Goal: Task Accomplishment & Management: Manage account settings

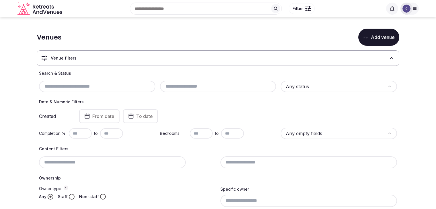
click at [115, 89] on input "text" at bounding box center [97, 86] width 112 height 7
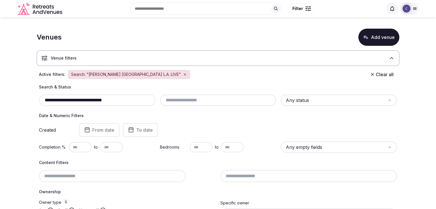
click at [128, 101] on input "**********" at bounding box center [97, 100] width 112 height 7
paste input "**"
click at [134, 97] on input "**********" at bounding box center [97, 100] width 112 height 7
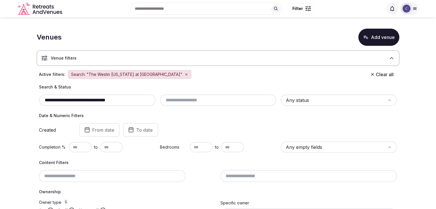
click at [134, 97] on input "**********" at bounding box center [97, 100] width 112 height 7
paste input "text"
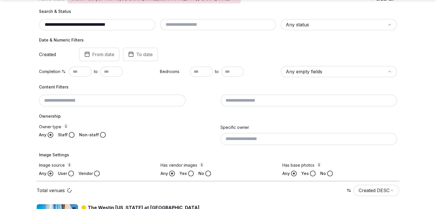
scroll to position [111, 0]
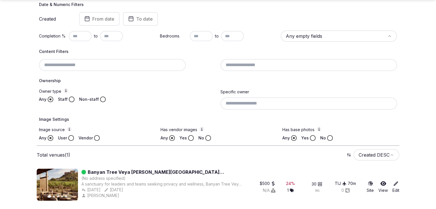
type input "**********"
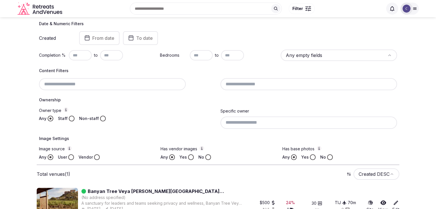
scroll to position [54, 0]
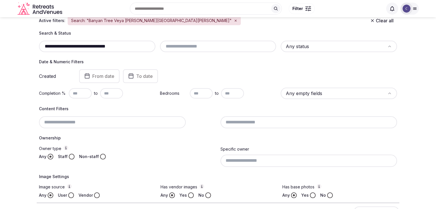
click at [133, 47] on input "**********" at bounding box center [97, 46] width 112 height 7
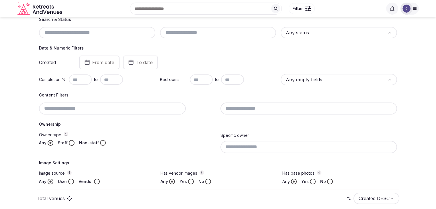
click at [110, 110] on input at bounding box center [112, 109] width 147 height 12
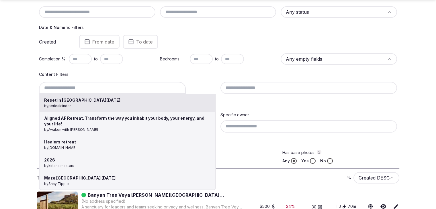
scroll to position [97, 0]
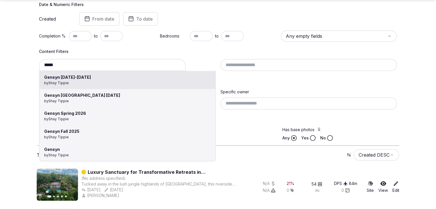
type input "**********"
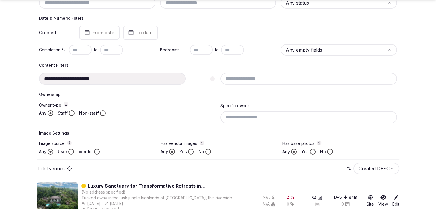
scroll to position [111, 0]
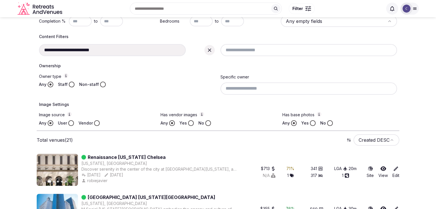
scroll to position [111, 0]
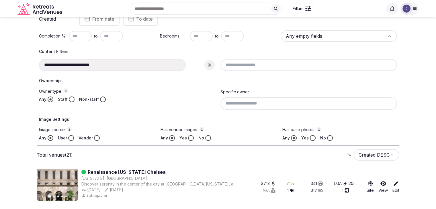
drag, startPoint x: 212, startPoint y: 64, endPoint x: 122, endPoint y: 72, distance: 90.3
click at [212, 64] on icon at bounding box center [210, 65] width 6 height 6
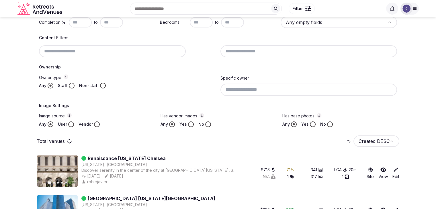
scroll to position [97, 0]
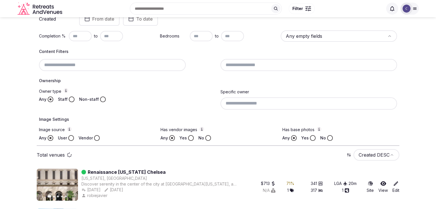
click at [111, 66] on div at bounding box center [127, 65] width 177 height 12
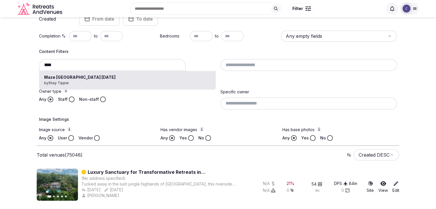
type input "**********"
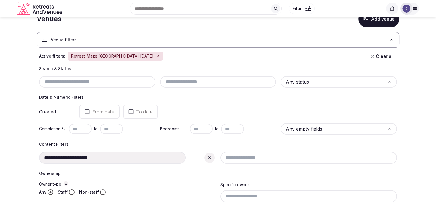
scroll to position [29, 0]
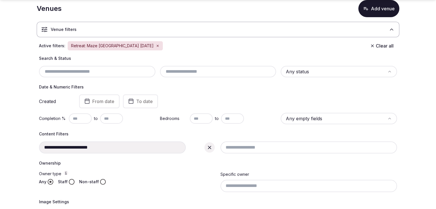
click at [207, 152] on div at bounding box center [209, 147] width 10 height 10
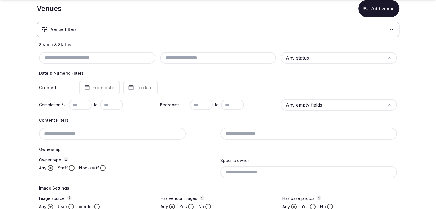
click at [131, 147] on h4 "Ownership" at bounding box center [218, 150] width 358 height 6
click at [124, 130] on input at bounding box center [112, 134] width 147 height 12
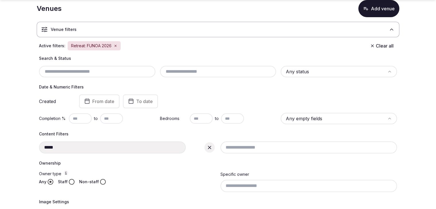
type input "**********"
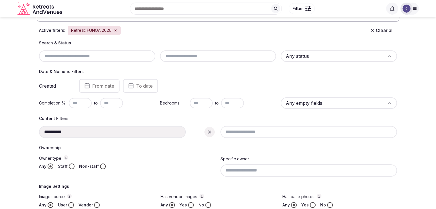
scroll to position [14, 0]
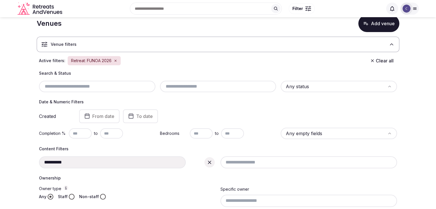
drag, startPoint x: 213, startPoint y: 160, endPoint x: 156, endPoint y: 164, distance: 58.0
click at [213, 160] on div at bounding box center [209, 162] width 10 height 10
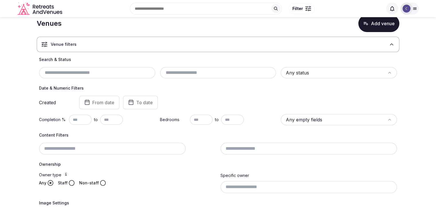
click at [133, 149] on input at bounding box center [112, 149] width 147 height 12
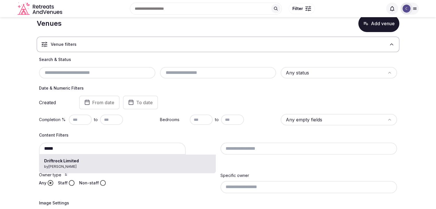
type input "**********"
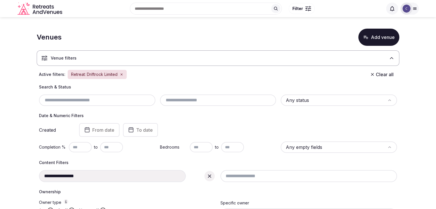
scroll to position [57, 0]
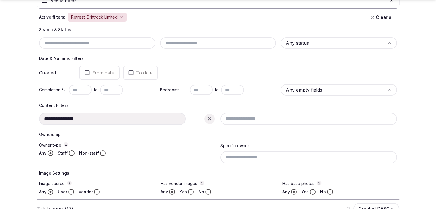
click at [210, 117] on div at bounding box center [209, 119] width 10 height 10
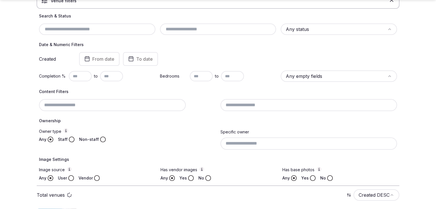
click at [104, 102] on div at bounding box center [127, 105] width 177 height 12
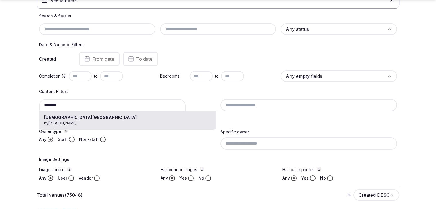
type input "**********"
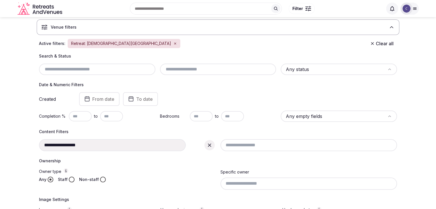
scroll to position [57, 0]
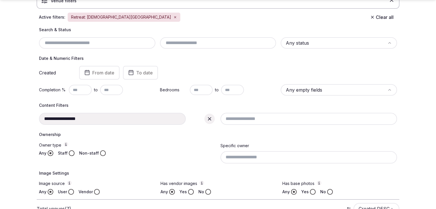
click at [212, 120] on div at bounding box center [209, 119] width 10 height 10
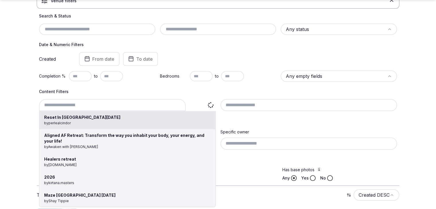
click at [144, 102] on div "Reset In Saint Lucia by perlealcindor Aligned AF Retreat: Transform the way you…" at bounding box center [127, 105] width 177 height 12
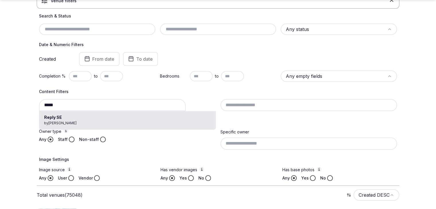
type input "********"
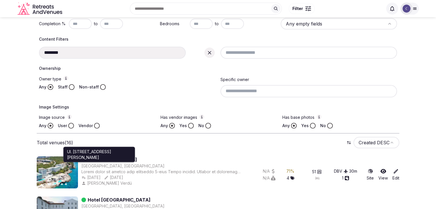
scroll to position [86, 0]
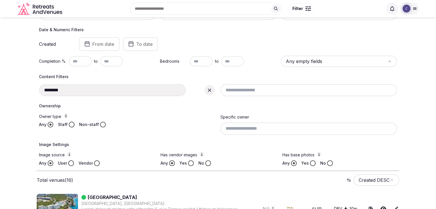
click at [210, 90] on icon at bounding box center [210, 90] width 6 height 6
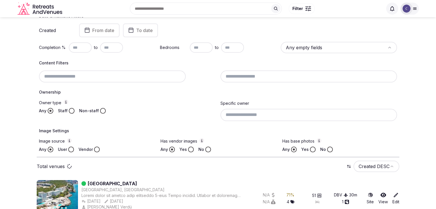
scroll to position [72, 0]
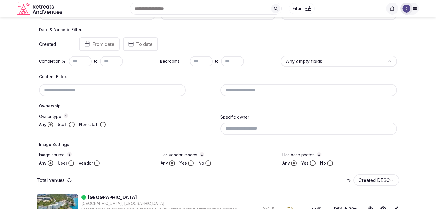
click at [151, 90] on input at bounding box center [112, 90] width 147 height 12
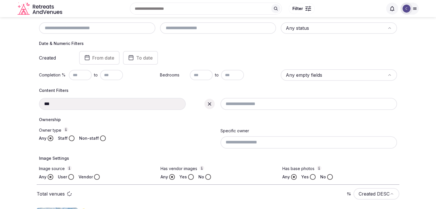
type input "**********"
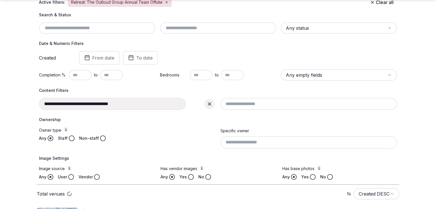
scroll to position [86, 0]
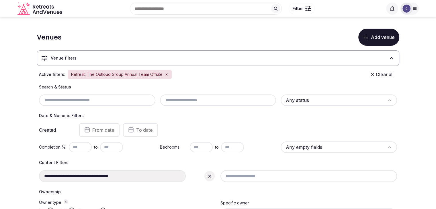
scroll to position [57, 0]
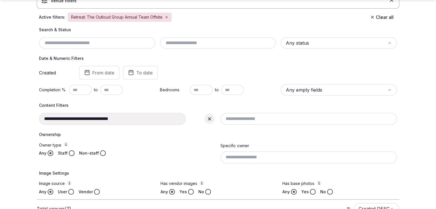
drag, startPoint x: 209, startPoint y: 118, endPoint x: 133, endPoint y: 119, distance: 75.6
click at [207, 118] on icon at bounding box center [210, 119] width 6 height 6
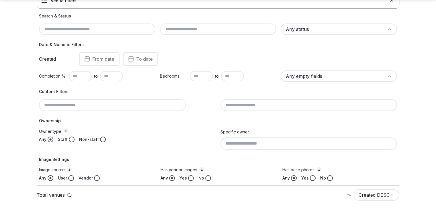
click at [129, 118] on h4 "Ownership" at bounding box center [218, 121] width 358 height 6
click at [128, 105] on div at bounding box center [127, 105] width 177 height 12
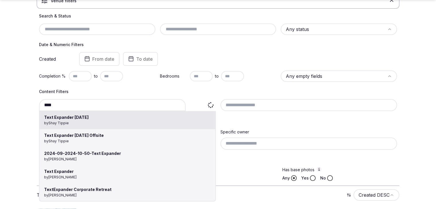
type input "**********"
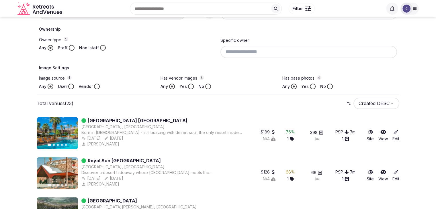
scroll to position [48, 0]
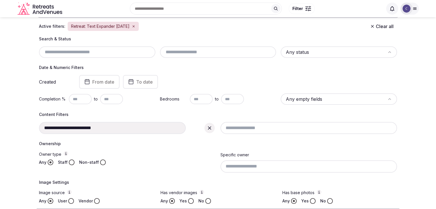
drag, startPoint x: 212, startPoint y: 129, endPoint x: 114, endPoint y: 129, distance: 97.7
click at [211, 129] on icon at bounding box center [210, 128] width 6 height 6
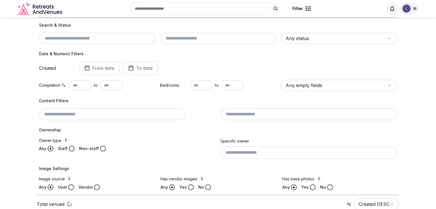
click at [113, 127] on h4 "Ownership" at bounding box center [218, 130] width 358 height 6
click at [116, 115] on div at bounding box center [127, 114] width 177 height 12
click at [139, 114] on input "*******" at bounding box center [112, 114] width 147 height 12
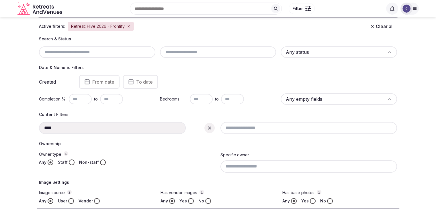
type input "**********"
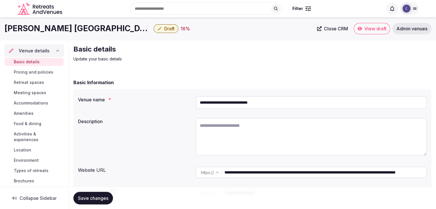
click at [223, 130] on textarea at bounding box center [311, 137] width 231 height 38
paste textarea "**********"
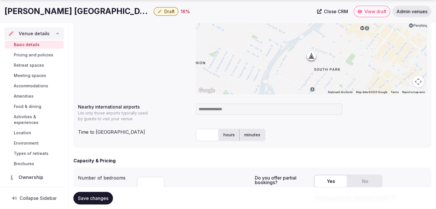
scroll to position [286, 0]
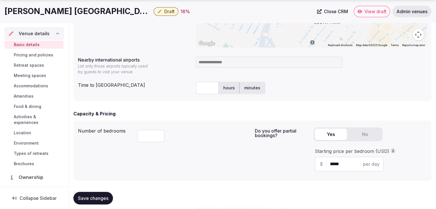
type textarea "**********"
click at [55, 11] on h1 "JW Marriott Los Angeles L.A. LIVE" at bounding box center [78, 11] width 147 height 11
click at [55, 12] on h1 "JW Marriott Los Angeles L.A. LIVE" at bounding box center [78, 11] width 147 height 11
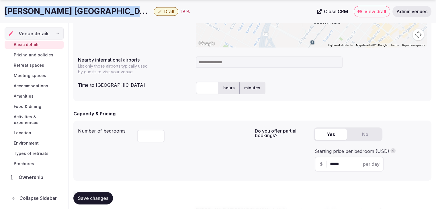
click at [55, 12] on h1 "JW Marriott Los Angeles L.A. LIVE" at bounding box center [78, 11] width 147 height 11
copy div "JW Marriott Los Angeles L.A. LIVE"
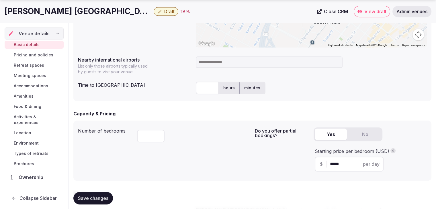
click at [228, 67] on input at bounding box center [269, 61] width 147 height 11
type input "***"
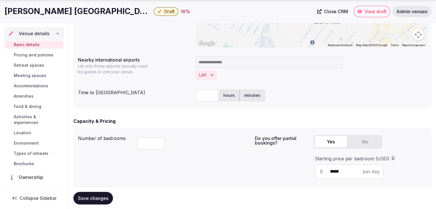
click at [207, 92] on input "text" at bounding box center [207, 95] width 23 height 13
type input "**"
click at [172, 103] on div "Time to international airport ** hours minutes" at bounding box center [252, 95] width 349 height 17
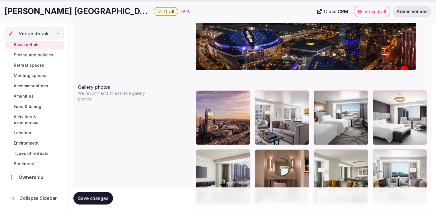
scroll to position [659, 0]
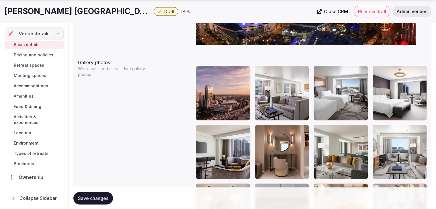
click at [102, 196] on span "Save changes" at bounding box center [93, 198] width 30 height 6
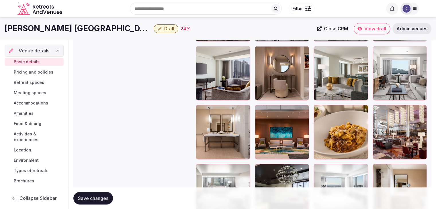
scroll to position [773, 0]
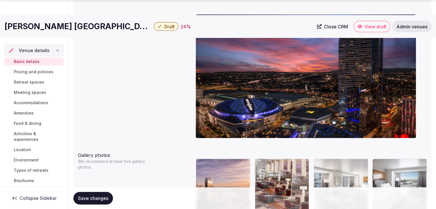
drag, startPoint x: 375, startPoint y: 73, endPoint x: 250, endPoint y: 175, distance: 161.7
click at [250, 175] on body "**********" at bounding box center [218, 198] width 436 height 1528
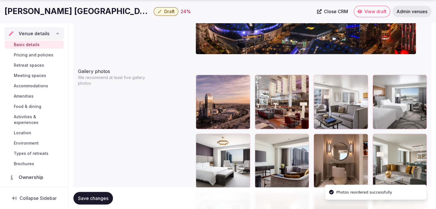
scroll to position [652, 0]
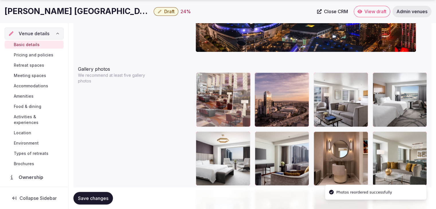
drag, startPoint x: 258, startPoint y: 73, endPoint x: 222, endPoint y: 74, distance: 36.4
click at [219, 74] on body "**********" at bounding box center [218, 112] width 436 height 1528
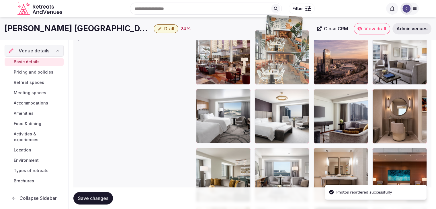
scroll to position [687, 0]
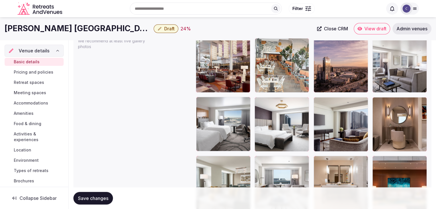
drag, startPoint x: 261, startPoint y: 83, endPoint x: 278, endPoint y: 59, distance: 29.7
click at [278, 59] on body "**********" at bounding box center [218, 77] width 436 height 1528
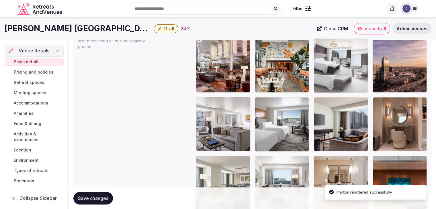
drag, startPoint x: 312, startPoint y: 69, endPoint x: 335, endPoint y: 61, distance: 24.1
click at [333, 56] on body "**********" at bounding box center [218, 77] width 436 height 1528
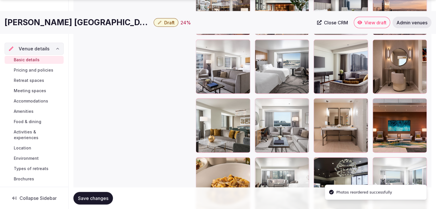
scroll to position [772, 0]
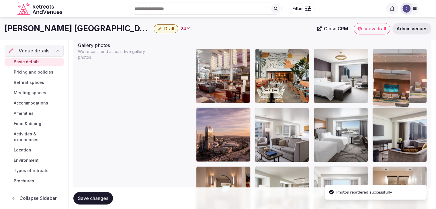
drag, startPoint x: 377, startPoint y: 76, endPoint x: 374, endPoint y: 39, distance: 37.7
click at [381, 24] on body "**********" at bounding box center [218, 88] width 436 height 1528
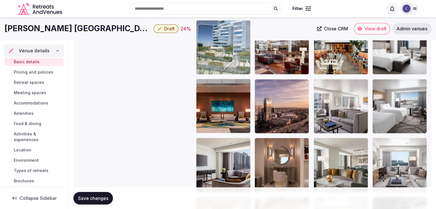
scroll to position [702, 0]
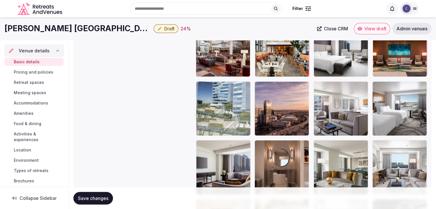
drag, startPoint x: 261, startPoint y: 113, endPoint x: 221, endPoint y: 114, distance: 39.8
click at [200, 88] on body "**********" at bounding box center [218, 62] width 436 height 1528
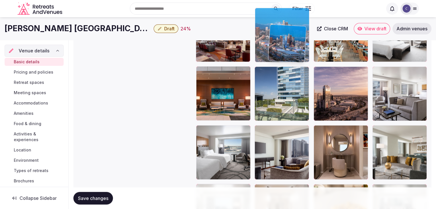
scroll to position [710, 0]
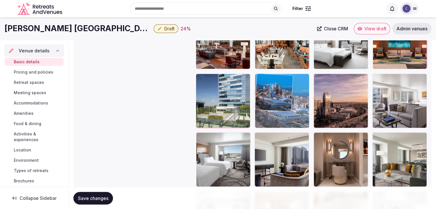
drag, startPoint x: 325, startPoint y: 88, endPoint x: 273, endPoint y: 74, distance: 53.4
click at [273, 74] on body "**********" at bounding box center [218, 54] width 436 height 1528
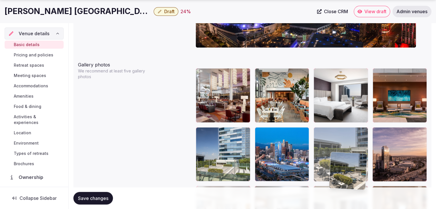
scroll to position [657, 0]
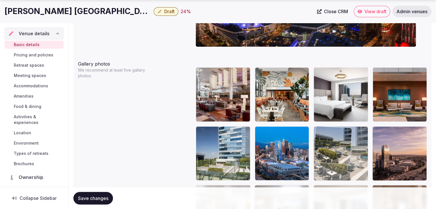
drag, startPoint x: 257, startPoint y: 61, endPoint x: 331, endPoint y: 125, distance: 98.1
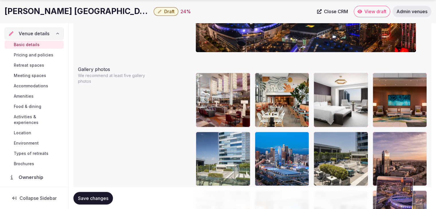
scroll to position [681, 0]
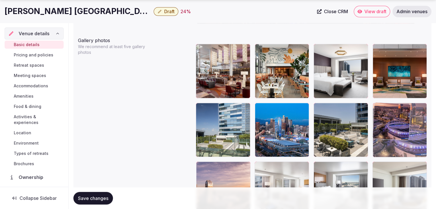
drag, startPoint x: 380, startPoint y: 110, endPoint x: 386, endPoint y: 118, distance: 10.3
click at [386, 118] on body "**********" at bounding box center [218, 83] width 436 height 1528
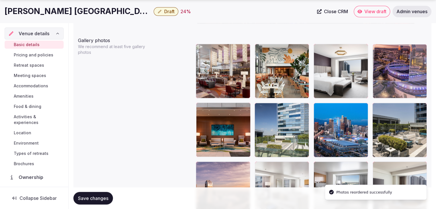
drag, startPoint x: 381, startPoint y: 106, endPoint x: 380, endPoint y: 73, distance: 32.7
click at [380, 70] on body "**********" at bounding box center [218, 83] width 436 height 1528
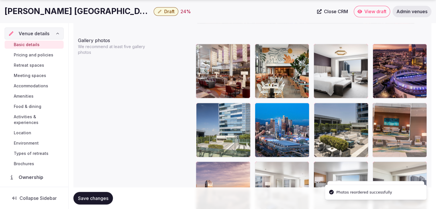
drag, startPoint x: 201, startPoint y: 107, endPoint x: 382, endPoint y: 118, distance: 180.5
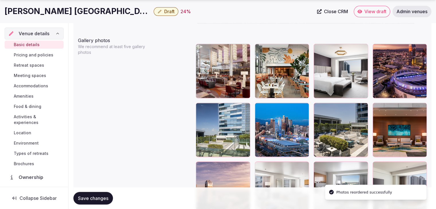
click at [108, 197] on span "Save changes" at bounding box center [93, 198] width 30 height 6
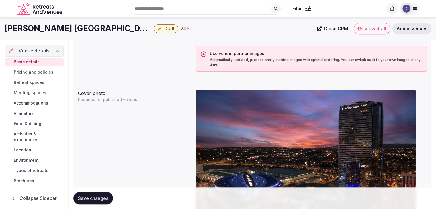
scroll to position [480, 0]
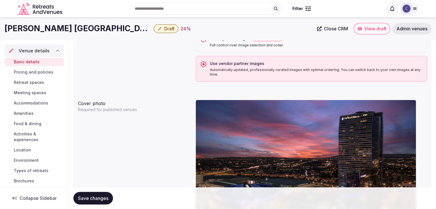
click at [95, 198] on span "Save changes" at bounding box center [93, 198] width 30 height 6
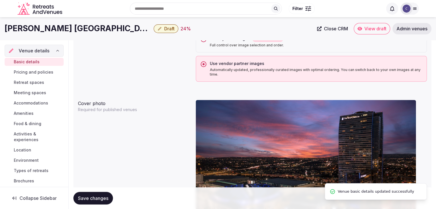
click at [36, 70] on span "Pricing and policies" at bounding box center [34, 72] width 40 height 6
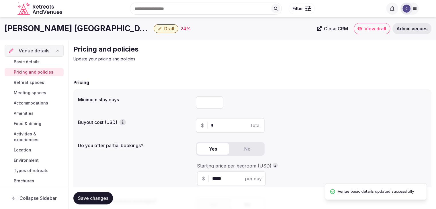
click at [212, 104] on input "number" at bounding box center [209, 102] width 27 height 13
type input "*"
click at [98, 198] on span "Save changes" at bounding box center [93, 198] width 30 height 6
click at [81, 32] on h1 "JW Marriott Los Angeles L.A. LIVE" at bounding box center [78, 28] width 147 height 11
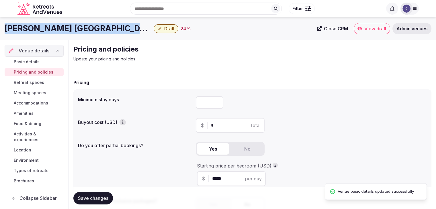
click at [81, 32] on h1 "JW Marriott Los Angeles L.A. LIVE" at bounding box center [78, 28] width 147 height 11
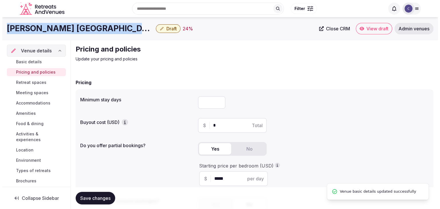
scroll to position [61, 0]
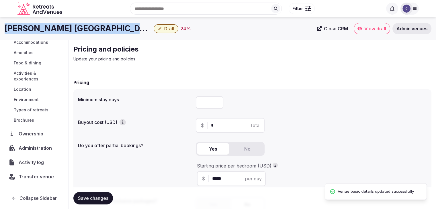
click at [41, 165] on span "Activity log" at bounding box center [32, 162] width 27 height 7
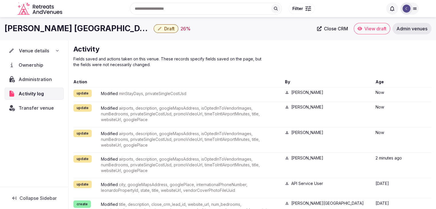
drag, startPoint x: 57, startPoint y: 51, endPoint x: 52, endPoint y: 56, distance: 7.1
click at [57, 51] on icon at bounding box center [57, 50] width 5 height 5
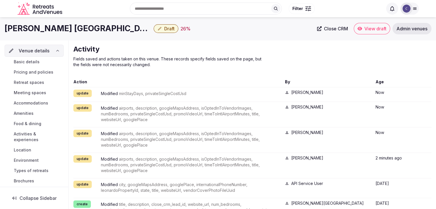
click at [40, 62] on link "Basic details" at bounding box center [34, 62] width 59 height 8
click at [70, 29] on h1 "JW Marriott Los Angeles L.A. LIVE" at bounding box center [78, 28] width 147 height 11
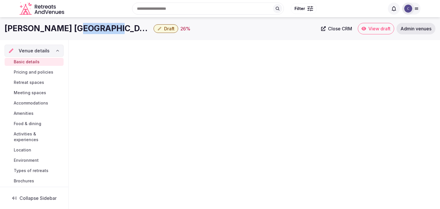
click at [70, 29] on h1 "JW Marriott Los Angeles L.A. LIVE" at bounding box center [78, 28] width 147 height 11
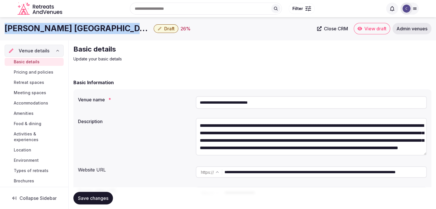
copy div "JW Marriott Los Angeles L.A. LIVE"
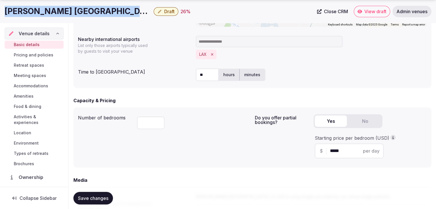
scroll to position [372, 0]
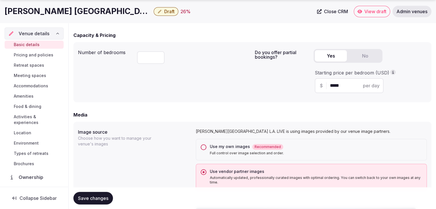
drag, startPoint x: 349, startPoint y: 82, endPoint x: 312, endPoint y: 82, distance: 37.5
click at [312, 82] on div "Do you offer partial bookings? Yes No Starting price per bedroom (USD) $ ***** …" at bounding box center [341, 72] width 172 height 51
type input "***"
click at [110, 195] on button "Save changes" at bounding box center [93, 198] width 40 height 13
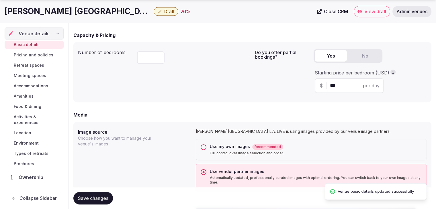
click at [37, 64] on span "Retreat spaces" at bounding box center [29, 65] width 30 height 6
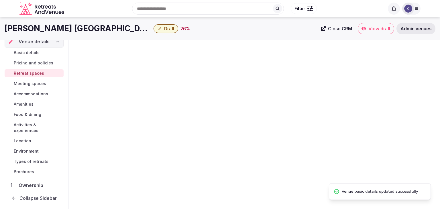
click at [63, 11] on icon "Retreats and Venues company logo" at bounding box center [42, 8] width 46 height 13
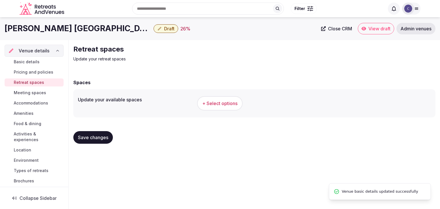
click at [63, 11] on icon "Retreats and Venues company logo" at bounding box center [42, 8] width 46 height 13
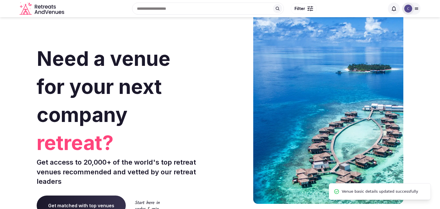
click at [68, 27] on div "Need a venue for your next company retreat? Get access to 20,000+ of the world'…" at bounding box center [127, 171] width 181 height 345
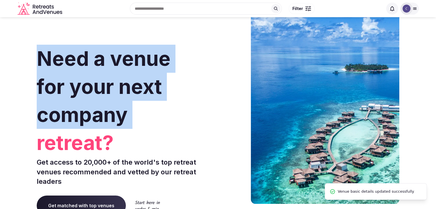
click at [68, 27] on div "Need a venue for your next company retreat? Get access to 20,000+ of the world'…" at bounding box center [126, 171] width 179 height 345
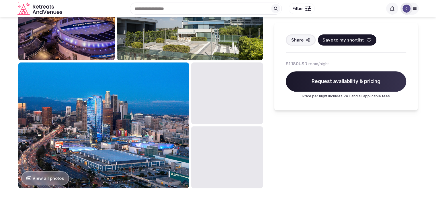
scroll to position [258, 0]
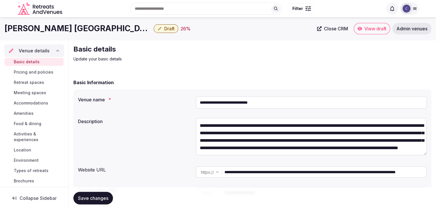
click at [34, 81] on span "Retreat spaces" at bounding box center [29, 83] width 30 height 6
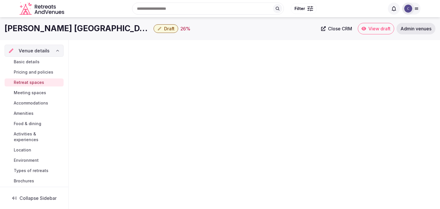
click at [92, 31] on h1 "[PERSON_NAME] [GEOGRAPHIC_DATA] L.A. LIVE" at bounding box center [78, 28] width 147 height 11
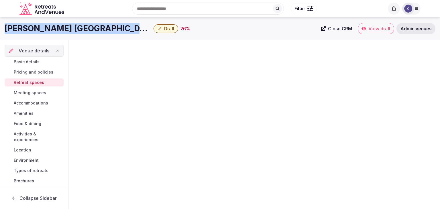
click at [92, 31] on h1 "[PERSON_NAME] [GEOGRAPHIC_DATA] L.A. LIVE" at bounding box center [78, 28] width 147 height 11
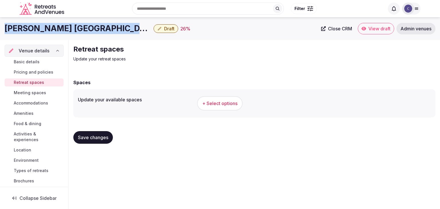
copy div "[PERSON_NAME] [GEOGRAPHIC_DATA] L.A. LIVE"
click at [226, 103] on span "+ Select options" at bounding box center [219, 103] width 35 height 6
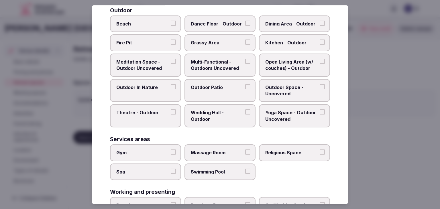
scroll to position [259, 0]
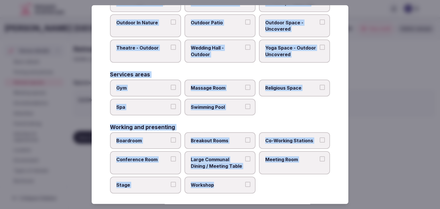
drag, startPoint x: 111, startPoint y: 38, endPoint x: 264, endPoint y: 194, distance: 218.5
click at [264, 194] on div "Select your retreat spaces Choose all applicable retreat spaces offered. Covere…" at bounding box center [220, 104] width 257 height 199
copy div "Choose all applicable retreat spaces offered. Covered outdoor spaces Meditation…"
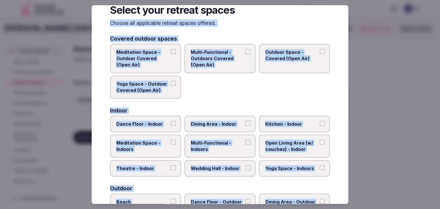
scroll to position [0, 0]
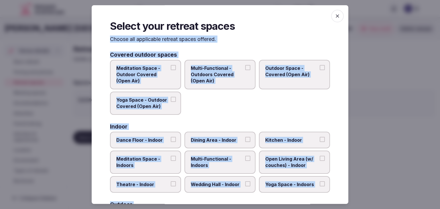
drag, startPoint x: 211, startPoint y: 74, endPoint x: 223, endPoint y: 74, distance: 12.9
click at [211, 74] on span "Multi-Functional - Outdoors Covered (Open Air)" at bounding box center [217, 74] width 53 height 19
click at [245, 70] on button "Multi-Functional - Outdoors Covered (Open Air)" at bounding box center [247, 67] width 5 height 5
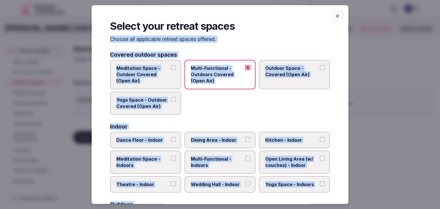
click at [284, 73] on span "Outdoor Space - Covered (Open Air)" at bounding box center [291, 71] width 53 height 13
click at [320, 70] on button "Outdoor Space - Covered (Open Air)" at bounding box center [322, 67] width 5 height 5
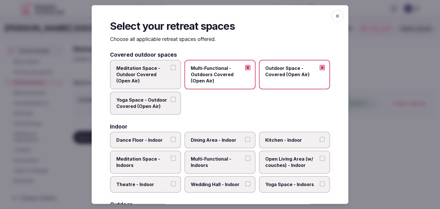
drag, startPoint x: 132, startPoint y: 73, endPoint x: 140, endPoint y: 91, distance: 19.5
click at [134, 74] on span "Meditation Space - Outdoor Covered (Open Air)" at bounding box center [142, 74] width 53 height 19
click at [140, 106] on span "Yoga Space - Outdoor Covered (Open Air)" at bounding box center [142, 103] width 53 height 13
click at [171, 102] on button "Yoga Space - Outdoor Covered (Open Air)" at bounding box center [173, 99] width 5 height 5
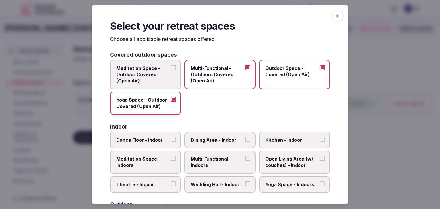
click at [160, 75] on span "Meditation Space - Outdoor Covered (Open Air)" at bounding box center [142, 74] width 53 height 19
click at [171, 70] on button "Meditation Space - Outdoor Covered (Open Air)" at bounding box center [173, 67] width 5 height 5
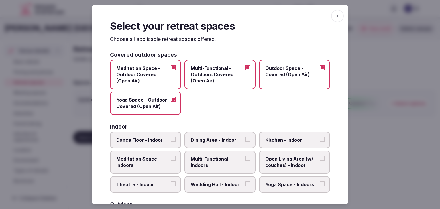
scroll to position [86, 0]
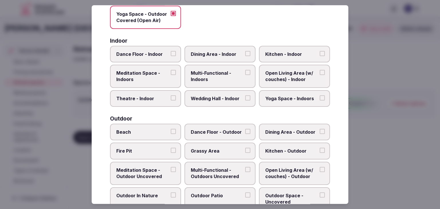
click at [218, 71] on span "Multi-Functional - Indoors" at bounding box center [217, 76] width 53 height 13
click at [245, 71] on button "Multi-Functional - Indoors" at bounding box center [247, 72] width 5 height 5
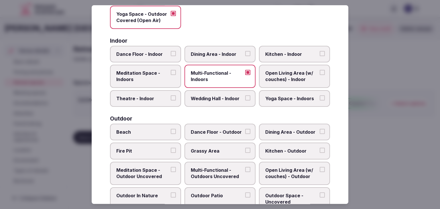
click at [218, 100] on span "Wedding Hall - Indoor" at bounding box center [217, 98] width 53 height 6
click at [245, 100] on button "Wedding Hall - Indoor" at bounding box center [247, 97] width 5 height 5
click at [222, 53] on span "Dining Area - Indoor" at bounding box center [217, 54] width 53 height 6
click at [245, 53] on button "Dining Area - Indoor" at bounding box center [247, 53] width 5 height 5
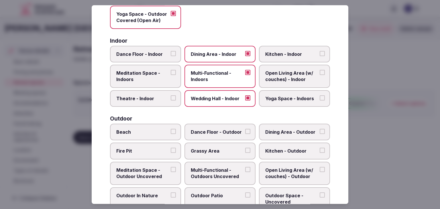
drag, startPoint x: 167, startPoint y: 72, endPoint x: 256, endPoint y: 90, distance: 90.8
click at [168, 72] on label "Meditation Space - Indoors" at bounding box center [145, 76] width 71 height 23
click at [171, 72] on button "Meditation Space - Indoors" at bounding box center [173, 72] width 5 height 5
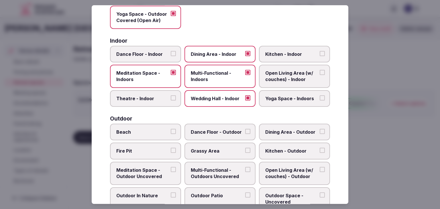
click at [274, 98] on span "Yoga Space - Indoors" at bounding box center [291, 98] width 53 height 6
click at [320, 98] on button "Yoga Space - Indoors" at bounding box center [322, 97] width 5 height 5
click at [279, 72] on span "Open Living Area (w/ couches) - Indoor" at bounding box center [291, 76] width 53 height 13
click at [320, 72] on button "Open Living Area (w/ couches) - Indoor" at bounding box center [322, 72] width 5 height 5
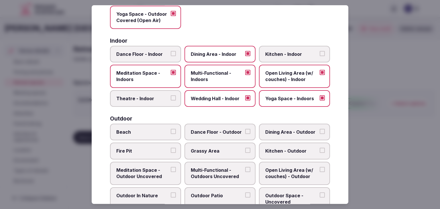
click at [162, 92] on label "Theatre - Indoor" at bounding box center [145, 98] width 71 height 17
click at [171, 95] on button "Theatre - Indoor" at bounding box center [173, 97] width 5 height 5
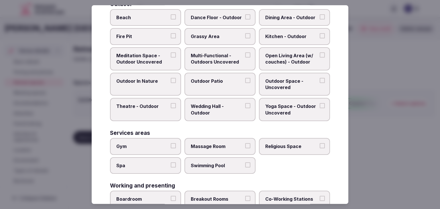
scroll to position [143, 0]
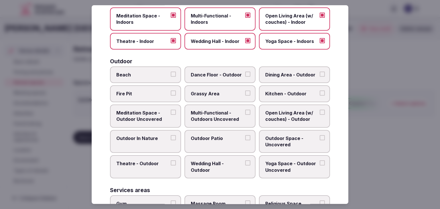
drag, startPoint x: 215, startPoint y: 71, endPoint x: 227, endPoint y: 71, distance: 11.5
click at [218, 72] on span "Dance Floor - Outdoor" at bounding box center [217, 75] width 53 height 6
click at [276, 72] on span "Dining Area - Outdoor" at bounding box center [291, 75] width 53 height 6
click at [320, 72] on button "Dining Area - Outdoor" at bounding box center [322, 74] width 5 height 5
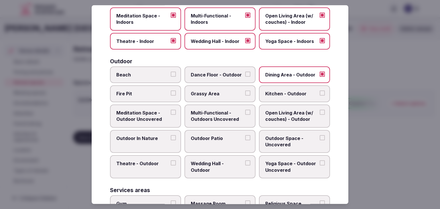
click at [229, 74] on span "Dance Floor - Outdoor" at bounding box center [217, 75] width 53 height 6
click at [245, 74] on button "Dance Floor - Outdoor" at bounding box center [247, 74] width 5 height 5
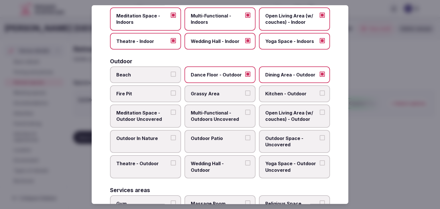
click at [154, 93] on span "Fire Pit" at bounding box center [142, 94] width 53 height 6
click at [171, 93] on button "Fire Pit" at bounding box center [173, 93] width 5 height 5
click at [221, 94] on span "Grassy Area" at bounding box center [217, 94] width 53 height 6
click at [245, 94] on button "Grassy Area" at bounding box center [247, 93] width 5 height 5
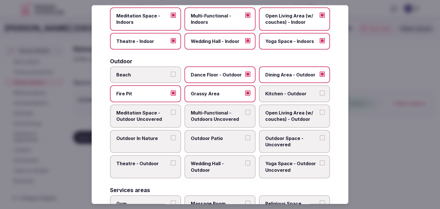
click at [219, 113] on span "Multi-Functional - Outdoors Uncovered" at bounding box center [217, 116] width 53 height 13
click at [245, 113] on button "Multi-Functional - Outdoors Uncovered" at bounding box center [247, 112] width 5 height 5
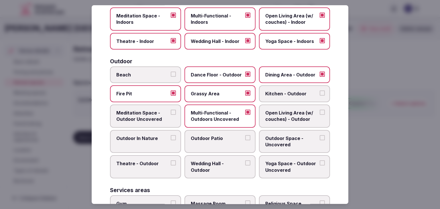
click at [293, 95] on span "Kitchen - Outdoor" at bounding box center [291, 94] width 53 height 6
click at [320, 95] on button "Kitchen - Outdoor" at bounding box center [322, 93] width 5 height 5
click at [283, 97] on label "Kitchen - Outdoor" at bounding box center [294, 94] width 71 height 17
click at [320, 96] on button "Kitchen - Outdoor" at bounding box center [322, 93] width 5 height 5
click at [219, 91] on span "Grassy Area" at bounding box center [217, 94] width 53 height 6
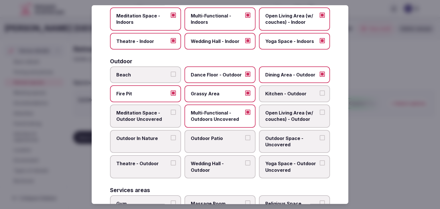
click at [245, 91] on button "Grassy Area" at bounding box center [247, 93] width 5 height 5
click at [153, 91] on span "Fire Pit" at bounding box center [142, 94] width 53 height 6
click at [171, 91] on button "Fire Pit" at bounding box center [173, 93] width 5 height 5
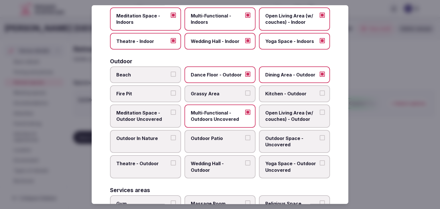
click at [216, 139] on span "Outdoor Patio" at bounding box center [217, 138] width 53 height 6
click at [245, 139] on button "Outdoor Patio" at bounding box center [247, 137] width 5 height 5
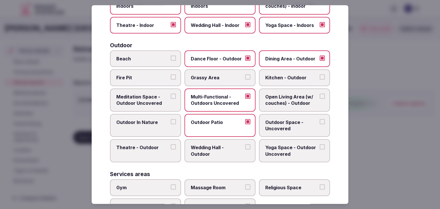
scroll to position [172, 0]
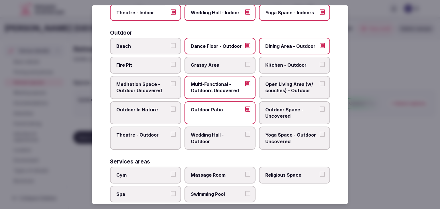
click at [202, 133] on span "Wedding Hall - Outdoor" at bounding box center [217, 138] width 53 height 13
click at [245, 133] on button "Wedding Hall - Outdoor" at bounding box center [247, 134] width 5 height 5
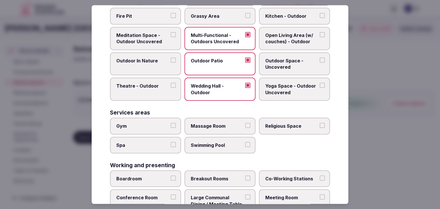
scroll to position [229, 0]
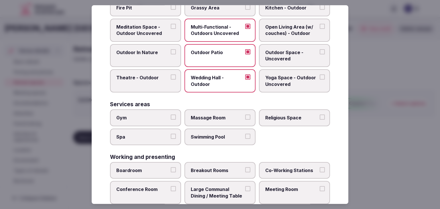
click at [153, 117] on span "Gym" at bounding box center [142, 118] width 53 height 6
click at [171, 117] on button "Gym" at bounding box center [173, 117] width 5 height 5
click at [151, 139] on label "Spa" at bounding box center [145, 137] width 71 height 17
click at [171, 139] on button "Spa" at bounding box center [173, 136] width 5 height 5
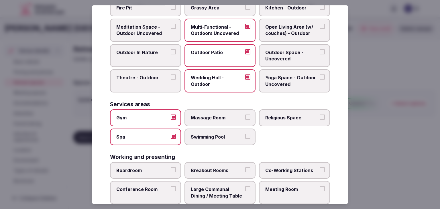
click at [213, 138] on label "Swimming Pool" at bounding box center [219, 137] width 71 height 17
click at [245, 138] on button "Swimming Pool" at bounding box center [247, 136] width 5 height 5
click at [214, 115] on span "Massage Room" at bounding box center [217, 118] width 53 height 6
click at [245, 115] on button "Massage Room" at bounding box center [247, 117] width 5 height 5
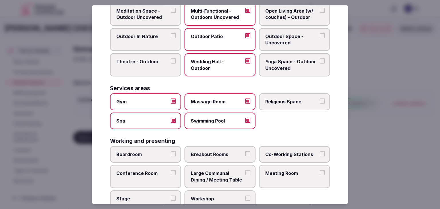
scroll to position [259, 0]
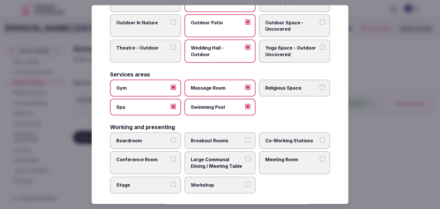
drag, startPoint x: 157, startPoint y: 138, endPoint x: 231, endPoint y: 138, distance: 74.5
click at [160, 138] on span "Boardroom" at bounding box center [142, 140] width 53 height 6
click at [171, 138] on button "Boardroom" at bounding box center [173, 139] width 5 height 5
click at [241, 137] on span "Breakout Rooms" at bounding box center [217, 140] width 53 height 6
click at [245, 137] on button "Breakout Rooms" at bounding box center [247, 139] width 5 height 5
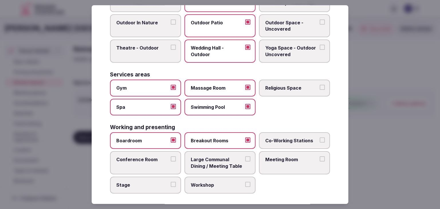
click at [299, 161] on label "Meeting Room" at bounding box center [294, 163] width 71 height 23
click at [320, 161] on button "Meeting Room" at bounding box center [322, 159] width 5 height 5
click at [164, 159] on span "Conference Room" at bounding box center [142, 160] width 53 height 6
click at [171, 159] on button "Conference Room" at bounding box center [173, 159] width 5 height 5
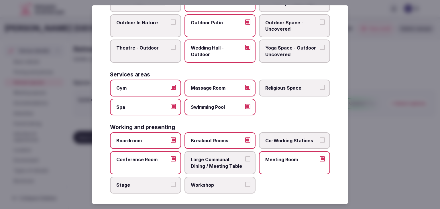
click at [224, 157] on span "Large Communal Dining / Meeting Table" at bounding box center [217, 163] width 53 height 13
click at [245, 157] on button "Large Communal Dining / Meeting Table" at bounding box center [247, 159] width 5 height 5
drag, startPoint x: 154, startPoint y: 174, endPoint x: 223, endPoint y: 182, distance: 70.3
click at [154, 177] on label "Stage" at bounding box center [145, 185] width 71 height 17
click at [171, 182] on button "Stage" at bounding box center [173, 184] width 5 height 5
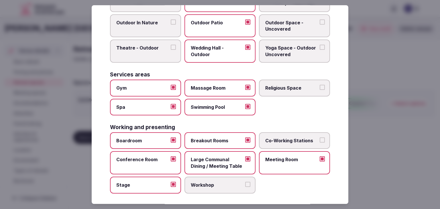
click at [223, 182] on span "Workshop" at bounding box center [217, 185] width 53 height 6
click at [245, 182] on button "Workshop" at bounding box center [247, 184] width 5 height 5
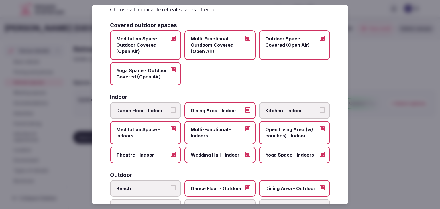
scroll to position [0, 0]
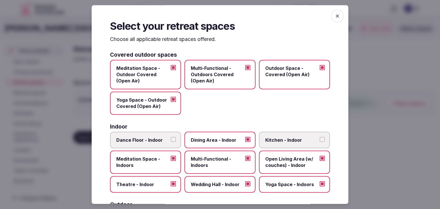
click at [337, 16] on span "button" at bounding box center [337, 16] width 13 height 13
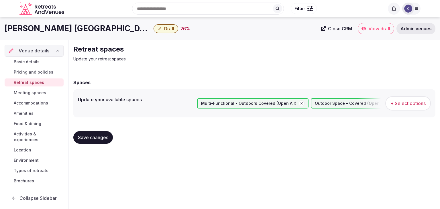
click at [99, 138] on span "Save changes" at bounding box center [93, 138] width 30 height 6
click at [37, 94] on span "Meeting spaces" at bounding box center [30, 93] width 32 height 6
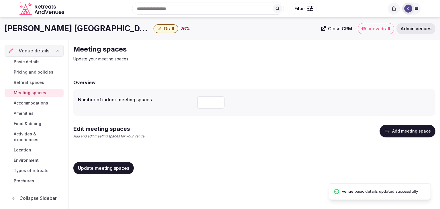
click at [68, 27] on h1 "JW Marriott Los Angeles L.A. LIVE" at bounding box center [78, 28] width 147 height 11
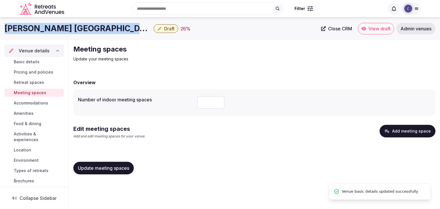
click at [68, 27] on h1 "JW Marriott Los Angeles L.A. LIVE" at bounding box center [78, 28] width 147 height 11
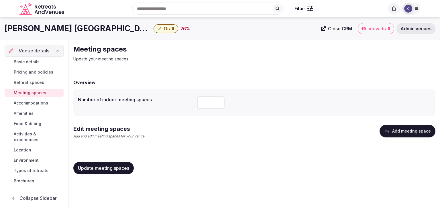
click at [207, 101] on input "number" at bounding box center [210, 102] width 27 height 13
type input "**"
click at [213, 144] on div "Edit meeting spaces Add and edit meeting spaces for your venue. Add meeting spa…" at bounding box center [254, 136] width 362 height 23
click at [117, 172] on button "Update meeting spaces" at bounding box center [103, 168] width 60 height 13
click at [416, 134] on button "Add meeting space" at bounding box center [408, 131] width 56 height 13
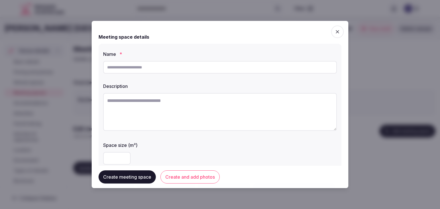
click at [172, 116] on textarea at bounding box center [220, 112] width 234 height 38
paste textarea "**********"
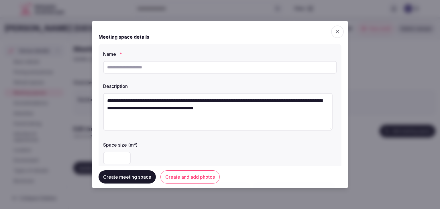
drag, startPoint x: 260, startPoint y: 102, endPoint x: 298, endPoint y: 102, distance: 37.5
click at [298, 102] on textarea "**********" at bounding box center [217, 112] width 229 height 38
type textarea "**********"
click at [186, 67] on input "text" at bounding box center [220, 67] width 234 height 13
paste input "**********"
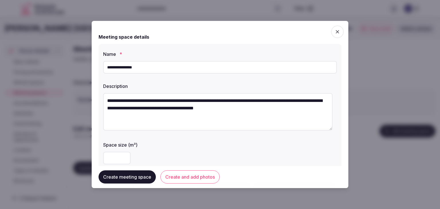
type input "**********"
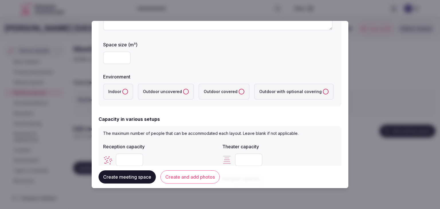
scroll to position [115, 0]
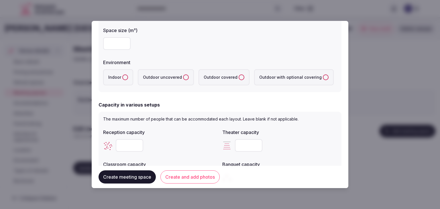
click at [124, 79] on button "Indoor" at bounding box center [125, 77] width 6 height 6
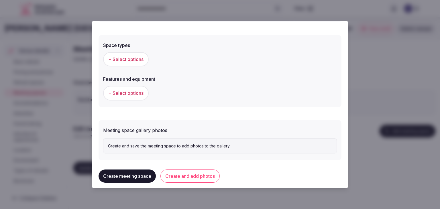
scroll to position [321, 0]
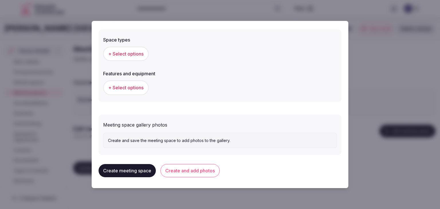
click at [205, 172] on button "Create and add photos" at bounding box center [189, 170] width 59 height 13
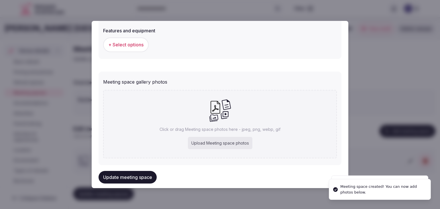
scroll to position [373, 0]
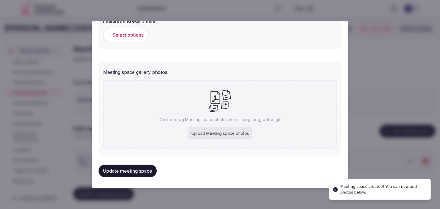
click at [231, 131] on div "Upload Meeting space photos" at bounding box center [220, 133] width 64 height 13
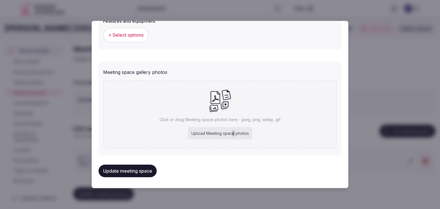
type input "**********"
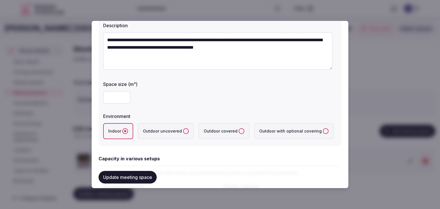
scroll to position [58, 0]
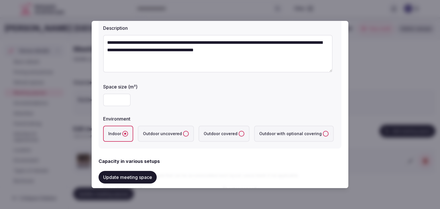
click at [120, 103] on input "number" at bounding box center [116, 100] width 27 height 13
click at [120, 100] on input "number" at bounding box center [116, 100] width 27 height 13
type input "*"
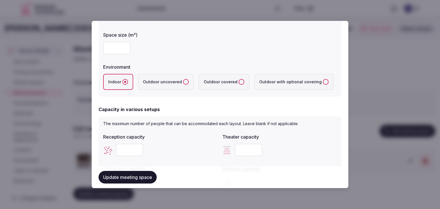
scroll to position [144, 0]
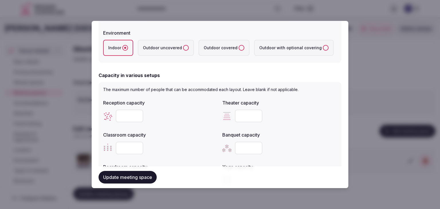
type input "****"
click at [245, 113] on input "number" at bounding box center [248, 116] width 27 height 13
paste input "****"
type input "****"
click at [123, 115] on input "number" at bounding box center [129, 116] width 27 height 13
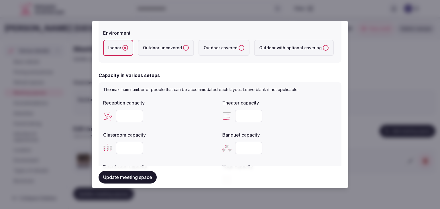
click at [123, 115] on input "number" at bounding box center [129, 116] width 27 height 13
type input "****"
click at [129, 148] on input "number" at bounding box center [129, 148] width 27 height 13
paste input "***"
type input "***"
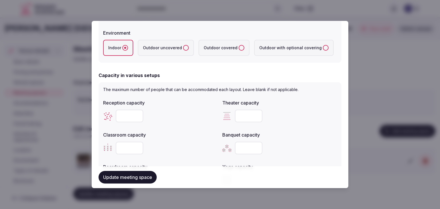
click at [239, 145] on input "number" at bounding box center [248, 148] width 27 height 13
click at [243, 149] on input "number" at bounding box center [248, 148] width 27 height 13
type input "****"
click at [292, 135] on label "Banquet capacity" at bounding box center [279, 135] width 115 height 5
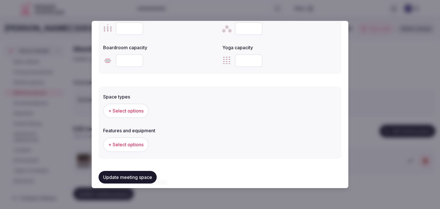
scroll to position [287, 0]
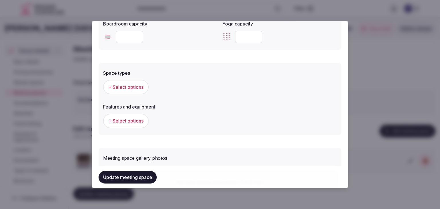
click at [132, 82] on button "+ Select options" at bounding box center [126, 87] width 46 height 14
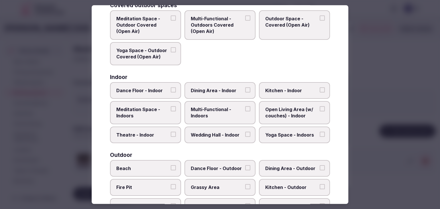
scroll to position [86, 0]
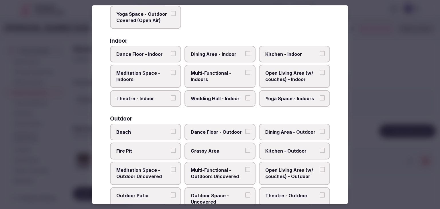
click at [215, 75] on span "Multi-Functional - Indoors" at bounding box center [217, 76] width 53 height 13
click at [245, 75] on button "Multi-Functional - Indoors" at bounding box center [247, 72] width 5 height 5
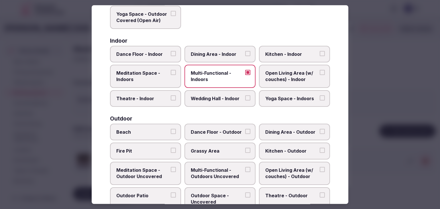
click at [210, 93] on label "Wedding Hall - Indoor" at bounding box center [219, 98] width 71 height 17
click at [245, 95] on button "Wedding Hall - Indoor" at bounding box center [247, 97] width 5 height 5
click at [213, 52] on span "Dining Area - Indoor" at bounding box center [217, 54] width 53 height 6
click at [245, 52] on button "Dining Area - Indoor" at bounding box center [247, 53] width 5 height 5
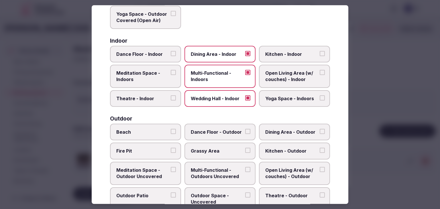
click at [160, 93] on label "Theatre - Indoor" at bounding box center [145, 98] width 71 height 17
click at [171, 95] on button "Theatre - Indoor" at bounding box center [173, 97] width 5 height 5
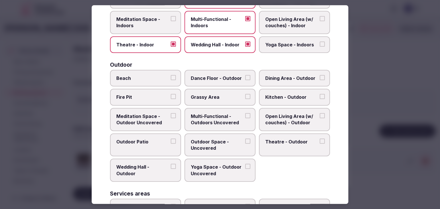
scroll to position [172, 0]
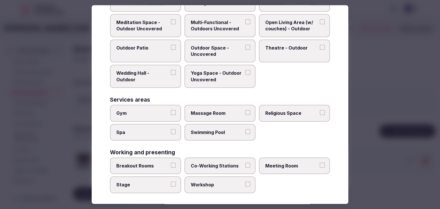
click at [295, 170] on label "Meeting Room" at bounding box center [294, 166] width 71 height 17
click at [320, 168] on button "Meeting Room" at bounding box center [322, 165] width 5 height 5
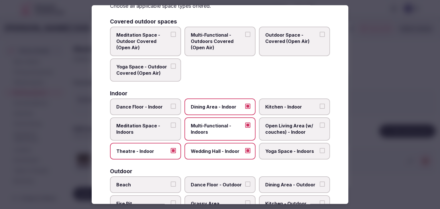
scroll to position [0, 0]
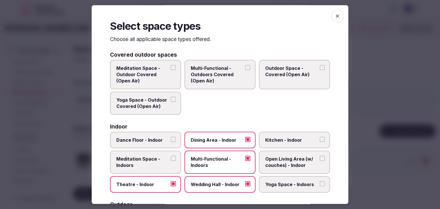
click at [336, 15] on icon "button" at bounding box center [337, 15] width 3 height 3
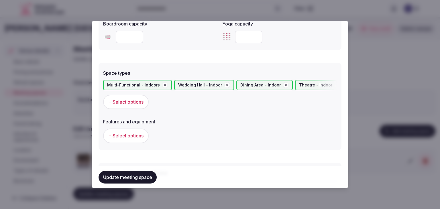
click at [146, 133] on button "+ Select options" at bounding box center [126, 136] width 46 height 14
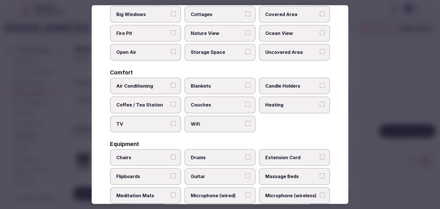
scroll to position [57, 0]
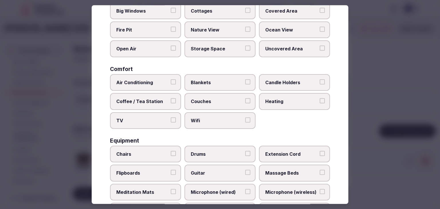
click at [213, 115] on label "Wifi" at bounding box center [219, 120] width 71 height 17
click at [245, 117] on button "Wifi" at bounding box center [247, 119] width 5 height 5
drag, startPoint x: 152, startPoint y: 118, endPoint x: 148, endPoint y: 93, distance: 25.3
click at [152, 118] on span "TV" at bounding box center [142, 120] width 53 height 6
click at [171, 118] on button "TV" at bounding box center [173, 119] width 5 height 5
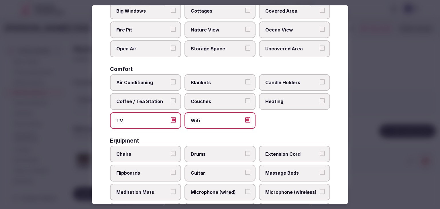
click at [148, 93] on label "Coffee / Tea Station" at bounding box center [145, 101] width 71 height 17
click at [171, 98] on button "Coffee / Tea Station" at bounding box center [173, 100] width 5 height 5
drag, startPoint x: 150, startPoint y: 76, endPoint x: 175, endPoint y: 108, distance: 40.2
click at [151, 76] on label "Air Conditioning" at bounding box center [145, 82] width 71 height 17
click at [171, 79] on button "Air Conditioning" at bounding box center [173, 81] width 5 height 5
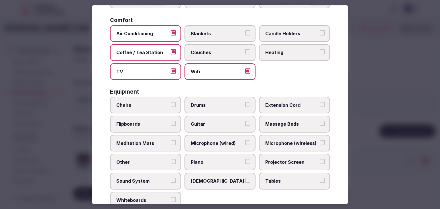
scroll to position [143, 0]
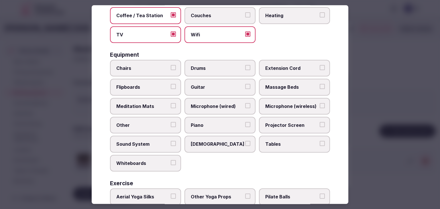
click at [272, 138] on label "Tables" at bounding box center [294, 144] width 71 height 17
click at [320, 141] on button "Tables" at bounding box center [322, 143] width 5 height 5
drag, startPoint x: 275, startPoint y: 118, endPoint x: 275, endPoint y: 109, distance: 9.8
click at [275, 118] on label "Projector Screen" at bounding box center [294, 125] width 71 height 17
click at [320, 122] on button "Projector Screen" at bounding box center [322, 124] width 5 height 5
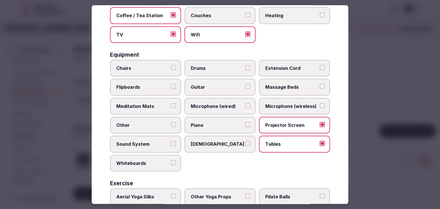
click at [275, 103] on span "Microphone (wireless)" at bounding box center [291, 106] width 53 height 6
click at [320, 103] on button "Microphone (wireless)" at bounding box center [322, 105] width 5 height 5
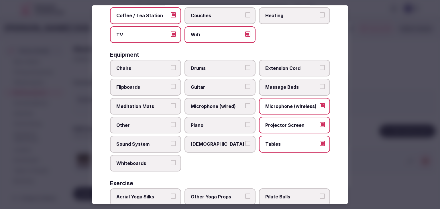
click at [129, 65] on span "Chairs" at bounding box center [142, 68] width 53 height 6
click at [171, 65] on button "Chairs" at bounding box center [173, 67] width 5 height 5
click at [130, 82] on label "Flipboards" at bounding box center [145, 87] width 71 height 17
click at [171, 84] on button "Flipboards" at bounding box center [173, 86] width 5 height 5
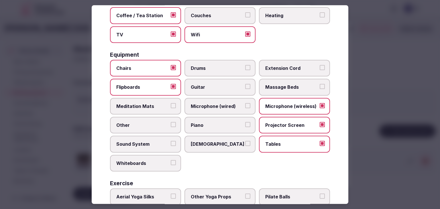
drag, startPoint x: 136, startPoint y: 140, endPoint x: 136, endPoint y: 143, distance: 3.2
click at [136, 141] on span "Sound System" at bounding box center [142, 144] width 53 height 6
click at [171, 141] on button "Sound System" at bounding box center [173, 143] width 5 height 5
click at [137, 160] on span "Whiteboards" at bounding box center [142, 163] width 53 height 6
click at [171, 160] on button "Whiteboards" at bounding box center [173, 162] width 5 height 5
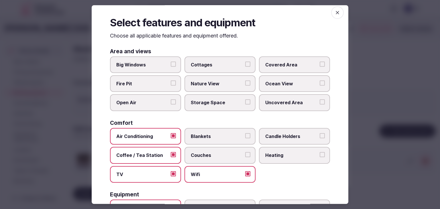
scroll to position [0, 0]
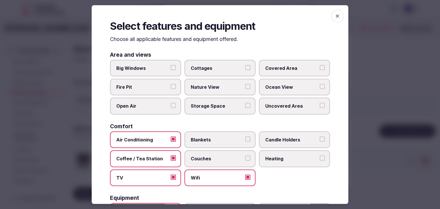
drag, startPoint x: 335, startPoint y: 15, endPoint x: 335, endPoint y: 22, distance: 6.3
click at [335, 15] on icon "button" at bounding box center [338, 16] width 6 height 6
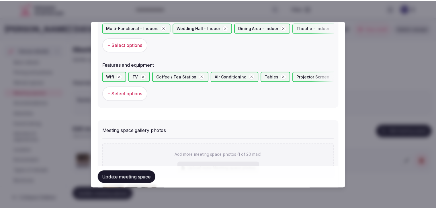
scroll to position [430, 0]
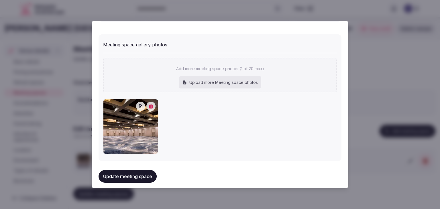
click at [136, 174] on button "Update meeting space" at bounding box center [128, 176] width 58 height 13
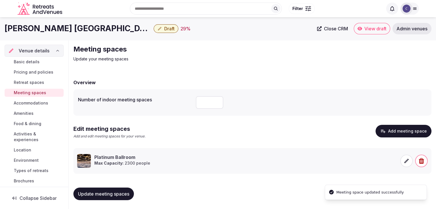
scroll to position [0, 0]
click at [97, 196] on span "Update meeting spaces" at bounding box center [103, 194] width 51 height 6
drag, startPoint x: 24, startPoint y: 125, endPoint x: 35, endPoint y: 130, distance: 11.5
click at [24, 125] on span "Food & dining" at bounding box center [27, 124] width 27 height 6
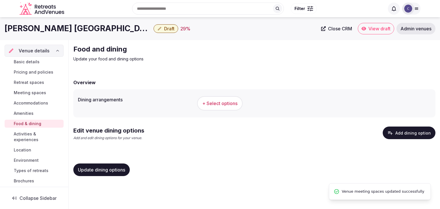
click at [227, 103] on span "+ Select options" at bounding box center [219, 103] width 35 height 6
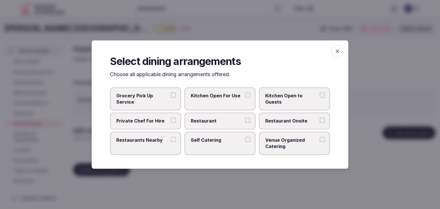
click at [337, 51] on icon "button" at bounding box center [338, 51] width 6 height 6
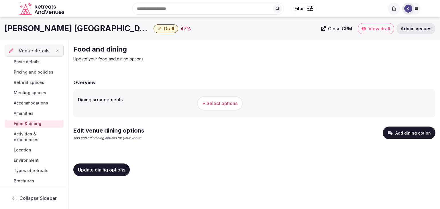
click at [64, 30] on h1 "JW Marriott Los Angeles L.A. LIVE" at bounding box center [78, 28] width 147 height 11
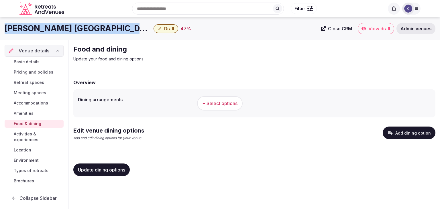
click at [64, 30] on h1 "JW Marriott Los Angeles L.A. LIVE" at bounding box center [78, 28] width 147 height 11
copy div "JW Marriott Los Angeles L.A. LIVE"
click at [233, 102] on span "+ Select options" at bounding box center [219, 103] width 35 height 6
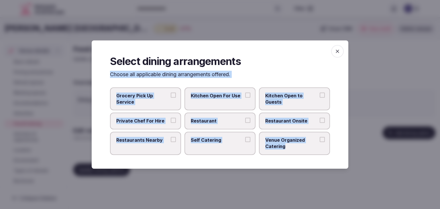
drag, startPoint x: 110, startPoint y: 77, endPoint x: 302, endPoint y: 152, distance: 206.8
click at [302, 152] on div "Select dining arrangements Choose all applicable dining arrangements offered. G…" at bounding box center [220, 104] width 257 height 128
copy div "Choose all applicable dining arrangements offered. Grocery Pick Up Service Kitc…"
click at [222, 121] on span "Restaurant" at bounding box center [217, 121] width 53 height 6
click at [245, 121] on button "Restaurant" at bounding box center [247, 120] width 5 height 5
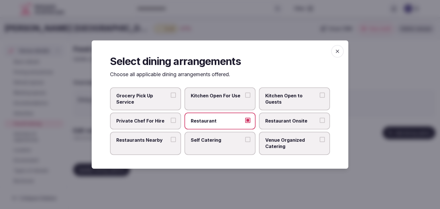
click at [282, 121] on span "Restaurant Onsite" at bounding box center [291, 121] width 53 height 6
click at [320, 121] on button "Restaurant Onsite" at bounding box center [322, 120] width 5 height 5
click at [276, 142] on span "Venue Organized Catering" at bounding box center [291, 143] width 53 height 13
click at [320, 142] on button "Venue Organized Catering" at bounding box center [322, 139] width 5 height 5
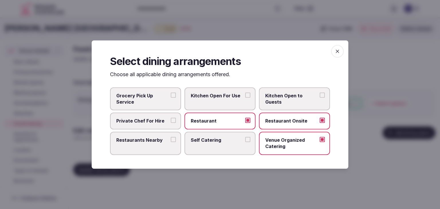
click at [334, 49] on span "button" at bounding box center [337, 51] width 13 height 13
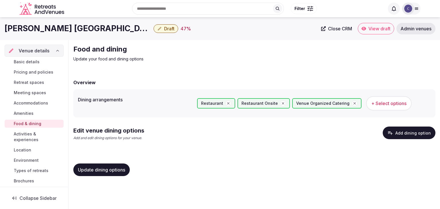
click at [109, 175] on button "Update dining options" at bounding box center [101, 170] width 56 height 13
click at [404, 134] on button "Add dining option" at bounding box center [409, 133] width 53 height 13
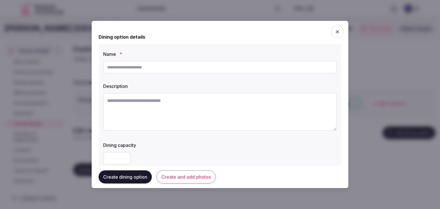
click at [199, 70] on input "text" at bounding box center [220, 67] width 234 height 13
paste input "**********"
type input "**********"
click at [215, 116] on textarea at bounding box center [220, 112] width 234 height 38
paste textarea "**********"
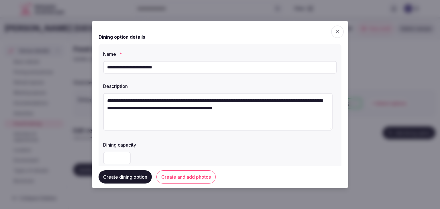
type textarea "**********"
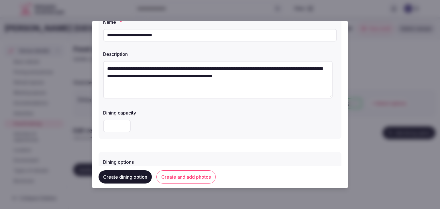
scroll to position [86, 0]
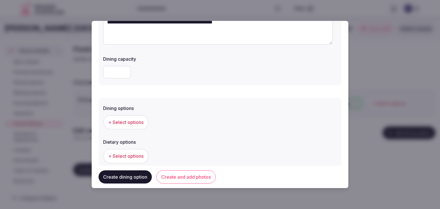
click at [136, 122] on span "+ Select options" at bounding box center [125, 122] width 35 height 6
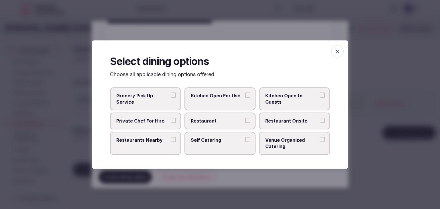
click at [233, 130] on div "Grocery Pick Up Service Kitchen Open For Use Kitchen Open to Guests Private Che…" at bounding box center [220, 121] width 220 height 68
click at [272, 126] on label "Restaurant Onsite" at bounding box center [294, 121] width 71 height 17
click at [320, 123] on button "Restaurant Onsite" at bounding box center [322, 120] width 5 height 5
click at [221, 125] on label "Restaurant" at bounding box center [219, 121] width 71 height 17
click at [245, 123] on button "Restaurant" at bounding box center [247, 120] width 5 height 5
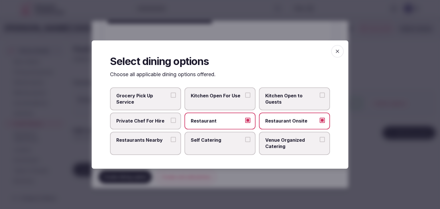
click at [337, 47] on span "button" at bounding box center [337, 51] width 13 height 13
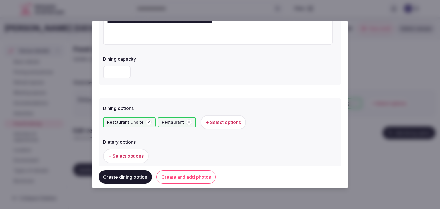
click at [205, 176] on button "Create and add photos" at bounding box center [185, 176] width 59 height 13
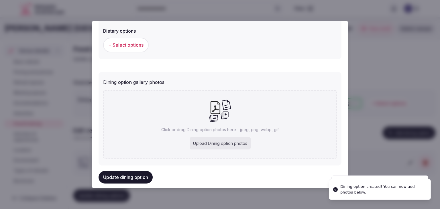
scroll to position [207, 0]
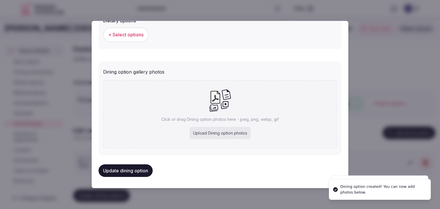
click at [233, 129] on div "Upload Dining option photos" at bounding box center [220, 133] width 61 height 13
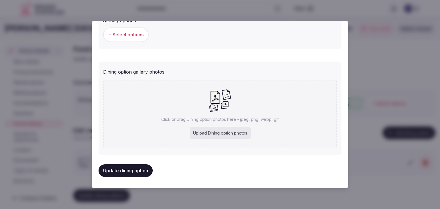
type input "**********"
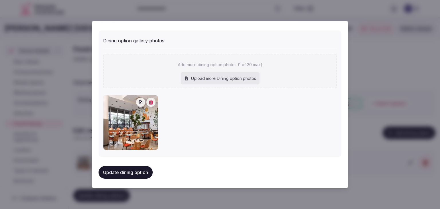
scroll to position [239, 0]
click at [143, 176] on button "Update dining option" at bounding box center [126, 172] width 54 height 13
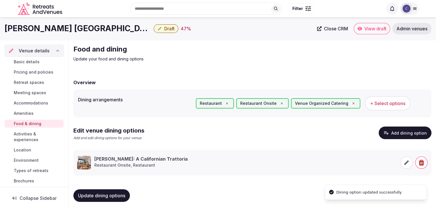
click at [121, 195] on span "Update dining options" at bounding box center [101, 196] width 47 height 6
click at [26, 101] on span "Accommodations" at bounding box center [31, 103] width 34 height 6
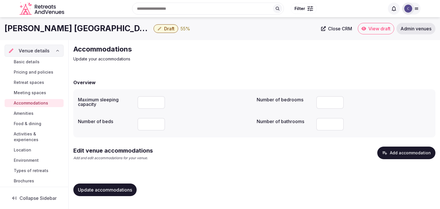
click at [402, 152] on button "Add accommodation" at bounding box center [406, 153] width 58 height 13
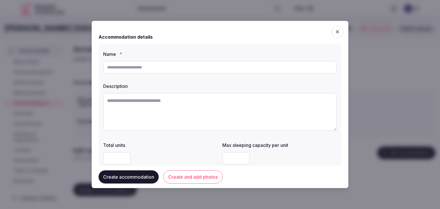
click at [219, 66] on input "text" at bounding box center [220, 67] width 234 height 13
paste input "**********"
type input "**********"
click at [224, 113] on textarea at bounding box center [220, 112] width 234 height 38
paste textarea "**********"
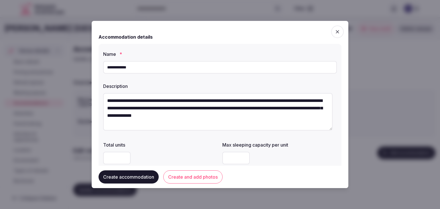
scroll to position [86, 0]
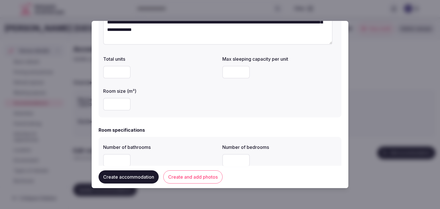
type textarea "**********"
click at [113, 106] on input "number" at bounding box center [116, 104] width 27 height 13
type input "**"
click at [233, 70] on input "number" at bounding box center [235, 72] width 27 height 13
type input "*"
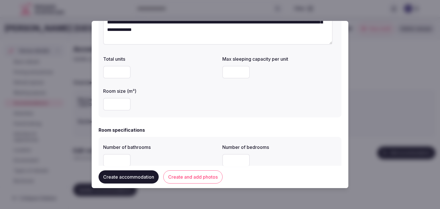
click at [200, 115] on div "**********" at bounding box center [220, 38] width 243 height 160
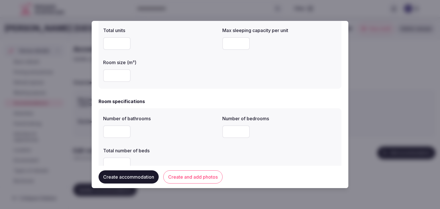
scroll to position [200, 0]
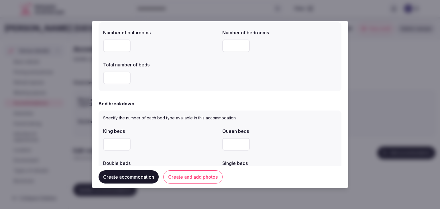
click at [113, 42] on input "number" at bounding box center [116, 46] width 27 height 13
type input "*"
click at [111, 80] on input "number" at bounding box center [116, 78] width 27 height 13
type input "*"
click at [234, 44] on input "number" at bounding box center [235, 46] width 27 height 13
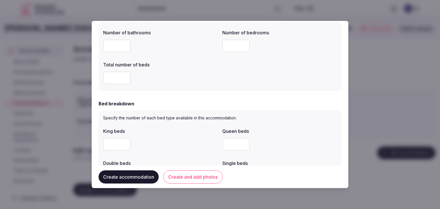
type input "*"
click at [116, 140] on input "number" at bounding box center [116, 144] width 27 height 13
type input "*"
click at [163, 140] on div "*" at bounding box center [160, 144] width 115 height 13
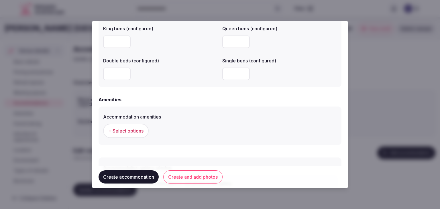
scroll to position [526, 0]
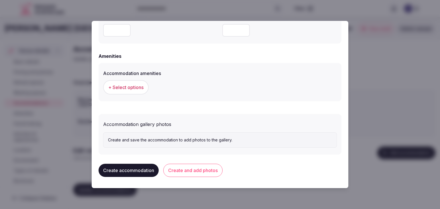
click at [138, 82] on button "+ Select options" at bounding box center [126, 87] width 46 height 14
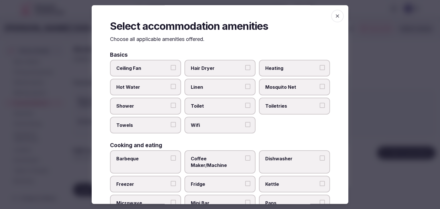
click at [210, 127] on span "Wifi" at bounding box center [217, 125] width 53 height 6
click at [245, 127] on button "Wifi" at bounding box center [247, 124] width 5 height 5
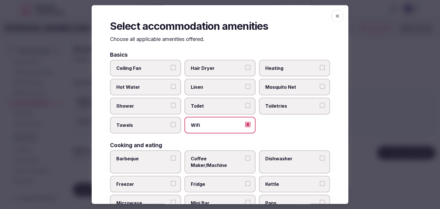
click at [282, 106] on span "Toiletries" at bounding box center [291, 106] width 53 height 6
click at [320, 106] on button "Toiletries" at bounding box center [322, 105] width 5 height 5
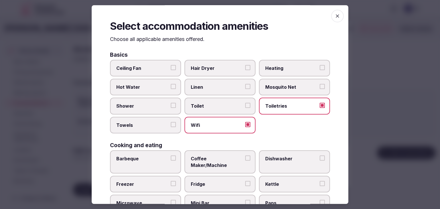
click at [219, 58] on div "Basics Ceiling Fan Hair Dryer Heating Hot Water Linen Mosquito Net Shower Toile…" at bounding box center [220, 93] width 220 height 82
click at [155, 105] on span "Shower" at bounding box center [142, 106] width 53 height 6
click at [171, 105] on button "Shower" at bounding box center [173, 105] width 5 height 5
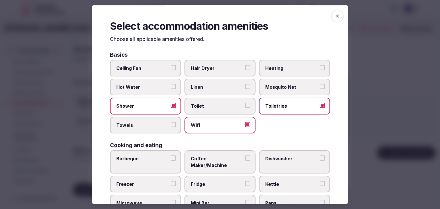
click at [156, 123] on span "Towels" at bounding box center [142, 125] width 53 height 6
click at [171, 123] on button "Towels" at bounding box center [173, 124] width 5 height 5
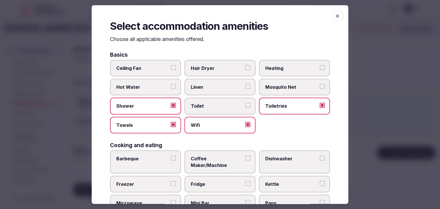
click at [216, 67] on span "Hair Dryer" at bounding box center [217, 68] width 53 height 6
click at [245, 67] on button "Hair Dryer" at bounding box center [247, 67] width 5 height 5
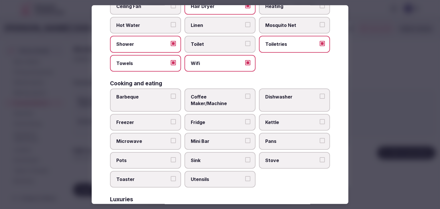
scroll to position [86, 0]
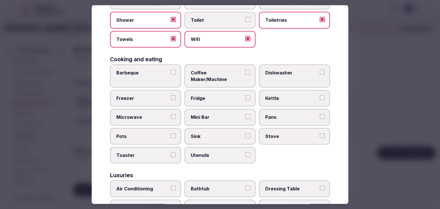
click at [217, 73] on span "Coffee Maker/Machine" at bounding box center [217, 76] width 53 height 13
click at [245, 73] on button "Coffee Maker/Machine" at bounding box center [247, 72] width 5 height 5
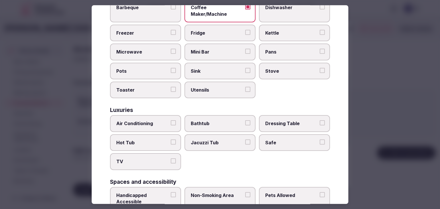
scroll to position [172, 0]
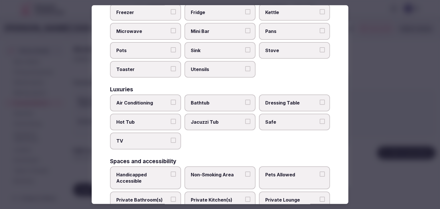
click at [163, 100] on label "Air Conditioning" at bounding box center [145, 103] width 71 height 17
click at [171, 100] on button "Air Conditioning" at bounding box center [173, 102] width 5 height 5
click at [158, 141] on div "Basics Ceiling Fan Hair Dryer Heating Hot Water Linen Mosquito Net Shower Toile…" at bounding box center [220, 105] width 220 height 451
drag, startPoint x: 159, startPoint y: 128, endPoint x: 237, endPoint y: 128, distance: 77.3
click at [160, 133] on label "TV" at bounding box center [145, 141] width 71 height 17
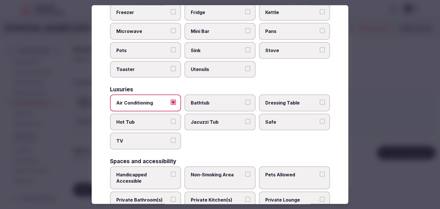
click at [171, 138] on button "TV" at bounding box center [173, 140] width 5 height 5
click at [283, 119] on label "Safe" at bounding box center [294, 122] width 71 height 17
click at [320, 119] on button "Safe" at bounding box center [322, 121] width 5 height 5
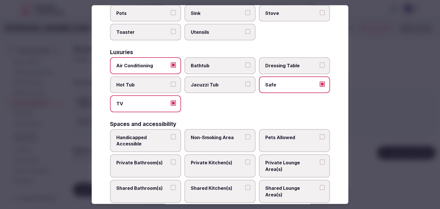
scroll to position [229, 0]
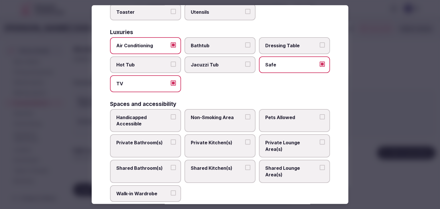
click at [154, 140] on span "Private Bathroom(s)" at bounding box center [142, 143] width 53 height 6
click at [171, 140] on button "Private Bathroom(s)" at bounding box center [173, 142] width 5 height 5
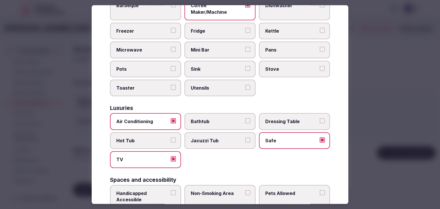
scroll to position [143, 0]
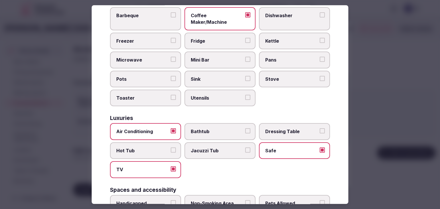
click at [141, 200] on span "Handicapped Accessible" at bounding box center [142, 206] width 53 height 13
click at [171, 200] on button "Handicapped Accessible" at bounding box center [173, 202] width 5 height 5
click at [212, 38] on span "Fridge" at bounding box center [217, 41] width 53 height 6
click at [245, 38] on button "Fridge" at bounding box center [247, 40] width 5 height 5
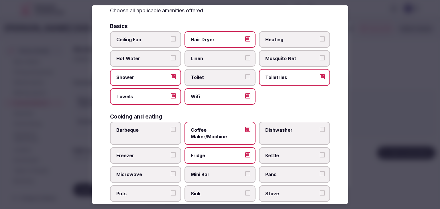
scroll to position [0, 0]
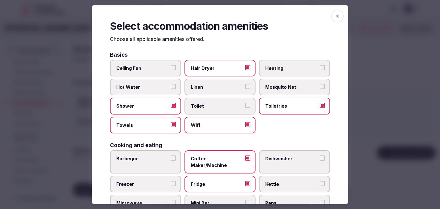
click at [331, 9] on div "Select accommodation amenities Choose all applicable amenities offered. Basics …" at bounding box center [220, 104] width 257 height 199
click at [209, 93] on label "Linen" at bounding box center [219, 87] width 71 height 17
click at [245, 89] on button "Linen" at bounding box center [247, 86] width 5 height 5
click at [335, 17] on icon "button" at bounding box center [338, 16] width 6 height 6
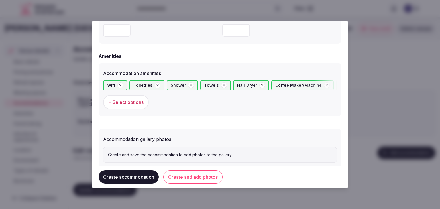
scroll to position [540, 0]
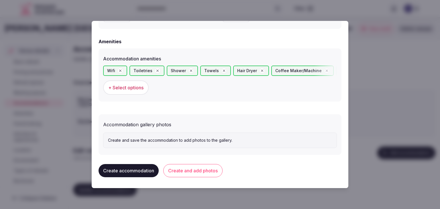
click at [204, 174] on button "Create and add photos" at bounding box center [192, 170] width 59 height 13
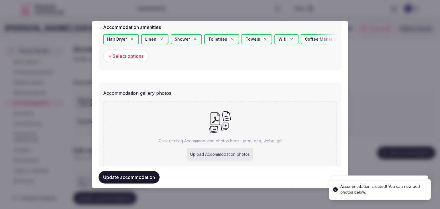
scroll to position [593, 0]
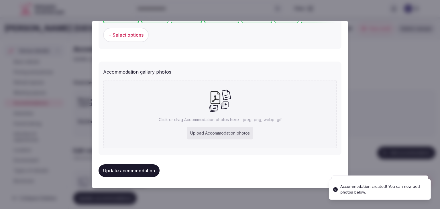
click at [218, 131] on div "Upload Accommodation photos" at bounding box center [220, 133] width 66 height 13
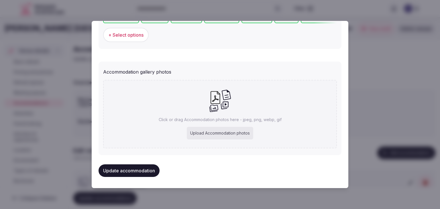
type input "**********"
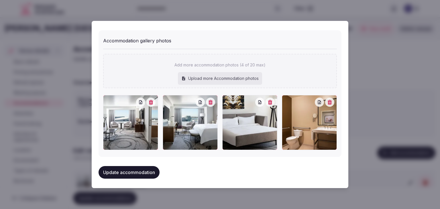
scroll to position [625, 0]
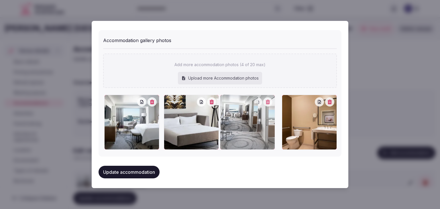
drag, startPoint x: 109, startPoint y: 97, endPoint x: 233, endPoint y: 101, distance: 123.2
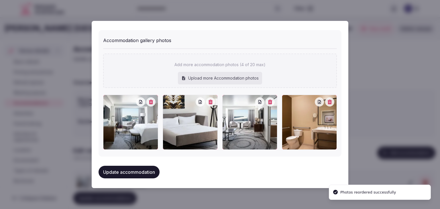
click at [157, 167] on button "Update accommodation" at bounding box center [129, 172] width 61 height 13
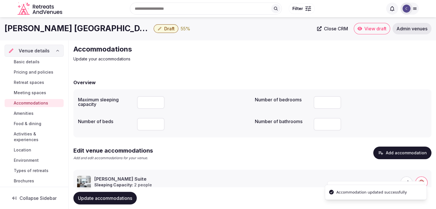
click at [117, 196] on span "Update accommodations" at bounding box center [105, 198] width 54 height 6
click at [19, 143] on link "Activities & experiences" at bounding box center [34, 137] width 59 height 14
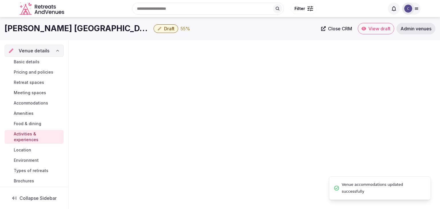
click at [38, 132] on span "Activities & experiences" at bounding box center [38, 136] width 48 height 11
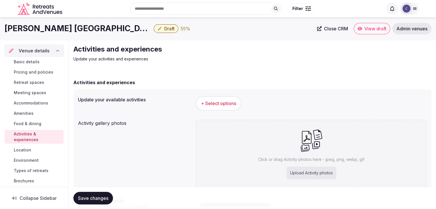
click at [77, 25] on h1 "JW Marriott Los Angeles L.A. LIVE" at bounding box center [78, 28] width 147 height 11
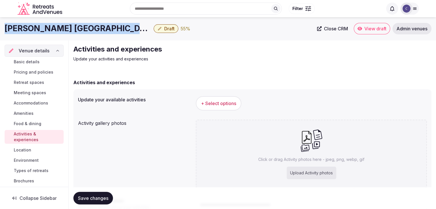
click at [77, 25] on h1 "JW Marriott Los Angeles L.A. LIVE" at bounding box center [78, 28] width 147 height 11
copy div "JW Marriott Los Angeles L.A. LIVE"
click at [219, 107] on button "+ Select options" at bounding box center [219, 103] width 46 height 14
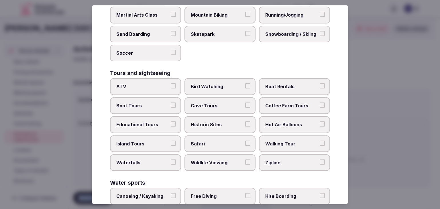
scroll to position [442, 0]
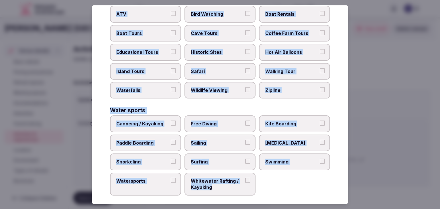
drag, startPoint x: 110, startPoint y: 39, endPoint x: 272, endPoint y: 193, distance: 223.1
click at [272, 193] on div "Select your activities Choose all applicable activities offered. Culture Dancin…" at bounding box center [220, 104] width 257 height 199
copy div "Choose all applicable activities offered. Culture Dancing Food and Culinary Cla…"
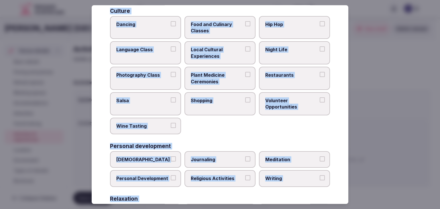
scroll to position [41, 0]
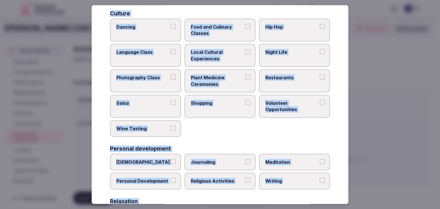
click at [303, 53] on span "Night Life" at bounding box center [291, 52] width 53 height 6
click at [320, 53] on button "Night Life" at bounding box center [322, 51] width 5 height 5
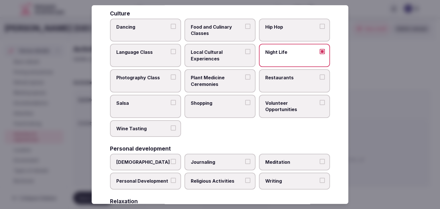
click at [294, 77] on span "Restaurants" at bounding box center [291, 77] width 53 height 6
click at [320, 77] on button "Restaurants" at bounding box center [322, 76] width 5 height 5
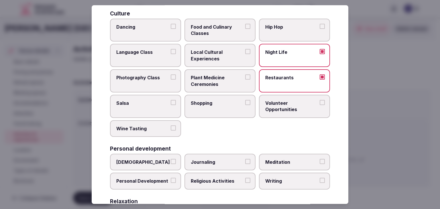
click at [228, 55] on span "Local Cultural Experiences" at bounding box center [217, 55] width 53 height 13
click at [245, 54] on button "Local Cultural Experiences" at bounding box center [247, 51] width 5 height 5
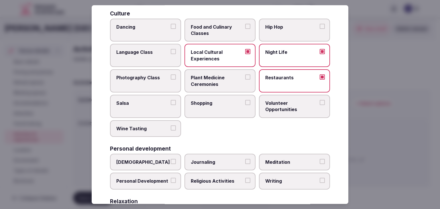
drag, startPoint x: 223, startPoint y: 96, endPoint x: 227, endPoint y: 91, distance: 5.6
click at [223, 97] on label "Shopping" at bounding box center [219, 106] width 71 height 23
click at [245, 100] on button "Shopping" at bounding box center [247, 102] width 5 height 5
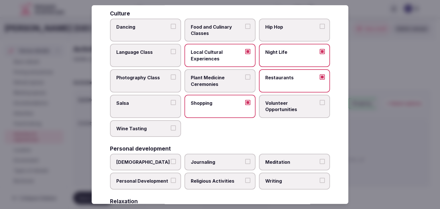
click at [154, 134] on label "Wine Tasting" at bounding box center [145, 128] width 71 height 17
click at [171, 131] on button "Wine Tasting" at bounding box center [173, 127] width 5 height 5
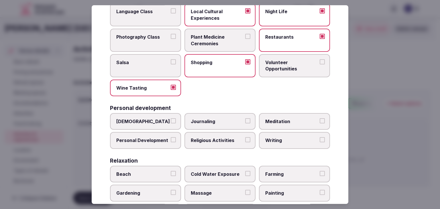
scroll to position [127, 0]
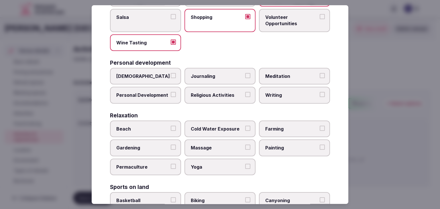
click at [283, 78] on label "Meditation" at bounding box center [294, 76] width 71 height 17
click at [320, 78] on button "Meditation" at bounding box center [322, 75] width 5 height 5
click at [212, 145] on span "Massage" at bounding box center [217, 148] width 53 height 6
click at [245, 145] on button "Massage" at bounding box center [247, 147] width 5 height 5
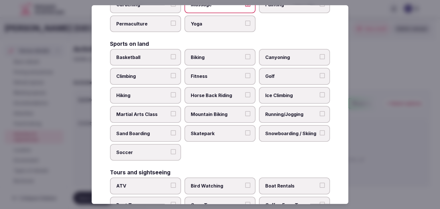
click at [232, 73] on span "Fitness" at bounding box center [217, 76] width 53 height 6
click at [245, 73] on button "Fitness" at bounding box center [247, 75] width 5 height 5
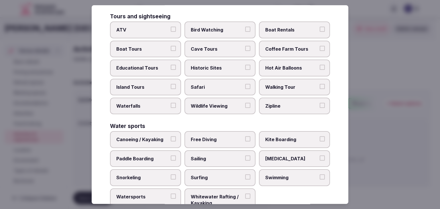
scroll to position [442, 0]
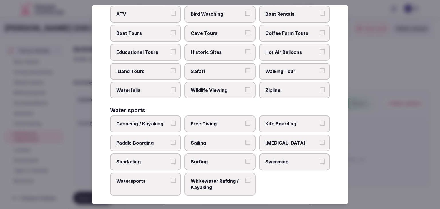
click at [296, 159] on span "Swimming" at bounding box center [291, 162] width 53 height 6
click at [320, 159] on button "Swimming" at bounding box center [322, 161] width 5 height 5
click at [279, 68] on span "Walking Tour" at bounding box center [291, 71] width 53 height 6
click at [320, 68] on button "Walking Tour" at bounding box center [322, 70] width 5 height 5
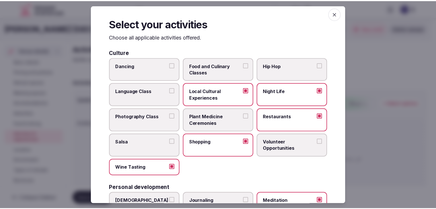
scroll to position [0, 0]
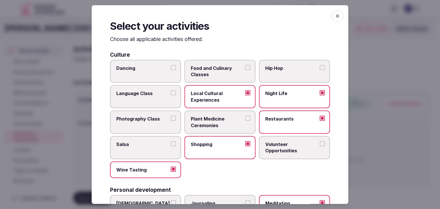
click at [335, 16] on icon "button" at bounding box center [338, 16] width 6 height 6
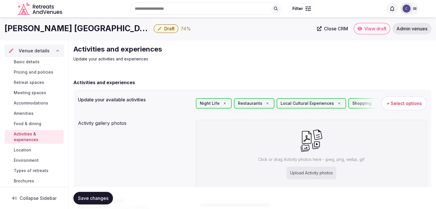
click at [325, 176] on div "Upload Activity photos" at bounding box center [311, 173] width 50 height 13
type input "**********"
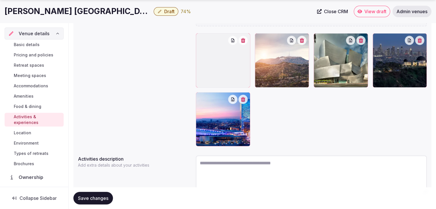
scroll to position [143, 0]
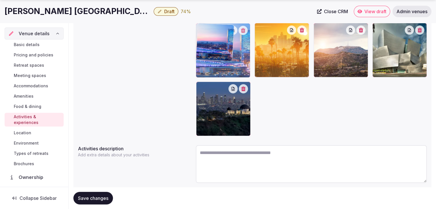
drag, startPoint x: 202, startPoint y: 84, endPoint x: 205, endPoint y: 48, distance: 35.6
click at [205, 48] on body "Search Popular Destinations Toscana, Italy Riviera Maya, Mexico Indonesia, Bali…" at bounding box center [218, 42] width 436 height 370
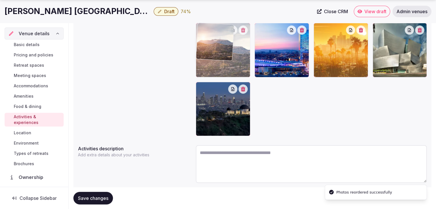
drag, startPoint x: 322, startPoint y: 27, endPoint x: 222, endPoint y: 27, distance: 100.2
click at [222, 27] on body "Search Popular Destinations Toscana, Italy Riviera Maya, Mexico Indonesia, Bali…" at bounding box center [218, 42] width 436 height 370
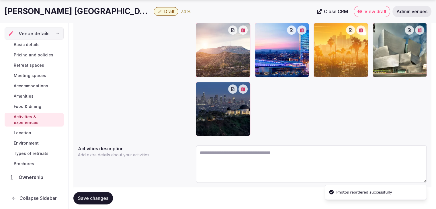
click at [106, 198] on span "Save changes" at bounding box center [93, 198] width 30 height 6
click at [31, 142] on span "Environment" at bounding box center [26, 143] width 25 height 6
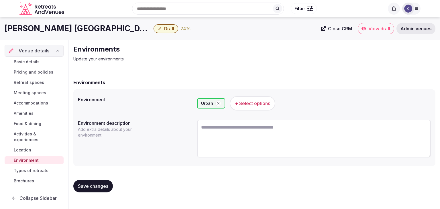
click at [257, 103] on span "+ Select options" at bounding box center [252, 103] width 35 height 6
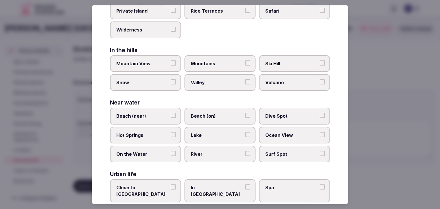
scroll to position [137, 0]
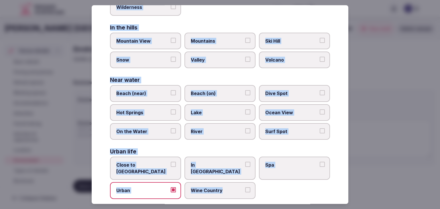
drag, startPoint x: 110, startPoint y: 40, endPoint x: 257, endPoint y: 186, distance: 207.0
click at [257, 186] on div "Select your environment Choose all applicable environments offered. In nature C…" at bounding box center [220, 104] width 257 height 199
copy div "Choose all applicable environments offered. In nature Close to Nature Countrysi…"
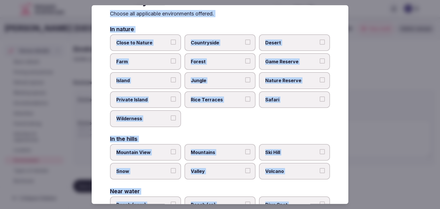
scroll to position [0, 0]
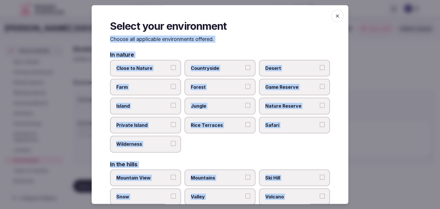
click at [331, 21] on span "button" at bounding box center [337, 16] width 13 height 13
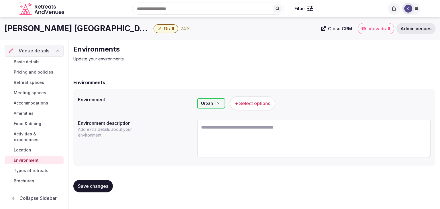
click at [113, 26] on h1 "JW Marriott Los Angeles L.A. LIVE" at bounding box center [78, 28] width 147 height 11
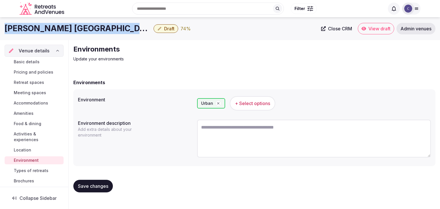
click at [113, 26] on h1 "JW Marriott Los Angeles L.A. LIVE" at bounding box center [78, 28] width 147 height 11
copy div "JW Marriott Los Angeles L.A. LIVE"
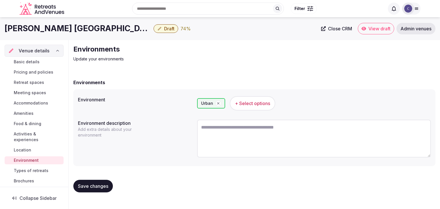
click at [241, 137] on textarea at bounding box center [314, 139] width 234 height 38
paste textarea "**********"
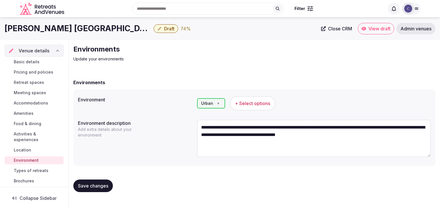
type textarea "**********"
click at [99, 190] on button "Save changes" at bounding box center [93, 186] width 40 height 13
click at [39, 171] on span "Types of retreats" at bounding box center [31, 171] width 35 height 6
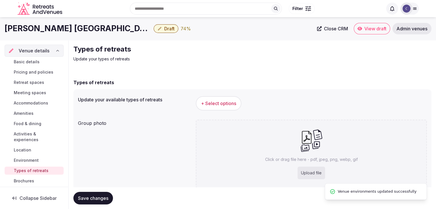
click at [218, 102] on span "+ Select options" at bounding box center [218, 103] width 35 height 6
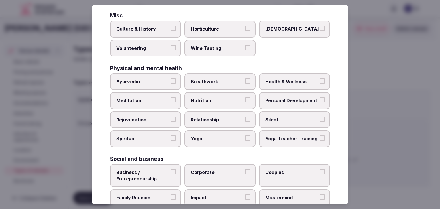
scroll to position [233, 0]
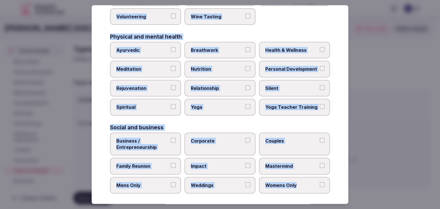
drag, startPoint x: 109, startPoint y: 40, endPoint x: 337, endPoint y: 185, distance: 270.4
click at [337, 185] on div "Select your types of retreats Choose all applicable types of retreats offered. …" at bounding box center [220, 104] width 257 height 199
copy div "Choose all applicable types of retreats offered. Active Adventure Cold Water Ex…"
click at [161, 140] on span "Business / Entrepreneurship" at bounding box center [142, 144] width 53 height 13
click at [171, 140] on button "Business / Entrepreneurship" at bounding box center [173, 140] width 5 height 5
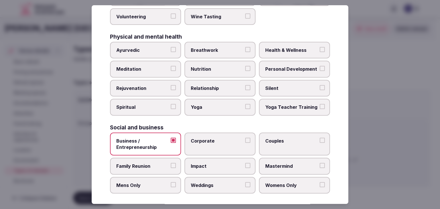
click at [210, 140] on span "Corporate" at bounding box center [217, 141] width 53 height 6
click at [245, 140] on button "Corporate" at bounding box center [247, 140] width 5 height 5
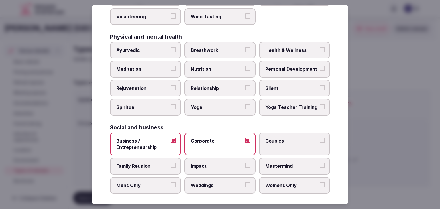
click at [159, 164] on span "Family Reunion" at bounding box center [142, 166] width 53 height 6
click at [171, 164] on button "Family Reunion" at bounding box center [173, 165] width 5 height 5
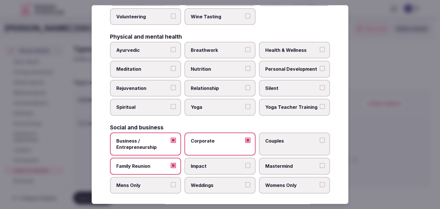
click at [200, 182] on span "Weddings" at bounding box center [217, 185] width 53 height 6
click at [245, 182] on button "Weddings" at bounding box center [247, 184] width 5 height 5
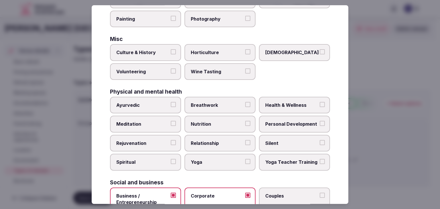
scroll to position [147, 0]
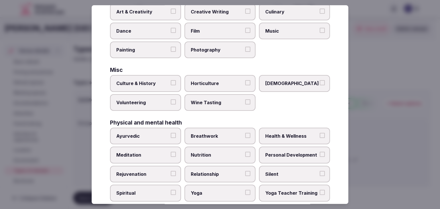
click at [288, 128] on label "Health & Wellness" at bounding box center [294, 136] width 71 height 17
click at [320, 133] on button "Health & Wellness" at bounding box center [322, 135] width 5 height 5
click at [152, 166] on label "Rejuvenation" at bounding box center [145, 174] width 71 height 17
click at [171, 171] on button "Rejuvenation" at bounding box center [173, 173] width 5 height 5
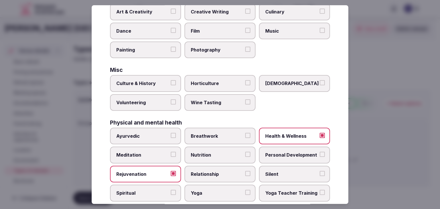
drag, startPoint x: 153, startPoint y: 159, endPoint x: 189, endPoint y: 184, distance: 43.8
click at [153, 160] on label "Meditation" at bounding box center [145, 155] width 71 height 17
click at [171, 157] on button "Meditation" at bounding box center [173, 154] width 5 height 5
click at [211, 190] on span "Yoga" at bounding box center [217, 193] width 53 height 6
click at [245, 190] on button "Yoga" at bounding box center [247, 192] width 5 height 5
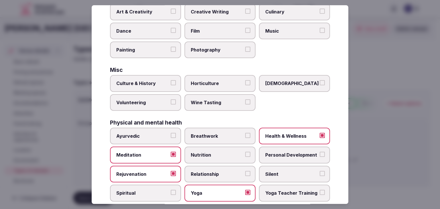
click at [151, 77] on label "Culture & History" at bounding box center [145, 83] width 71 height 17
click at [171, 80] on button "Culture & History" at bounding box center [173, 82] width 5 height 5
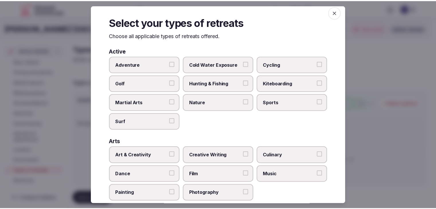
scroll to position [0, 0]
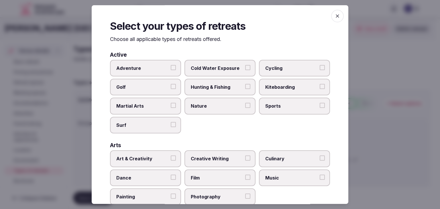
click at [335, 17] on icon "button" at bounding box center [338, 16] width 6 height 6
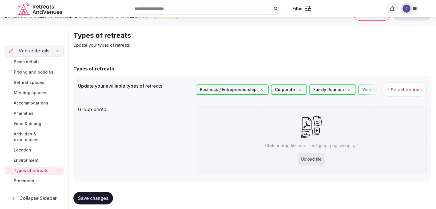
scroll to position [21, 0]
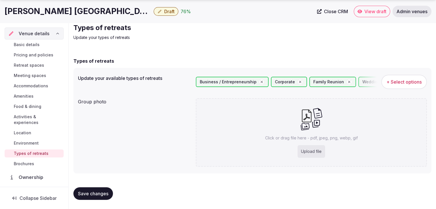
click at [309, 148] on div "Upload file" at bounding box center [310, 151] width 27 height 13
type input "**********"
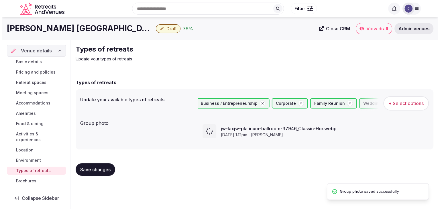
scroll to position [0, 0]
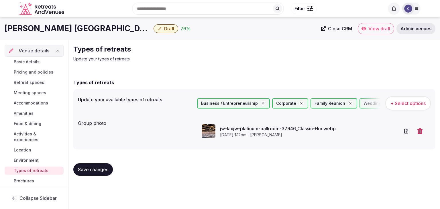
click at [105, 170] on span "Save changes" at bounding box center [93, 170] width 30 height 6
click at [164, 29] on span "Draft" at bounding box center [169, 29] width 10 height 6
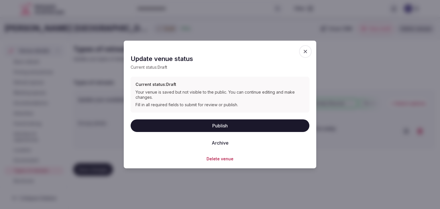
click at [218, 124] on button "Publish" at bounding box center [220, 125] width 179 height 13
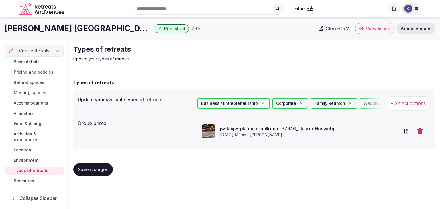
drag, startPoint x: 96, startPoint y: 172, endPoint x: 106, endPoint y: 176, distance: 10.4
click at [96, 172] on span "Save changes" at bounding box center [93, 170] width 30 height 6
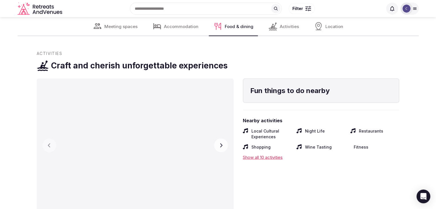
scroll to position [1203, 0]
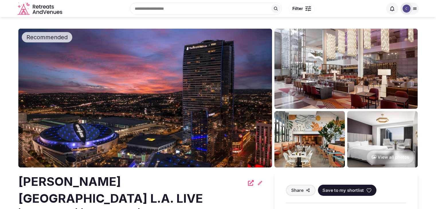
click at [119, 185] on h2 "[PERSON_NAME] [GEOGRAPHIC_DATA] L.A. LIVE" at bounding box center [131, 190] width 226 height 34
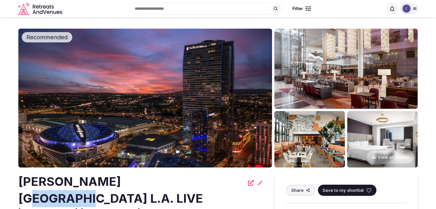
click at [119, 185] on h2 "[PERSON_NAME] [GEOGRAPHIC_DATA] L.A. LIVE" at bounding box center [131, 190] width 226 height 34
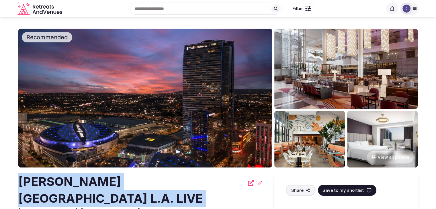
click at [119, 185] on h2 "[PERSON_NAME] [GEOGRAPHIC_DATA] L.A. LIVE" at bounding box center [131, 190] width 226 height 34
copy div "[PERSON_NAME] [GEOGRAPHIC_DATA] L.A. LIVE"
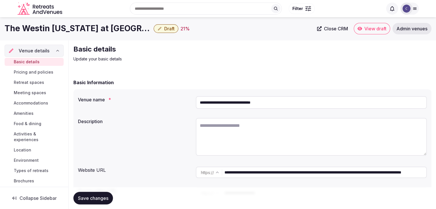
click at [217, 125] on textarea at bounding box center [311, 137] width 231 height 38
paste textarea "**********"
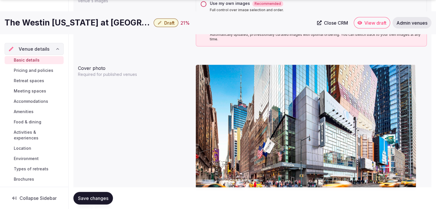
scroll to position [601, 0]
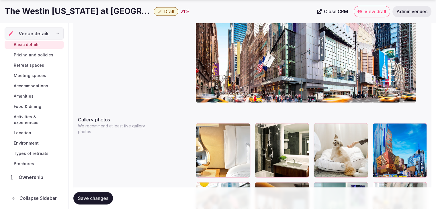
type textarea "**********"
click at [423, 129] on icon "button" at bounding box center [420, 129] width 5 height 5
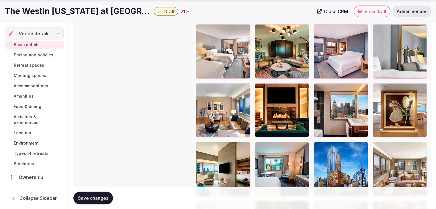
scroll to position [1346, 0]
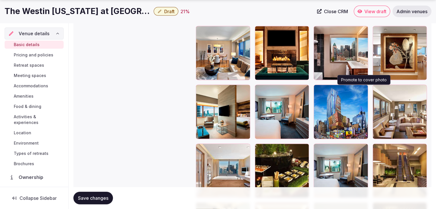
click at [363, 91] on icon "button" at bounding box center [361, 91] width 3 height 4
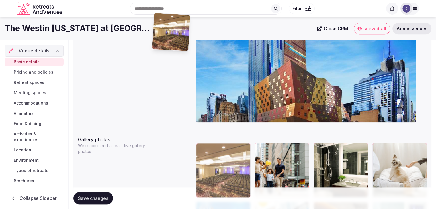
scroll to position [575, 0]
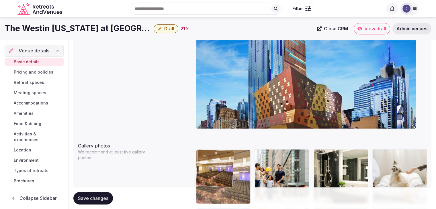
drag, startPoint x: 380, startPoint y: 67, endPoint x: 234, endPoint y: 151, distance: 168.5
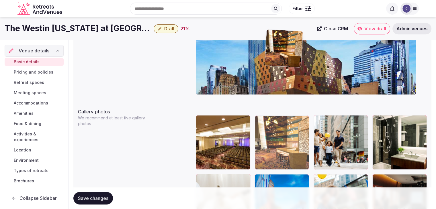
scroll to position [609, 0]
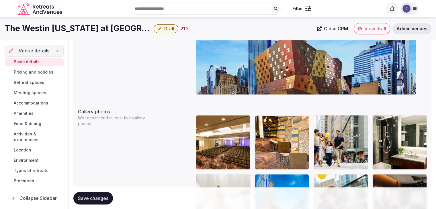
drag, startPoint x: 263, startPoint y: 102, endPoint x: 277, endPoint y: 123, distance: 25.3
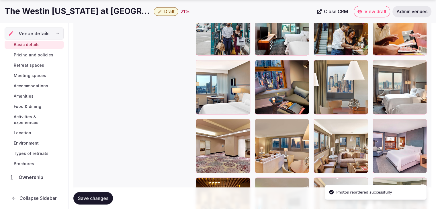
scroll to position [953, 0]
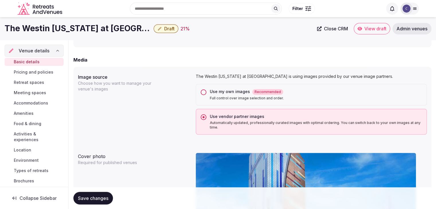
drag, startPoint x: 378, startPoint y: 73, endPoint x: 351, endPoint y: 156, distance: 87.2
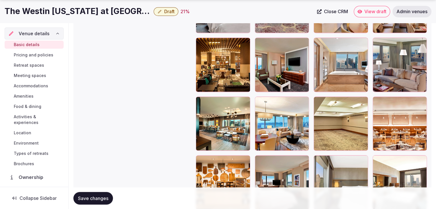
scroll to position [1069, 0]
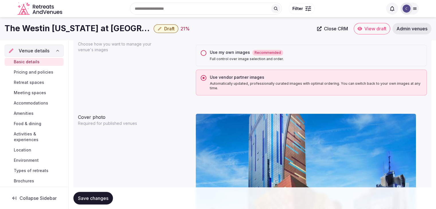
drag, startPoint x: 379, startPoint y: 72, endPoint x: 396, endPoint y: 142, distance: 72.1
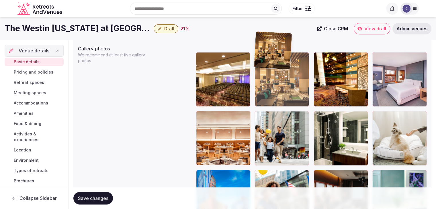
scroll to position [672, 0]
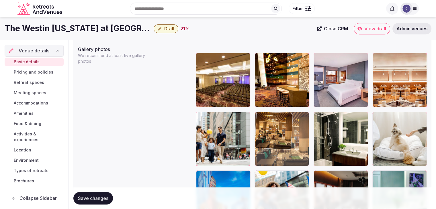
drag, startPoint x: 259, startPoint y: 119, endPoint x: 280, endPoint y: 130, distance: 24.1
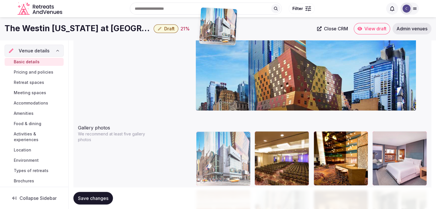
scroll to position [588, 0]
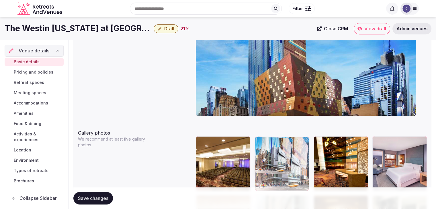
drag, startPoint x: 375, startPoint y: 98, endPoint x: 241, endPoint y: 161, distance: 148.5
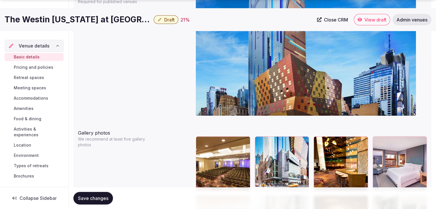
scroll to position [674, 0]
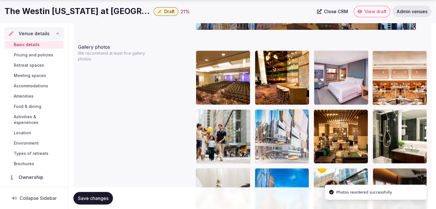
drag, startPoint x: 258, startPoint y: 54, endPoint x: 265, endPoint y: 129, distance: 75.6
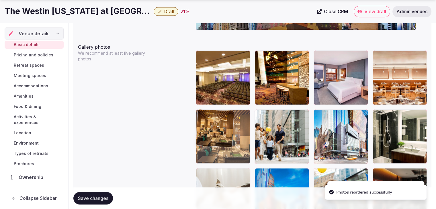
drag, startPoint x: 321, startPoint y: 115, endPoint x: 216, endPoint y: 119, distance: 105.2
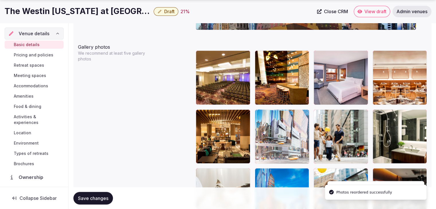
drag, startPoint x: 320, startPoint y: 114, endPoint x: 307, endPoint y: 132, distance: 22.4
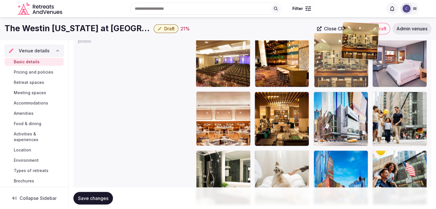
scroll to position [692, 0]
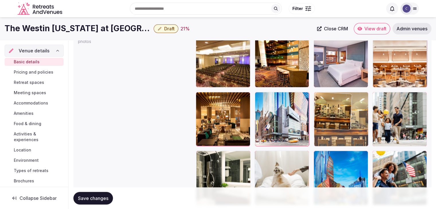
drag, startPoint x: 376, startPoint y: 69, endPoint x: 352, endPoint y: 108, distance: 46.0
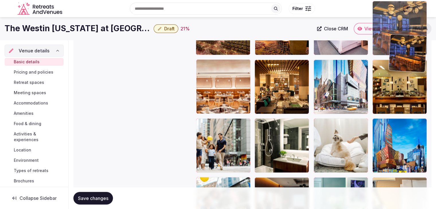
scroll to position [724, 0]
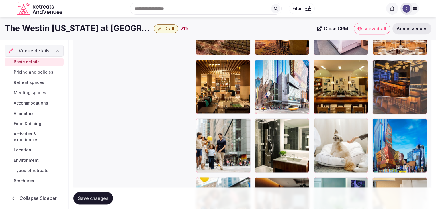
drag, startPoint x: 320, startPoint y: 54, endPoint x: 404, endPoint y: 91, distance: 91.4
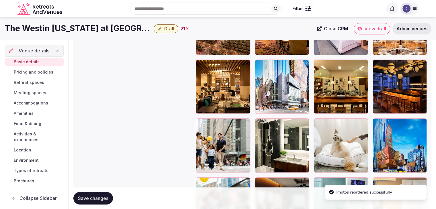
click at [103, 198] on span "Save changes" at bounding box center [93, 198] width 30 height 6
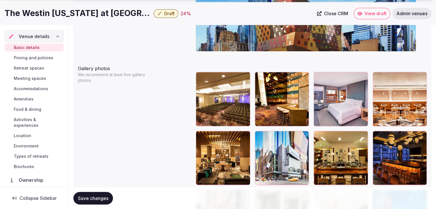
scroll to position [667, 0]
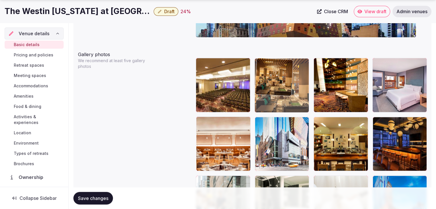
drag, startPoint x: 202, startPoint y: 121, endPoint x: 246, endPoint y: 84, distance: 57.7
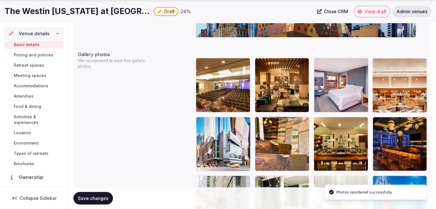
drag, startPoint x: 318, startPoint y: 60, endPoint x: 241, endPoint y: 128, distance: 102.9
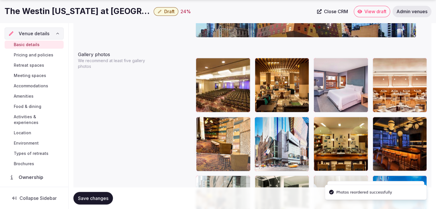
drag, startPoint x: 263, startPoint y: 121, endPoint x: 223, endPoint y: 121, distance: 39.8
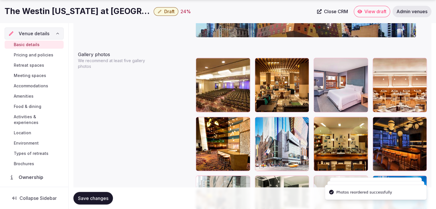
scroll to position [753, 0]
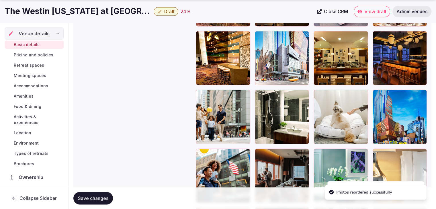
click at [96, 199] on span "Save changes" at bounding box center [93, 198] width 30 height 6
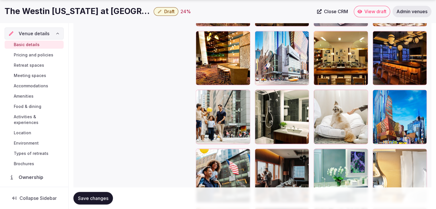
click at [32, 55] on span "Pricing and policies" at bounding box center [34, 55] width 40 height 6
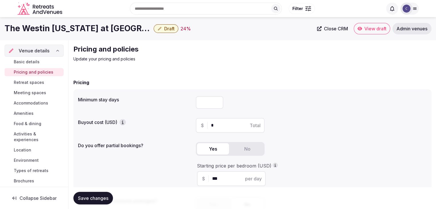
click at [212, 105] on input "number" at bounding box center [209, 102] width 27 height 13
type input "*"
click at [95, 200] on span "Save changes" at bounding box center [93, 198] width 30 height 6
click at [38, 82] on span "Retreat spaces" at bounding box center [29, 83] width 30 height 6
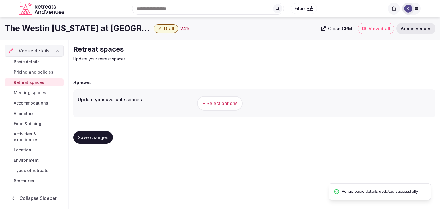
click at [91, 28] on h1 "The Westin New York at Times Square" at bounding box center [78, 28] width 147 height 11
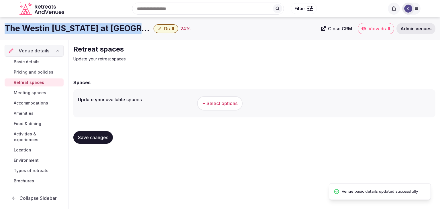
click at [91, 28] on h1 "The Westin New York at Times Square" at bounding box center [78, 28] width 147 height 11
copy div "The Westin New York at Times Square"
click at [231, 103] on span "+ Select options" at bounding box center [219, 103] width 35 height 6
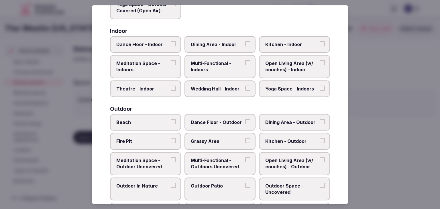
scroll to position [259, 0]
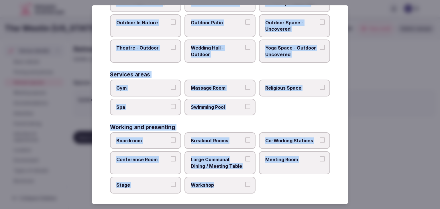
drag, startPoint x: 108, startPoint y: 40, endPoint x: 261, endPoint y: 187, distance: 212.3
click at [261, 187] on div "Select your retreat spaces Choose all applicable retreat spaces offered. Covere…" at bounding box center [220, 104] width 257 height 199
copy div "Choose all applicable retreat spaces offered. Covered outdoor spaces Meditation…"
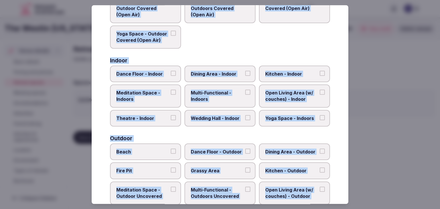
scroll to position [58, 0]
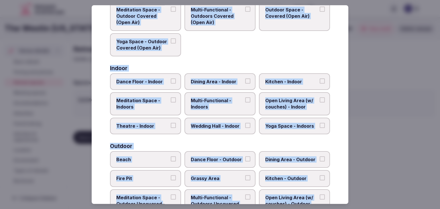
click at [231, 79] on span "Dining Area - Indoor" at bounding box center [217, 81] width 53 height 6
click at [245, 79] on button "Dining Area - Indoor" at bounding box center [247, 80] width 5 height 5
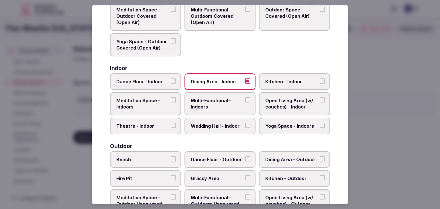
click at [228, 99] on span "Multi-Functional - Indoors" at bounding box center [217, 103] width 53 height 13
click at [245, 99] on button "Multi-Functional - Indoors" at bounding box center [247, 99] width 5 height 5
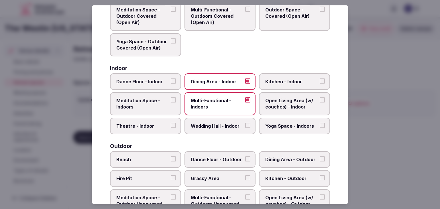
click at [228, 120] on label "Wedding Hall - Indoor" at bounding box center [219, 126] width 71 height 17
click at [245, 123] on button "Wedding Hall - Indoor" at bounding box center [247, 125] width 5 height 5
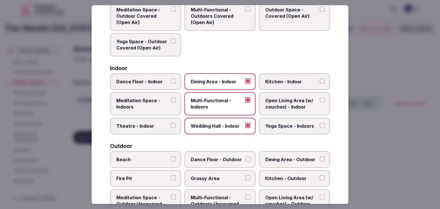
click at [296, 105] on span "Open Living Area (w/ couches) - Indoor" at bounding box center [291, 103] width 53 height 13
click at [320, 103] on button "Open Living Area (w/ couches) - Indoor" at bounding box center [322, 99] width 5 height 5
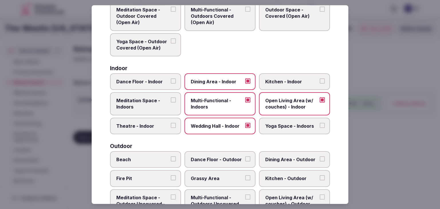
click at [290, 126] on span "Yoga Space - Indoors" at bounding box center [291, 126] width 53 height 6
click at [320, 126] on button "Yoga Space - Indoors" at bounding box center [322, 125] width 5 height 5
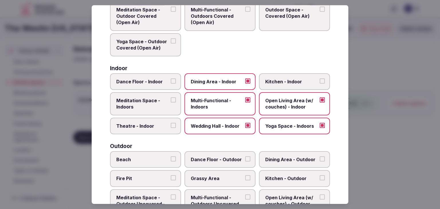
click at [134, 127] on span "Theatre - Indoor" at bounding box center [142, 126] width 53 height 6
click at [171, 127] on button "Theatre - Indoor" at bounding box center [173, 125] width 5 height 5
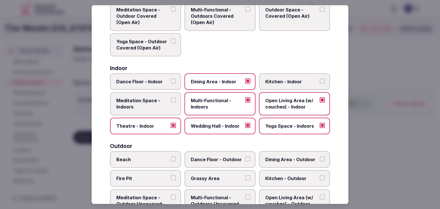
click at [140, 106] on span "Meditation Space - Indoors" at bounding box center [142, 103] width 53 height 13
click at [171, 103] on button "Meditation Space - Indoors" at bounding box center [173, 99] width 5 height 5
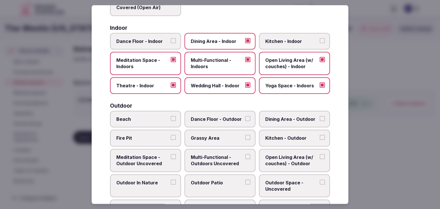
scroll to position [116, 0]
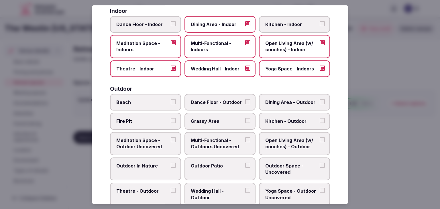
click at [229, 139] on span "Multi-Functional - Outdoors Uncovered" at bounding box center [217, 143] width 53 height 13
click at [245, 139] on button "Multi-Functional - Outdoors Uncovered" at bounding box center [247, 139] width 5 height 5
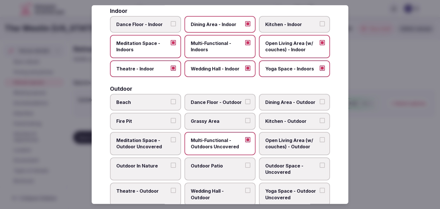
click at [232, 164] on span "Outdoor Patio" at bounding box center [217, 166] width 53 height 6
click at [245, 164] on button "Outdoor Patio" at bounding box center [247, 165] width 5 height 5
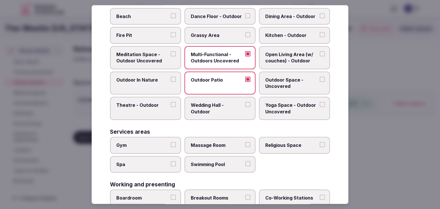
scroll to position [259, 0]
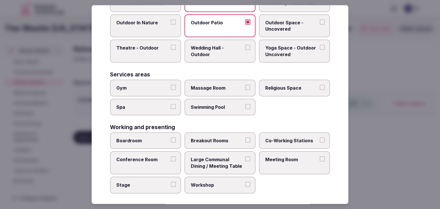
click at [155, 85] on span "Gym" at bounding box center [142, 88] width 53 height 6
click at [171, 85] on button "Gym" at bounding box center [173, 87] width 5 height 5
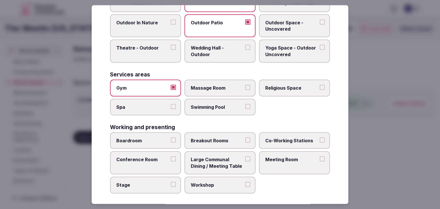
drag, startPoint x: 156, startPoint y: 107, endPoint x: 210, endPoint y: 107, distance: 53.8
click at [158, 107] on span "Spa" at bounding box center [142, 107] width 53 height 6
click at [171, 107] on button "Spa" at bounding box center [173, 106] width 5 height 5
click at [230, 107] on span "Swimming Pool" at bounding box center [217, 107] width 53 height 6
click at [245, 107] on button "Swimming Pool" at bounding box center [247, 106] width 5 height 5
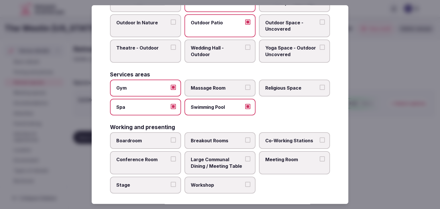
click at [238, 80] on label "Massage Room" at bounding box center [219, 88] width 71 height 17
click at [245, 85] on button "Massage Room" at bounding box center [247, 87] width 5 height 5
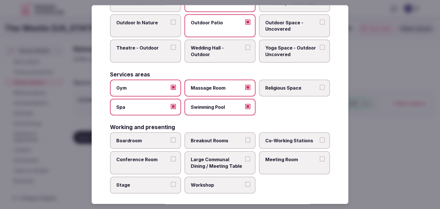
click at [156, 139] on span "Boardroom" at bounding box center [142, 140] width 53 height 6
click at [171, 139] on button "Boardroom" at bounding box center [173, 139] width 5 height 5
click at [231, 139] on span "Breakout Rooms" at bounding box center [217, 140] width 53 height 6
click at [245, 139] on button "Breakout Rooms" at bounding box center [247, 139] width 5 height 5
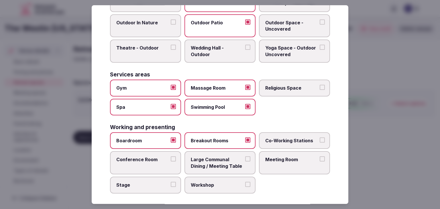
click at [219, 168] on label "Large Communal Dining / Meeting Table" at bounding box center [219, 163] width 71 height 23
click at [245, 162] on button "Large Communal Dining / Meeting Table" at bounding box center [247, 159] width 5 height 5
click at [278, 163] on label "Meeting Room" at bounding box center [294, 163] width 71 height 23
click at [320, 162] on button "Meeting Room" at bounding box center [322, 159] width 5 height 5
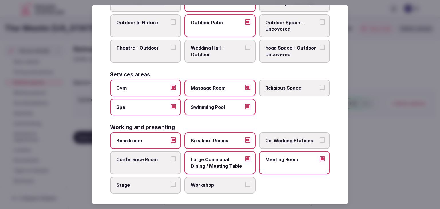
click at [150, 157] on span "Conference Room" at bounding box center [142, 160] width 53 height 6
click at [171, 157] on button "Conference Room" at bounding box center [173, 159] width 5 height 5
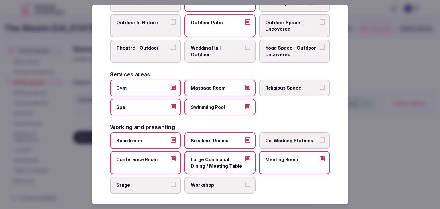
click at [210, 182] on span "Workshop" at bounding box center [217, 185] width 53 height 6
click at [245, 182] on button "Workshop" at bounding box center [247, 184] width 5 height 5
click at [153, 182] on span "Stage" at bounding box center [142, 185] width 53 height 6
click at [171, 182] on button "Stage" at bounding box center [173, 184] width 5 height 5
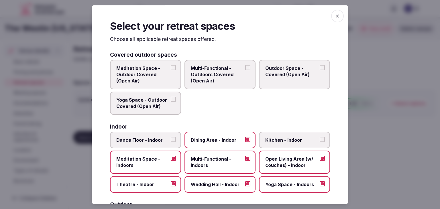
scroll to position [0, 0]
click at [335, 16] on icon "button" at bounding box center [338, 16] width 6 height 6
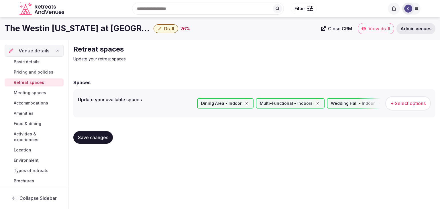
click at [98, 140] on span "Save changes" at bounding box center [93, 138] width 30 height 6
click at [32, 92] on span "Meeting spaces" at bounding box center [30, 93] width 32 height 6
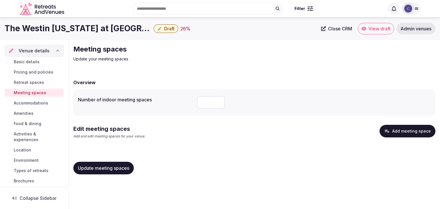
click at [211, 106] on input "number" at bounding box center [210, 102] width 27 height 13
type input "**"
click at [210, 133] on div "Edit meeting spaces Add and edit meeting spaces for your venue. Add meeting spa…" at bounding box center [254, 134] width 362 height 19
drag, startPoint x: 118, startPoint y: 169, endPoint x: 142, endPoint y: 177, distance: 25.5
click at [118, 169] on span "Update meeting spaces" at bounding box center [103, 168] width 51 height 6
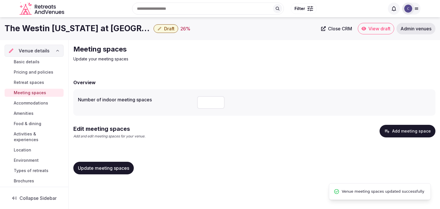
click at [404, 129] on button "Add meeting space" at bounding box center [408, 131] width 56 height 13
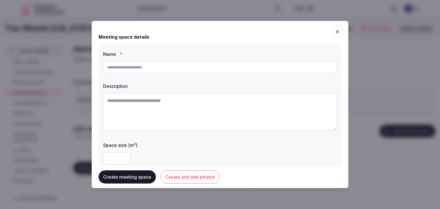
click at [183, 65] on input "text" at bounding box center [220, 67] width 234 height 13
paste input "**********"
type input "**********"
click at [203, 116] on textarea at bounding box center [220, 112] width 234 height 38
paste textarea "**********"
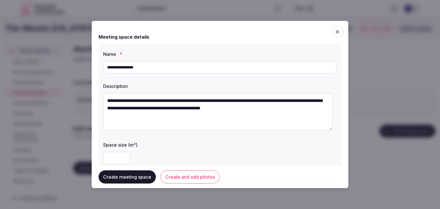
drag, startPoint x: 108, startPoint y: 99, endPoint x: 102, endPoint y: 99, distance: 6.3
click at [102, 99] on div "**********" at bounding box center [220, 125] width 243 height 163
type textarea "**********"
click at [161, 148] on div "Space size (m²)" at bounding box center [220, 152] width 234 height 27
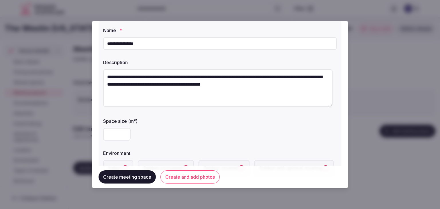
scroll to position [57, 0]
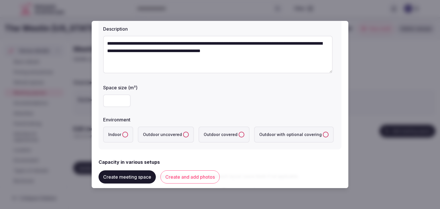
click at [113, 99] on input "number" at bounding box center [116, 101] width 27 height 13
type input "***"
click at [126, 137] on button "Indoor" at bounding box center [125, 135] width 6 height 6
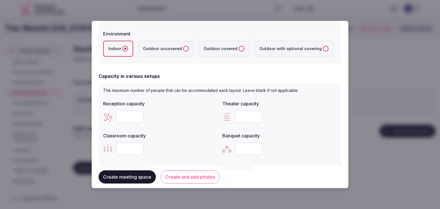
click at [241, 111] on input "number" at bounding box center [248, 117] width 27 height 13
paste input "***"
type input "***"
click at [132, 125] on div at bounding box center [160, 116] width 115 height 17
click at [128, 114] on input "number" at bounding box center [129, 117] width 27 height 13
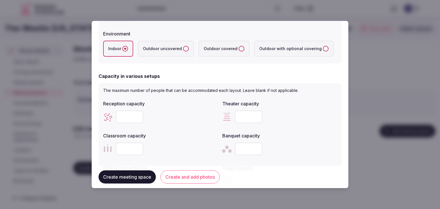
type input "***"
click at [241, 146] on input "number" at bounding box center [248, 149] width 27 height 13
type input "***"
click at [125, 150] on input "number" at bounding box center [129, 149] width 27 height 13
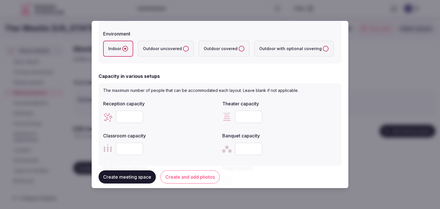
paste input "***"
type input "***"
click at [182, 134] on label "Classroom capacity" at bounding box center [160, 135] width 115 height 5
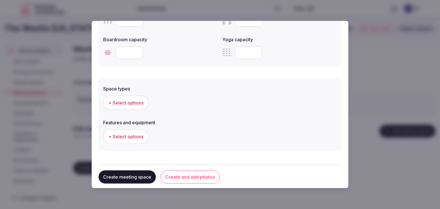
scroll to position [315, 0]
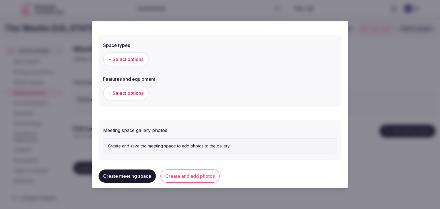
click at [129, 48] on div "Space types + Select options" at bounding box center [220, 54] width 234 height 29
click at [132, 58] on span "+ Select options" at bounding box center [125, 59] width 35 height 6
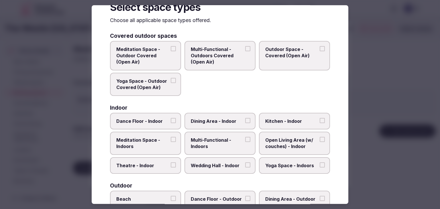
scroll to position [57, 0]
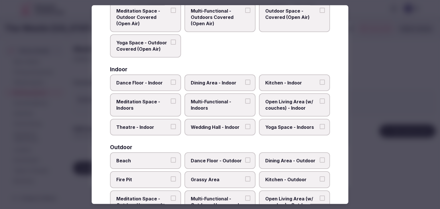
click at [213, 101] on span "Multi-Functional - Indoors" at bounding box center [217, 105] width 53 height 13
click at [245, 101] on button "Multi-Functional - Indoors" at bounding box center [247, 101] width 5 height 5
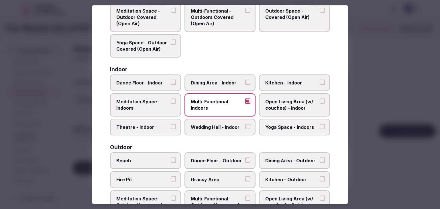
click at [211, 124] on span "Wedding Hall - Indoor" at bounding box center [217, 127] width 53 height 6
click at [245, 124] on button "Wedding Hall - Indoor" at bounding box center [247, 126] width 5 height 5
click at [214, 85] on label "Dining Area - Indoor" at bounding box center [219, 82] width 71 height 17
click at [245, 85] on button "Dining Area - Indoor" at bounding box center [247, 82] width 5 height 5
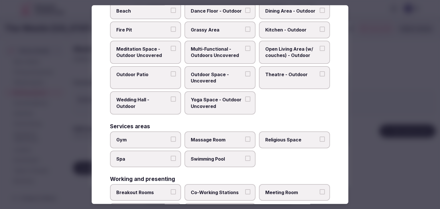
scroll to position [234, 0]
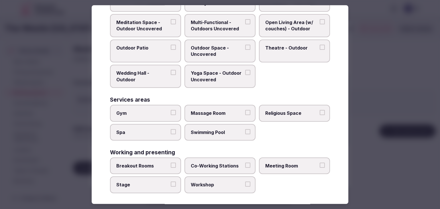
click at [300, 168] on label "Meeting Room" at bounding box center [294, 166] width 71 height 17
click at [320, 168] on button "Meeting Room" at bounding box center [322, 165] width 5 height 5
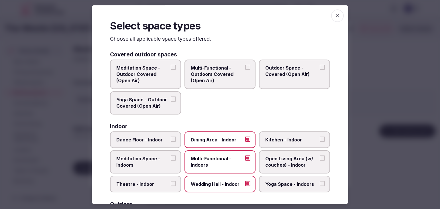
scroll to position [0, 0]
click at [335, 17] on icon "button" at bounding box center [338, 16] width 6 height 6
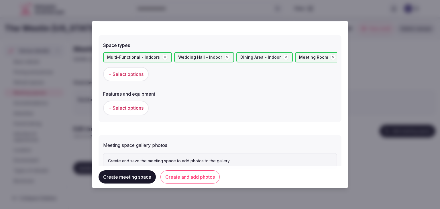
click at [127, 108] on span "+ Select options" at bounding box center [125, 108] width 35 height 6
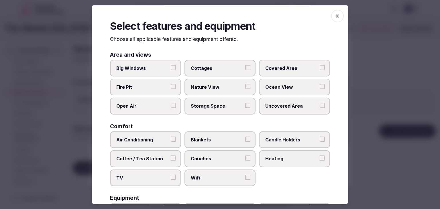
scroll to position [86, 0]
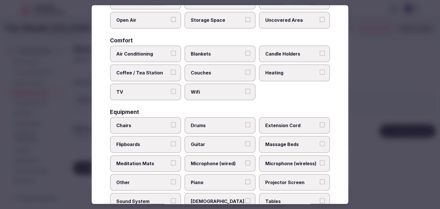
click at [209, 93] on span "Wifi" at bounding box center [217, 92] width 53 height 6
click at [245, 93] on button "Wifi" at bounding box center [247, 91] width 5 height 5
click at [158, 92] on span "TV" at bounding box center [142, 92] width 53 height 6
click at [171, 92] on button "TV" at bounding box center [173, 91] width 5 height 5
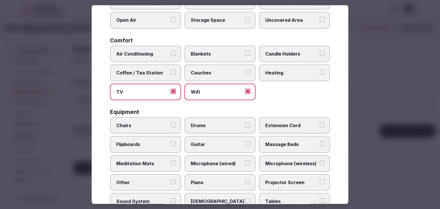
click at [148, 71] on span "Coffee / Tea Station" at bounding box center [142, 73] width 53 height 6
click at [171, 71] on button "Coffee / Tea Station" at bounding box center [173, 72] width 5 height 5
click at [144, 53] on span "Air Conditioning" at bounding box center [142, 54] width 53 height 6
click at [171, 53] on button "Air Conditioning" at bounding box center [173, 53] width 5 height 5
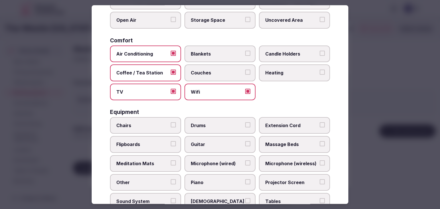
scroll to position [143, 0]
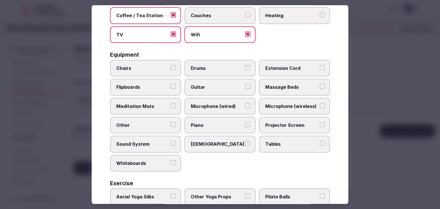
drag, startPoint x: 285, startPoint y: 140, endPoint x: 285, endPoint y: 127, distance: 12.6
click at [285, 141] on span "Tables" at bounding box center [291, 144] width 53 height 6
click at [320, 141] on button "Tables" at bounding box center [322, 143] width 5 height 5
click at [283, 118] on label "Projector Screen" at bounding box center [294, 125] width 71 height 17
click at [320, 122] on button "Projector Screen" at bounding box center [322, 124] width 5 height 5
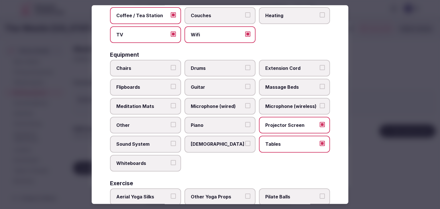
click at [282, 103] on span "Microphone (wireless)" at bounding box center [291, 106] width 53 height 6
click at [320, 103] on button "Microphone (wireless)" at bounding box center [322, 105] width 5 height 5
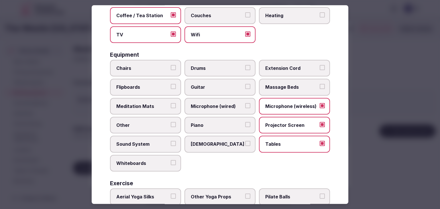
click at [156, 62] on label "Chairs" at bounding box center [145, 68] width 71 height 17
click at [171, 65] on button "Chairs" at bounding box center [173, 67] width 5 height 5
click at [154, 88] on span "Flipboards" at bounding box center [142, 87] width 53 height 6
click at [171, 88] on button "Flipboards" at bounding box center [173, 86] width 5 height 5
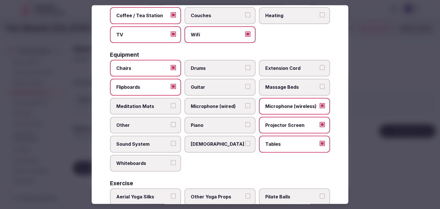
click at [149, 149] on label "Sound System" at bounding box center [145, 144] width 71 height 17
click at [171, 146] on button "Sound System" at bounding box center [173, 143] width 5 height 5
click at [152, 162] on span "Whiteboards" at bounding box center [142, 163] width 53 height 6
click at [171, 162] on button "Whiteboards" at bounding box center [173, 162] width 5 height 5
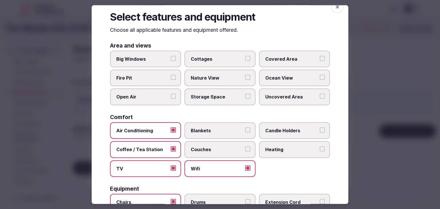
scroll to position [0, 0]
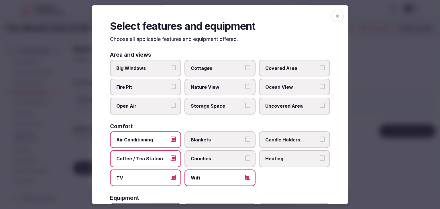
click at [340, 19] on div "Select features and equipment Choose all applicable features and equipment offe…" at bounding box center [220, 104] width 257 height 199
click at [337, 14] on span "button" at bounding box center [337, 16] width 13 height 13
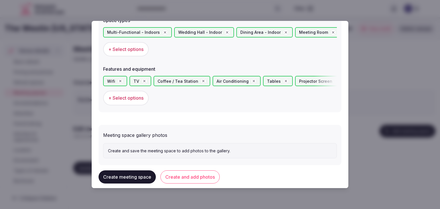
scroll to position [350, 0]
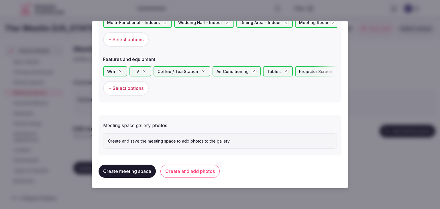
click at [191, 170] on button "Create and add photos" at bounding box center [189, 171] width 59 height 13
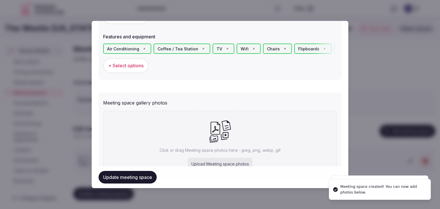
scroll to position [402, 0]
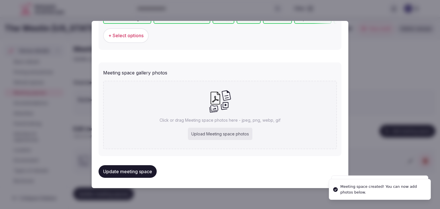
click at [217, 129] on div "Upload Meeting space photos" at bounding box center [220, 134] width 64 height 13
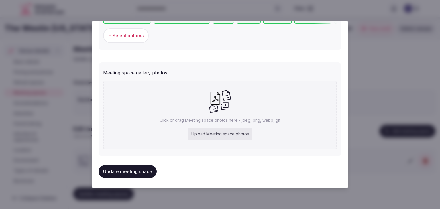
type input "**********"
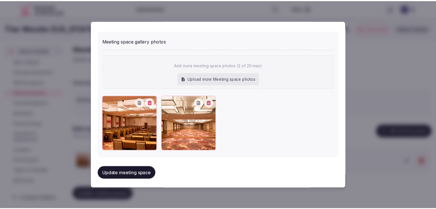
scroll to position [434, 0]
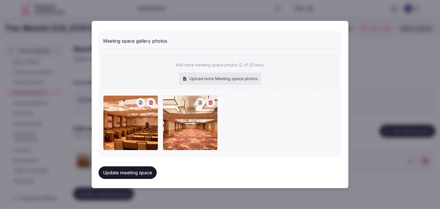
click at [144, 172] on button "Update meeting space" at bounding box center [128, 172] width 58 height 13
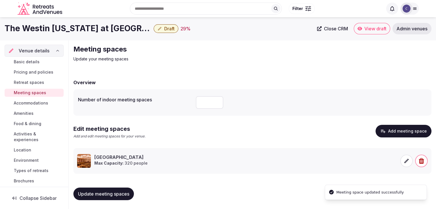
scroll to position [0, 0]
click at [132, 193] on button "Update meeting spaces" at bounding box center [103, 194] width 60 height 13
click at [114, 192] on span "Update meeting spaces" at bounding box center [103, 194] width 51 height 6
click at [31, 100] on span "Accommodations" at bounding box center [31, 103] width 34 height 6
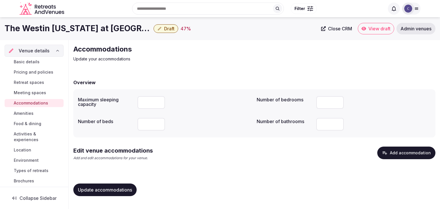
click at [397, 154] on button "Add accommodation" at bounding box center [406, 153] width 58 height 13
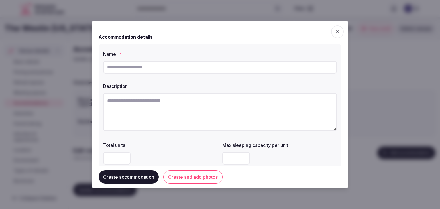
click at [177, 67] on input "text" at bounding box center [220, 67] width 234 height 13
paste input "**********"
type input "**********"
click at [219, 107] on textarea at bounding box center [220, 112] width 234 height 38
paste textarea "**********"
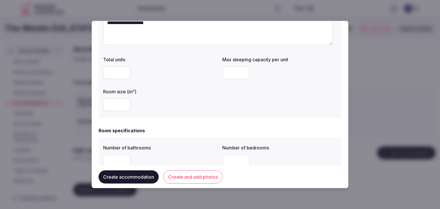
scroll to position [86, 0]
type textarea "**********"
click at [122, 105] on input "number" at bounding box center [116, 104] width 27 height 13
type input "**"
click at [228, 71] on input "number" at bounding box center [235, 72] width 27 height 13
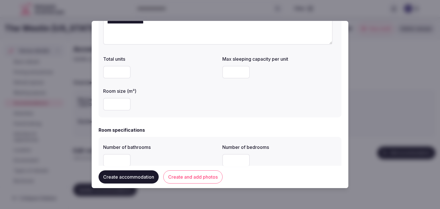
type input "*"
click at [206, 113] on div "**********" at bounding box center [220, 38] width 243 height 160
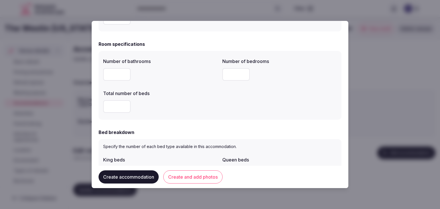
click at [109, 74] on input "number" at bounding box center [116, 74] width 27 height 13
type input "*"
click at [115, 108] on input "number" at bounding box center [116, 106] width 27 height 13
type input "*"
click at [223, 72] on input "number" at bounding box center [235, 74] width 27 height 13
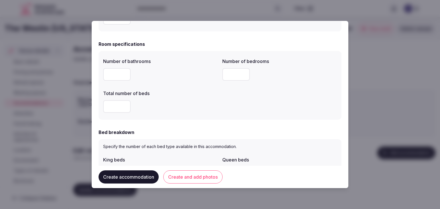
type input "*"
click at [197, 114] on div "*" at bounding box center [160, 106] width 115 height 17
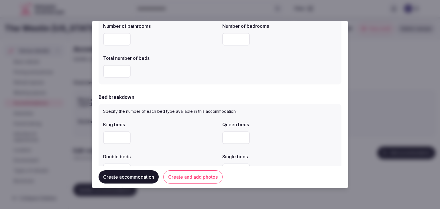
scroll to position [258, 0]
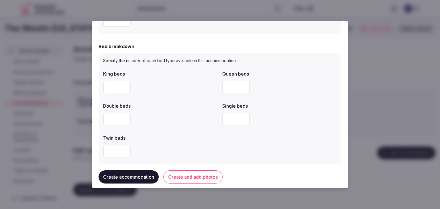
click at [116, 82] on input "number" at bounding box center [116, 87] width 27 height 13
type input "*"
click at [190, 121] on div at bounding box center [160, 119] width 115 height 13
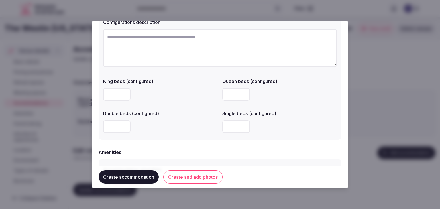
scroll to position [487, 0]
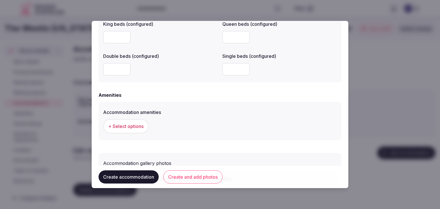
click at [139, 127] on span "+ Select options" at bounding box center [125, 126] width 35 height 6
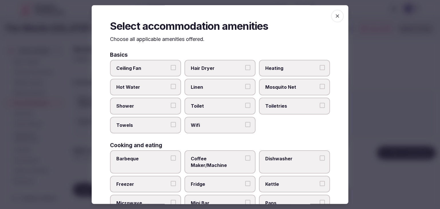
click at [220, 129] on label "Wifi" at bounding box center [219, 125] width 71 height 17
click at [245, 127] on button "Wifi" at bounding box center [247, 124] width 5 height 5
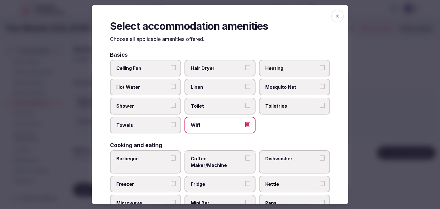
click at [266, 103] on span "Toiletries" at bounding box center [291, 106] width 53 height 6
click at [320, 103] on button "Toiletries" at bounding box center [322, 105] width 5 height 5
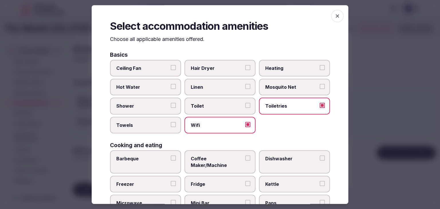
click at [229, 71] on span "Hair Dryer" at bounding box center [217, 68] width 53 height 6
click at [245, 70] on button "Hair Dryer" at bounding box center [247, 67] width 5 height 5
click at [164, 101] on label "Shower" at bounding box center [145, 106] width 71 height 17
click at [171, 103] on button "Shower" at bounding box center [173, 105] width 5 height 5
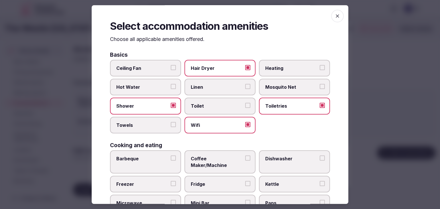
click at [154, 126] on span "Towels" at bounding box center [142, 125] width 53 height 6
click at [171, 126] on button "Towels" at bounding box center [173, 124] width 5 height 5
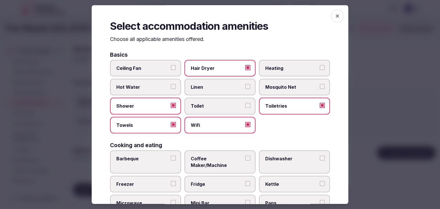
drag, startPoint x: 202, startPoint y: 151, endPoint x: 204, endPoint y: 156, distance: 5.5
click at [202, 151] on label "Coffee Maker/Machine" at bounding box center [219, 161] width 71 height 23
click at [245, 156] on button "Coffee Maker/Machine" at bounding box center [247, 158] width 5 height 5
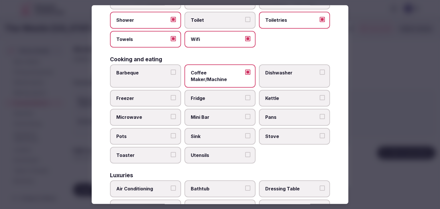
scroll to position [172, 0]
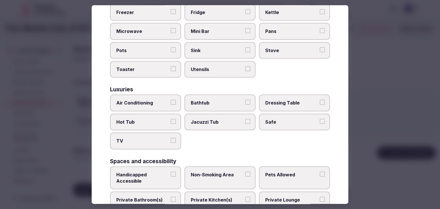
click at [160, 100] on span "Air Conditioning" at bounding box center [142, 103] width 53 height 6
click at [171, 100] on button "Air Conditioning" at bounding box center [173, 102] width 5 height 5
click at [158, 138] on span "TV" at bounding box center [142, 141] width 53 height 6
click at [171, 138] on button "TV" at bounding box center [173, 140] width 5 height 5
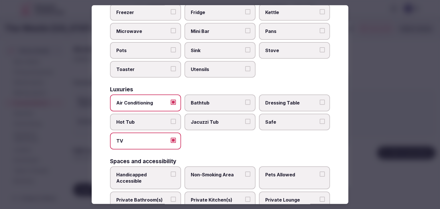
scroll to position [229, 0]
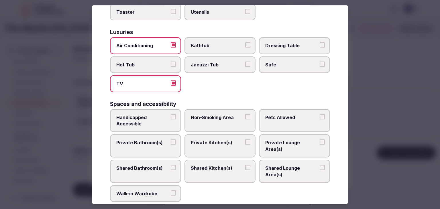
drag, startPoint x: 276, startPoint y: 56, endPoint x: 271, endPoint y: 62, distance: 7.7
click at [276, 62] on span "Safe" at bounding box center [291, 65] width 53 height 6
click at [320, 62] on button "Safe" at bounding box center [322, 64] width 5 height 5
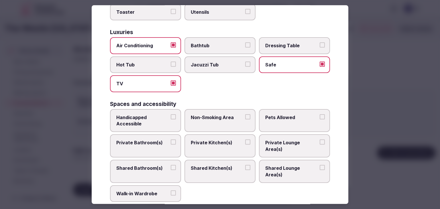
click at [158, 140] on span "Private Bathroom(s)" at bounding box center [142, 143] width 53 height 6
click at [171, 140] on button "Private Bathroom(s)" at bounding box center [173, 142] width 5 height 5
click at [160, 114] on span "Handicapped Accessible" at bounding box center [142, 120] width 53 height 13
click at [171, 114] on button "Handicapped Accessible" at bounding box center [173, 116] width 5 height 5
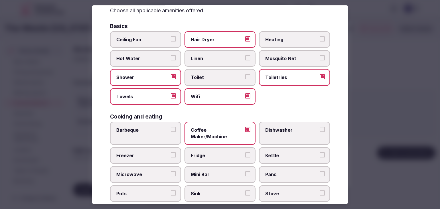
scroll to position [0, 0]
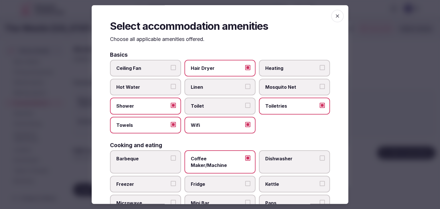
drag, startPoint x: 330, startPoint y: 17, endPoint x: 329, endPoint y: 23, distance: 6.3
click at [335, 17] on icon "button" at bounding box center [338, 16] width 6 height 6
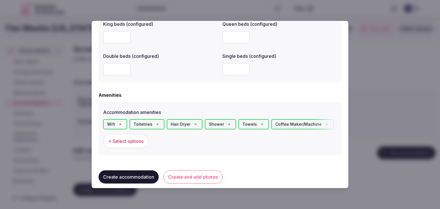
scroll to position [540, 0]
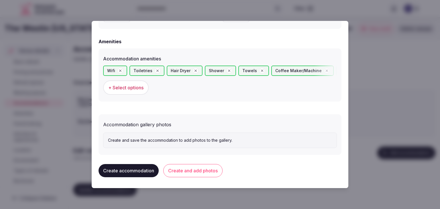
click at [214, 174] on button "Create and add photos" at bounding box center [192, 170] width 59 height 13
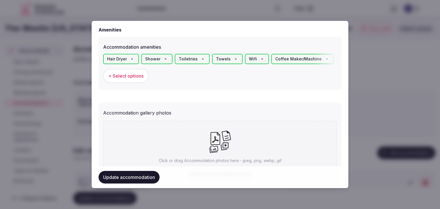
scroll to position [593, 0]
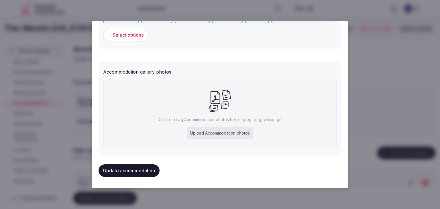
click at [228, 133] on div "Upload Accommodation photos" at bounding box center [220, 133] width 66 height 13
type input "**********"
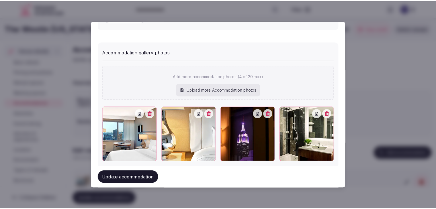
scroll to position [625, 0]
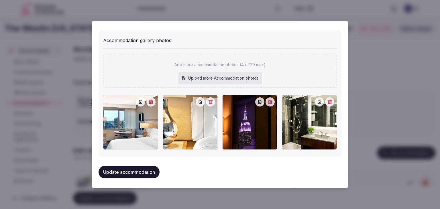
click at [152, 168] on button "Update accommodation" at bounding box center [129, 172] width 61 height 13
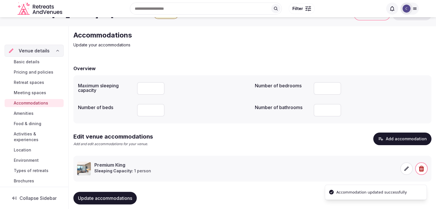
scroll to position [22, 0]
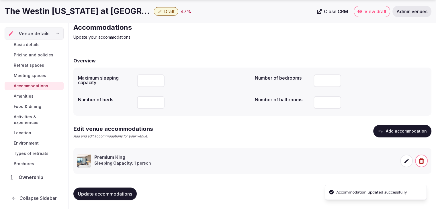
drag, startPoint x: 131, startPoint y: 190, endPoint x: 164, endPoint y: 200, distance: 34.3
click at [131, 191] on span "Update accommodations" at bounding box center [105, 194] width 54 height 6
click at [37, 106] on span "Food & dining" at bounding box center [27, 107] width 27 height 6
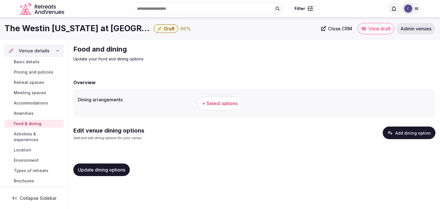
click at [232, 103] on span "+ Select options" at bounding box center [219, 103] width 35 height 6
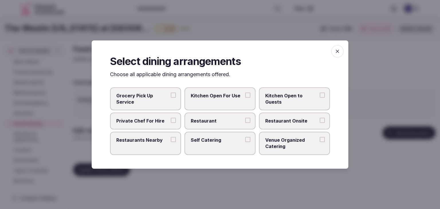
click at [220, 118] on span "Restaurant" at bounding box center [217, 121] width 53 height 6
click at [245, 118] on button "Restaurant" at bounding box center [247, 120] width 5 height 5
click at [278, 118] on span "Restaurant Onsite" at bounding box center [291, 121] width 53 height 6
click at [320, 118] on button "Restaurant Onsite" at bounding box center [322, 120] width 5 height 5
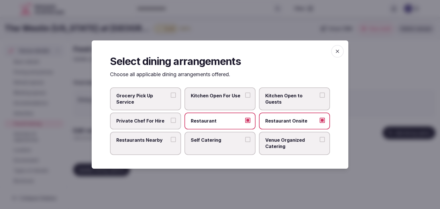
click at [335, 51] on icon "button" at bounding box center [338, 51] width 6 height 6
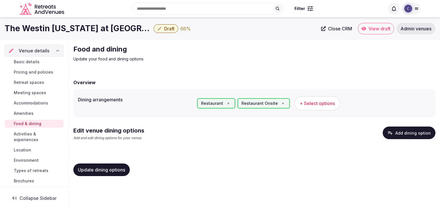
click at [400, 132] on button "Add dining option" at bounding box center [409, 133] width 53 height 13
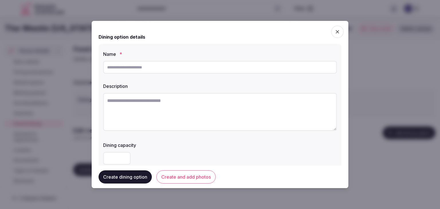
click at [166, 64] on input "text" at bounding box center [220, 67] width 234 height 13
paste input "**********"
type input "**********"
click at [213, 111] on textarea at bounding box center [220, 112] width 234 height 38
paste textarea "**********"
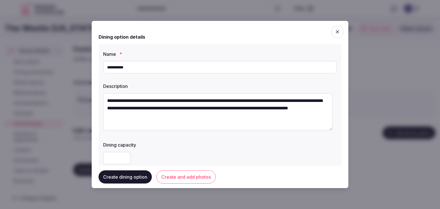
scroll to position [86, 0]
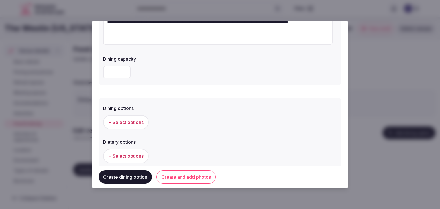
type textarea "**********"
click at [122, 121] on span "+ Select options" at bounding box center [125, 122] width 35 height 6
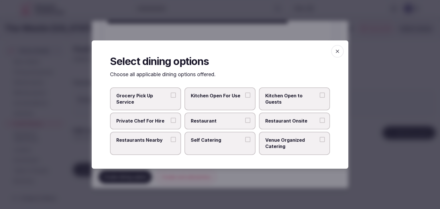
click at [228, 125] on label "Restaurant" at bounding box center [219, 121] width 71 height 17
click at [245, 123] on button "Restaurant" at bounding box center [247, 120] width 5 height 5
click at [278, 124] on label "Restaurant Onsite" at bounding box center [294, 121] width 71 height 17
click at [320, 123] on button "Restaurant Onsite" at bounding box center [322, 120] width 5 height 5
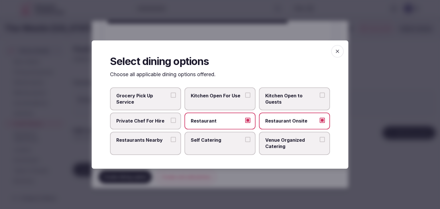
click at [339, 49] on icon "button" at bounding box center [338, 51] width 6 height 6
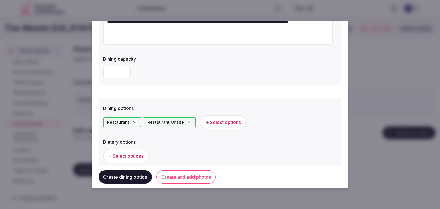
click at [203, 171] on button "Create and add photos" at bounding box center [185, 176] width 59 height 13
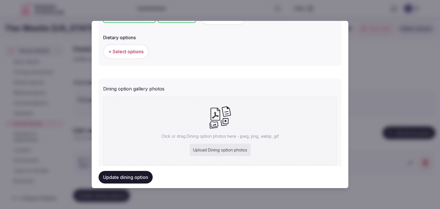
scroll to position [200, 0]
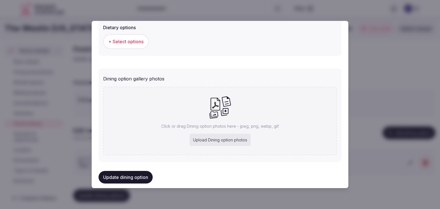
click at [218, 142] on div "Upload Dining option photos" at bounding box center [220, 140] width 61 height 13
type input "**********"
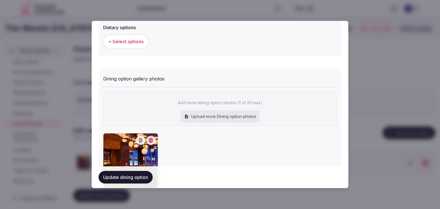
click at [143, 176] on button "Update dining option" at bounding box center [126, 177] width 54 height 13
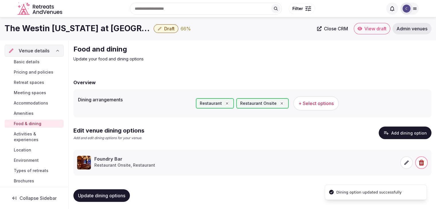
click at [100, 195] on span "Update dining options" at bounding box center [101, 196] width 47 height 6
click at [34, 160] on span "Environment" at bounding box center [26, 161] width 25 height 6
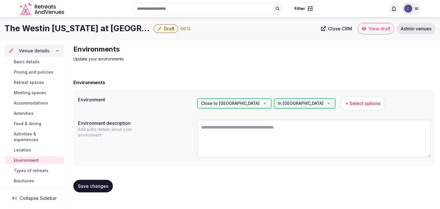
click at [103, 23] on h1 "The Westin New York at Times Square" at bounding box center [78, 28] width 147 height 11
click at [105, 24] on h1 "The Westin New York at Times Square" at bounding box center [78, 28] width 147 height 11
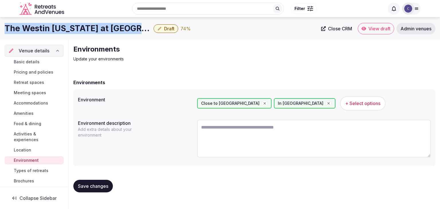
click at [105, 24] on h1 "The Westin New York at Times Square" at bounding box center [78, 28] width 147 height 11
click at [25, 113] on span "Amenities" at bounding box center [24, 114] width 20 height 6
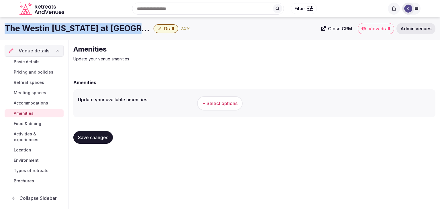
click at [213, 104] on span "+ Select options" at bounding box center [219, 103] width 35 height 6
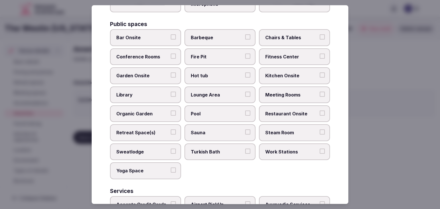
scroll to position [308, 0]
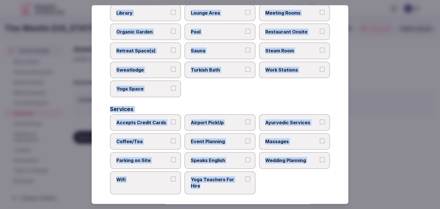
drag, startPoint x: 111, startPoint y: 38, endPoint x: 258, endPoint y: 189, distance: 211.5
click at [258, 189] on div "Select your venue amenities Choose all applicable amenities offered. Activities…" at bounding box center [220, 104] width 257 height 199
copy div "Choose all applicable amenities offered. Activities Bicycles Camping Allowed On…"
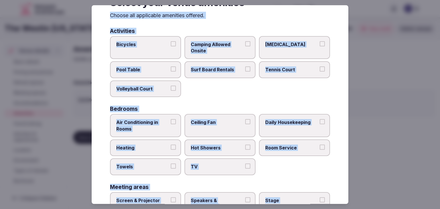
scroll to position [22, 0]
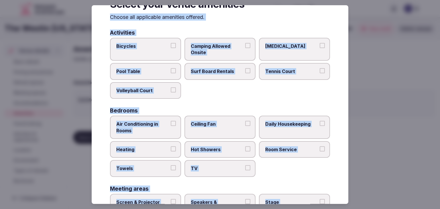
click at [163, 131] on span "Air Conditioning in Rooms" at bounding box center [142, 127] width 53 height 13
click at [171, 126] on button "Air Conditioning in Rooms" at bounding box center [173, 123] width 5 height 5
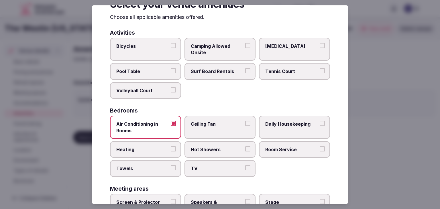
drag, startPoint x: 162, startPoint y: 151, endPoint x: 160, endPoint y: 169, distance: 17.5
click at [162, 152] on span "Heating" at bounding box center [142, 149] width 53 height 6
click at [171, 152] on button "Heating" at bounding box center [173, 148] width 5 height 5
click at [160, 170] on span "Towels" at bounding box center [142, 169] width 53 height 6
click at [171, 170] on button "Towels" at bounding box center [173, 168] width 5 height 5
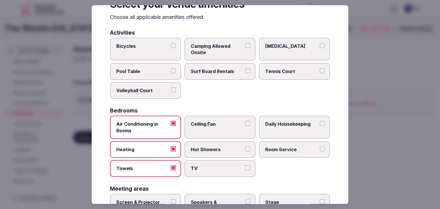
drag, startPoint x: 212, startPoint y: 170, endPoint x: 216, endPoint y: 154, distance: 16.2
click at [213, 170] on span "TV" at bounding box center [217, 169] width 53 height 6
click at [245, 170] on button "TV" at bounding box center [247, 168] width 5 height 5
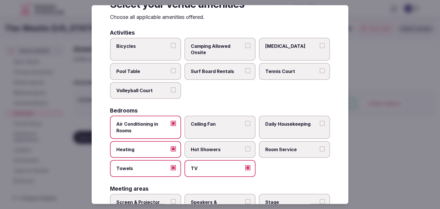
click at [216, 153] on label "Hot Showers" at bounding box center [219, 149] width 71 height 17
click at [245, 152] on button "Hot Showers" at bounding box center [247, 148] width 5 height 5
drag, startPoint x: 274, startPoint y: 152, endPoint x: 282, endPoint y: 125, distance: 27.5
click at [275, 151] on label "Room Service" at bounding box center [294, 149] width 71 height 17
click at [320, 151] on button "Room Service" at bounding box center [322, 148] width 5 height 5
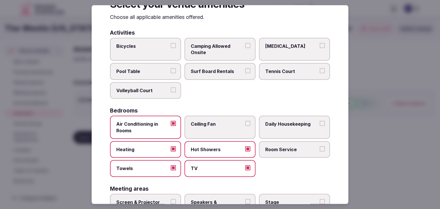
click at [282, 125] on span "Daily Housekeeping" at bounding box center [291, 124] width 53 height 6
click at [320, 125] on button "Daily Housekeeping" at bounding box center [322, 123] width 5 height 5
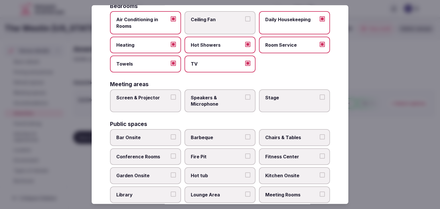
scroll to position [137, 0]
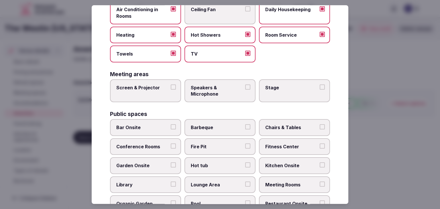
click at [137, 89] on label "Screen & Projector" at bounding box center [145, 90] width 71 height 23
click at [171, 89] on button "Screen & Projector" at bounding box center [173, 86] width 5 height 5
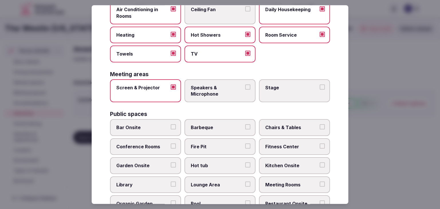
drag, startPoint x: 216, startPoint y: 89, endPoint x: 257, endPoint y: 89, distance: 40.7
click at [218, 89] on span "Speakers & Microphone" at bounding box center [217, 90] width 53 height 13
drag, startPoint x: 272, startPoint y: 89, endPoint x: 286, endPoint y: 55, distance: 36.7
click at [272, 89] on span "Stage" at bounding box center [291, 87] width 53 height 6
click at [320, 89] on button "Stage" at bounding box center [322, 86] width 5 height 5
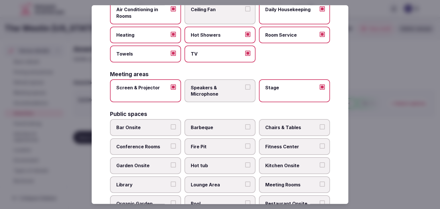
click at [227, 89] on span "Speakers & Microphone" at bounding box center [217, 90] width 53 height 13
click at [245, 89] on button "Speakers & Microphone" at bounding box center [247, 86] width 5 height 5
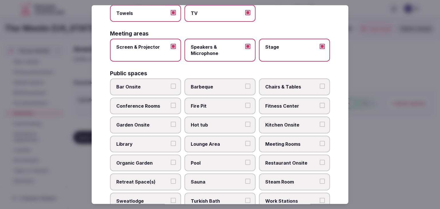
scroll to position [194, 0]
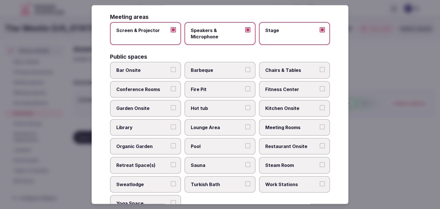
click at [170, 72] on label "Bar Onsite" at bounding box center [145, 70] width 71 height 17
click at [171, 72] on button "Bar Onsite" at bounding box center [173, 69] width 5 height 5
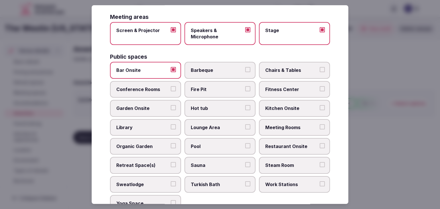
click at [284, 71] on span "Chairs & Tables" at bounding box center [291, 70] width 53 height 6
click at [320, 71] on button "Chairs & Tables" at bounding box center [322, 69] width 5 height 5
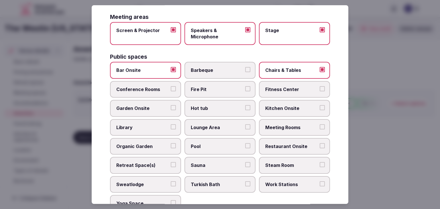
drag, startPoint x: 140, startPoint y: 90, endPoint x: 148, endPoint y: 90, distance: 7.7
click at [141, 90] on span "Conference Rooms" at bounding box center [142, 89] width 53 height 6
click at [171, 90] on button "Conference Rooms" at bounding box center [173, 88] width 5 height 5
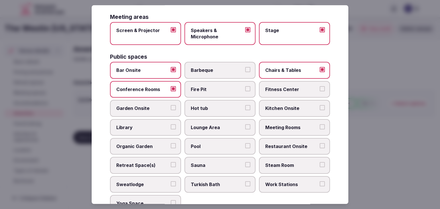
click at [268, 88] on span "Fitness Center" at bounding box center [291, 89] width 53 height 6
click at [320, 88] on button "Fitness Center" at bounding box center [322, 88] width 5 height 5
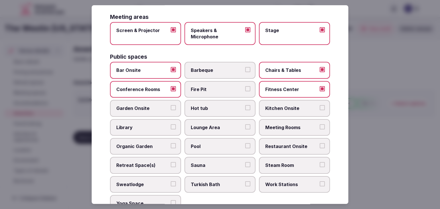
drag, startPoint x: 227, startPoint y: 122, endPoint x: 249, endPoint y: 122, distance: 21.5
click at [228, 124] on span "Lounge Area" at bounding box center [217, 127] width 53 height 6
click at [245, 124] on button "Lounge Area" at bounding box center [247, 126] width 5 height 5
click at [280, 124] on span "Meeting Rooms" at bounding box center [291, 127] width 53 height 6
click at [320, 124] on button "Meeting Rooms" at bounding box center [322, 126] width 5 height 5
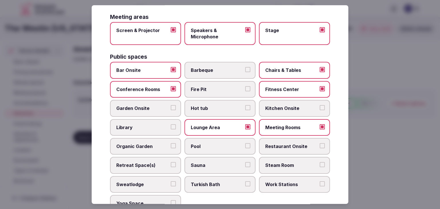
click at [287, 145] on span "Restaurant Onsite" at bounding box center [291, 146] width 53 height 6
click at [320, 145] on button "Restaurant Onsite" at bounding box center [322, 145] width 5 height 5
click at [204, 145] on span "Pool" at bounding box center [217, 146] width 53 height 6
click at [245, 145] on button "Pool" at bounding box center [247, 145] width 5 height 5
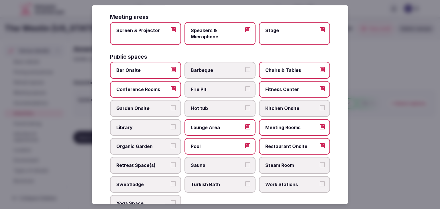
click at [157, 166] on label "Retreat Space(s)" at bounding box center [145, 165] width 71 height 17
click at [171, 166] on button "Retreat Space(s)" at bounding box center [173, 164] width 5 height 5
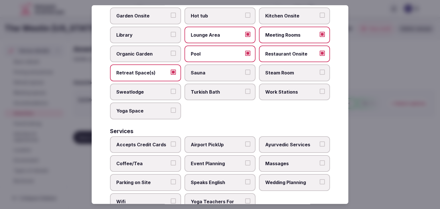
scroll to position [308, 0]
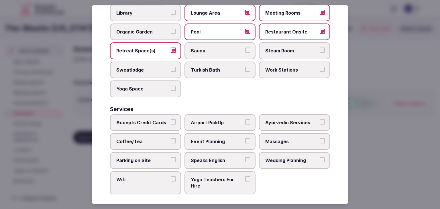
click at [157, 119] on span "Accepts Credit Cards" at bounding box center [142, 122] width 53 height 6
click at [171, 119] on button "Accepts Credit Cards" at bounding box center [173, 121] width 5 height 5
click at [158, 142] on label "Coffee/Tea" at bounding box center [145, 141] width 71 height 17
click at [171, 142] on button "Coffee/Tea" at bounding box center [173, 140] width 5 height 5
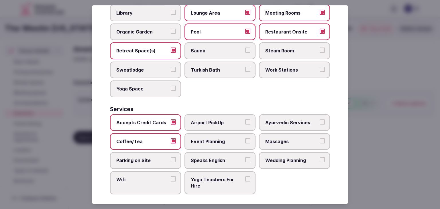
drag, startPoint x: 157, startPoint y: 156, endPoint x: 156, endPoint y: 172, distance: 15.8
click at [157, 158] on span "Parking on Site" at bounding box center [142, 161] width 53 height 6
click at [171, 158] on button "Parking on Site" at bounding box center [173, 160] width 5 height 5
click at [156, 176] on span "Wifi" at bounding box center [142, 179] width 53 height 6
click at [171, 176] on button "Wifi" at bounding box center [173, 178] width 5 height 5
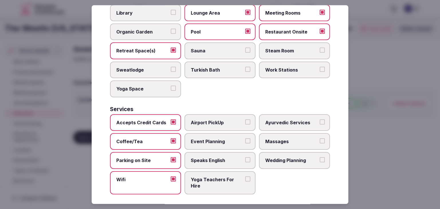
click at [201, 158] on span "Speaks English" at bounding box center [217, 161] width 53 height 6
click at [245, 158] on button "Speaks English" at bounding box center [247, 160] width 5 height 5
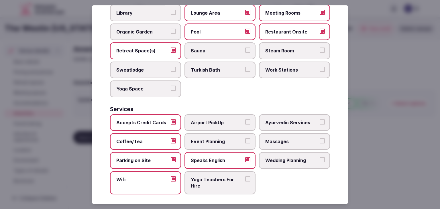
click at [211, 133] on label "Event Planning" at bounding box center [219, 141] width 71 height 17
click at [245, 138] on button "Event Planning" at bounding box center [247, 140] width 5 height 5
click at [215, 119] on span "Airport PickUp" at bounding box center [217, 122] width 53 height 6
click at [245, 119] on button "Airport PickUp" at bounding box center [247, 121] width 5 height 5
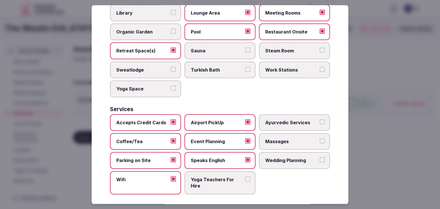
click at [276, 133] on label "Massages" at bounding box center [294, 141] width 71 height 17
click at [320, 138] on button "Massages" at bounding box center [322, 140] width 5 height 5
click at [278, 148] on div "Accepts Credit Cards Airport PickUp Ayurvedic Services Coffee/Tea Event Plannin…" at bounding box center [220, 154] width 220 height 80
click at [286, 158] on span "Wedding Planning" at bounding box center [291, 161] width 53 height 6
click at [320, 158] on button "Wedding Planning" at bounding box center [322, 160] width 5 height 5
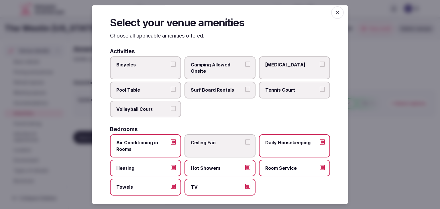
scroll to position [0, 0]
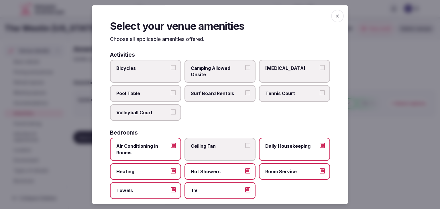
click at [335, 14] on icon "button" at bounding box center [338, 16] width 6 height 6
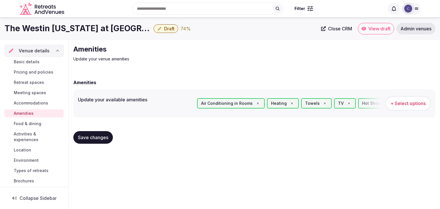
click at [89, 139] on span "Save changes" at bounding box center [93, 138] width 30 height 6
click at [37, 124] on span "Food & dining" at bounding box center [27, 124] width 27 height 6
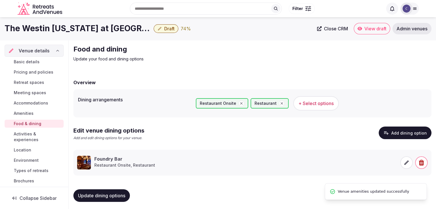
click at [32, 135] on span "Activities & experiences" at bounding box center [38, 136] width 48 height 11
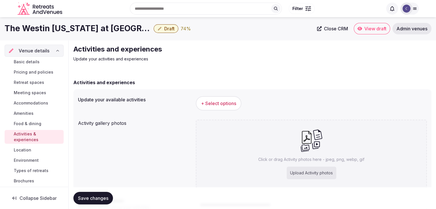
click at [216, 100] on span "+ Select options" at bounding box center [218, 103] width 35 height 6
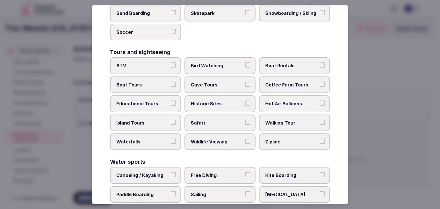
scroll to position [442, 0]
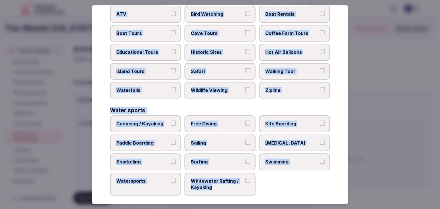
drag, startPoint x: 109, startPoint y: 38, endPoint x: 269, endPoint y: 185, distance: 217.5
click at [269, 185] on div "Select your activities Choose all applicable activities offered. Culture Dancin…" at bounding box center [220, 104] width 257 height 199
copy div "Choose all applicable activities offered. Culture Dancing Food and Culinary Cla…"
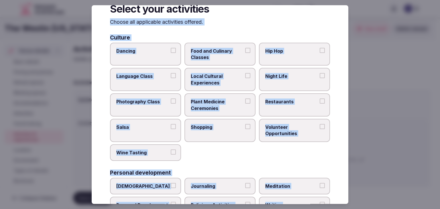
scroll to position [0, 0]
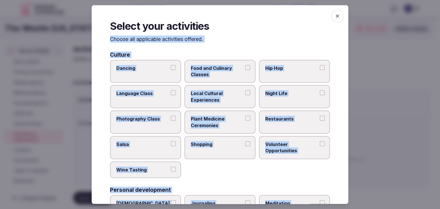
drag, startPoint x: 128, startPoint y: 72, endPoint x: 158, endPoint y: 83, distance: 31.8
click at [128, 72] on label "Dancing" at bounding box center [145, 71] width 71 height 23
click at [171, 70] on button "Dancing" at bounding box center [173, 67] width 5 height 5
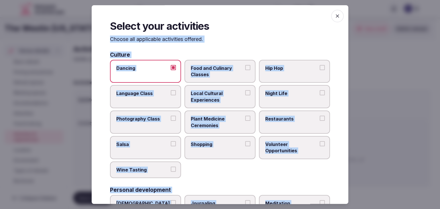
click at [216, 101] on span "Local Cultural Experiences" at bounding box center [217, 97] width 53 height 13
click at [245, 96] on button "Local Cultural Experiences" at bounding box center [247, 93] width 5 height 5
click at [281, 122] on label "Restaurants" at bounding box center [294, 122] width 71 height 23
click at [320, 121] on button "Restaurants" at bounding box center [322, 118] width 5 height 5
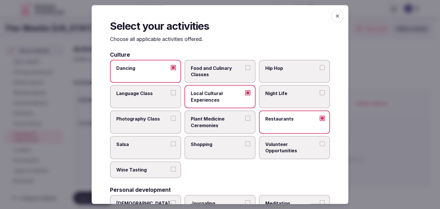
click at [273, 92] on span "Night Life" at bounding box center [291, 94] width 53 height 6
click at [320, 92] on button "Night Life" at bounding box center [322, 93] width 5 height 5
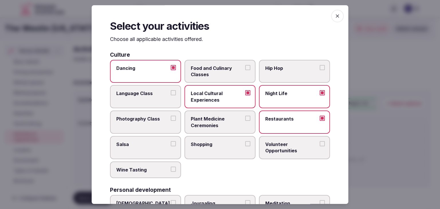
click at [230, 143] on span "Shopping" at bounding box center [217, 144] width 53 height 6
click at [245, 143] on button "Shopping" at bounding box center [247, 143] width 5 height 5
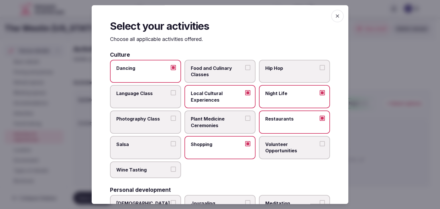
click at [156, 162] on label "Wine Tasting" at bounding box center [145, 170] width 71 height 17
click at [171, 167] on button "Wine Tasting" at bounding box center [173, 169] width 5 height 5
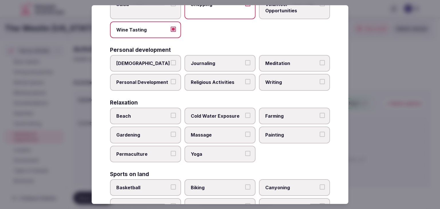
scroll to position [143, 0]
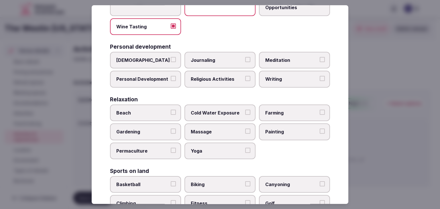
click at [153, 79] on span "Personal Development" at bounding box center [142, 79] width 53 height 6
click at [171, 79] on button "Personal Development" at bounding box center [173, 78] width 5 height 5
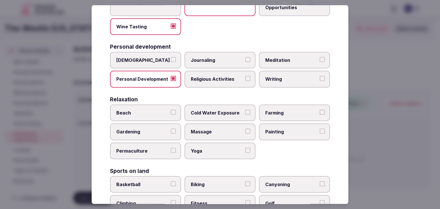
click at [289, 57] on span "Meditation" at bounding box center [291, 60] width 53 height 6
click at [320, 57] on button "Meditation" at bounding box center [322, 59] width 5 height 5
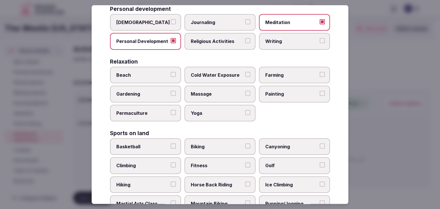
scroll to position [200, 0]
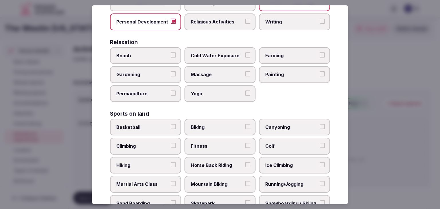
click at [218, 72] on span "Massage" at bounding box center [217, 75] width 53 height 6
click at [245, 72] on button "Massage" at bounding box center [247, 74] width 5 height 5
click at [215, 94] on span "Yoga" at bounding box center [217, 94] width 53 height 6
click at [245, 94] on button "Yoga" at bounding box center [247, 93] width 5 height 5
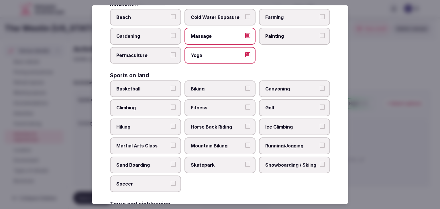
scroll to position [286, 0]
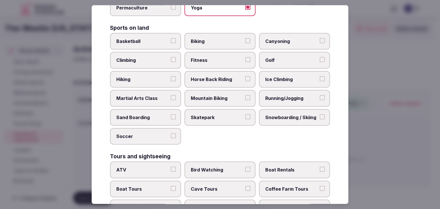
click at [213, 58] on span "Fitness" at bounding box center [217, 60] width 53 height 6
click at [245, 58] on button "Fitness" at bounding box center [247, 59] width 5 height 5
click at [280, 91] on label "Running/Jogging" at bounding box center [294, 98] width 71 height 17
click at [320, 95] on button "Running/Jogging" at bounding box center [322, 97] width 5 height 5
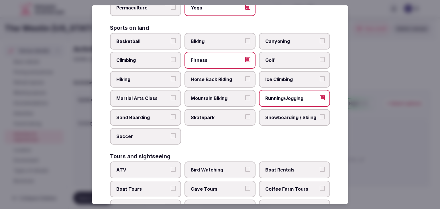
scroll to position [372, 0]
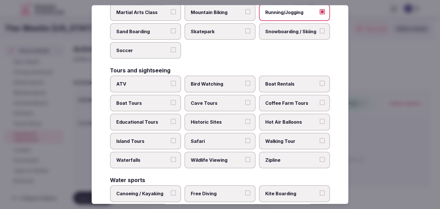
click at [278, 138] on span "Walking Tour" at bounding box center [291, 141] width 53 height 6
click at [320, 138] on button "Walking Tour" at bounding box center [322, 140] width 5 height 5
click at [212, 120] on span "Historic Sites" at bounding box center [217, 122] width 53 height 6
click at [245, 120] on button "Historic Sites" at bounding box center [247, 121] width 5 height 5
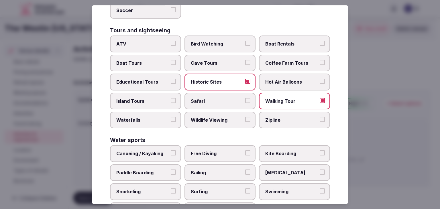
scroll to position [442, 0]
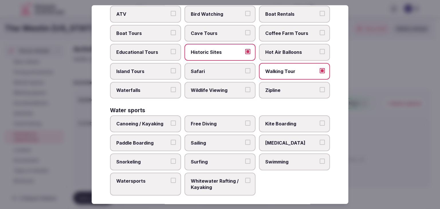
click at [276, 159] on span "Swimming" at bounding box center [291, 162] width 53 height 6
click at [320, 159] on button "Swimming" at bounding box center [322, 161] width 5 height 5
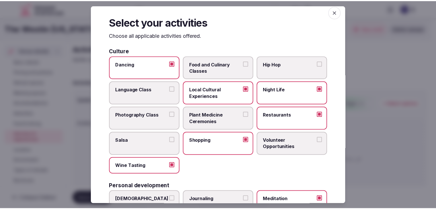
scroll to position [0, 0]
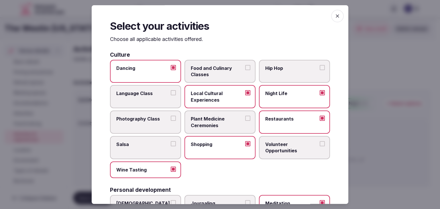
click at [335, 16] on icon "button" at bounding box center [338, 16] width 6 height 6
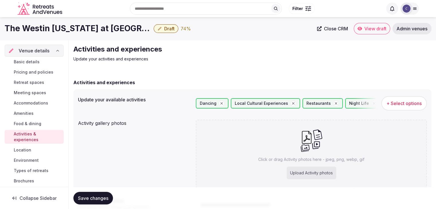
click at [101, 200] on span "Save changes" at bounding box center [93, 198] width 30 height 6
click at [101, 27] on h1 "The Westin New York at Times Square" at bounding box center [78, 28] width 147 height 11
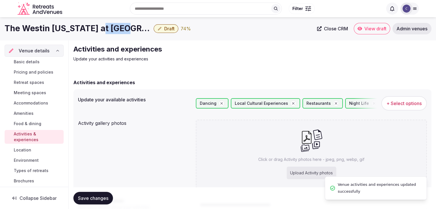
click at [101, 27] on h1 "The Westin New York at Times Square" at bounding box center [78, 28] width 147 height 11
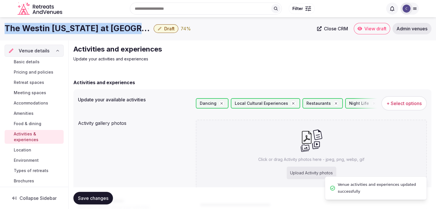
click at [101, 27] on h1 "The Westin New York at Times Square" at bounding box center [78, 28] width 147 height 11
copy div "The Westin New York at Times Square"
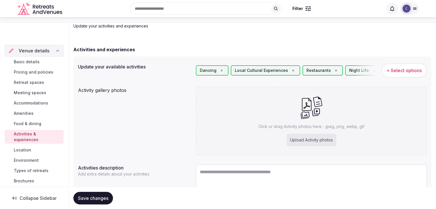
scroll to position [70, 0]
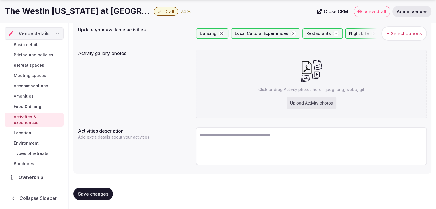
click at [314, 99] on div "Upload Activity photos" at bounding box center [311, 103] width 50 height 13
type input "**********"
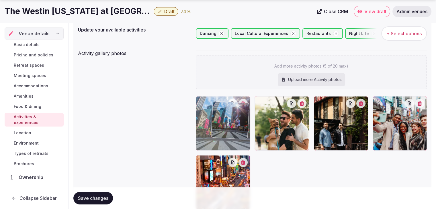
drag, startPoint x: 320, startPoint y: 103, endPoint x: 215, endPoint y: 109, distance: 104.5
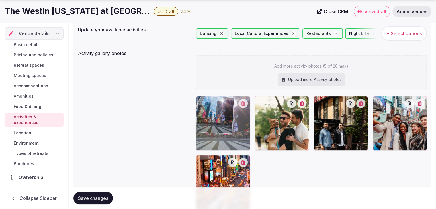
click at [215, 109] on body "Search Popular Destinations Toscana, Italy Riviera Maya, Mexico Indonesia, Bali…" at bounding box center [218, 115] width 436 height 370
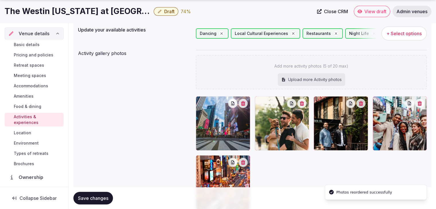
scroll to position [127, 0]
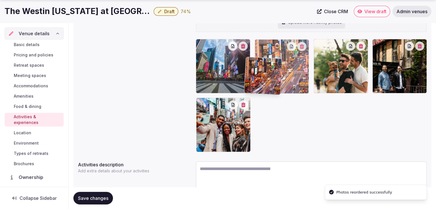
drag, startPoint x: 202, startPoint y: 105, endPoint x: 255, endPoint y: 62, distance: 68.4
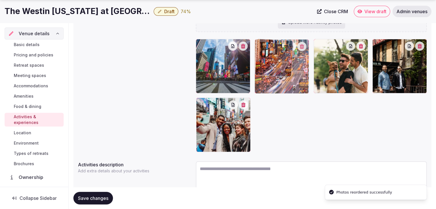
click at [255, 62] on body "Search Popular Destinations Toscana, Italy Riviera Maya, Mexico Indonesia, Bali…" at bounding box center [218, 58] width 436 height 370
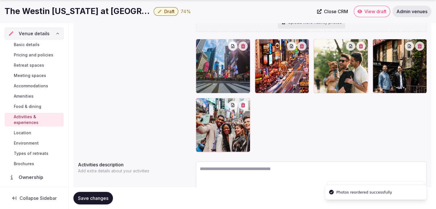
click at [103, 202] on button "Save changes" at bounding box center [93, 198] width 40 height 13
click at [40, 143] on link "Environment" at bounding box center [34, 143] width 59 height 8
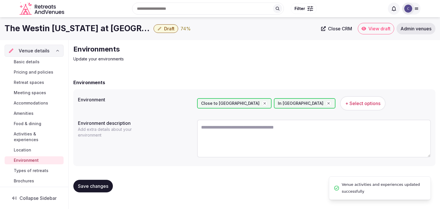
click at [44, 154] on link "Location" at bounding box center [34, 150] width 59 height 8
click at [47, 173] on link "Types of retreats" at bounding box center [34, 171] width 59 height 8
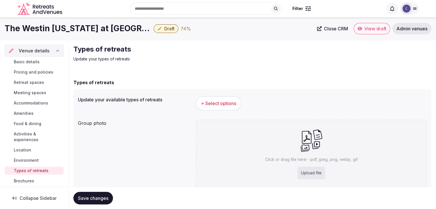
click at [215, 106] on span "+ Select options" at bounding box center [218, 103] width 35 height 6
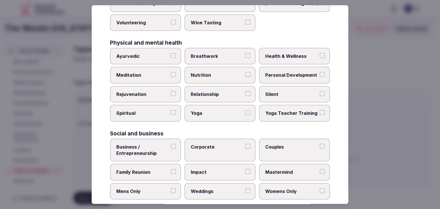
scroll to position [233, 0]
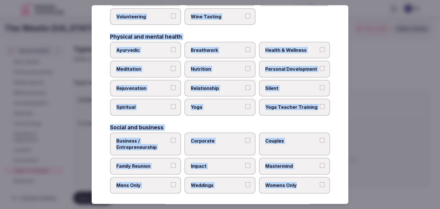
drag, startPoint x: 108, startPoint y: 41, endPoint x: 342, endPoint y: 191, distance: 277.8
click at [342, 191] on div "Select your types of retreats Choose all applicable types of retreats offered. …" at bounding box center [220, 104] width 257 height 199
copy div "Choose all applicable types of retreats offered. Active Adventure Cold Water Ex…"
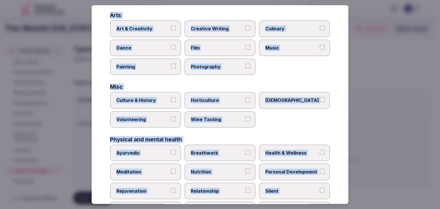
scroll to position [118, 0]
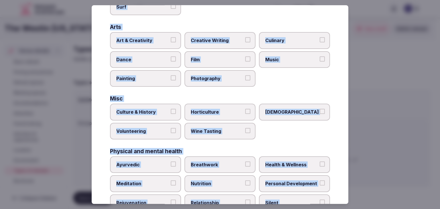
click at [269, 48] on div "Art & Creativity Creative Writing Culinary Dance Film Music Painting Photography" at bounding box center [220, 59] width 220 height 55
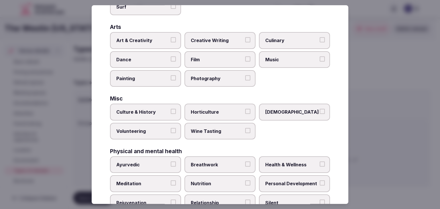
click at [289, 37] on span "Culinary" at bounding box center [291, 40] width 53 height 6
click at [320, 37] on button "Culinary" at bounding box center [322, 39] width 5 height 5
click at [136, 42] on span "Art & Creativity" at bounding box center [142, 40] width 53 height 6
click at [171, 42] on button "Art & Creativity" at bounding box center [173, 39] width 5 height 5
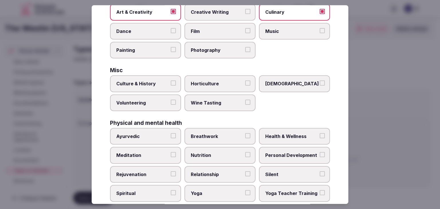
scroll to position [147, 0]
click at [148, 81] on span "Culture & History" at bounding box center [142, 83] width 53 height 6
click at [171, 81] on button "Culture & History" at bounding box center [173, 82] width 5 height 5
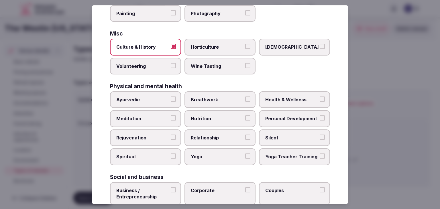
scroll to position [204, 0]
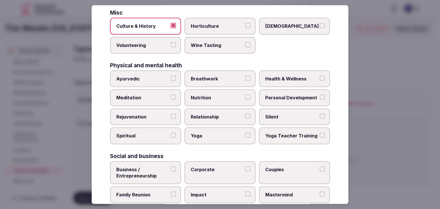
click at [279, 70] on label "Health & Wellness" at bounding box center [294, 78] width 71 height 17
click at [320, 76] on button "Health & Wellness" at bounding box center [322, 78] width 5 height 5
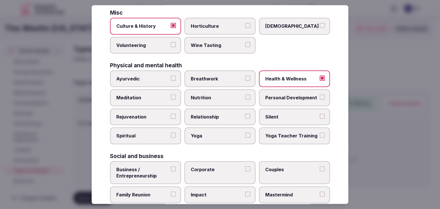
click at [278, 90] on label "Personal Development" at bounding box center [294, 98] width 71 height 17
click at [320, 95] on button "Personal Development" at bounding box center [322, 97] width 5 height 5
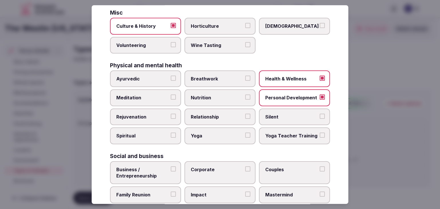
drag, startPoint x: 159, startPoint y: 95, endPoint x: 158, endPoint y: 102, distance: 7.5
click at [159, 95] on span "Meditation" at bounding box center [142, 98] width 53 height 6
click at [171, 95] on button "Meditation" at bounding box center [173, 97] width 5 height 5
click at [158, 114] on span "Rejuvenation" at bounding box center [142, 117] width 53 height 6
click at [171, 114] on button "Rejuvenation" at bounding box center [173, 116] width 5 height 5
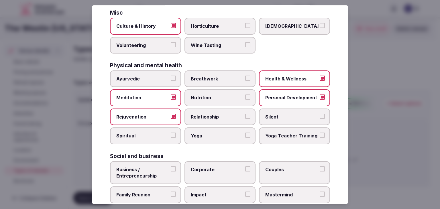
drag, startPoint x: 206, startPoint y: 133, endPoint x: 227, endPoint y: 103, distance: 36.3
click at [206, 133] on span "Yoga" at bounding box center [217, 136] width 53 height 6
click at [245, 133] on button "Yoga" at bounding box center [247, 135] width 5 height 5
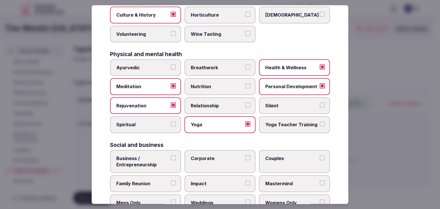
scroll to position [233, 0]
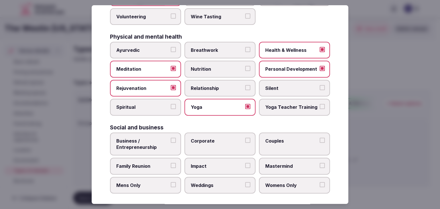
click at [157, 139] on span "Business / Entrepreneurship" at bounding box center [142, 144] width 53 height 13
click at [171, 139] on button "Business / Entrepreneurship" at bounding box center [173, 140] width 5 height 5
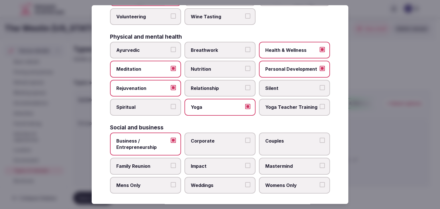
drag, startPoint x: 218, startPoint y: 140, endPoint x: 222, endPoint y: 141, distance: 3.8
click at [220, 141] on span "Corporate" at bounding box center [217, 141] width 53 height 6
click at [245, 141] on button "Corporate" at bounding box center [247, 140] width 5 height 5
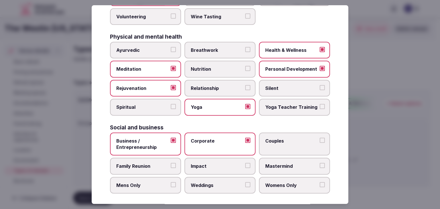
click at [281, 142] on label "Couples" at bounding box center [294, 144] width 71 height 23
click at [320, 142] on button "Couples" at bounding box center [322, 140] width 5 height 5
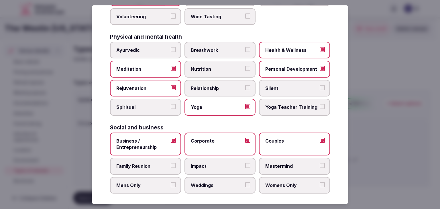
drag, startPoint x: 173, startPoint y: 160, endPoint x: 177, endPoint y: 164, distance: 6.1
click at [173, 160] on label "Family Reunion" at bounding box center [145, 166] width 71 height 17
click at [210, 184] on span "Weddings" at bounding box center [217, 185] width 53 height 6
click at [245, 184] on button "Weddings" at bounding box center [247, 184] width 5 height 5
click at [151, 163] on span "Family Reunion" at bounding box center [142, 166] width 53 height 6
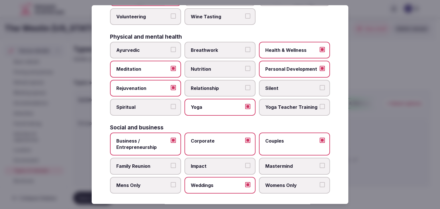
click at [171, 163] on button "Family Reunion" at bounding box center [173, 165] width 5 height 5
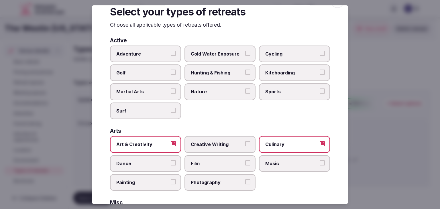
scroll to position [0, 0]
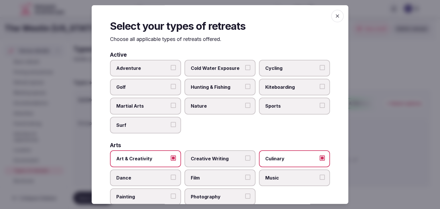
click at [328, 12] on div "Select your types of retreats Choose all applicable types of retreats offered. …" at bounding box center [220, 104] width 257 height 199
click at [335, 15] on icon "button" at bounding box center [338, 16] width 6 height 6
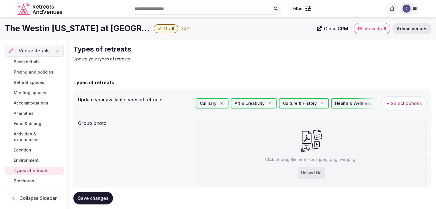
drag, startPoint x: 93, startPoint y: 200, endPoint x: 104, endPoint y: 204, distance: 11.8
click at [93, 200] on span "Save changes" at bounding box center [93, 198] width 30 height 6
click at [308, 168] on div "Upload file" at bounding box center [310, 173] width 27 height 13
type input "**********"
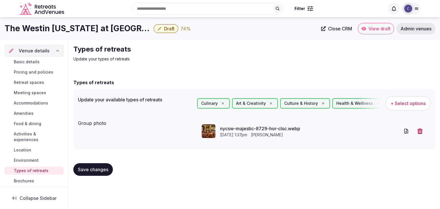
click at [86, 172] on button "Save changes" at bounding box center [93, 169] width 40 height 13
click at [88, 172] on button "Save changes" at bounding box center [93, 169] width 40 height 13
click at [162, 33] on div "The Westin New York at Times Square Draft 74 %" at bounding box center [161, 28] width 313 height 11
click at [165, 30] on span "Draft" at bounding box center [169, 29] width 10 height 6
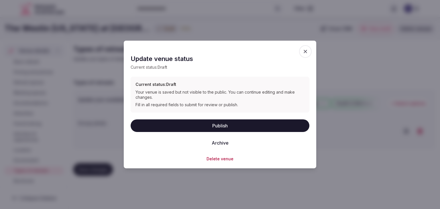
click at [211, 125] on button "Publish" at bounding box center [220, 125] width 179 height 13
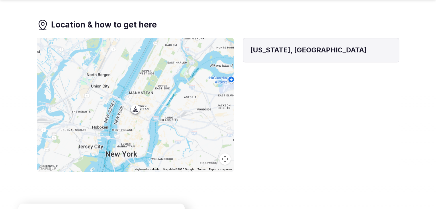
scroll to position [544, 0]
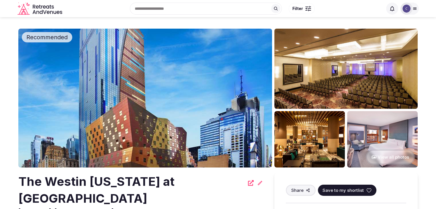
click at [147, 174] on h2 "The Westin [US_STATE] at [GEOGRAPHIC_DATA]" at bounding box center [131, 190] width 226 height 34
click at [147, 180] on h2 "The Westin [US_STATE] at [GEOGRAPHIC_DATA]" at bounding box center [131, 190] width 226 height 34
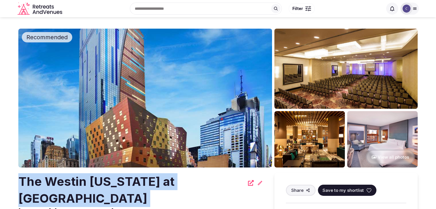
click at [147, 180] on h2 "The Westin [US_STATE] at [GEOGRAPHIC_DATA]" at bounding box center [131, 190] width 226 height 34
copy div "The Westin [US_STATE] at [GEOGRAPHIC_DATA]"
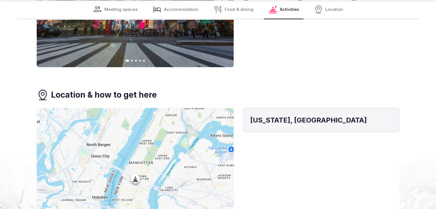
scroll to position [1403, 0]
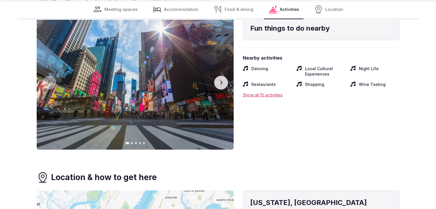
scroll to position [1289, 0]
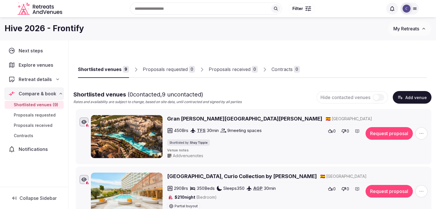
click at [415, 8] on icon at bounding box center [414, 8] width 5 height 5
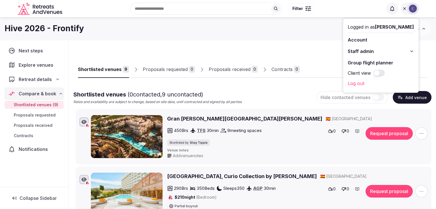
click at [409, 50] on button "Staff admin" at bounding box center [380, 51] width 66 height 9
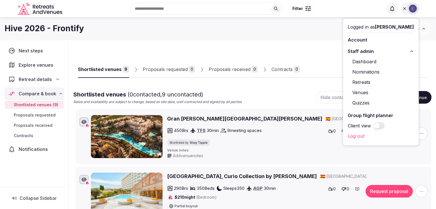
click at [360, 83] on link "Retreats" at bounding box center [380, 82] width 66 height 9
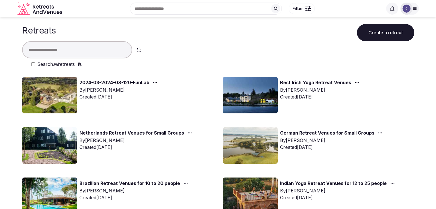
click at [56, 62] on em "all" at bounding box center [55, 64] width 5 height 6
click at [57, 51] on input "text" at bounding box center [77, 49] width 110 height 17
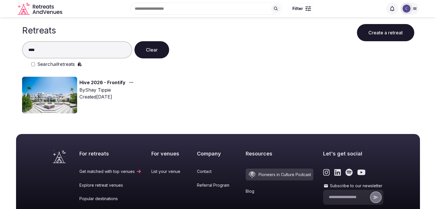
type input "****"
drag, startPoint x: 48, startPoint y: 102, endPoint x: 50, endPoint y: 104, distance: 3.2
click at [48, 102] on img at bounding box center [49, 95] width 55 height 37
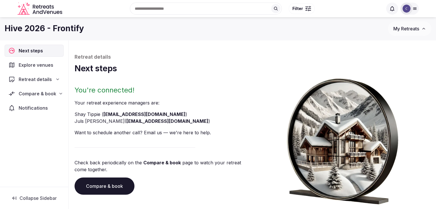
click at [124, 187] on link "Compare & book" at bounding box center [104, 186] width 60 height 17
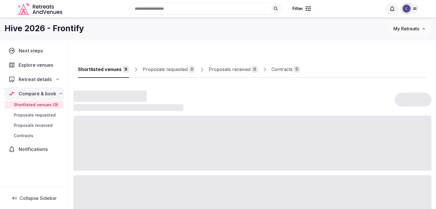
click at [55, 22] on div "Search Popular Destinations [GEOGRAPHIC_DATA], [GEOGRAPHIC_DATA] [GEOGRAPHIC_DA…" at bounding box center [217, 8] width 401 height 29
click at [55, 33] on h1 "Hive 2026 - Frontify" at bounding box center [44, 28] width 79 height 11
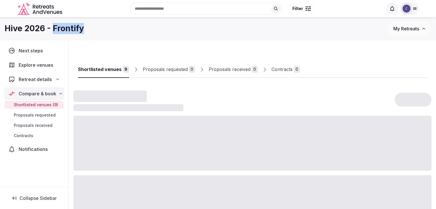
click at [55, 33] on h1 "Hive 2026 - Frontify" at bounding box center [44, 28] width 79 height 11
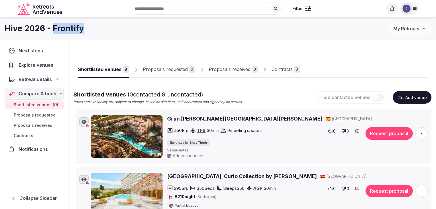
copy h1 "Frontify"
copy div "Hive 2026 - Frontify"
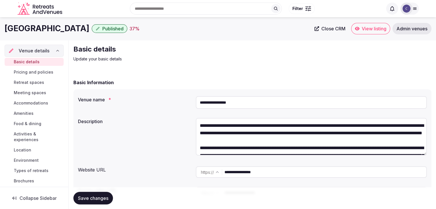
click at [245, 99] on input "**********" at bounding box center [311, 102] width 231 height 13
click at [281, 175] on input "**********" at bounding box center [325, 171] width 202 height 11
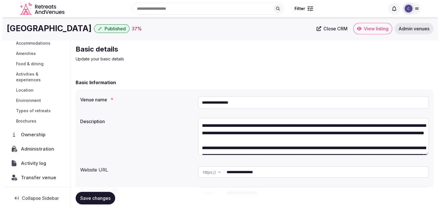
scroll to position [61, 0]
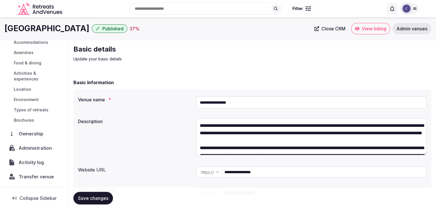
click at [39, 161] on span "Activity log" at bounding box center [32, 162] width 27 height 7
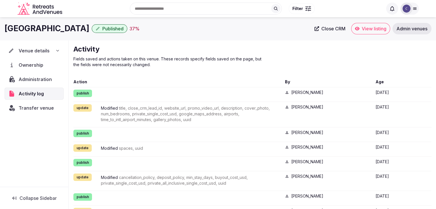
click at [54, 50] on div "Venue details" at bounding box center [34, 50] width 52 height 7
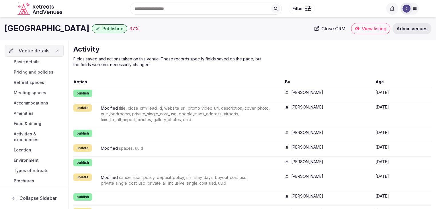
click at [36, 63] on span "Basic details" at bounding box center [27, 62] width 26 height 6
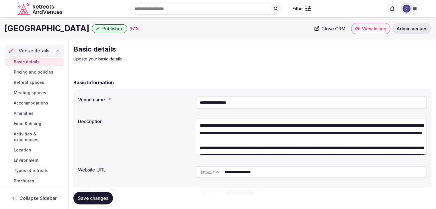
click at [249, 103] on input "**********" at bounding box center [311, 102] width 231 height 13
click at [216, 102] on input "**********" at bounding box center [311, 102] width 231 height 13
type input "**********"
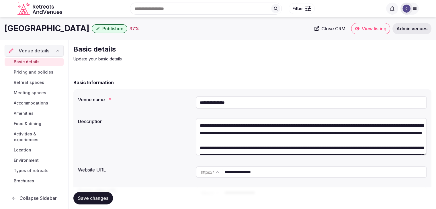
type textarea "**********"
type input "**********"
click at [101, 197] on span "Save changes" at bounding box center [93, 198] width 30 height 6
type textarea "**********"
click at [248, 99] on input "**********" at bounding box center [311, 102] width 231 height 13
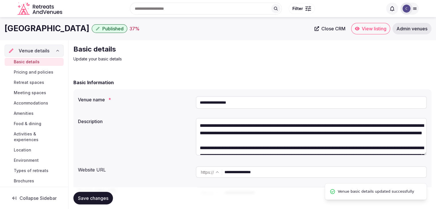
click at [248, 99] on input "**********" at bounding box center [311, 102] width 231 height 13
paste input "**********"
type input "**********"
click at [103, 199] on span "Save changes" at bounding box center [93, 198] width 30 height 6
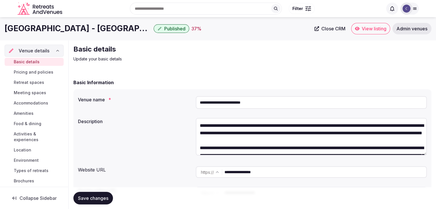
click at [274, 100] on input "**********" at bounding box center [311, 102] width 231 height 13
click at [273, 172] on input "**********" at bounding box center [325, 171] width 202 height 11
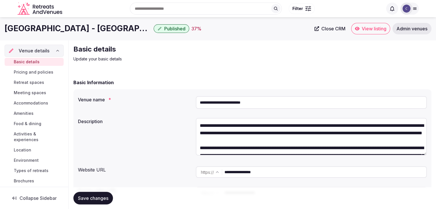
click at [273, 172] on input "**********" at bounding box center [325, 171] width 202 height 11
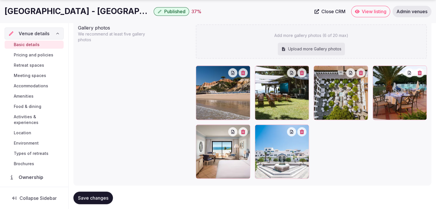
scroll to position [635, 0]
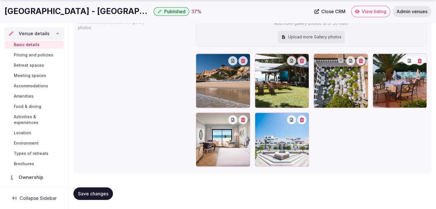
click at [108, 191] on span "Save changes" at bounding box center [93, 194] width 30 height 6
click at [40, 74] on span "Meeting spaces" at bounding box center [30, 76] width 32 height 6
type textarea "**********"
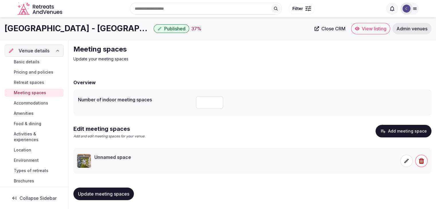
click at [401, 129] on button "Add meeting space" at bounding box center [403, 131] width 56 height 13
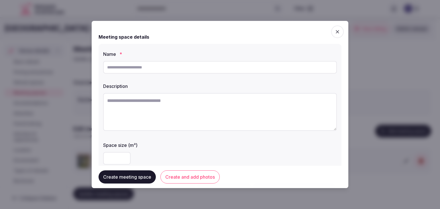
click at [179, 105] on textarea at bounding box center [220, 112] width 234 height 38
paste textarea "**********"
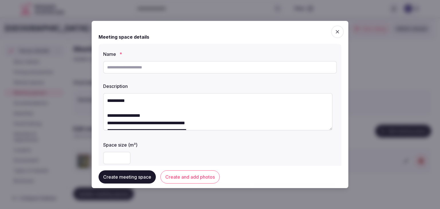
click at [124, 100] on textarea "**********" at bounding box center [217, 112] width 229 height 38
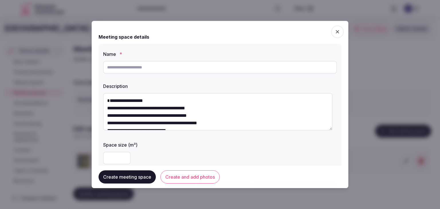
type textarea "**********"
click at [126, 66] on input "text" at bounding box center [220, 67] width 234 height 13
paste input "**********"
type input "**********"
click at [124, 109] on textarea "**********" at bounding box center [217, 112] width 229 height 38
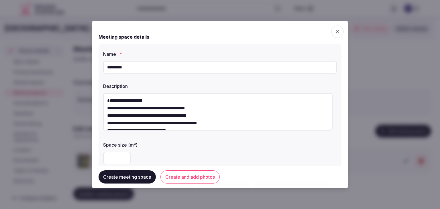
click at [124, 109] on textarea "**********" at bounding box center [217, 112] width 229 height 38
click at [106, 109] on textarea "**********" at bounding box center [217, 112] width 229 height 38
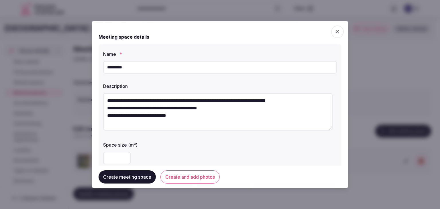
click at [107, 108] on textarea "**********" at bounding box center [217, 112] width 229 height 38
click at [105, 116] on textarea "**********" at bounding box center [217, 112] width 229 height 38
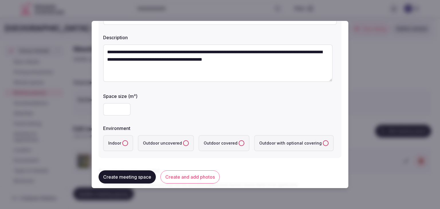
scroll to position [57, 0]
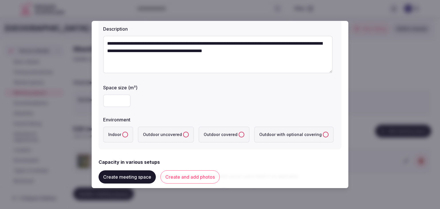
type textarea "**********"
click at [109, 100] on input "number" at bounding box center [116, 101] width 27 height 13
type input "***"
click at [123, 140] on label "Indoor" at bounding box center [118, 135] width 30 height 16
click at [123, 137] on button "Indoor" at bounding box center [125, 135] width 6 height 6
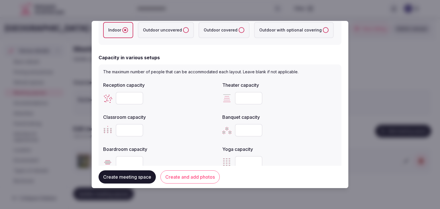
scroll to position [172, 0]
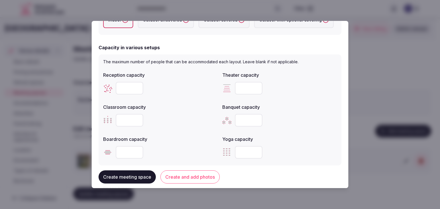
click at [239, 93] on input "number" at bounding box center [248, 88] width 27 height 13
type input "***"
click at [132, 118] on input "number" at bounding box center [129, 120] width 27 height 13
type input "**"
click at [249, 122] on input "number" at bounding box center [248, 120] width 27 height 13
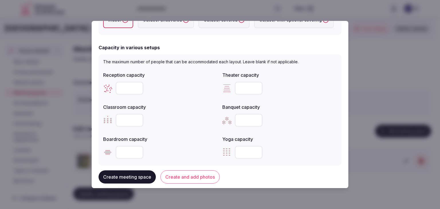
type input "**"
click at [136, 85] on input "*" at bounding box center [129, 88] width 27 height 13
click at [127, 90] on input "*" at bounding box center [129, 88] width 27 height 13
type input "***"
click at [295, 110] on div "Banquet capacity **" at bounding box center [279, 114] width 115 height 27
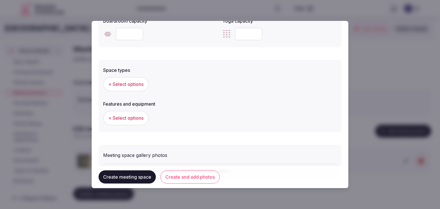
scroll to position [315, 0]
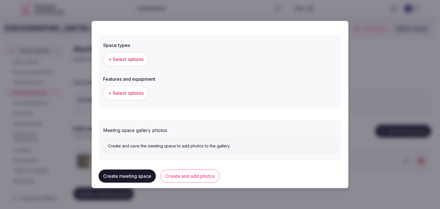
click at [118, 57] on span "+ Select options" at bounding box center [125, 59] width 35 height 6
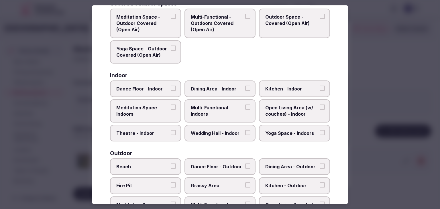
scroll to position [57, 0]
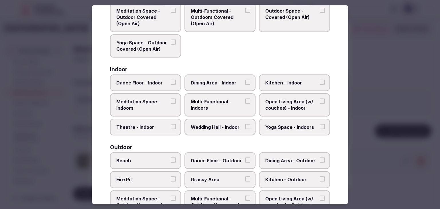
click at [220, 133] on label "Wedding Hall - Indoor" at bounding box center [219, 127] width 71 height 17
click at [245, 129] on button "Wedding Hall - Indoor" at bounding box center [247, 126] width 5 height 5
click at [221, 109] on span "Multi-Functional - Indoors" at bounding box center [217, 105] width 53 height 13
click at [245, 104] on button "Multi-Functional - Indoors" at bounding box center [247, 101] width 5 height 5
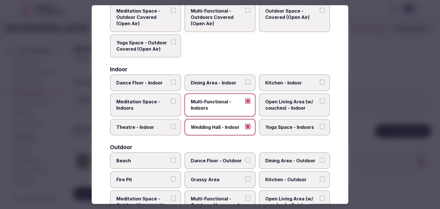
click at [222, 88] on label "Dining Area - Indoor" at bounding box center [219, 82] width 71 height 17
click at [245, 85] on button "Dining Area - Indoor" at bounding box center [247, 82] width 5 height 5
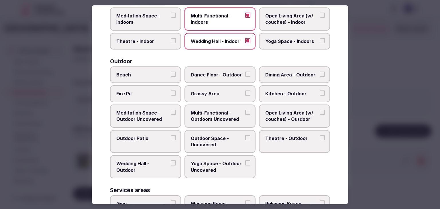
scroll to position [229, 0]
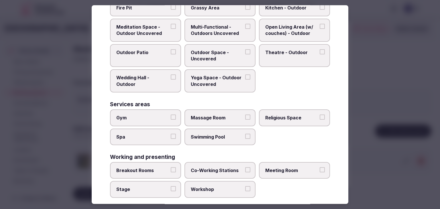
click at [305, 173] on label "Meeting Room" at bounding box center [294, 170] width 71 height 17
click at [320, 172] on button "Meeting Room" at bounding box center [322, 169] width 5 height 5
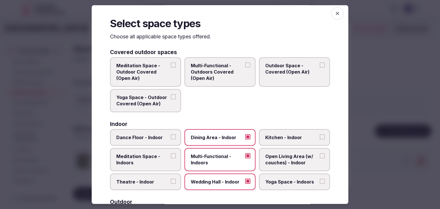
scroll to position [0, 0]
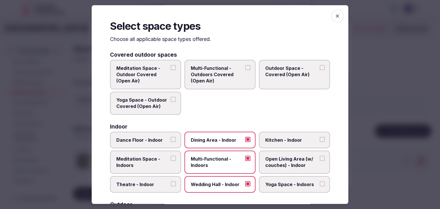
click at [336, 15] on icon "button" at bounding box center [337, 15] width 3 height 3
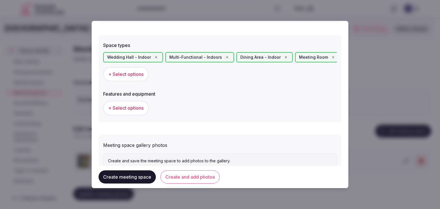
click at [134, 107] on span "+ Select options" at bounding box center [125, 108] width 35 height 6
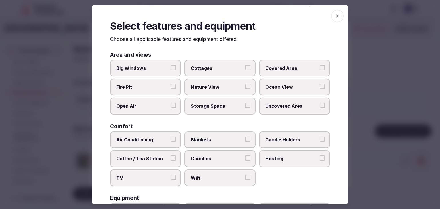
click at [214, 180] on label "Wifi" at bounding box center [219, 178] width 71 height 17
click at [245, 180] on button "Wifi" at bounding box center [247, 177] width 5 height 5
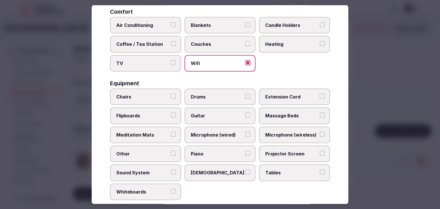
scroll to position [193, 0]
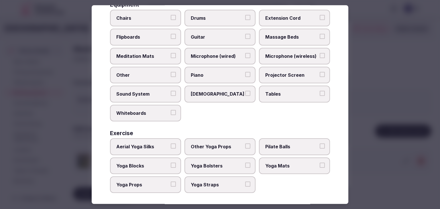
drag, startPoint x: 284, startPoint y: 95, endPoint x: 282, endPoint y: 75, distance: 20.4
click at [284, 95] on label "Tables" at bounding box center [294, 94] width 71 height 17
click at [320, 95] on button "Tables" at bounding box center [322, 93] width 5 height 5
drag, startPoint x: 281, startPoint y: 73, endPoint x: 280, endPoint y: 58, distance: 15.5
click at [281, 73] on span "Projector Screen" at bounding box center [291, 75] width 53 height 6
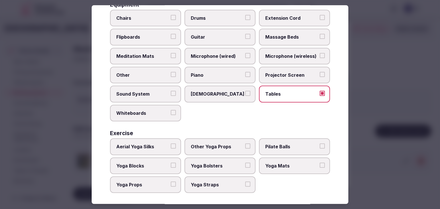
click at [320, 73] on button "Projector Screen" at bounding box center [322, 74] width 5 height 5
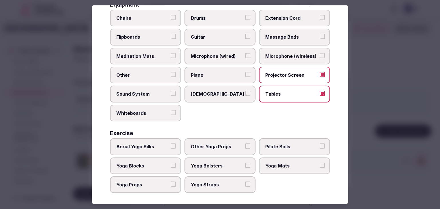
click at [279, 58] on label "Microphone (wireless)" at bounding box center [294, 56] width 71 height 17
click at [320, 58] on button "Microphone (wireless)" at bounding box center [322, 55] width 5 height 5
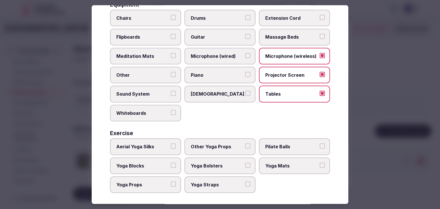
click at [148, 16] on span "Chairs" at bounding box center [142, 18] width 53 height 6
click at [171, 16] on button "Chairs" at bounding box center [173, 17] width 5 height 5
drag, startPoint x: 145, startPoint y: 33, endPoint x: 146, endPoint y: 81, distance: 48.4
click at [145, 34] on span "Flipboards" at bounding box center [142, 37] width 53 height 6
click at [171, 34] on button "Flipboards" at bounding box center [173, 36] width 5 height 5
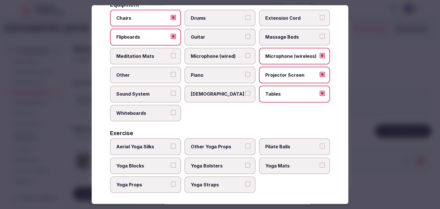
click at [144, 105] on label "Whiteboards" at bounding box center [145, 113] width 71 height 17
click at [171, 110] on button "Whiteboards" at bounding box center [173, 112] width 5 height 5
click at [148, 92] on span "Sound System" at bounding box center [142, 94] width 53 height 6
click at [171, 92] on button "Sound System" at bounding box center [173, 93] width 5 height 5
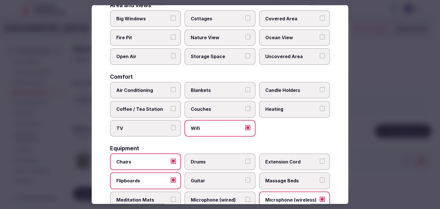
scroll to position [21, 0]
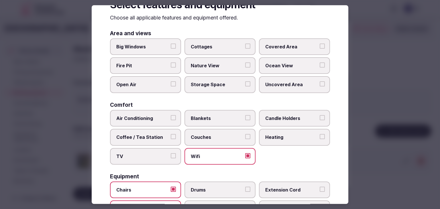
click at [142, 46] on span "Big Windows" at bounding box center [142, 47] width 53 height 6
click at [171, 46] on button "Big Windows" at bounding box center [173, 46] width 5 height 5
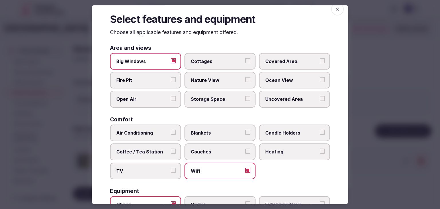
scroll to position [0, 0]
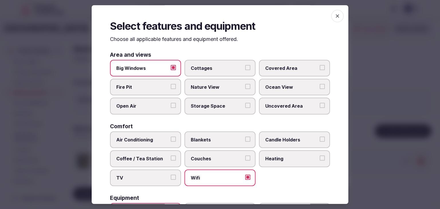
drag, startPoint x: 161, startPoint y: 178, endPoint x: 154, endPoint y: 152, distance: 27.0
click at [161, 178] on span "TV" at bounding box center [142, 178] width 53 height 6
click at [171, 178] on button "TV" at bounding box center [173, 177] width 5 height 5
click at [154, 151] on label "Coffee / Tea Station" at bounding box center [145, 158] width 71 height 17
click at [171, 156] on button "Coffee / Tea Station" at bounding box center [173, 158] width 5 height 5
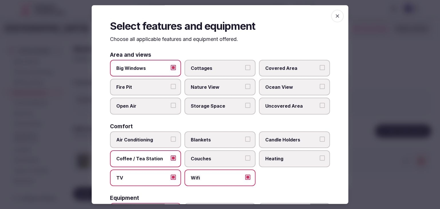
click at [153, 141] on span "Air Conditioning" at bounding box center [142, 140] width 53 height 6
click at [171, 141] on button "Air Conditioning" at bounding box center [173, 139] width 5 height 5
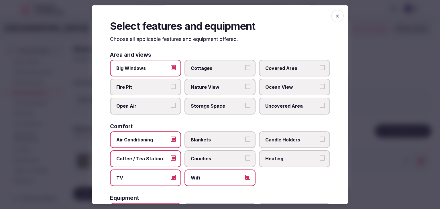
click at [336, 17] on icon "button" at bounding box center [337, 15] width 3 height 3
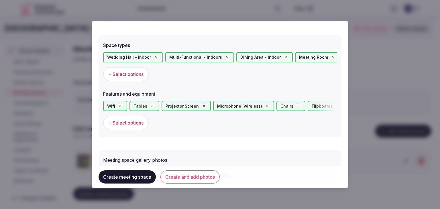
scroll to position [350, 0]
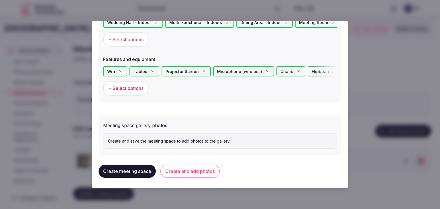
drag, startPoint x: 204, startPoint y: 169, endPoint x: 206, endPoint y: 172, distance: 3.5
click at [205, 169] on button "Create and add photos" at bounding box center [189, 171] width 59 height 13
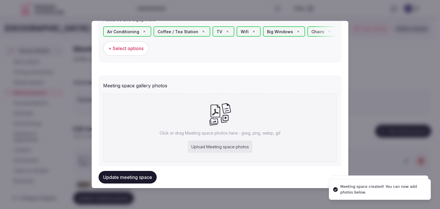
scroll to position [402, 0]
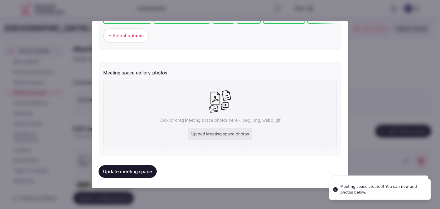
click at [213, 131] on div "Upload Meeting space photos" at bounding box center [220, 134] width 64 height 13
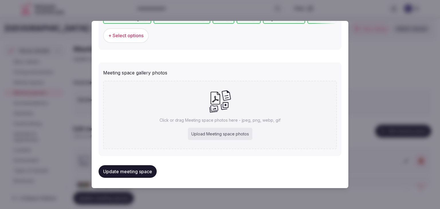
type input "**********"
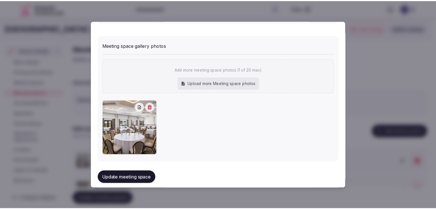
scroll to position [434, 0]
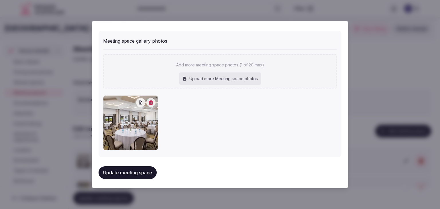
drag, startPoint x: 132, startPoint y: 172, endPoint x: 170, endPoint y: 181, distance: 39.5
click at [132, 172] on button "Update meeting space" at bounding box center [128, 172] width 58 height 13
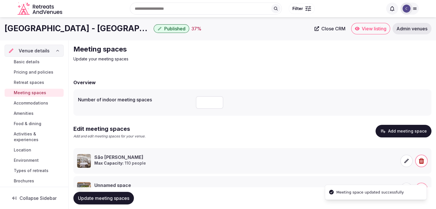
click at [121, 197] on span "Update meeting spaces" at bounding box center [103, 198] width 51 height 6
click at [38, 37] on div "Pine Cliffs Resort - Algarve Published 37 % Close CRM View listing Admin venues" at bounding box center [218, 28] width 436 height 23
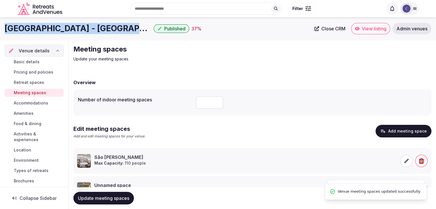
click at [38, 37] on div "Pine Cliffs Resort - Algarve Published 37 % Close CRM View listing Admin venues" at bounding box center [218, 28] width 436 height 23
copy div "Pine Cliffs Resort - Algarve"
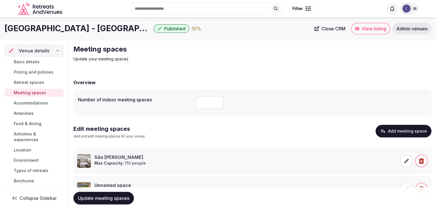
click at [210, 103] on input "number" at bounding box center [209, 102] width 27 height 13
type input "**"
click at [197, 133] on div "Edit meeting spaces Add and edit meeting spaces for your venue. Add meeting spa…" at bounding box center [252, 134] width 358 height 19
click at [115, 197] on span "Update meeting spaces" at bounding box center [103, 198] width 51 height 6
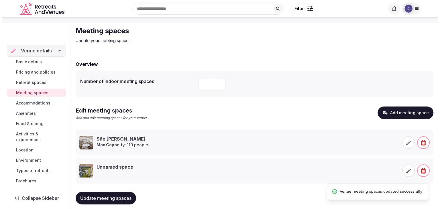
scroll to position [28, 0]
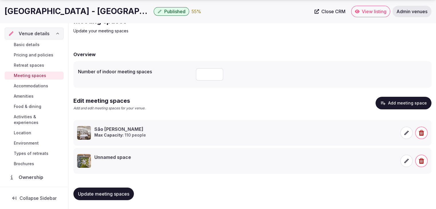
click at [406, 159] on icon at bounding box center [406, 161] width 6 height 6
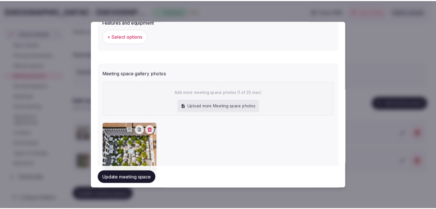
scroll to position [400, 0]
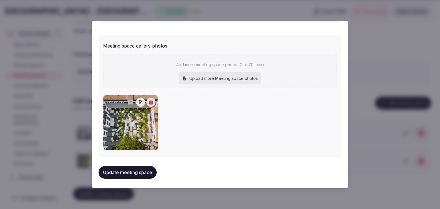
click at [359, 46] on div at bounding box center [220, 104] width 440 height 209
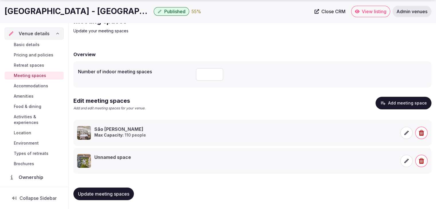
click at [423, 160] on icon "button" at bounding box center [420, 161] width 5 height 6
click at [417, 139] on button "Delete" at bounding box center [414, 140] width 23 height 13
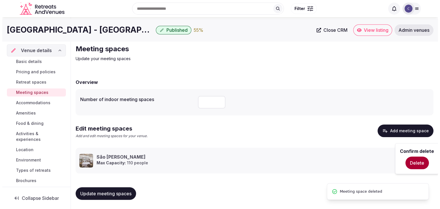
scroll to position [0, 0]
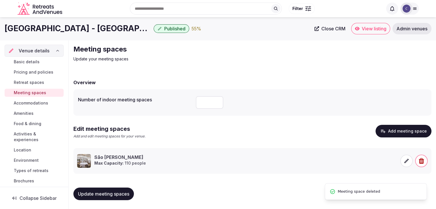
drag, startPoint x: 29, startPoint y: 101, endPoint x: 41, endPoint y: 113, distance: 16.8
click at [29, 101] on span "Accommodations" at bounding box center [31, 103] width 34 height 6
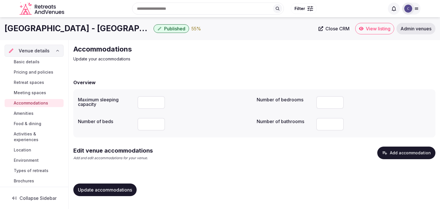
click at [407, 149] on button "Add accommodation" at bounding box center [406, 153] width 58 height 13
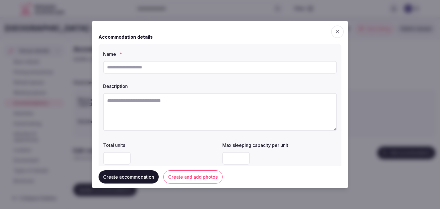
click at [216, 64] on input "text" at bounding box center [220, 67] width 234 height 13
paste input "**********"
type input "**********"
click at [210, 114] on textarea at bounding box center [220, 112] width 234 height 38
paste textarea "**********"
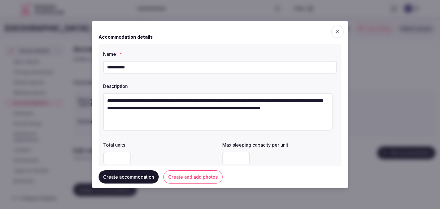
scroll to position [86, 0]
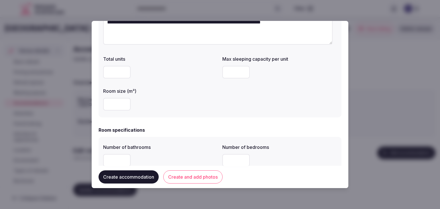
type textarea "**********"
click at [109, 103] on input "number" at bounding box center [116, 104] width 27 height 13
type input "**"
click at [231, 71] on input "number" at bounding box center [235, 72] width 27 height 13
type input "*"
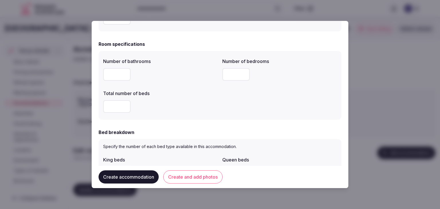
click at [110, 75] on input "number" at bounding box center [116, 74] width 27 height 13
type input "*"
click at [114, 105] on input "number" at bounding box center [116, 106] width 27 height 13
type input "*"
click at [226, 76] on input "number" at bounding box center [235, 74] width 27 height 13
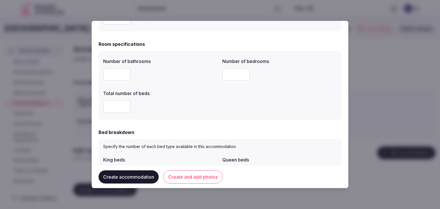
type input "*"
click at [203, 113] on div "*" at bounding box center [160, 106] width 115 height 17
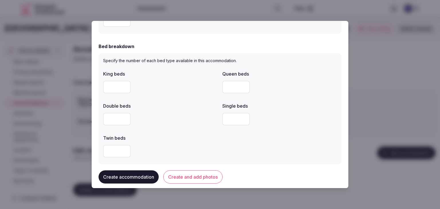
click at [116, 87] on input "number" at bounding box center [116, 87] width 27 height 13
type input "*"
drag, startPoint x: 185, startPoint y: 118, endPoint x: 189, endPoint y: 123, distance: 6.3
click at [186, 118] on div at bounding box center [160, 119] width 115 height 13
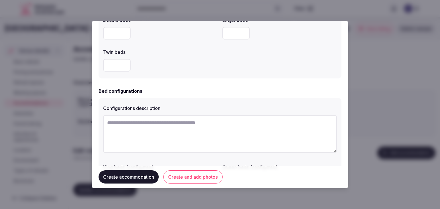
click at [191, 96] on div "Bed configurations Configurations description King beds (configured) Queen beds…" at bounding box center [220, 157] width 243 height 138
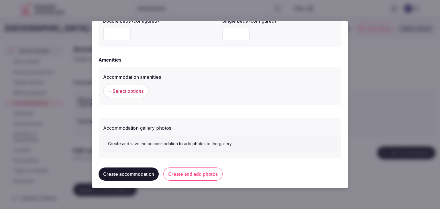
scroll to position [526, 0]
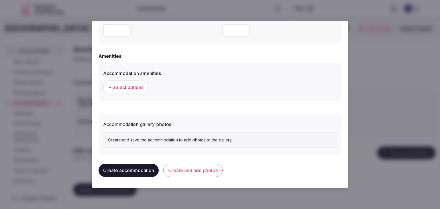
click at [118, 85] on span "+ Select options" at bounding box center [125, 87] width 35 height 6
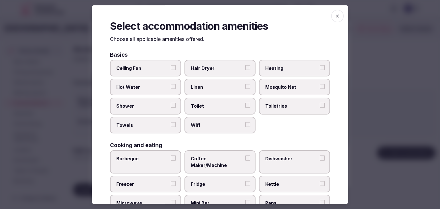
drag, startPoint x: 333, startPoint y: 14, endPoint x: 331, endPoint y: 18, distance: 4.5
click at [335, 14] on icon "button" at bounding box center [338, 16] width 6 height 6
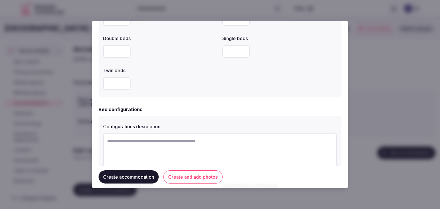
scroll to position [268, 0]
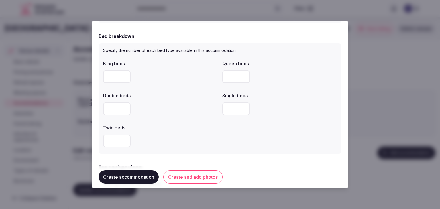
drag, startPoint x: 110, startPoint y: 75, endPoint x: 97, endPoint y: 75, distance: 13.2
click at [97, 75] on div "**********" at bounding box center [220, 104] width 257 height 167
click at [230, 76] on input "number" at bounding box center [235, 76] width 27 height 13
type input "*"
click at [197, 98] on div "Double beds" at bounding box center [160, 103] width 115 height 27
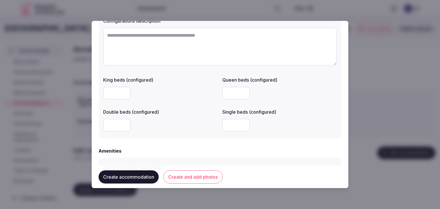
scroll to position [526, 0]
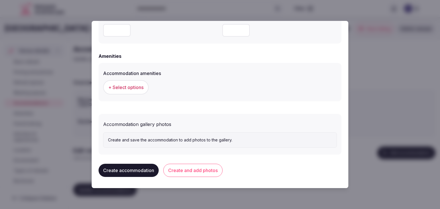
click at [133, 91] on button "+ Select options" at bounding box center [126, 87] width 46 height 14
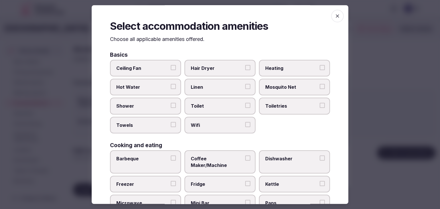
click at [209, 127] on label "Wifi" at bounding box center [219, 125] width 71 height 17
click at [245, 127] on button "Wifi" at bounding box center [247, 124] width 5 height 5
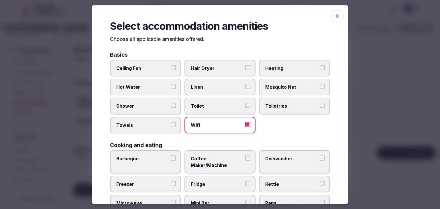
click at [268, 108] on span "Toiletries" at bounding box center [291, 106] width 53 height 6
click at [320, 108] on button "Toiletries" at bounding box center [322, 105] width 5 height 5
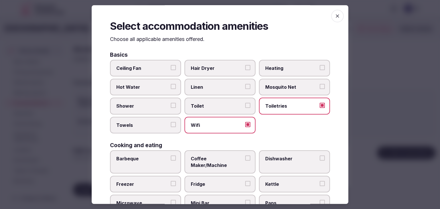
drag, startPoint x: 226, startPoint y: 71, endPoint x: 202, endPoint y: 89, distance: 30.3
click at [225, 71] on span "Hair Dryer" at bounding box center [217, 68] width 53 height 6
click at [245, 70] on button "Hair Dryer" at bounding box center [247, 67] width 5 height 5
click at [151, 107] on span "Shower" at bounding box center [142, 106] width 53 height 6
click at [171, 107] on button "Shower" at bounding box center [173, 105] width 5 height 5
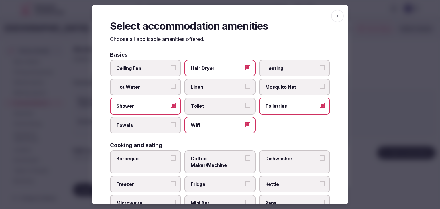
click at [149, 122] on span "Towels" at bounding box center [142, 125] width 53 height 6
click at [171, 122] on button "Towels" at bounding box center [173, 124] width 5 height 5
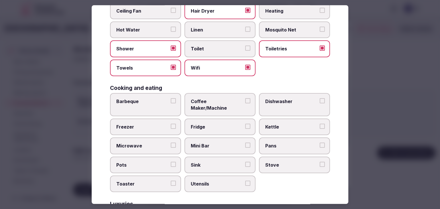
scroll to position [143, 0]
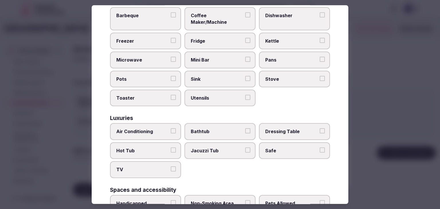
click at [157, 129] on label "Air Conditioning" at bounding box center [145, 131] width 71 height 17
click at [171, 129] on button "Air Conditioning" at bounding box center [173, 131] width 5 height 5
click at [156, 167] on span "TV" at bounding box center [142, 170] width 53 height 6
click at [171, 167] on button "TV" at bounding box center [173, 169] width 5 height 5
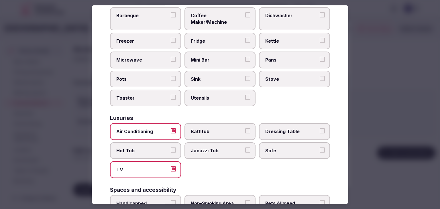
drag, startPoint x: 201, startPoint y: 125, endPoint x: 278, endPoint y: 148, distance: 80.9
click at [202, 129] on span "Bathtub" at bounding box center [217, 132] width 53 height 6
click at [245, 129] on button "Bathtub" at bounding box center [247, 131] width 5 height 5
click at [289, 149] on label "Safe" at bounding box center [294, 150] width 71 height 17
click at [320, 149] on button "Safe" at bounding box center [322, 150] width 5 height 5
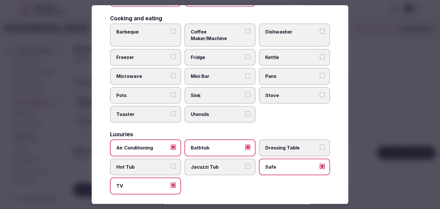
scroll to position [86, 0]
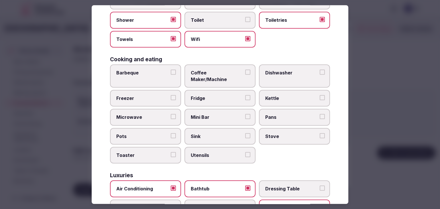
click at [218, 71] on span "Coffee Maker/Machine" at bounding box center [217, 76] width 53 height 13
click at [245, 71] on button "Coffee Maker/Machine" at bounding box center [247, 72] width 5 height 5
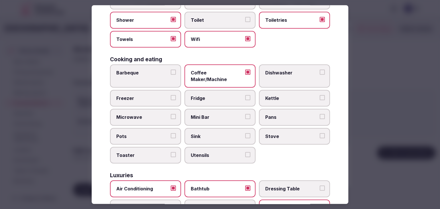
click at [215, 113] on label "Mini Bar" at bounding box center [219, 117] width 71 height 17
click at [245, 114] on button "Mini Bar" at bounding box center [247, 116] width 5 height 5
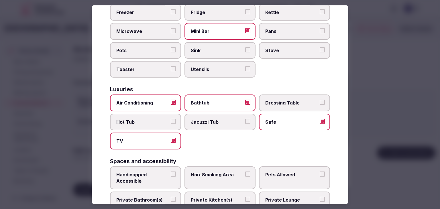
scroll to position [258, 0]
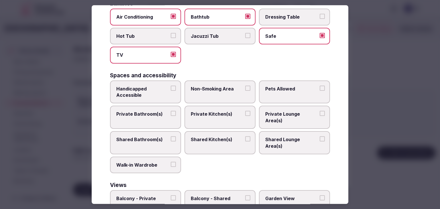
click at [150, 87] on span "Handicapped Accessible" at bounding box center [142, 92] width 53 height 13
click at [171, 87] on button "Handicapped Accessible" at bounding box center [173, 88] width 5 height 5
click at [150, 111] on span "Private Bathroom(s)" at bounding box center [142, 114] width 53 height 6
click at [171, 111] on button "Private Bathroom(s)" at bounding box center [173, 113] width 5 height 5
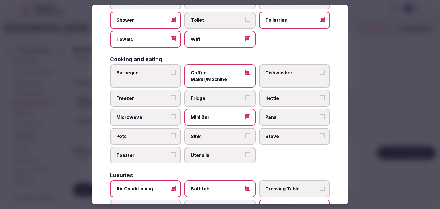
scroll to position [0, 0]
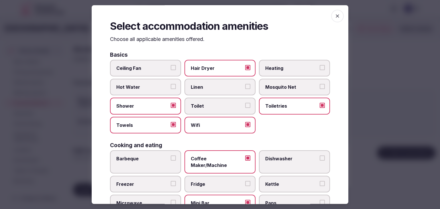
click at [335, 17] on icon "button" at bounding box center [338, 16] width 6 height 6
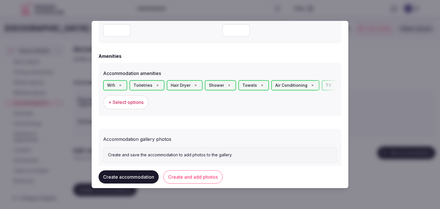
click at [131, 104] on span "+ Select options" at bounding box center [125, 102] width 35 height 6
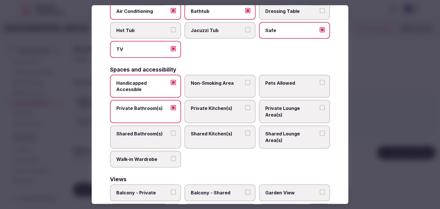
scroll to position [289, 0]
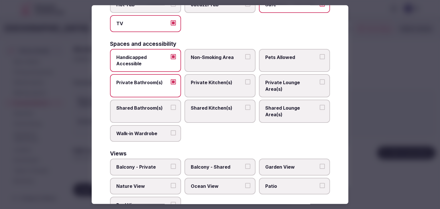
click at [139, 159] on label "Balcony - Private" at bounding box center [145, 167] width 71 height 17
click at [171, 164] on button "Balcony - Private" at bounding box center [173, 166] width 5 height 5
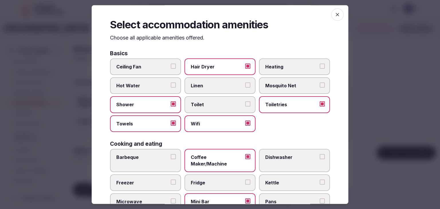
scroll to position [0, 0]
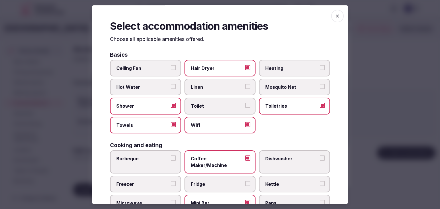
drag, startPoint x: 335, startPoint y: 16, endPoint x: 307, endPoint y: 61, distance: 53.1
click at [335, 15] on icon "button" at bounding box center [338, 16] width 6 height 6
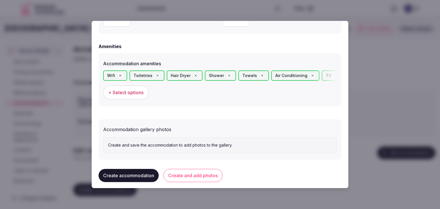
scroll to position [540, 0]
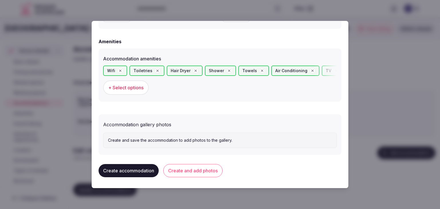
click at [210, 170] on button "Create and add photos" at bounding box center [192, 170] width 59 height 13
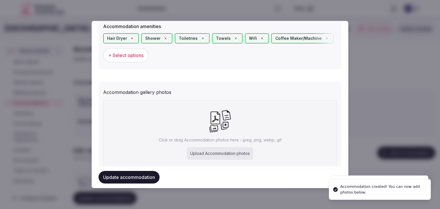
scroll to position [593, 0]
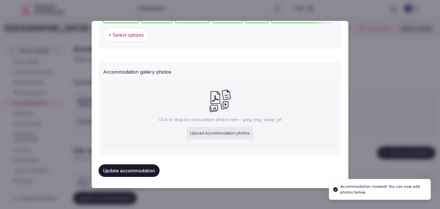
click at [220, 133] on div "Upload Accommodation photos" at bounding box center [220, 133] width 66 height 13
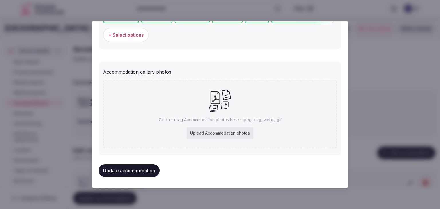
type input "**********"
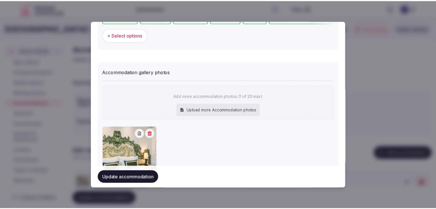
scroll to position [625, 0]
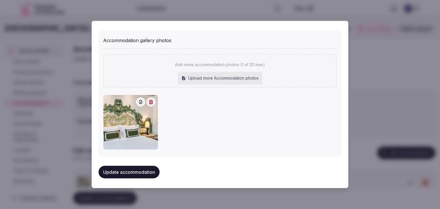
click at [156, 172] on button "Update accommodation" at bounding box center [129, 172] width 61 height 13
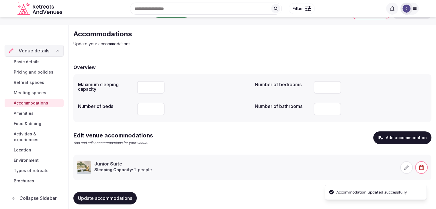
scroll to position [22, 0]
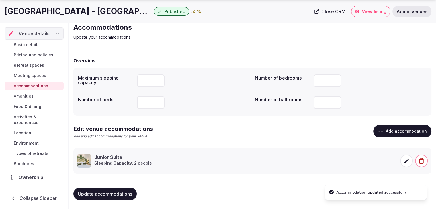
click at [117, 191] on span "Update accommodations" at bounding box center [105, 194] width 54 height 6
click at [36, 107] on span "Food & dining" at bounding box center [27, 107] width 27 height 6
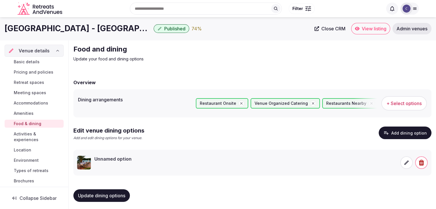
click at [401, 163] on span at bounding box center [406, 162] width 13 height 13
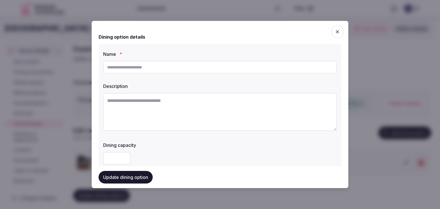
drag, startPoint x: 170, startPoint y: 62, endPoint x: 170, endPoint y: 65, distance: 3.4
click at [170, 64] on input "text" at bounding box center [220, 67] width 234 height 13
paste input "****"
click at [193, 65] on input "****" at bounding box center [220, 67] width 234 height 13
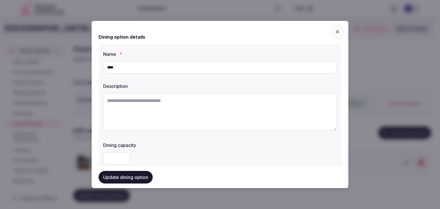
click at [193, 65] on input "****" at bounding box center [220, 67] width 234 height 13
paste input "******"
type input "**********"
click at [188, 107] on textarea at bounding box center [220, 112] width 234 height 38
paste textarea "**********"
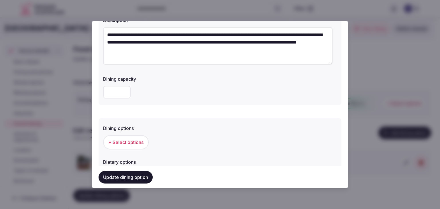
scroll to position [86, 0]
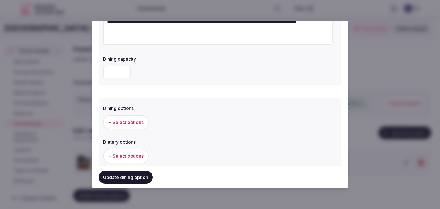
type textarea "**********"
click at [141, 126] on button "+ Select options" at bounding box center [126, 122] width 46 height 14
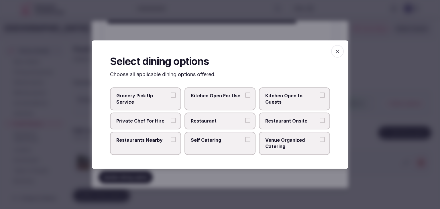
click at [214, 128] on label "Restaurant" at bounding box center [219, 121] width 71 height 17
click at [245, 123] on button "Restaurant" at bounding box center [247, 120] width 5 height 5
click at [266, 123] on span "Restaurant Onsite" at bounding box center [291, 121] width 53 height 6
click at [320, 123] on button "Restaurant Onsite" at bounding box center [322, 120] width 5 height 5
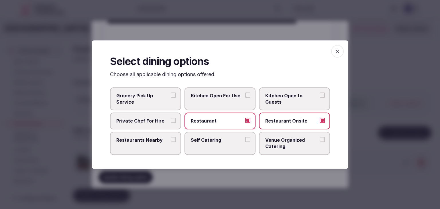
click at [338, 50] on icon "button" at bounding box center [338, 51] width 6 height 6
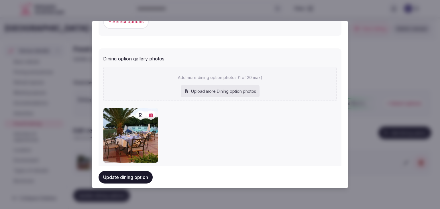
scroll to position [229, 0]
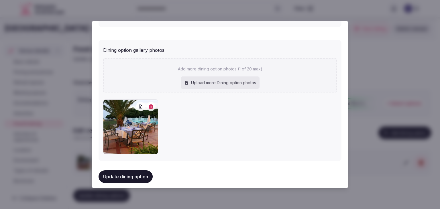
click at [152, 104] on icon "button" at bounding box center [151, 106] width 5 height 5
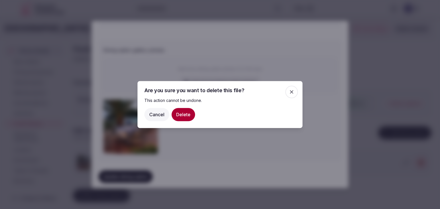
click at [188, 112] on button "Delete" at bounding box center [183, 114] width 23 height 13
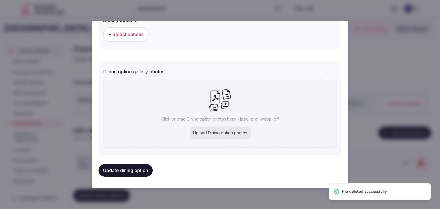
scroll to position [0, 0]
click at [216, 131] on div "Upload Dining option photos" at bounding box center [220, 133] width 61 height 13
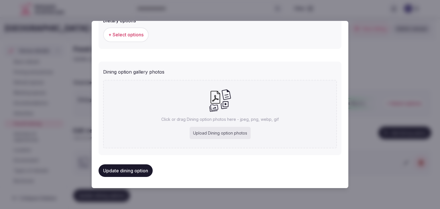
type input "**********"
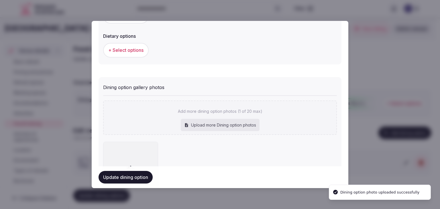
scroll to position [207, 0]
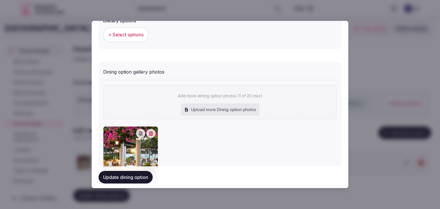
click at [148, 175] on button "Update dining option" at bounding box center [126, 177] width 54 height 13
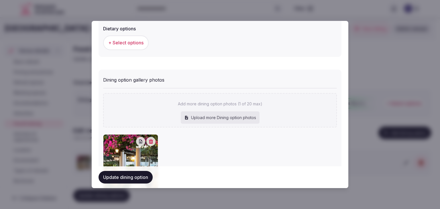
scroll to position [0, 0]
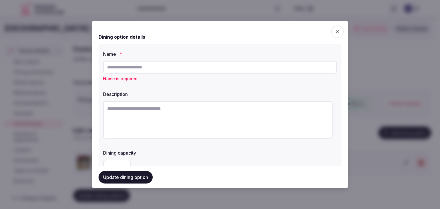
paste input "**********"
type input "**********"
click at [176, 123] on textarea at bounding box center [217, 120] width 229 height 38
click at [176, 115] on textarea at bounding box center [217, 120] width 229 height 38
paste textarea "**********"
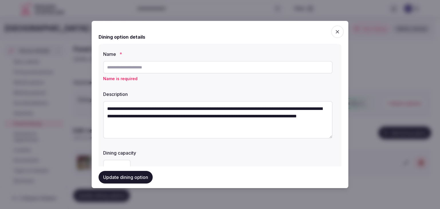
type textarea "**********"
click at [173, 71] on input "text" at bounding box center [217, 67] width 229 height 13
paste input "**********"
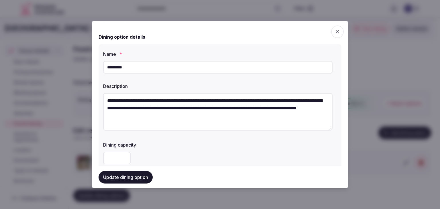
type input "**********"
click at [195, 162] on div at bounding box center [220, 158] width 234 height 13
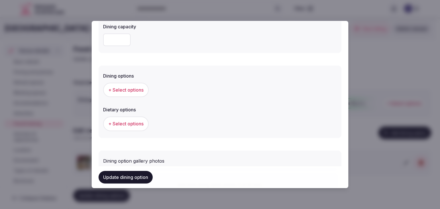
scroll to position [143, 0]
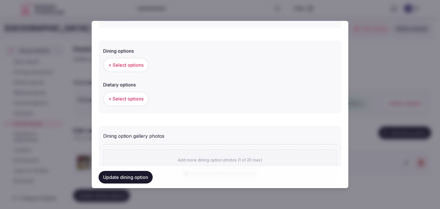
click at [141, 73] on div "+ Select options" at bounding box center [220, 65] width 234 height 19
click at [141, 69] on button "+ Select options" at bounding box center [126, 65] width 46 height 14
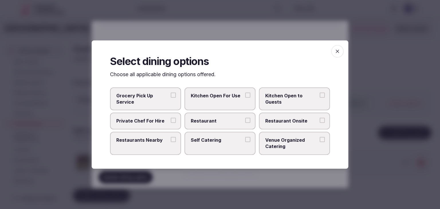
click at [237, 124] on label "Restaurant" at bounding box center [219, 121] width 71 height 17
click at [245, 123] on button "Restaurant" at bounding box center [247, 120] width 5 height 5
click at [278, 124] on label "Restaurant Onsite" at bounding box center [294, 121] width 71 height 17
click at [320, 123] on button "Restaurant Onsite" at bounding box center [322, 120] width 5 height 5
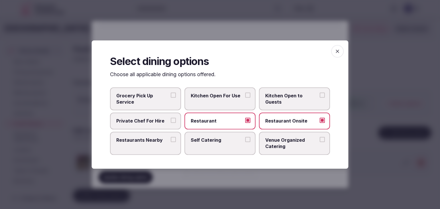
drag, startPoint x: 339, startPoint y: 48, endPoint x: 323, endPoint y: 66, distance: 23.9
click at [339, 48] on span "button" at bounding box center [337, 51] width 13 height 13
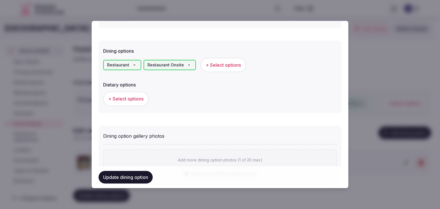
click at [295, 116] on form "**********" at bounding box center [220, 69] width 243 height 368
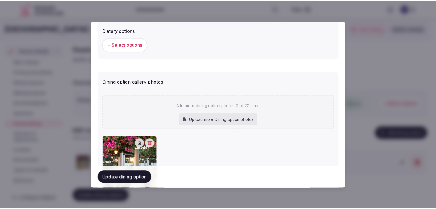
scroll to position [239, 0]
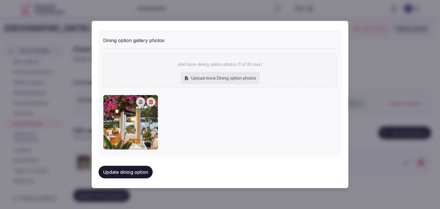
click at [143, 174] on button "Update dining option" at bounding box center [126, 172] width 54 height 13
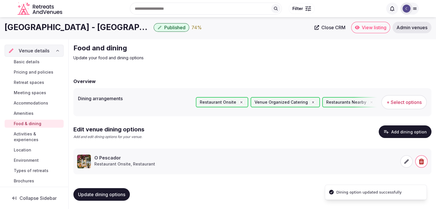
scroll to position [2, 0]
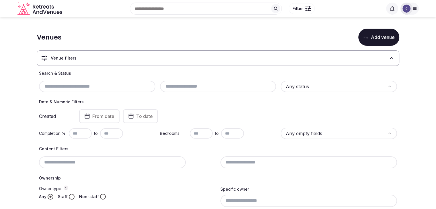
click at [110, 87] on input "text" at bounding box center [97, 86] width 112 height 7
paste input "**********"
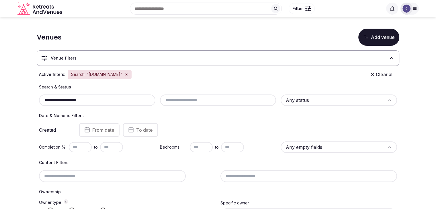
click at [77, 99] on input "**********" at bounding box center [97, 100] width 112 height 7
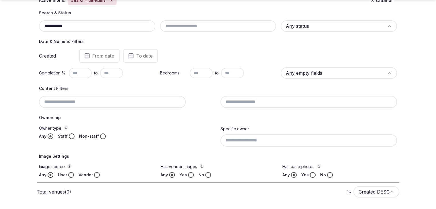
scroll to position [64, 0]
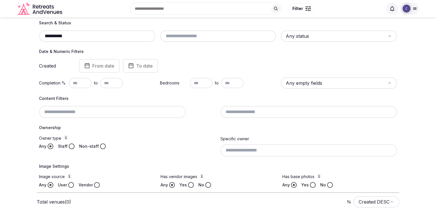
click at [53, 36] on input "**********" at bounding box center [97, 36] width 112 height 7
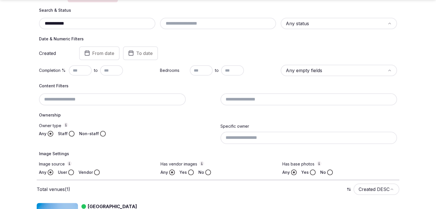
scroll to position [111, 0]
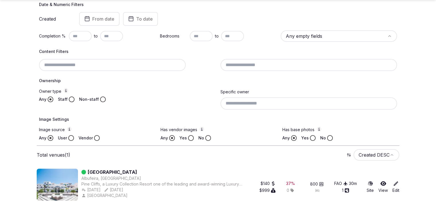
type input "**********"
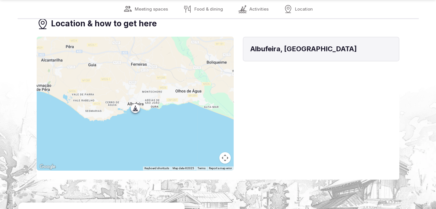
scroll to position [1002, 0]
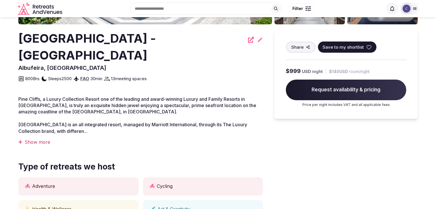
scroll to position [143, 0]
click at [38, 139] on div "Show more" at bounding box center [140, 142] width 244 height 6
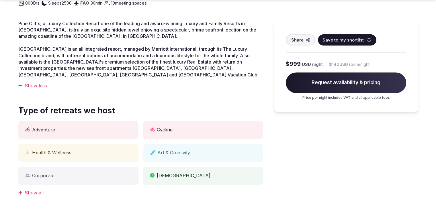
scroll to position [229, 0]
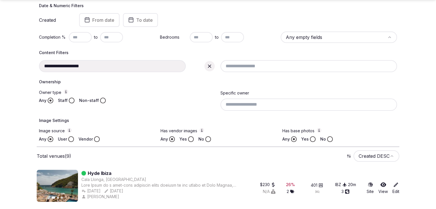
scroll to position [146, 0]
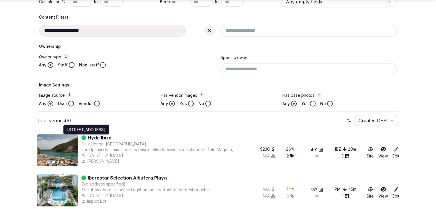
drag, startPoint x: 101, startPoint y: 137, endPoint x: 17, endPoint y: 140, distance: 84.8
click at [17, 140] on section "**********" at bounding box center [218, 184] width 436 height 625
drag, startPoint x: 101, startPoint y: 137, endPoint x: 209, endPoint y: 135, distance: 108.3
click at [218, 134] on div "Hyde Ibiza" at bounding box center [161, 137] width 161 height 7
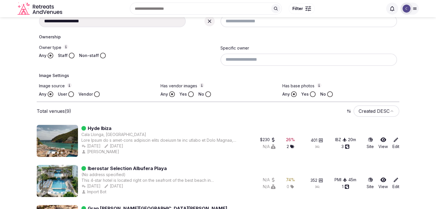
scroll to position [117, 0]
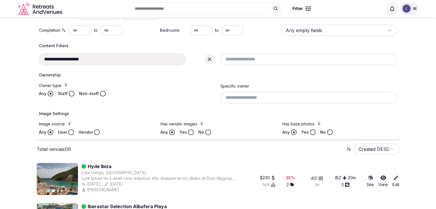
click at [210, 58] on icon at bounding box center [210, 59] width 6 height 6
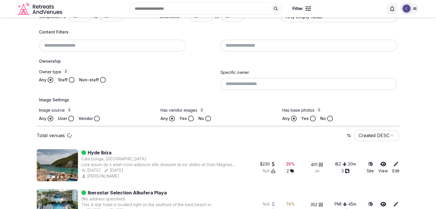
scroll to position [103, 0]
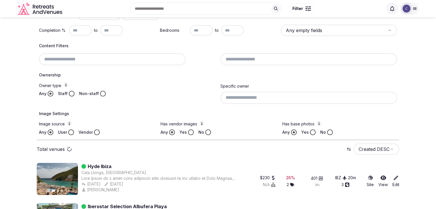
click at [127, 57] on input at bounding box center [112, 59] width 147 height 12
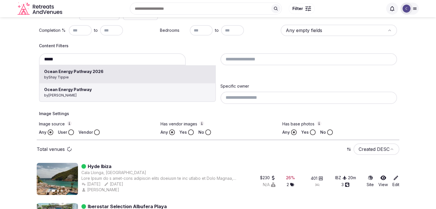
type input "**********"
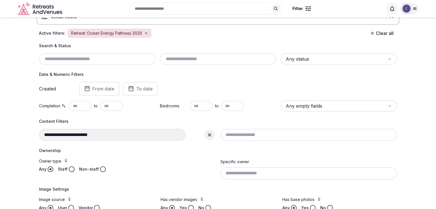
scroll to position [57, 0]
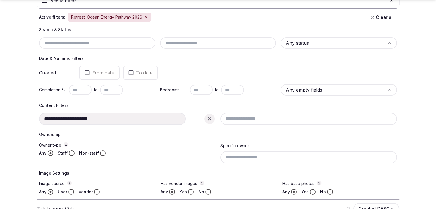
drag, startPoint x: 211, startPoint y: 119, endPoint x: 191, endPoint y: 121, distance: 20.2
click at [211, 119] on icon at bounding box center [210, 119] width 6 height 6
click at [140, 132] on h4 "Ownership" at bounding box center [218, 135] width 358 height 6
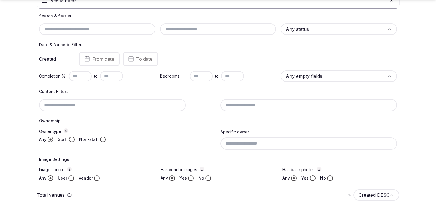
click at [90, 104] on input at bounding box center [112, 105] width 147 height 12
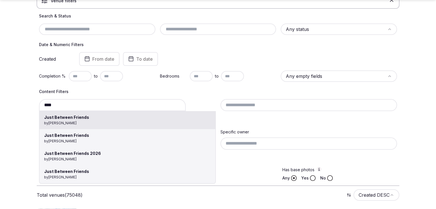
type input "**********"
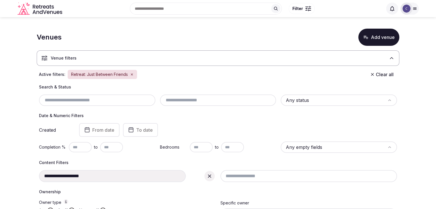
click at [207, 175] on icon at bounding box center [210, 176] width 6 height 6
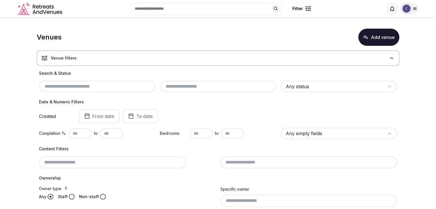
click at [130, 162] on div at bounding box center [127, 162] width 177 height 12
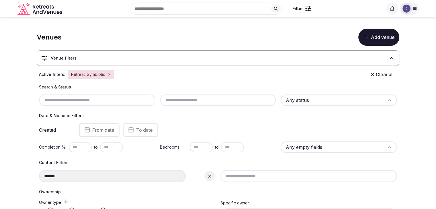
type input "*********"
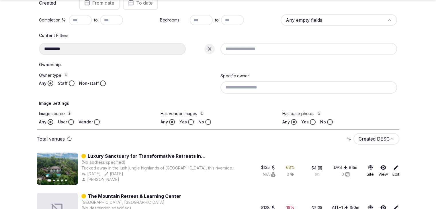
scroll to position [200, 0]
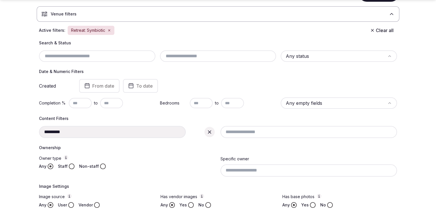
scroll to position [57, 0]
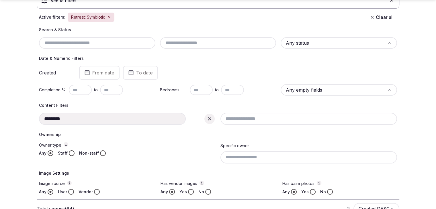
click at [209, 119] on icon at bounding box center [209, 118] width 3 height 3
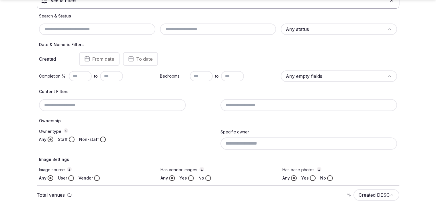
click at [124, 110] on input at bounding box center [112, 105] width 147 height 12
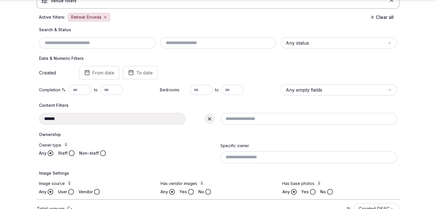
type input "******"
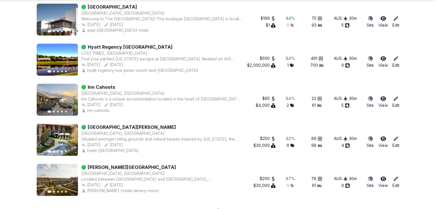
scroll to position [902, 0]
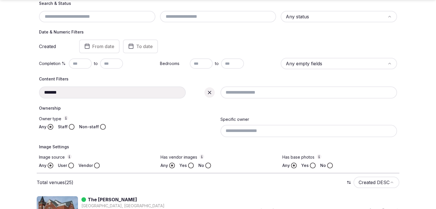
scroll to position [86, 0]
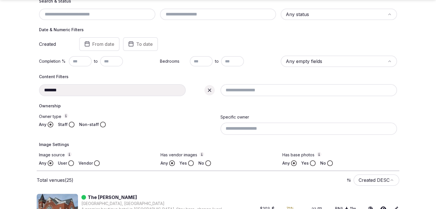
click at [210, 92] on icon at bounding box center [210, 90] width 6 height 6
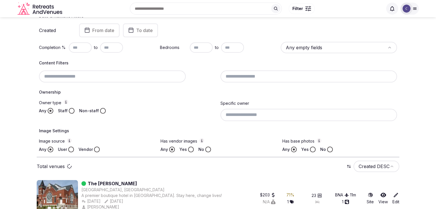
scroll to position [72, 0]
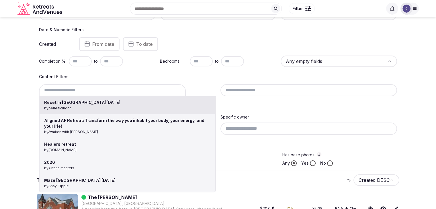
click at [122, 92] on div "Reset In Saint Lucia by perlealcindor Aligned AF Retreat: Transform the way you…" at bounding box center [127, 90] width 177 height 12
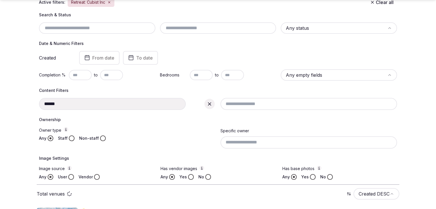
type input "**********"
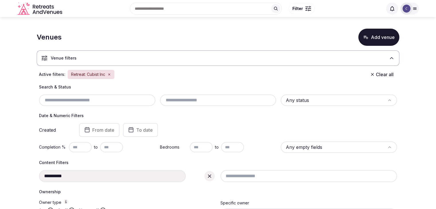
drag, startPoint x: 108, startPoint y: 72, endPoint x: 104, endPoint y: 103, distance: 30.9
click at [108, 73] on icon "button" at bounding box center [108, 74] width 3 height 3
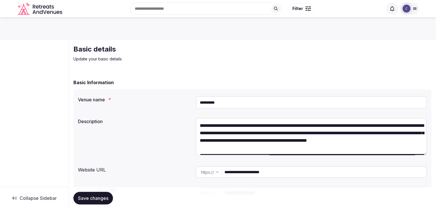
click at [241, 101] on input "**********" at bounding box center [311, 102] width 231 height 13
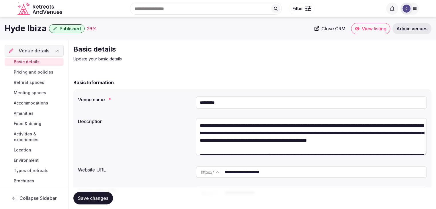
paste input "******"
type input "**********"
click at [103, 197] on span "Save changes" at bounding box center [93, 198] width 30 height 6
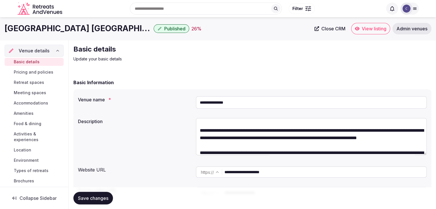
scroll to position [57, 0]
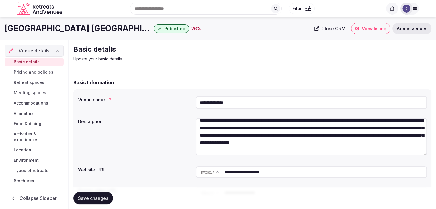
click at [286, 170] on input "**********" at bounding box center [325, 171] width 202 height 11
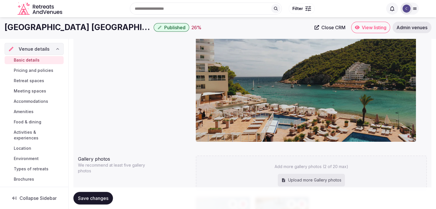
scroll to position [491, 0]
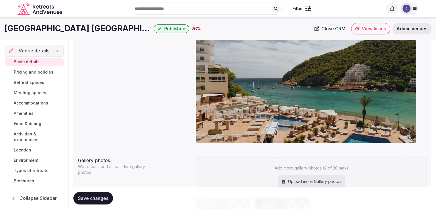
click at [41, 93] on span "Meeting spaces" at bounding box center [30, 93] width 32 height 6
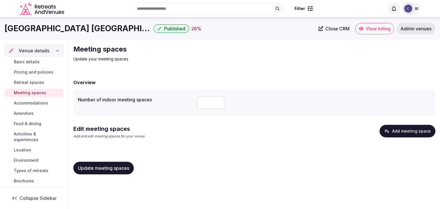
click at [394, 132] on button "Add meeting space" at bounding box center [408, 131] width 56 height 13
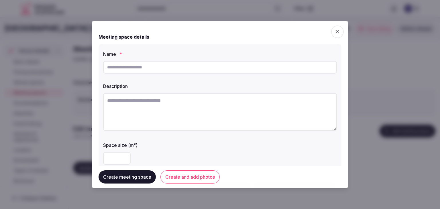
click at [166, 68] on input "text" at bounding box center [220, 67] width 234 height 13
paste input "*********"
type input "*********"
click at [221, 112] on textarea at bounding box center [220, 112] width 234 height 38
paste textarea "**********"
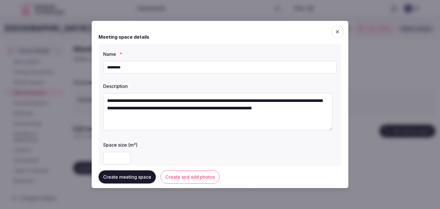
drag, startPoint x: 117, startPoint y: 101, endPoint x: 150, endPoint y: 101, distance: 33.2
click at [150, 101] on textarea "**********" at bounding box center [217, 112] width 229 height 38
type textarea "**********"
click at [139, 69] on input "*********" at bounding box center [220, 67] width 234 height 13
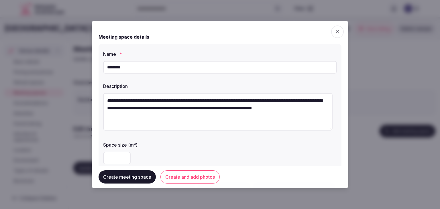
click at [139, 69] on input "*********" at bounding box center [220, 67] width 234 height 13
paste input "*****"
type input "**********"
click at [177, 143] on label "Space size (m²)" at bounding box center [220, 145] width 234 height 5
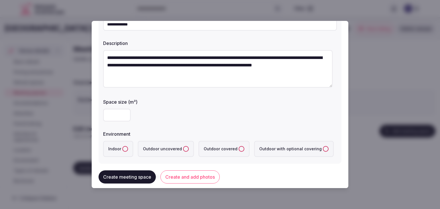
scroll to position [86, 0]
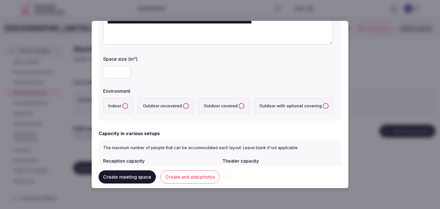
click at [119, 68] on input "number" at bounding box center [116, 72] width 27 height 13
type input "***"
click at [122, 103] on label "Indoor" at bounding box center [118, 106] width 30 height 16
click at [122, 103] on button "Indoor" at bounding box center [125, 106] width 6 height 6
click at [263, 131] on div "Capacity in various setups" at bounding box center [220, 133] width 243 height 7
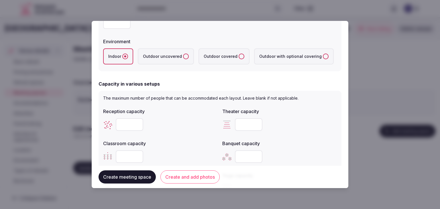
scroll to position [172, 0]
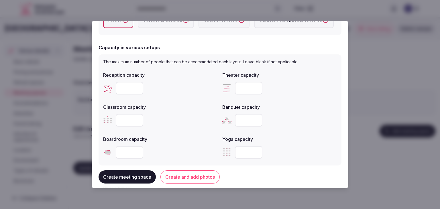
click at [240, 86] on input "number" at bounding box center [248, 88] width 27 height 13
paste input "***"
type input "***"
click at [123, 117] on input "number" at bounding box center [129, 120] width 27 height 13
paste input "**"
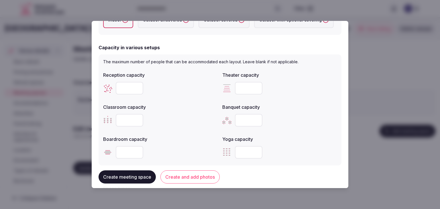
type input "**"
click at [160, 129] on div "Reception capacity Theater capacity *** Classroom capacity ** Banquet capacity …" at bounding box center [220, 115] width 234 height 92
click at [246, 119] on input "number" at bounding box center [248, 120] width 27 height 13
paste input "***"
type input "***"
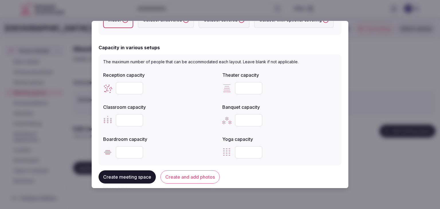
drag, startPoint x: 119, startPoint y: 86, endPoint x: 119, endPoint y: 91, distance: 4.9
click at [119, 86] on input "number" at bounding box center [129, 88] width 27 height 13
click at [119, 91] on input "number" at bounding box center [129, 88] width 27 height 13
type input "***"
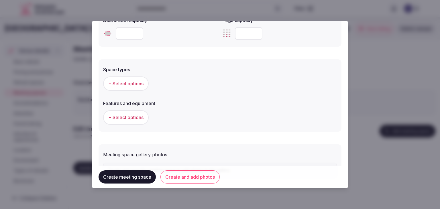
scroll to position [315, 0]
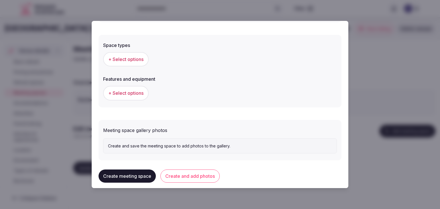
click at [132, 50] on div "+ Select options" at bounding box center [220, 59] width 234 height 19
click at [132, 58] on span "+ Select options" at bounding box center [125, 59] width 35 height 6
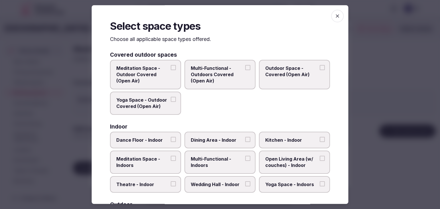
click at [218, 154] on label "Multi-Functional - Indoors" at bounding box center [219, 162] width 71 height 23
click at [245, 156] on button "Multi-Functional - Indoors" at bounding box center [247, 158] width 5 height 5
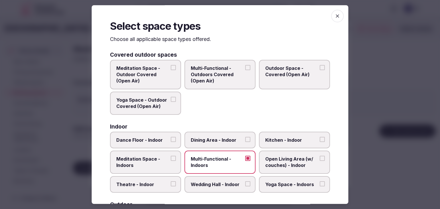
click at [219, 138] on span "Dining Area - Indoor" at bounding box center [217, 140] width 53 height 6
click at [245, 138] on button "Dining Area - Indoor" at bounding box center [247, 139] width 5 height 5
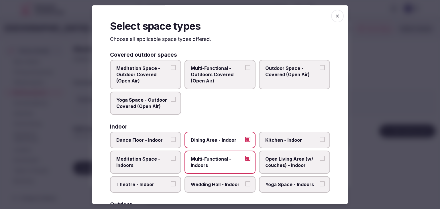
click at [214, 177] on label "Wedding Hall - Indoor" at bounding box center [219, 184] width 71 height 17
click at [245, 181] on button "Wedding Hall - Indoor" at bounding box center [247, 183] width 5 height 5
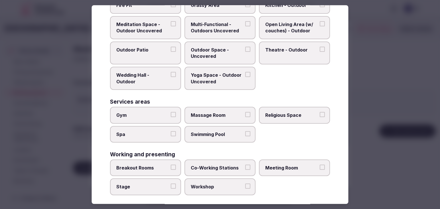
scroll to position [234, 0]
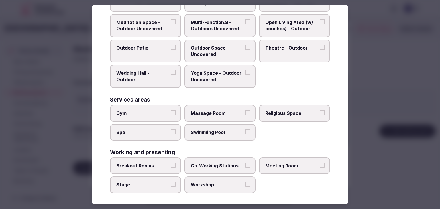
click at [304, 164] on span "Meeting Room" at bounding box center [291, 166] width 53 height 6
click at [320, 164] on button "Meeting Room" at bounding box center [322, 165] width 5 height 5
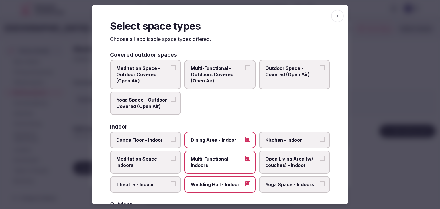
scroll to position [0, 0]
click at [335, 18] on icon "button" at bounding box center [338, 16] width 6 height 6
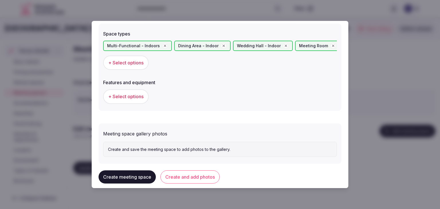
scroll to position [335, 0]
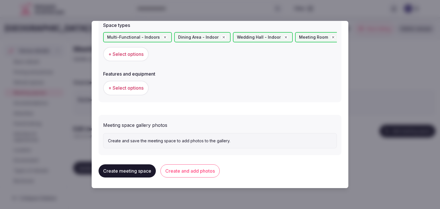
click at [137, 87] on span "+ Select options" at bounding box center [125, 88] width 35 height 6
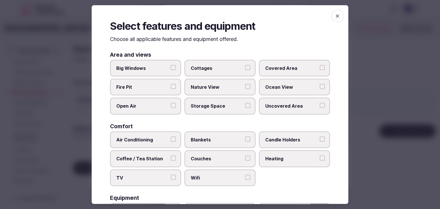
drag, startPoint x: 210, startPoint y: 173, endPoint x: 169, endPoint y: 178, distance: 40.6
click at [210, 175] on span "Wifi" at bounding box center [217, 178] width 53 height 6
click at [245, 175] on button "Wifi" at bounding box center [247, 177] width 5 height 5
click at [155, 178] on span "TV" at bounding box center [142, 178] width 53 height 6
click at [171, 178] on button "TV" at bounding box center [173, 177] width 5 height 5
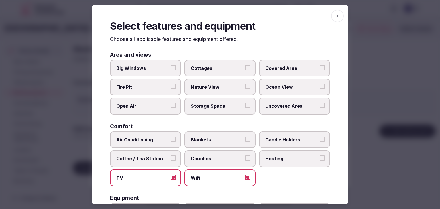
drag, startPoint x: 146, startPoint y: 141, endPoint x: 158, endPoint y: 161, distance: 23.0
click at [146, 141] on span "Air Conditioning" at bounding box center [142, 140] width 53 height 6
click at [171, 141] on button "Air Conditioning" at bounding box center [173, 139] width 5 height 5
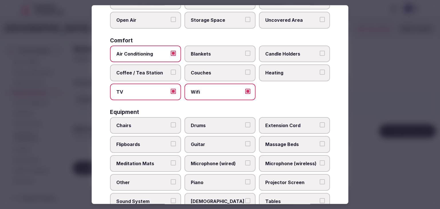
scroll to position [172, 0]
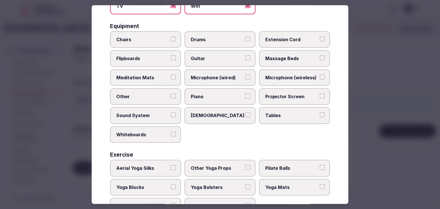
drag, startPoint x: 292, startPoint y: 121, endPoint x: 292, endPoint y: 106, distance: 14.9
click at [291, 119] on label "Tables" at bounding box center [294, 115] width 71 height 17
click at [320, 118] on button "Tables" at bounding box center [322, 115] width 5 height 5
click at [290, 89] on label "Projector Screen" at bounding box center [294, 96] width 71 height 17
click at [320, 93] on button "Projector Screen" at bounding box center [322, 95] width 5 height 5
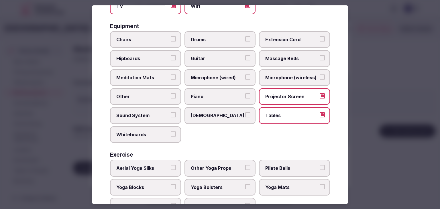
click at [288, 78] on span "Microphone (wireless)" at bounding box center [291, 77] width 53 height 6
click at [320, 78] on button "Microphone (wireless)" at bounding box center [322, 76] width 5 height 5
drag, startPoint x: 147, startPoint y: 39, endPoint x: 149, endPoint y: 51, distance: 12.3
click at [147, 39] on span "Chairs" at bounding box center [142, 39] width 53 height 6
click at [171, 39] on button "Chairs" at bounding box center [173, 38] width 5 height 5
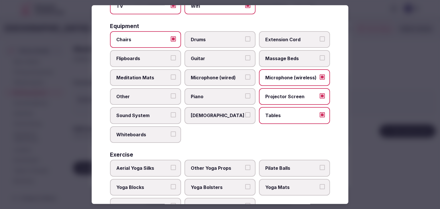
drag, startPoint x: 149, startPoint y: 55, endPoint x: 151, endPoint y: 90, distance: 35.0
click at [149, 56] on span "Flipboards" at bounding box center [142, 59] width 53 height 6
click at [171, 56] on button "Flipboards" at bounding box center [173, 58] width 5 height 5
drag, startPoint x: 150, startPoint y: 107, endPoint x: 152, endPoint y: 121, distance: 14.0
click at [150, 107] on label "Sound System" at bounding box center [145, 115] width 71 height 17
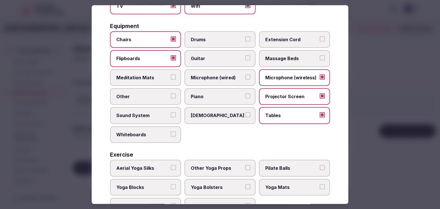
click at [171, 113] on button "Sound System" at bounding box center [173, 115] width 5 height 5
click at [152, 131] on span "Whiteboards" at bounding box center [142, 134] width 53 height 6
click at [171, 131] on button "Whiteboards" at bounding box center [173, 133] width 5 height 5
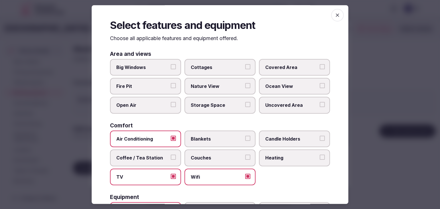
scroll to position [0, 0]
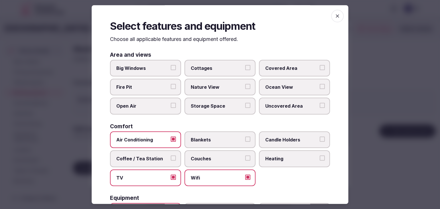
click at [335, 16] on icon "button" at bounding box center [338, 16] width 6 height 6
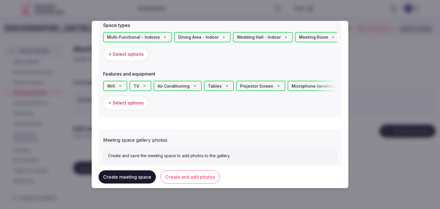
click at [130, 104] on span "+ Select options" at bounding box center [125, 103] width 35 height 6
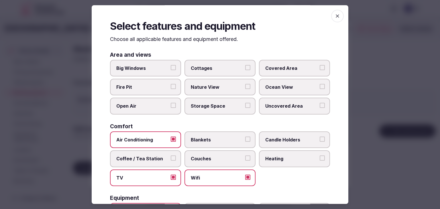
click at [134, 164] on label "Coffee / Tea Station" at bounding box center [145, 158] width 71 height 17
click at [171, 161] on button "Coffee / Tea Station" at bounding box center [173, 158] width 5 height 5
click at [329, 23] on div "Select features and equipment Choose all applicable features and equipment offe…" at bounding box center [220, 104] width 257 height 199
click at [331, 16] on span "button" at bounding box center [337, 16] width 13 height 13
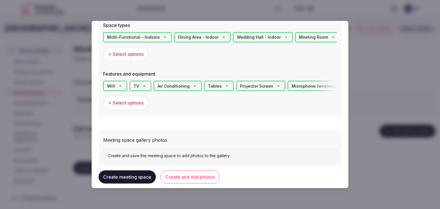
click at [209, 178] on button "Create and add photos" at bounding box center [189, 176] width 59 height 13
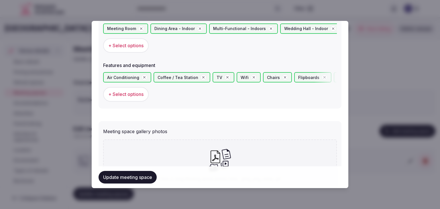
scroll to position [402, 0]
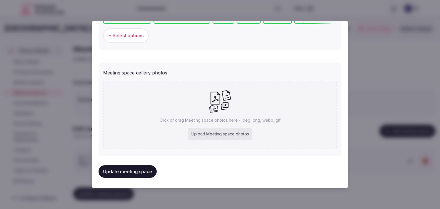
click at [203, 133] on div "Upload Meeting space photos" at bounding box center [220, 134] width 64 height 13
type input "**********"
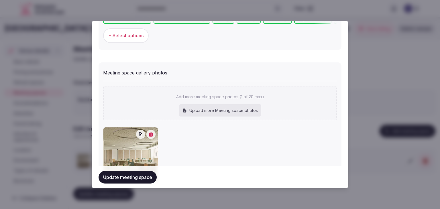
click at [137, 179] on button "Update meeting space" at bounding box center [128, 177] width 58 height 13
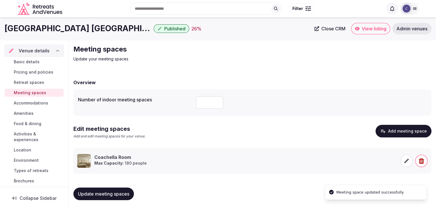
click at [43, 28] on h1 "[GEOGRAPHIC_DATA] [GEOGRAPHIC_DATA]" at bounding box center [78, 28] width 147 height 11
click at [44, 30] on h1 "[GEOGRAPHIC_DATA] [GEOGRAPHIC_DATA]" at bounding box center [78, 28] width 147 height 11
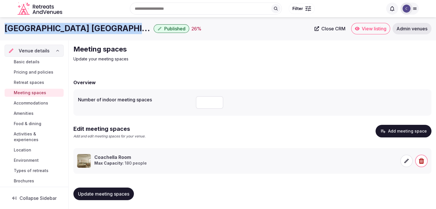
click at [44, 30] on h1 "[GEOGRAPHIC_DATA] [GEOGRAPHIC_DATA]" at bounding box center [78, 28] width 147 height 11
click at [34, 101] on span "Accommodations" at bounding box center [31, 103] width 34 height 6
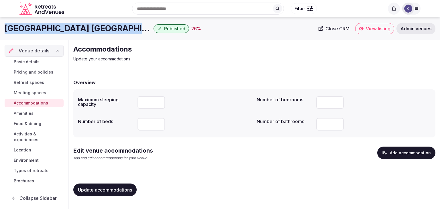
click at [408, 151] on button "Add accommodation" at bounding box center [406, 153] width 58 height 13
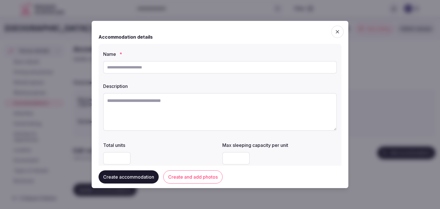
click at [196, 64] on input "text" at bounding box center [220, 67] width 234 height 13
paste input "**********"
type input "**********"
click at [198, 117] on textarea at bounding box center [220, 112] width 234 height 38
paste textarea "**********"
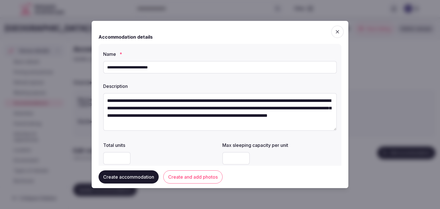
scroll to position [3, 0]
type textarea "**********"
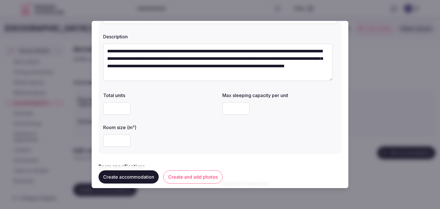
scroll to position [57, 0]
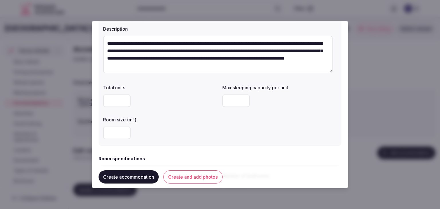
click at [117, 138] on input "number" at bounding box center [116, 133] width 27 height 13
type input "**"
click at [228, 103] on input "number" at bounding box center [235, 101] width 27 height 13
type input "*"
drag, startPoint x: 184, startPoint y: 127, endPoint x: 186, endPoint y: 133, distance: 6.1
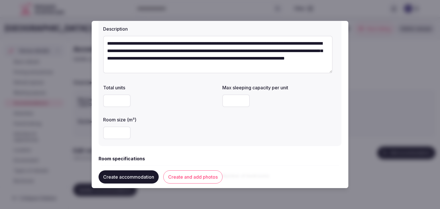
click at [184, 128] on div "**" at bounding box center [160, 133] width 115 height 13
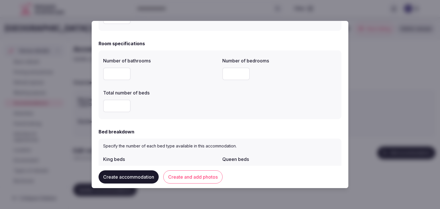
scroll to position [200, 0]
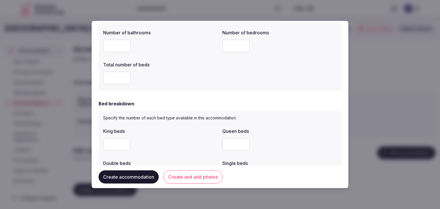
click at [112, 47] on input "number" at bounding box center [116, 46] width 27 height 13
type input "*"
click at [112, 80] on input "number" at bounding box center [116, 78] width 27 height 13
type input "*"
click at [233, 46] on input "number" at bounding box center [235, 46] width 27 height 13
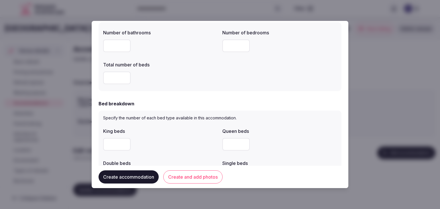
type input "*"
click at [200, 87] on div "Number of bathrooms * Number of bedrooms * Total number of beds *" at bounding box center [220, 56] width 243 height 69
click at [116, 149] on input "number" at bounding box center [116, 144] width 27 height 13
type input "*"
click at [158, 139] on div "*" at bounding box center [160, 144] width 115 height 13
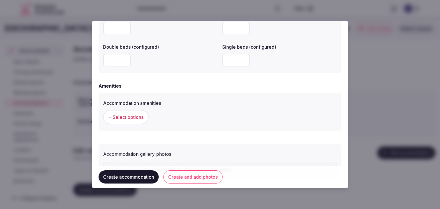
scroll to position [516, 0]
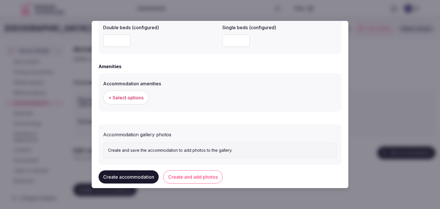
click at [134, 103] on button "+ Select options" at bounding box center [126, 98] width 46 height 14
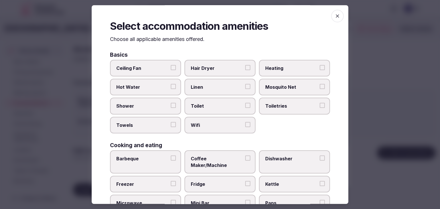
click at [205, 118] on label "Wifi" at bounding box center [219, 125] width 71 height 17
click at [245, 122] on button "Wifi" at bounding box center [247, 124] width 5 height 5
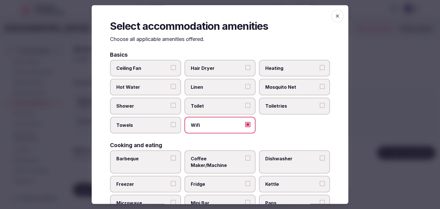
click at [280, 102] on label "Toiletries" at bounding box center [294, 106] width 71 height 17
click at [320, 103] on button "Toiletries" at bounding box center [322, 105] width 5 height 5
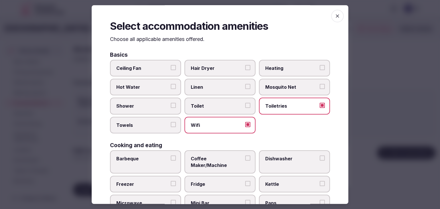
drag, startPoint x: 215, startPoint y: 69, endPoint x: 169, endPoint y: 98, distance: 54.3
click at [215, 69] on span "Hair Dryer" at bounding box center [217, 68] width 53 height 6
click at [245, 69] on button "Hair Dryer" at bounding box center [247, 67] width 5 height 5
drag, startPoint x: 150, startPoint y: 108, endPoint x: 149, endPoint y: 122, distance: 14.3
click at [150, 108] on span "Shower" at bounding box center [142, 106] width 53 height 6
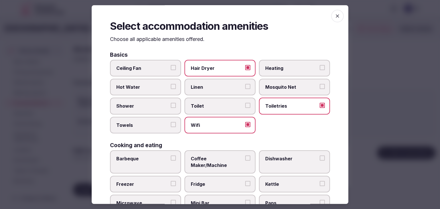
click at [171, 108] on button "Shower" at bounding box center [173, 105] width 5 height 5
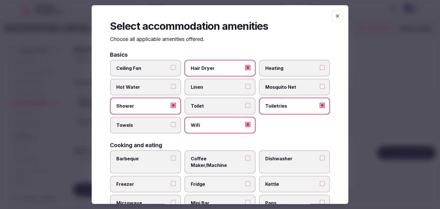
click at [149, 122] on span "Towels" at bounding box center [142, 125] width 53 height 6
click at [171, 122] on button "Towels" at bounding box center [173, 124] width 5 height 5
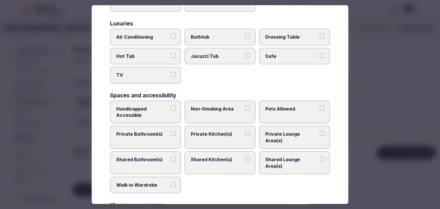
scroll to position [258, 0]
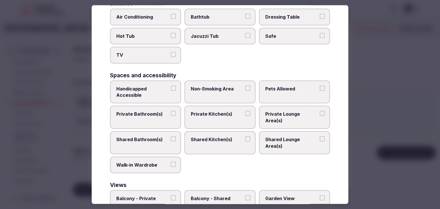
click at [149, 111] on span "Private Bathroom(s)" at bounding box center [142, 114] width 53 height 6
click at [171, 111] on button "Private Bathroom(s)" at bounding box center [173, 113] width 5 height 5
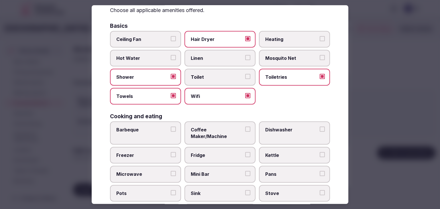
scroll to position [0, 0]
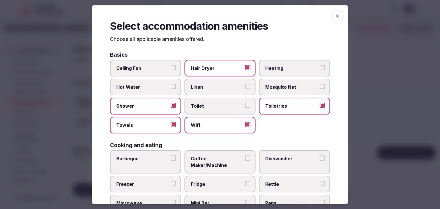
drag, startPoint x: 327, startPoint y: 16, endPoint x: 332, endPoint y: 17, distance: 5.3
click at [331, 17] on span "button" at bounding box center [337, 16] width 13 height 13
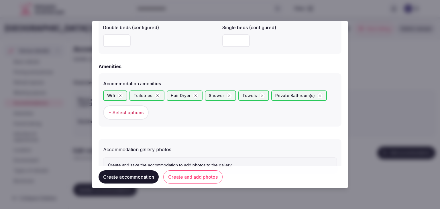
click at [214, 179] on button "Create and add photos" at bounding box center [192, 176] width 59 height 13
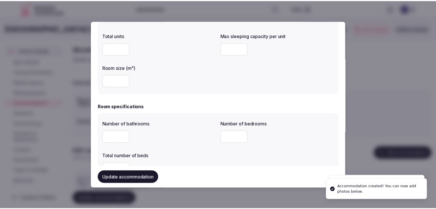
scroll to position [143, 0]
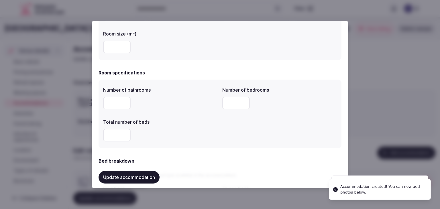
drag, startPoint x: 140, startPoint y: 179, endPoint x: 150, endPoint y: 179, distance: 9.2
click at [141, 179] on button "Update accommodation" at bounding box center [129, 177] width 61 height 13
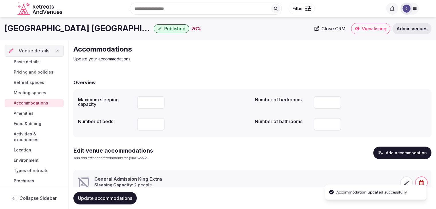
click at [39, 33] on h1 "[GEOGRAPHIC_DATA] [GEOGRAPHIC_DATA]" at bounding box center [78, 28] width 147 height 11
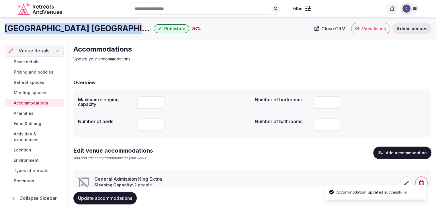
click at [39, 33] on h1 "[GEOGRAPHIC_DATA] [GEOGRAPHIC_DATA]" at bounding box center [78, 28] width 147 height 11
copy div "[GEOGRAPHIC_DATA] [GEOGRAPHIC_DATA]"
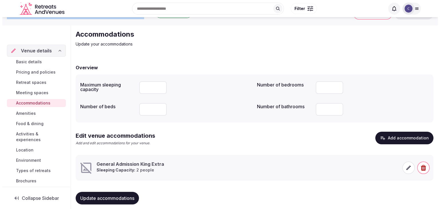
scroll to position [22, 0]
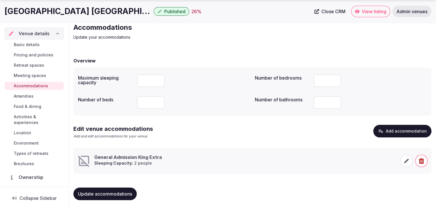
click at [406, 159] on icon at bounding box center [406, 161] width 6 height 6
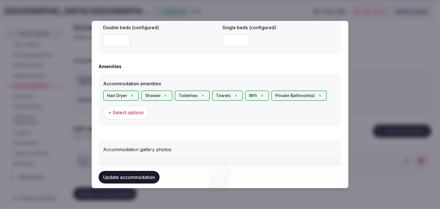
scroll to position [593, 0]
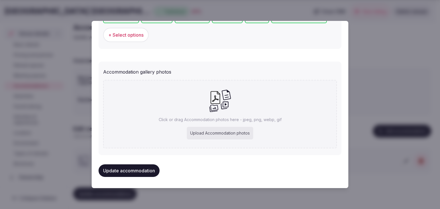
click at [225, 131] on div "Upload Accommodation photos" at bounding box center [220, 133] width 66 height 13
click at [241, 132] on div "Upload Accommodation photos" at bounding box center [220, 133] width 66 height 13
type input "**********"
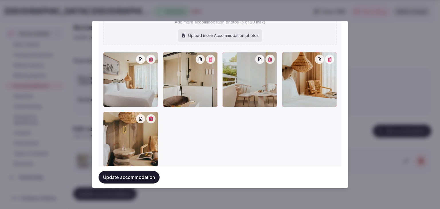
scroll to position [683, 0]
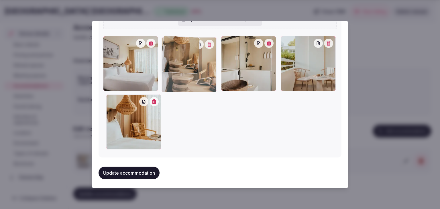
drag, startPoint x: 109, startPoint y: 100, endPoint x: 171, endPoint y: 61, distance: 73.5
click at [171, 61] on div at bounding box center [189, 64] width 55 height 55
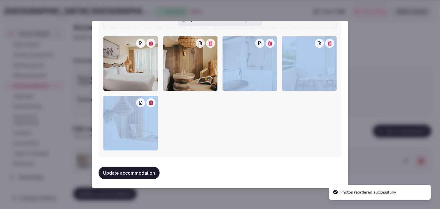
drag, startPoint x: 102, startPoint y: 99, endPoint x: 205, endPoint y: 64, distance: 108.6
click at [205, 64] on div "Accommodation gallery photos Add more accommodation photos (5 of 20 max) Upload…" at bounding box center [220, 64] width 243 height 186
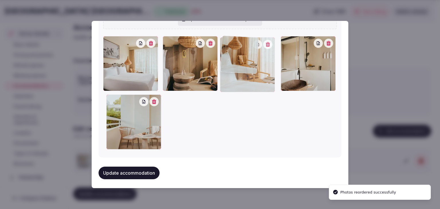
drag, startPoint x: 110, startPoint y: 99, endPoint x: 236, endPoint y: 71, distance: 128.8
click at [236, 71] on div at bounding box center [247, 64] width 55 height 55
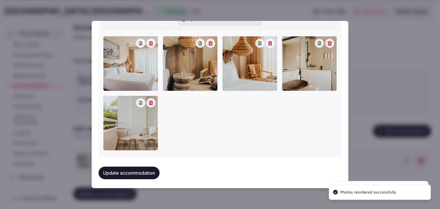
click at [147, 169] on button "Update accommodation" at bounding box center [129, 173] width 61 height 13
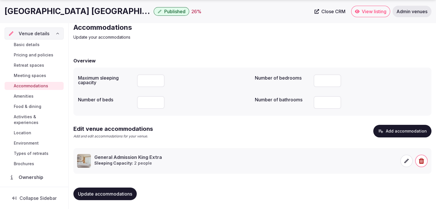
click at [405, 160] on icon at bounding box center [406, 161] width 6 height 6
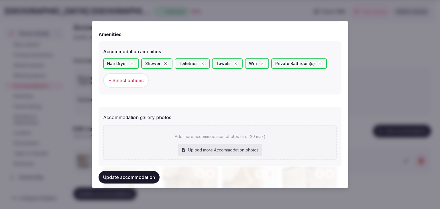
scroll to position [506, 0]
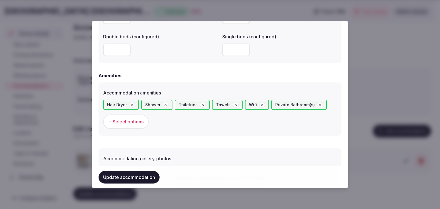
click at [130, 125] on button "+ Select options" at bounding box center [126, 122] width 46 height 14
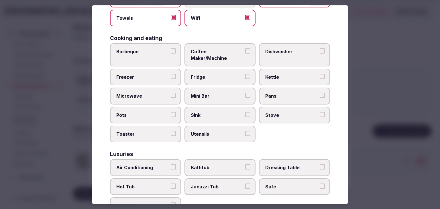
scroll to position [143, 0]
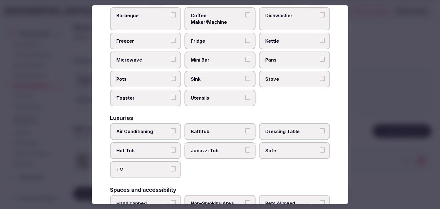
click at [154, 126] on label "Air Conditioning" at bounding box center [145, 131] width 71 height 17
click at [171, 129] on button "Air Conditioning" at bounding box center [173, 131] width 5 height 5
click at [150, 162] on label "TV" at bounding box center [145, 170] width 71 height 17
click at [171, 167] on button "TV" at bounding box center [173, 169] width 5 height 5
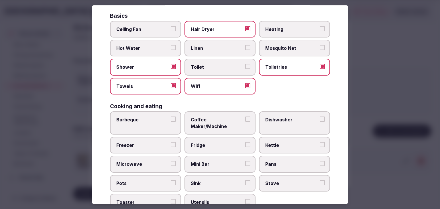
scroll to position [0, 0]
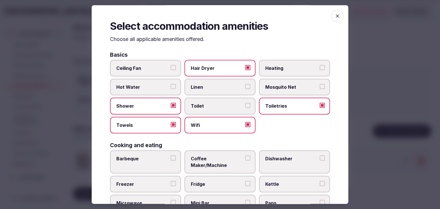
click at [331, 11] on span "button" at bounding box center [337, 16] width 13 height 13
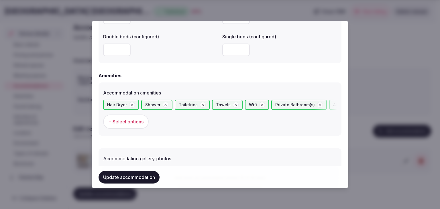
click at [127, 121] on span "+ Select options" at bounding box center [125, 122] width 35 height 6
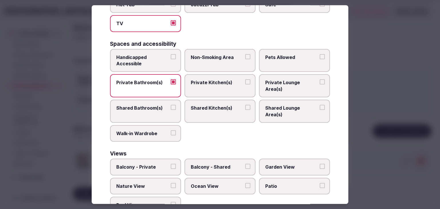
click at [131, 159] on label "Balcony - Private" at bounding box center [145, 167] width 71 height 17
click at [171, 164] on button "Balcony - Private" at bounding box center [173, 166] width 5 height 5
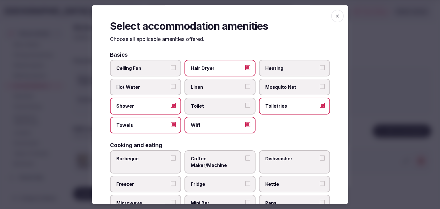
click at [335, 17] on icon "button" at bounding box center [338, 16] width 6 height 6
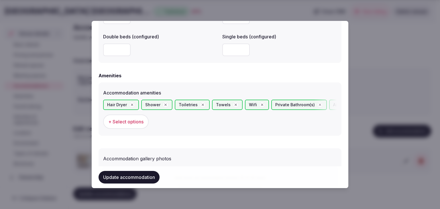
click at [129, 178] on button "Update accommodation" at bounding box center [129, 177] width 61 height 13
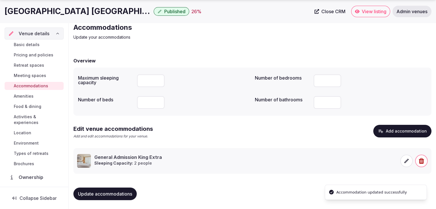
click at [133, 194] on button "Update accommodations" at bounding box center [104, 194] width 63 height 13
drag, startPoint x: 25, startPoint y: 105, endPoint x: 30, endPoint y: 107, distance: 5.6
click at [25, 105] on span "Food & dining" at bounding box center [27, 107] width 27 height 6
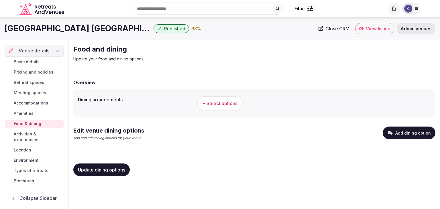
click at [212, 98] on button "+ Select options" at bounding box center [220, 103] width 46 height 14
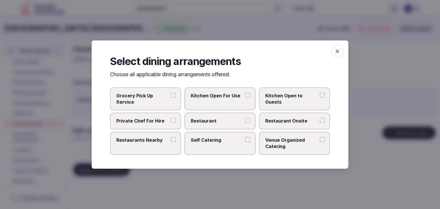
click at [246, 121] on button "Restaurant" at bounding box center [247, 120] width 5 height 5
click at [275, 118] on span "Restaurant Onsite" at bounding box center [291, 121] width 53 height 6
click at [320, 118] on button "Restaurant Onsite" at bounding box center [322, 120] width 5 height 5
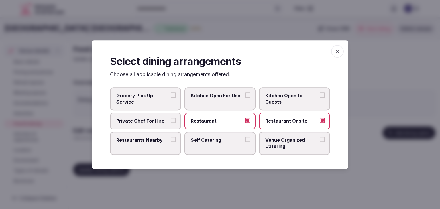
click at [338, 52] on icon "button" at bounding box center [338, 51] width 6 height 6
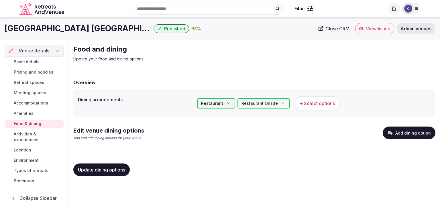
click at [113, 171] on span "Update dining options" at bounding box center [101, 170] width 47 height 6
click at [407, 132] on button "Add dining option" at bounding box center [409, 133] width 53 height 13
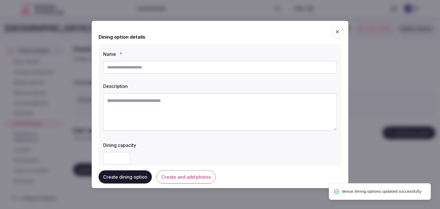
click at [204, 69] on input "text" at bounding box center [220, 67] width 234 height 13
paste input "*******"
type input "*******"
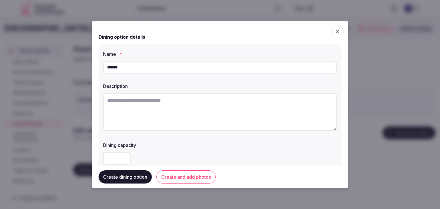
click at [226, 111] on textarea at bounding box center [220, 112] width 234 height 38
paste textarea "**********"
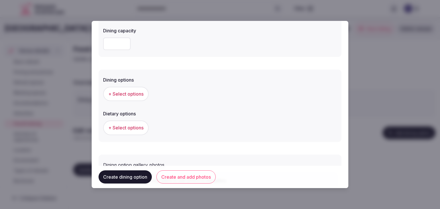
scroll to position [143, 0]
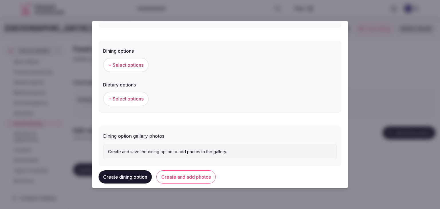
type textarea "**********"
click at [128, 59] on button "+ Select options" at bounding box center [126, 65] width 46 height 14
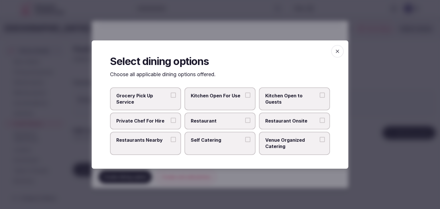
click at [216, 128] on label "Restaurant" at bounding box center [219, 121] width 71 height 17
click at [245, 123] on button "Restaurant" at bounding box center [247, 120] width 5 height 5
click at [287, 125] on label "Restaurant Onsite" at bounding box center [294, 121] width 71 height 17
click at [320, 123] on button "Restaurant Onsite" at bounding box center [322, 120] width 5 height 5
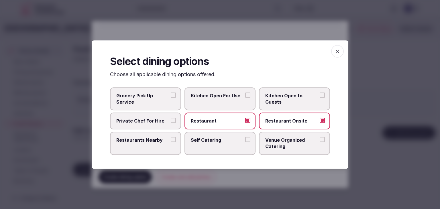
drag, startPoint x: 338, startPoint y: 52, endPoint x: 242, endPoint y: 113, distance: 113.9
click at [338, 52] on icon "button" at bounding box center [338, 51] width 6 height 6
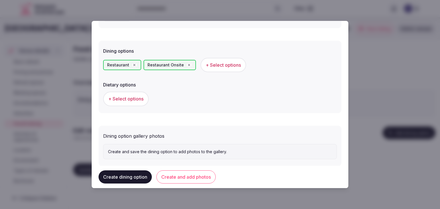
click at [194, 174] on button "Create and add photos" at bounding box center [185, 176] width 59 height 13
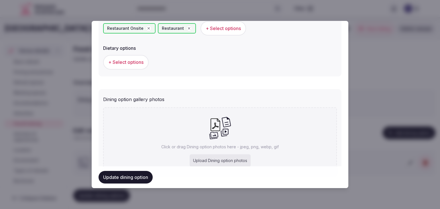
scroll to position [207, 0]
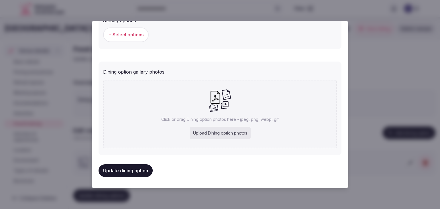
click at [214, 135] on div "Upload Dining option photos" at bounding box center [220, 133] width 61 height 13
type input "**********"
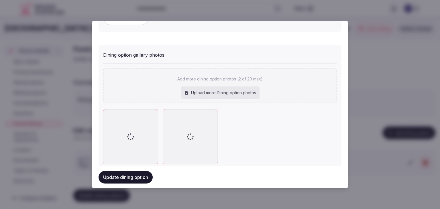
scroll to position [239, 0]
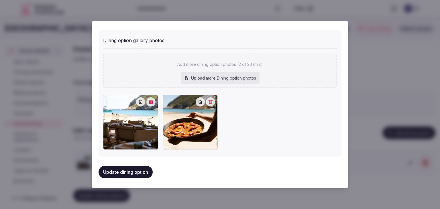
click at [132, 168] on button "Update dining option" at bounding box center [126, 172] width 54 height 13
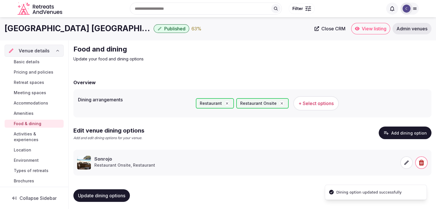
click at [110, 195] on span "Update dining options" at bounding box center [101, 196] width 47 height 6
click at [28, 139] on span "Activities & experiences" at bounding box center [38, 136] width 48 height 11
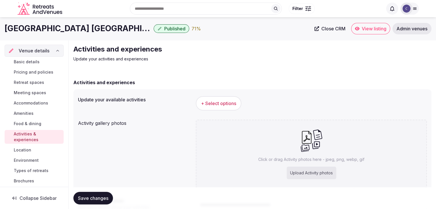
click at [315, 175] on div "Upload Activity photos" at bounding box center [311, 173] width 50 height 13
click at [307, 173] on div "Upload Activity photos" at bounding box center [311, 173] width 50 height 13
type input "**********"
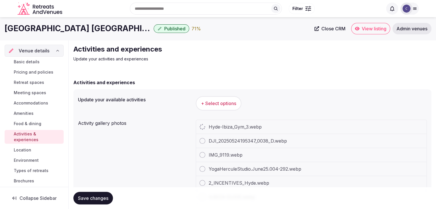
click at [27, 25] on h1 "[GEOGRAPHIC_DATA] [GEOGRAPHIC_DATA]" at bounding box center [78, 28] width 147 height 11
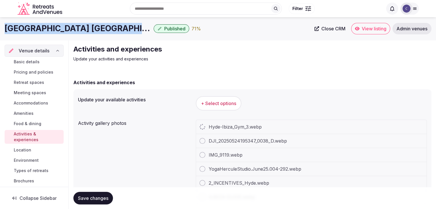
click at [27, 25] on h1 "[GEOGRAPHIC_DATA] [GEOGRAPHIC_DATA]" at bounding box center [78, 28] width 147 height 11
copy div "[GEOGRAPHIC_DATA] [GEOGRAPHIC_DATA]"
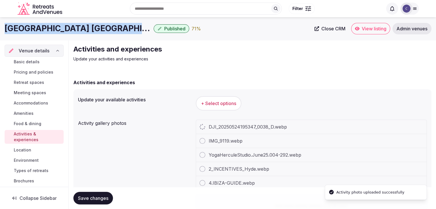
click at [209, 106] on span "+ Select options" at bounding box center [218, 103] width 35 height 6
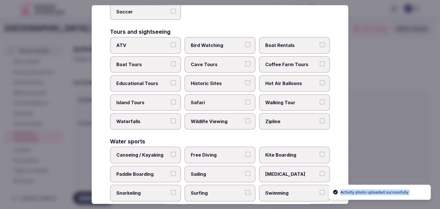
scroll to position [442, 0]
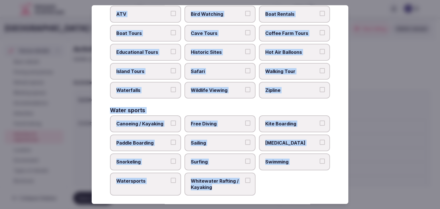
drag, startPoint x: 111, startPoint y: 39, endPoint x: 274, endPoint y: 194, distance: 225.1
click at [274, 194] on div "Select your activities Choose all applicable activities offered. Culture Dancin…" at bounding box center [220, 104] width 257 height 199
copy div "Choose all applicable activities offered. Culture Dancing Food and Culinary Cla…"
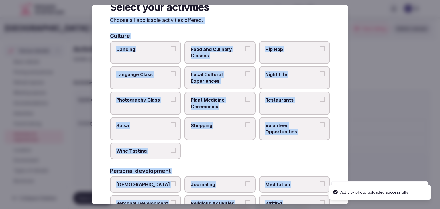
scroll to position [0, 0]
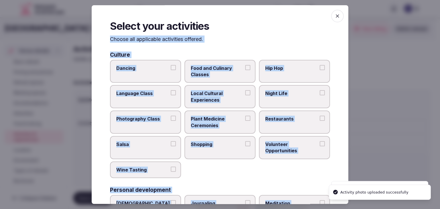
drag, startPoint x: 152, startPoint y: 68, endPoint x: 158, endPoint y: 72, distance: 6.4
click at [152, 68] on span "Dancing" at bounding box center [142, 68] width 53 height 6
click at [171, 68] on button "Dancing" at bounding box center [173, 67] width 5 height 5
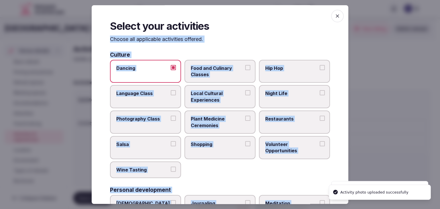
click at [227, 104] on label "Local Cultural Experiences" at bounding box center [219, 96] width 71 height 23
click at [245, 96] on button "Local Cultural Experiences" at bounding box center [247, 93] width 5 height 5
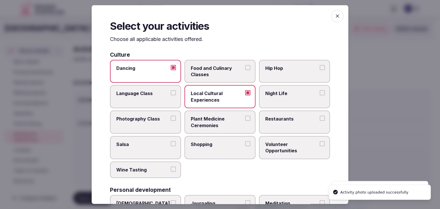
click at [292, 96] on span "Night Life" at bounding box center [291, 94] width 53 height 6
click at [320, 96] on button "Night Life" at bounding box center [322, 93] width 5 height 5
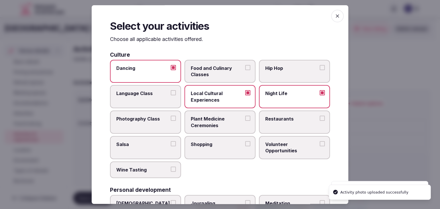
drag, startPoint x: 293, startPoint y: 121, endPoint x: 281, endPoint y: 130, distance: 15.2
click at [293, 122] on label "Restaurants" at bounding box center [294, 122] width 71 height 23
click at [320, 121] on button "Restaurants" at bounding box center [322, 118] width 5 height 5
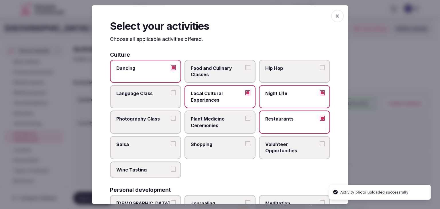
click at [238, 146] on span "Shopping" at bounding box center [217, 144] width 53 height 6
click at [245, 146] on button "Shopping" at bounding box center [247, 143] width 5 height 5
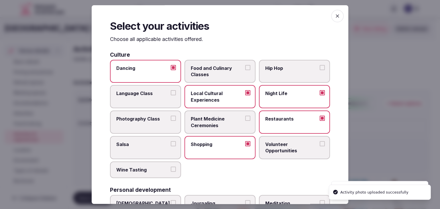
scroll to position [86, 0]
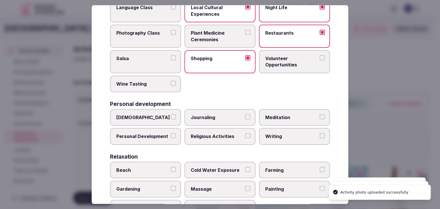
click at [164, 137] on span "Personal Development" at bounding box center [142, 136] width 53 height 6
click at [171, 137] on button "Personal Development" at bounding box center [173, 135] width 5 height 5
click at [310, 111] on label "Meditation" at bounding box center [294, 117] width 71 height 17
click at [320, 114] on button "Meditation" at bounding box center [322, 116] width 5 height 5
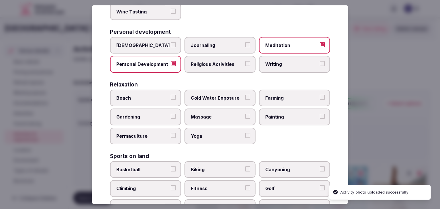
scroll to position [172, 0]
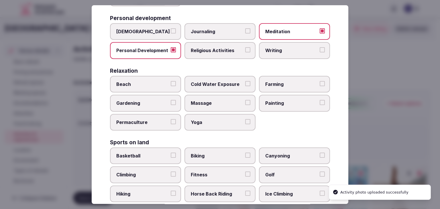
click at [221, 124] on label "Yoga" at bounding box center [219, 122] width 71 height 17
click at [245, 124] on button "Yoga" at bounding box center [247, 121] width 5 height 5
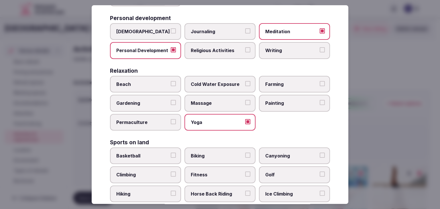
click at [120, 81] on span "Beach" at bounding box center [142, 84] width 53 height 6
click at [171, 81] on button "Beach" at bounding box center [173, 83] width 5 height 5
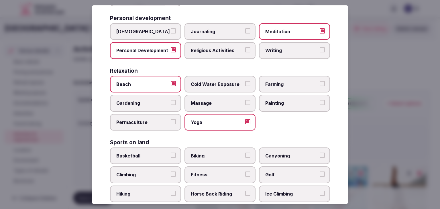
click at [235, 103] on span "Massage" at bounding box center [217, 103] width 53 height 6
click at [245, 103] on button "Massage" at bounding box center [247, 102] width 5 height 5
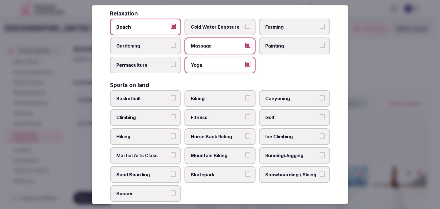
click at [215, 115] on span "Fitness" at bounding box center [217, 118] width 53 height 6
click at [245, 115] on button "Fitness" at bounding box center [247, 117] width 5 height 5
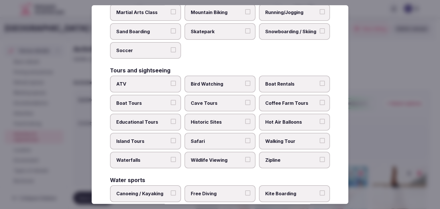
click at [285, 138] on span "Walking Tour" at bounding box center [291, 141] width 53 height 6
click at [320, 138] on button "Walking Tour" at bounding box center [322, 140] width 5 height 5
click at [161, 100] on span "Boat Tours" at bounding box center [142, 103] width 53 height 6
click at [171, 100] on button "Boat Tours" at bounding box center [173, 102] width 5 height 5
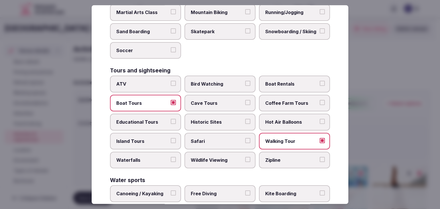
scroll to position [442, 0]
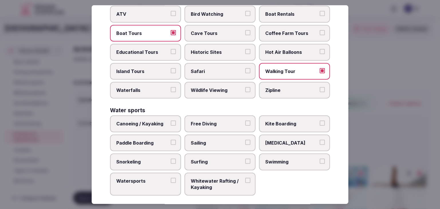
click at [150, 140] on span "Paddle Boarding" at bounding box center [142, 143] width 53 height 6
click at [171, 140] on button "Paddle Boarding" at bounding box center [173, 142] width 5 height 5
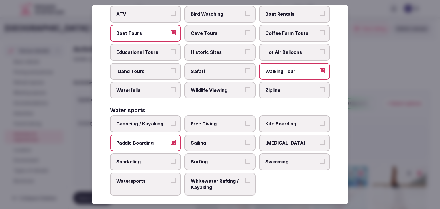
click at [201, 140] on span "Sailing" at bounding box center [217, 143] width 53 height 6
click at [245, 140] on button "Sailing" at bounding box center [247, 142] width 5 height 5
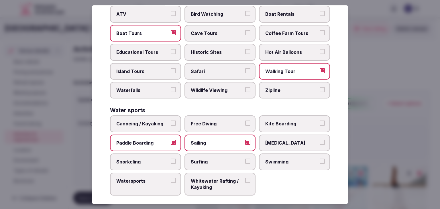
click at [204, 159] on span "Surfing" at bounding box center [217, 162] width 53 height 6
click at [245, 159] on button "Surfing" at bounding box center [247, 161] width 5 height 5
click at [152, 159] on span "Snorkeling" at bounding box center [142, 162] width 53 height 6
click at [171, 159] on button "Snorkeling" at bounding box center [173, 161] width 5 height 5
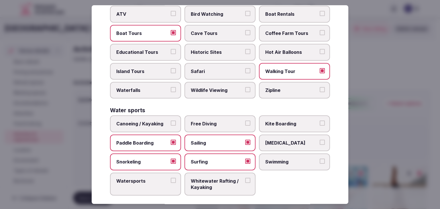
click at [296, 160] on label "Swimming" at bounding box center [294, 162] width 71 height 17
click at [320, 160] on button "Swimming" at bounding box center [322, 161] width 5 height 5
click at [146, 183] on label "Watersports" at bounding box center [145, 184] width 71 height 23
click at [171, 183] on button "Watersports" at bounding box center [173, 180] width 5 height 5
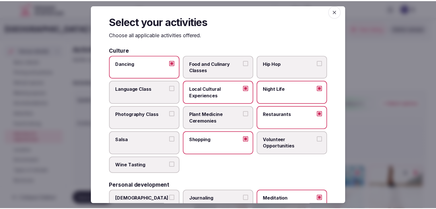
scroll to position [0, 0]
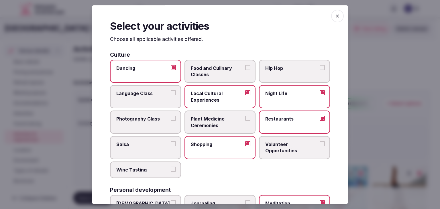
click at [335, 17] on icon "button" at bounding box center [338, 16] width 6 height 6
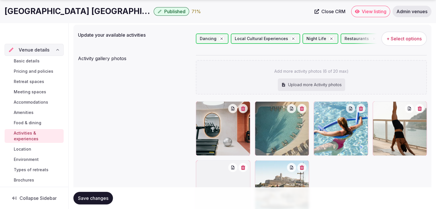
scroll to position [86, 0]
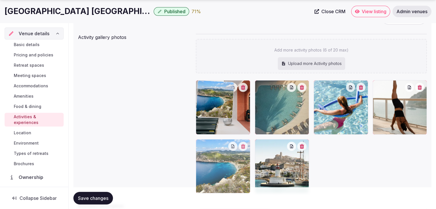
drag, startPoint x: 203, startPoint y: 145, endPoint x: 208, endPoint y: 101, distance: 44.1
click at [208, 101] on body "Search Popular Destinations [GEOGRAPHIC_DATA], [GEOGRAPHIC_DATA] [GEOGRAPHIC_DA…" at bounding box center [218, 99] width 436 height 370
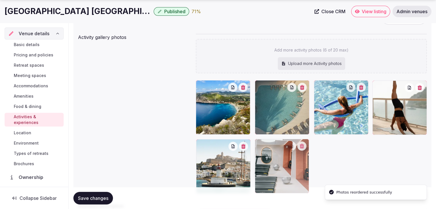
drag, startPoint x: 261, startPoint y: 91, endPoint x: 272, endPoint y: 155, distance: 64.7
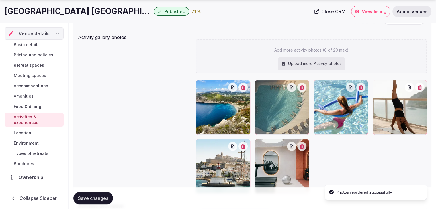
click at [105, 195] on span "Save changes" at bounding box center [93, 198] width 30 height 6
click at [90, 194] on button "Save changes" at bounding box center [93, 198] width 40 height 13
drag, startPoint x: 34, startPoint y: 45, endPoint x: 67, endPoint y: 75, distance: 44.8
click at [34, 45] on span "Basic details" at bounding box center [27, 45] width 26 height 6
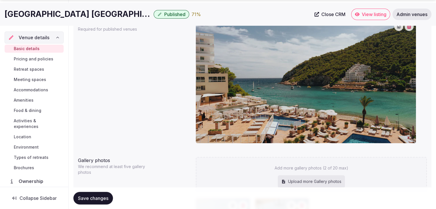
scroll to position [577, 0]
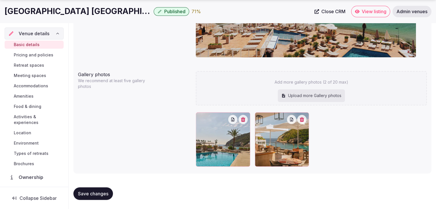
click at [320, 93] on div "Upload more Gallery photos" at bounding box center [311, 95] width 67 height 13
type input "**********"
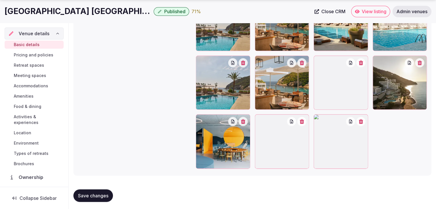
scroll to position [699, 0]
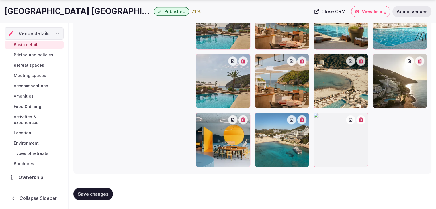
click at [362, 119] on icon "button" at bounding box center [360, 119] width 5 height 5
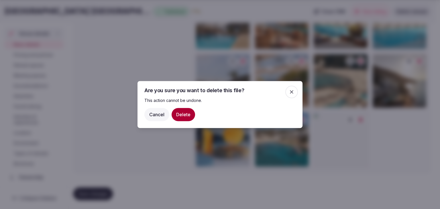
click at [178, 115] on button "Delete" at bounding box center [183, 114] width 23 height 13
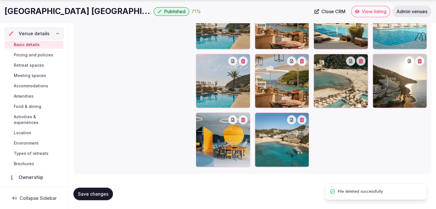
click at [106, 192] on span "Save changes" at bounding box center [93, 194] width 30 height 6
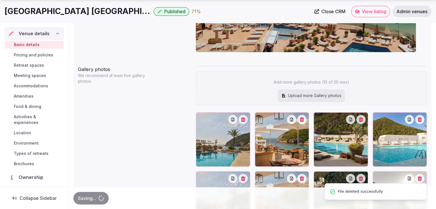
click at [35, 12] on div "[GEOGRAPHIC_DATA] [GEOGRAPHIC_DATA] Published 71 % Close CRM View listing Admin…" at bounding box center [218, 11] width 436 height 23
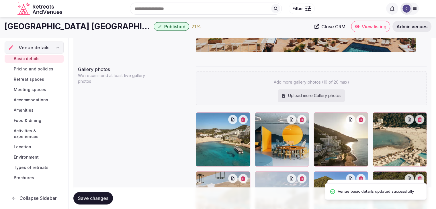
click at [35, 12] on icon "Retreats and Venues company logo" at bounding box center [40, 8] width 46 height 13
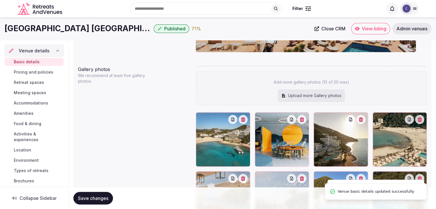
click at [35, 12] on icon "Retreats and Venues company logo" at bounding box center [34, 12] width 3 height 4
click at [36, 31] on h1 "[GEOGRAPHIC_DATA] [GEOGRAPHIC_DATA]" at bounding box center [78, 28] width 147 height 11
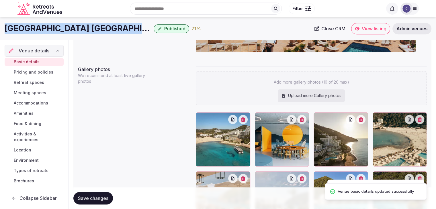
click at [36, 31] on h1 "[GEOGRAPHIC_DATA] [GEOGRAPHIC_DATA]" at bounding box center [78, 28] width 147 height 11
copy div "[GEOGRAPHIC_DATA] [GEOGRAPHIC_DATA]"
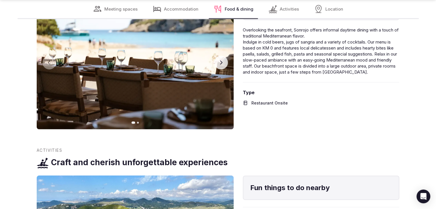
scroll to position [888, 0]
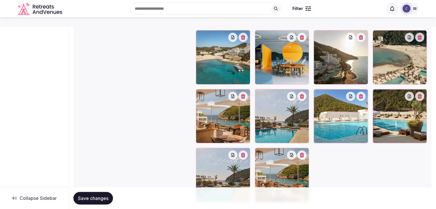
scroll to position [601, 0]
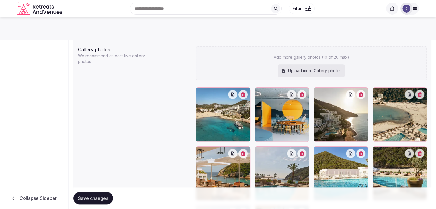
click at [308, 70] on div "Upload more Gallery photos" at bounding box center [311, 70] width 67 height 13
type input "**********"
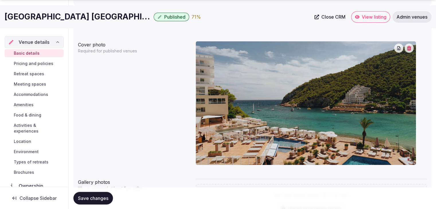
scroll to position [518, 0]
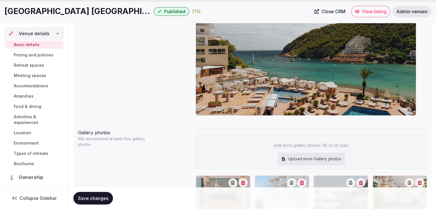
click at [310, 154] on div "Upload more Gallery photos" at bounding box center [311, 159] width 67 height 13
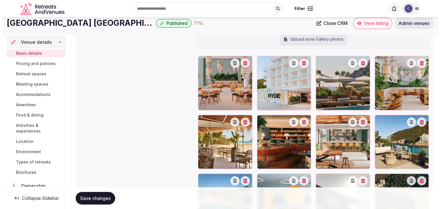
scroll to position [633, 0]
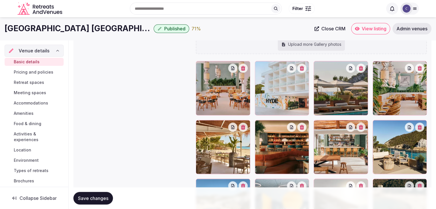
click at [244, 69] on icon "button" at bounding box center [243, 68] width 4 height 5
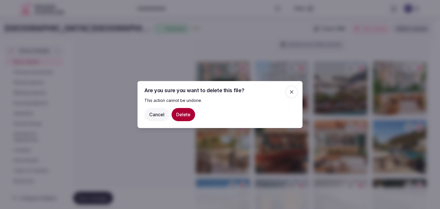
click at [188, 115] on button "Delete" at bounding box center [183, 114] width 23 height 13
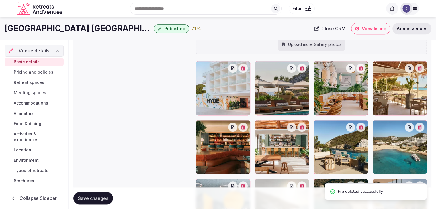
click at [243, 68] on icon "button" at bounding box center [243, 68] width 4 height 5
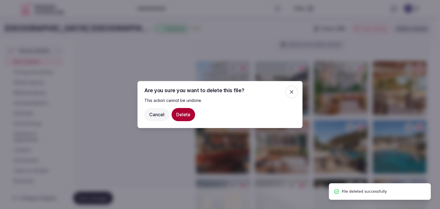
click at [186, 116] on button "Delete" at bounding box center [183, 114] width 23 height 13
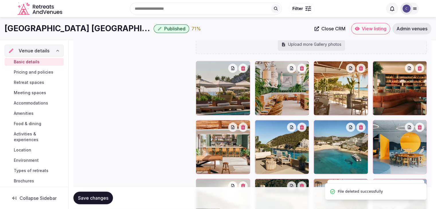
click at [245, 69] on icon "button" at bounding box center [243, 68] width 4 height 5
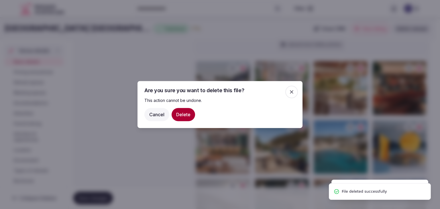
click at [181, 113] on button "Delete" at bounding box center [183, 114] width 23 height 13
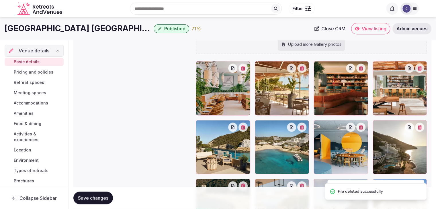
click at [245, 68] on icon "button" at bounding box center [243, 68] width 5 height 5
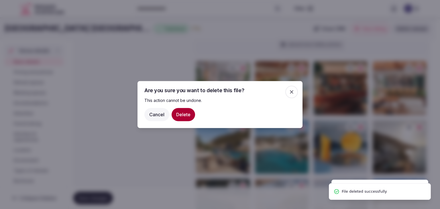
click at [184, 115] on button "Delete" at bounding box center [183, 114] width 23 height 13
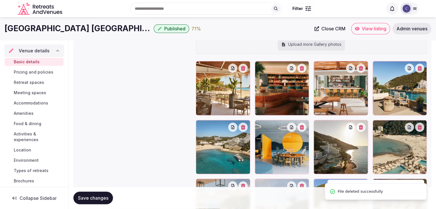
click at [242, 69] on icon "button" at bounding box center [243, 68] width 4 height 5
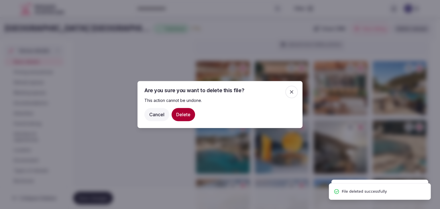
click at [181, 116] on button "Delete" at bounding box center [183, 114] width 23 height 13
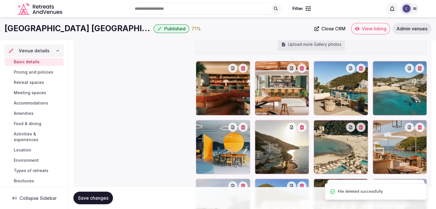
click at [245, 70] on button "button" at bounding box center [242, 68] width 9 height 9
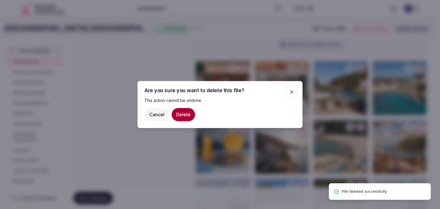
click at [190, 116] on button "Delete" at bounding box center [183, 114] width 23 height 13
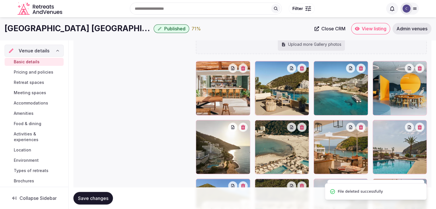
click at [245, 68] on icon "button" at bounding box center [243, 68] width 5 height 5
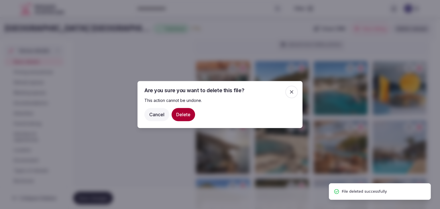
click at [184, 115] on button "Delete" at bounding box center [183, 114] width 23 height 13
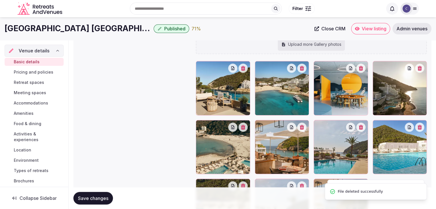
click at [242, 69] on icon "button" at bounding box center [243, 68] width 5 height 5
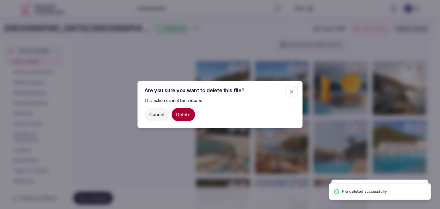
click at [186, 113] on button "Delete" at bounding box center [183, 114] width 23 height 13
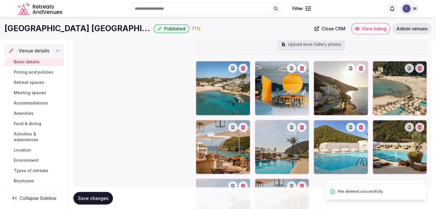
click at [246, 68] on button "button" at bounding box center [242, 68] width 9 height 9
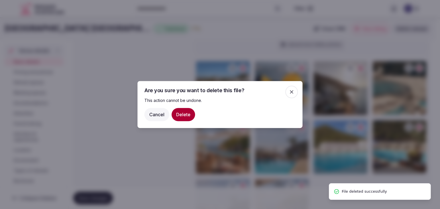
click at [184, 110] on button "Delete" at bounding box center [183, 114] width 23 height 13
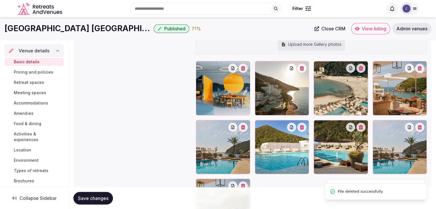
click at [245, 70] on button "button" at bounding box center [242, 68] width 9 height 9
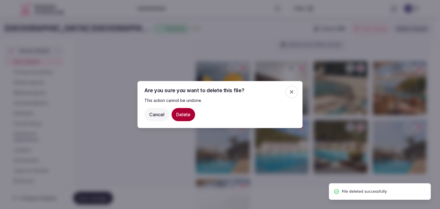
click at [186, 118] on button "Delete" at bounding box center [183, 114] width 23 height 13
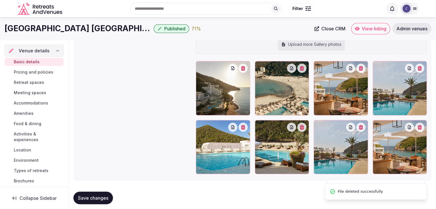
click at [244, 70] on button "button" at bounding box center [242, 68] width 9 height 9
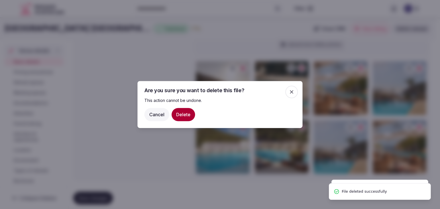
click at [178, 115] on button "Delete" at bounding box center [183, 114] width 23 height 13
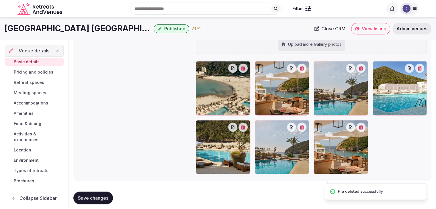
click at [244, 68] on icon "button" at bounding box center [243, 68] width 5 height 5
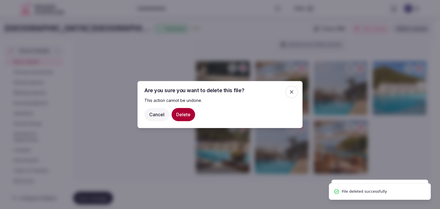
click at [187, 116] on button "Delete" at bounding box center [183, 114] width 23 height 13
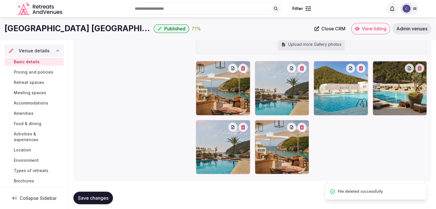
click at [245, 71] on button "button" at bounding box center [242, 68] width 9 height 9
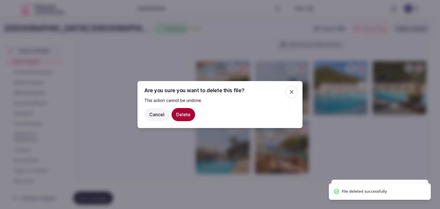
click at [183, 117] on button "Delete" at bounding box center [183, 114] width 23 height 13
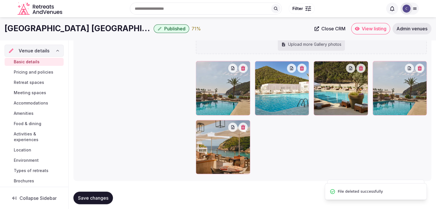
click at [245, 70] on button "button" at bounding box center [242, 68] width 9 height 9
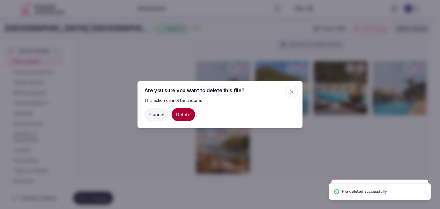
click at [188, 116] on button "Delete" at bounding box center [183, 114] width 23 height 13
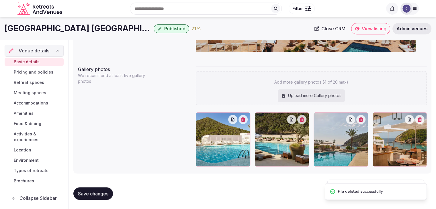
click at [243, 119] on icon "button" at bounding box center [243, 119] width 5 height 5
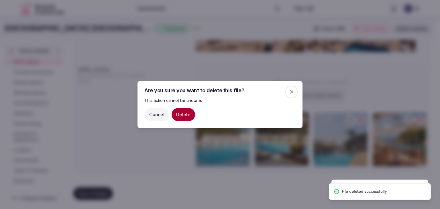
click at [182, 115] on button "Delete" at bounding box center [183, 114] width 23 height 13
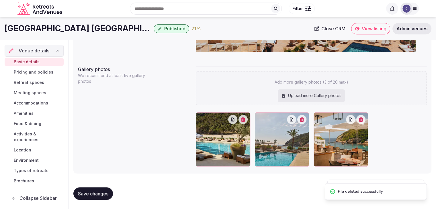
click at [245, 119] on icon "button" at bounding box center [243, 119] width 5 height 5
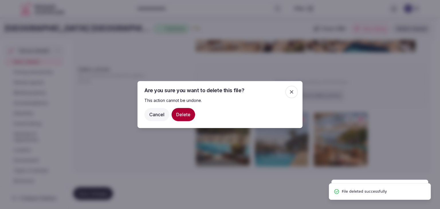
click at [185, 115] on button "Delete" at bounding box center [183, 114] width 23 height 13
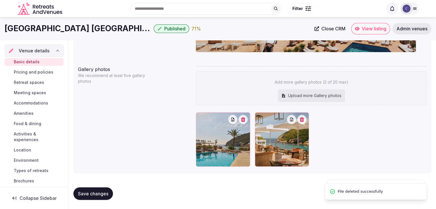
click at [247, 121] on button "button" at bounding box center [242, 119] width 9 height 9
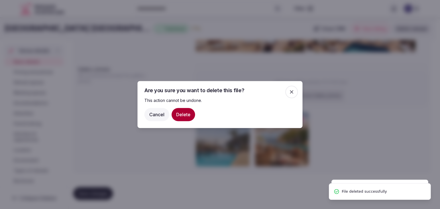
click at [178, 113] on button "Delete" at bounding box center [183, 114] width 23 height 13
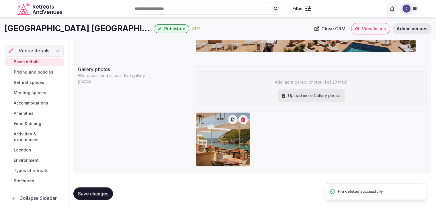
click at [240, 117] on button "button" at bounding box center [242, 119] width 9 height 9
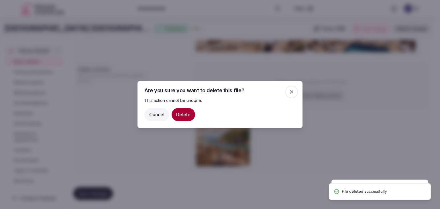
click at [184, 112] on button "Delete" at bounding box center [183, 114] width 23 height 13
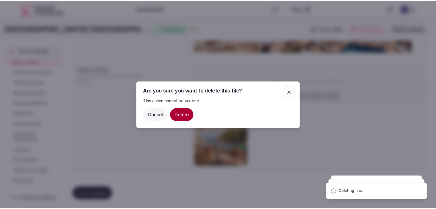
scroll to position [520, 0]
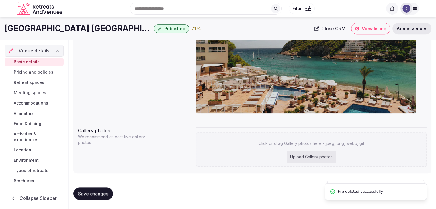
click at [312, 153] on div "Upload Gallery photos" at bounding box center [310, 157] width 49 height 13
type input "**********"
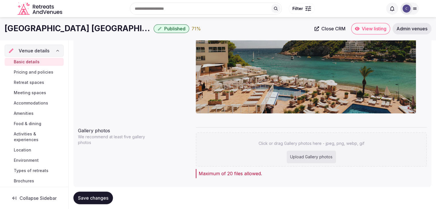
click at [313, 156] on div "Upload Gallery photos" at bounding box center [310, 157] width 49 height 13
type input "**********"
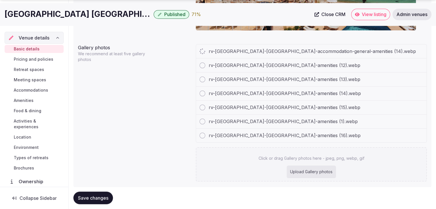
scroll to position [606, 0]
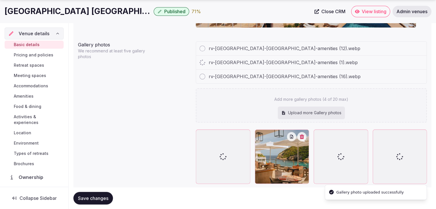
click at [323, 114] on div "Upload more Gallery photos" at bounding box center [311, 113] width 67 height 13
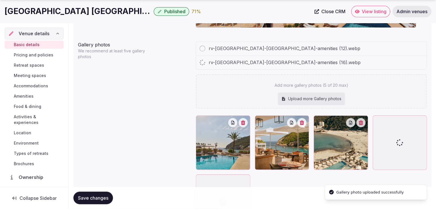
type input "**********"
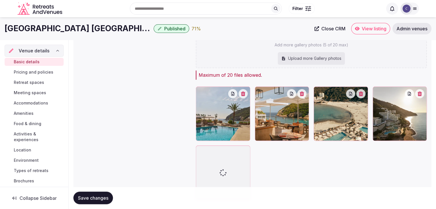
scroll to position [622, 0]
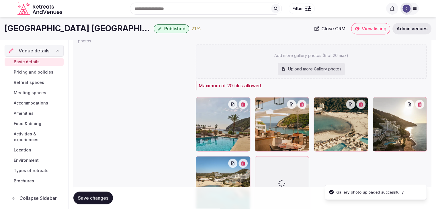
click at [321, 68] on div "Upload more Gallery photos" at bounding box center [311, 69] width 67 height 13
type input "**********"
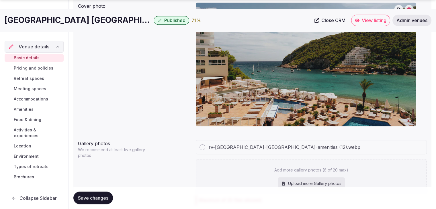
scroll to position [593, 0]
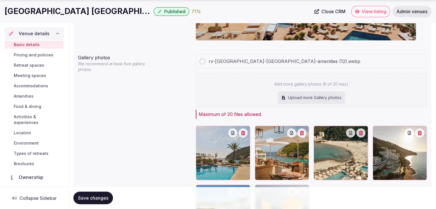
click at [317, 96] on div "Upload more Gallery photos" at bounding box center [311, 97] width 67 height 13
type input "**********"
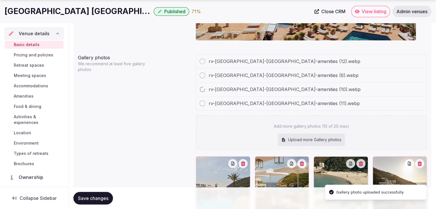
click at [307, 138] on div "Upload more Gallery photos" at bounding box center [311, 139] width 67 height 13
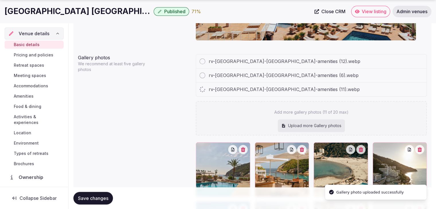
type input "**********"
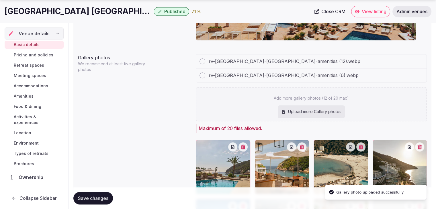
click at [326, 114] on div "Upload more Gallery photos" at bounding box center [311, 111] width 67 height 13
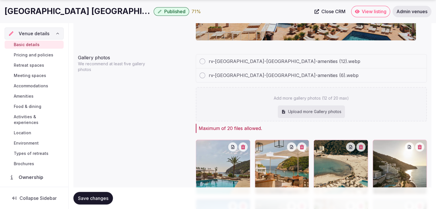
type input "**********"
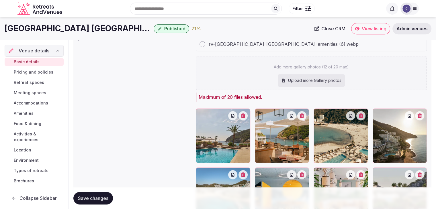
scroll to position [652, 0]
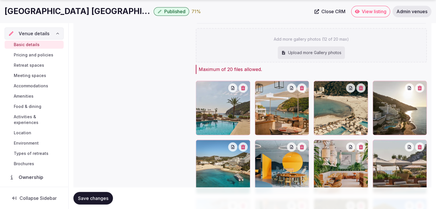
click at [99, 198] on span "Save changes" at bounding box center [93, 198] width 30 height 6
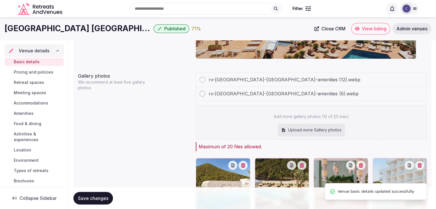
scroll to position [567, 0]
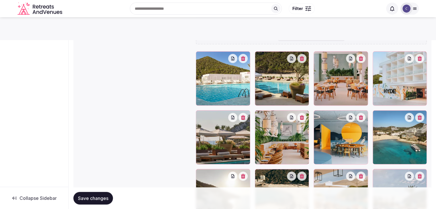
scroll to position [608, 0]
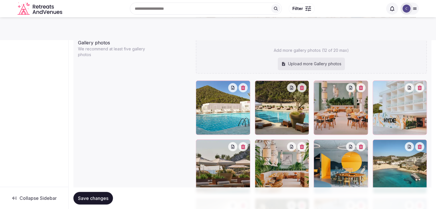
click at [314, 62] on div "Upload more Gallery photos" at bounding box center [311, 64] width 67 height 13
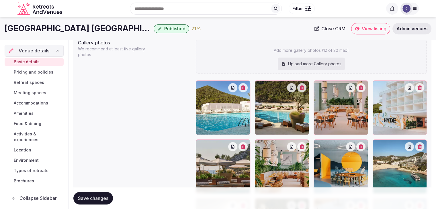
type input "**********"
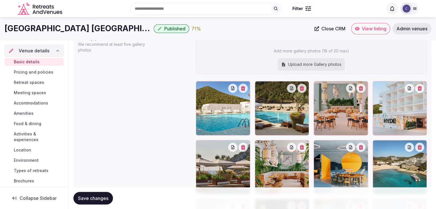
scroll to position [609, 0]
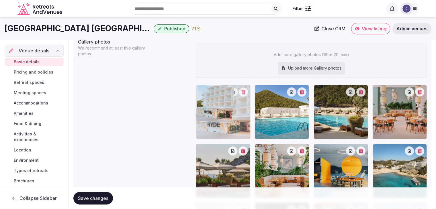
drag, startPoint x: 376, startPoint y: 86, endPoint x: 188, endPoint y: 104, distance: 189.0
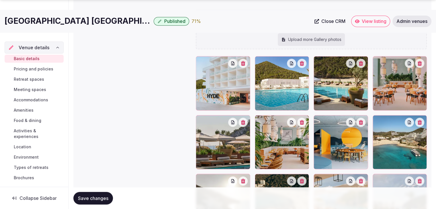
scroll to position [724, 0]
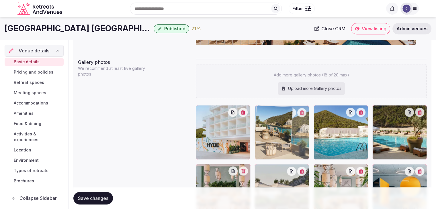
drag, startPoint x: 258, startPoint y: 150, endPoint x: 276, endPoint y: 115, distance: 39.2
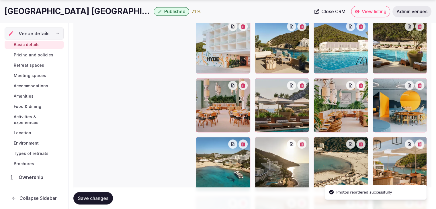
scroll to position [789, 0]
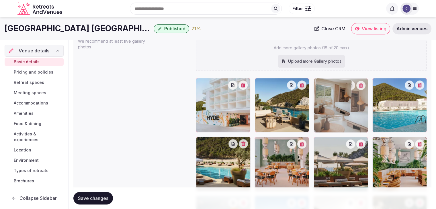
drag, startPoint x: 259, startPoint y: 86, endPoint x: 314, endPoint y: 99, distance: 56.5
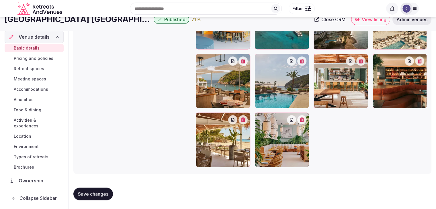
scroll to position [760, 0]
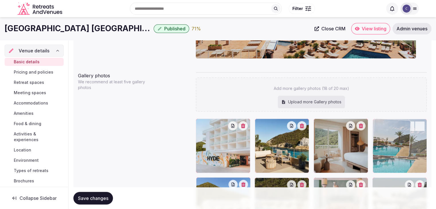
drag, startPoint x: 257, startPoint y: 117, endPoint x: 385, endPoint y: 115, distance: 128.3
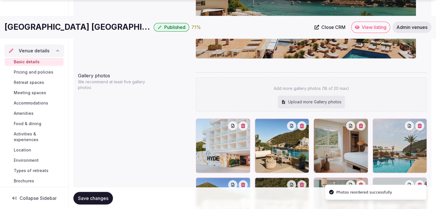
scroll to position [661, 0]
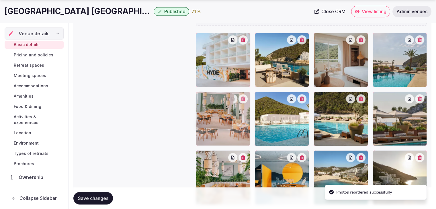
drag, startPoint x: 318, startPoint y: 98, endPoint x: 223, endPoint y: 100, distance: 94.3
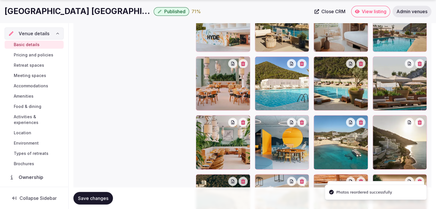
scroll to position [719, 0]
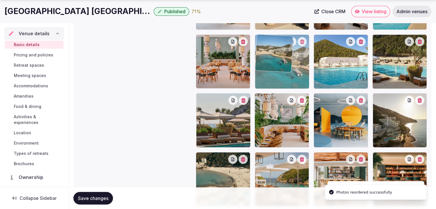
drag, startPoint x: 326, startPoint y: 98, endPoint x: 258, endPoint y: 66, distance: 75.2
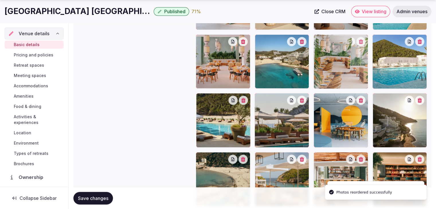
drag, startPoint x: 262, startPoint y: 93, endPoint x: 328, endPoint y: 69, distance: 69.9
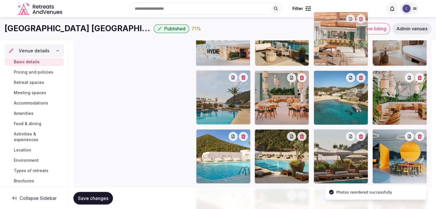
scroll to position [671, 0]
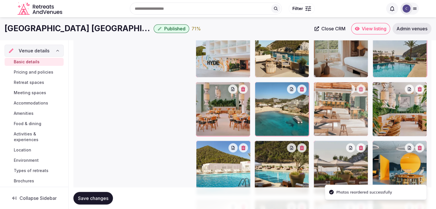
drag, startPoint x: 316, startPoint y: 101, endPoint x: 322, endPoint y: 103, distance: 6.2
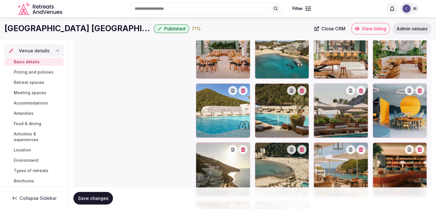
scroll to position [700, 0]
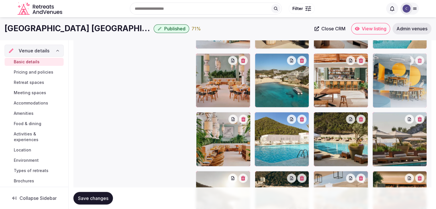
drag, startPoint x: 377, startPoint y: 115, endPoint x: 387, endPoint y: 72, distance: 44.1
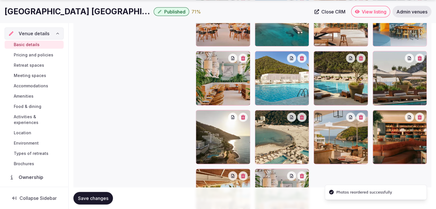
scroll to position [786, 0]
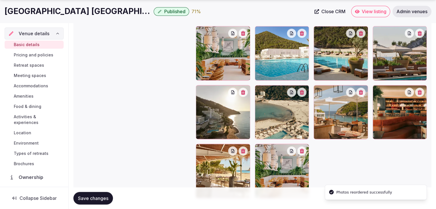
click at [94, 198] on span "Save changes" at bounding box center [93, 198] width 30 height 6
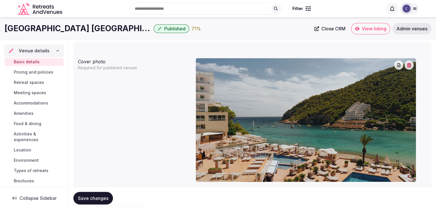
scroll to position [442, 0]
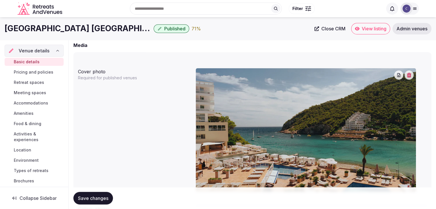
click at [408, 76] on icon "button" at bounding box center [408, 75] width 5 height 5
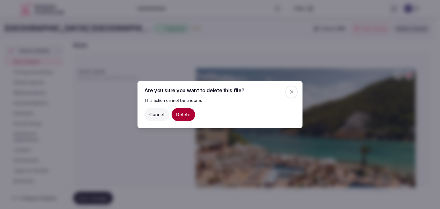
drag, startPoint x: 184, startPoint y: 116, endPoint x: 194, endPoint y: 120, distance: 10.5
click at [185, 117] on button "Delete" at bounding box center [183, 114] width 23 height 13
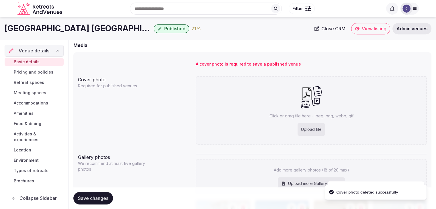
click at [310, 129] on div "Upload file" at bounding box center [310, 129] width 27 height 13
type input "**********"
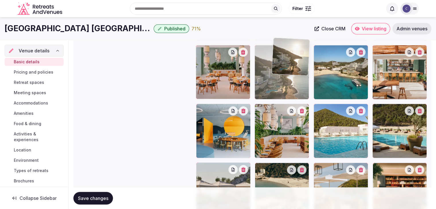
scroll to position [706, 0]
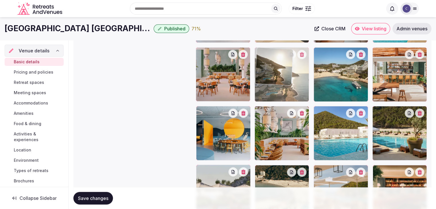
drag, startPoint x: 201, startPoint y: 116, endPoint x: 277, endPoint y: 48, distance: 101.6
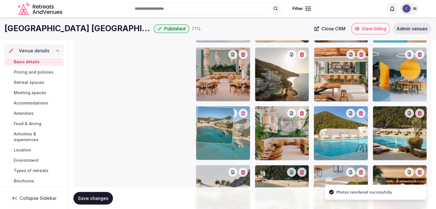
drag, startPoint x: 316, startPoint y: 52, endPoint x: 226, endPoint y: 126, distance: 116.6
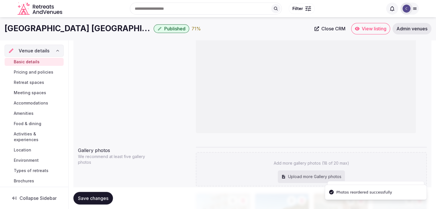
scroll to position [477, 0]
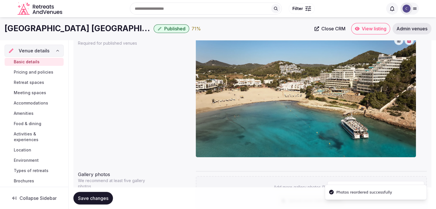
click at [99, 196] on span "Save changes" at bounding box center [93, 198] width 30 height 6
click at [40, 72] on span "Pricing and policies" at bounding box center [34, 72] width 40 height 6
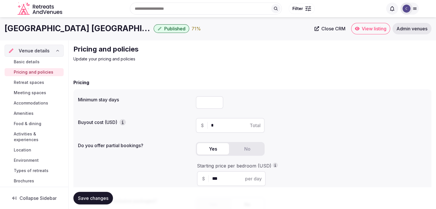
click at [202, 102] on input "number" at bounding box center [209, 102] width 27 height 13
type input "*"
click at [101, 200] on span "Save changes" at bounding box center [93, 198] width 30 height 6
click at [37, 84] on span "Retreat spaces" at bounding box center [29, 83] width 30 height 6
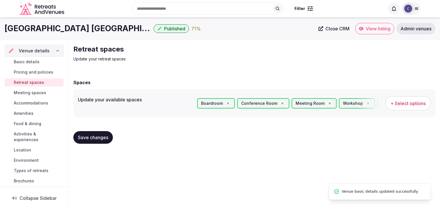
click at [38, 91] on span "Meeting spaces" at bounding box center [30, 93] width 32 height 6
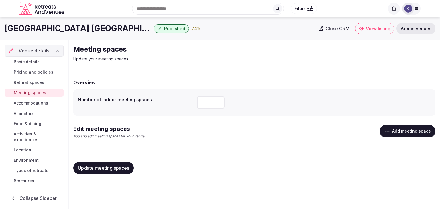
click at [38, 103] on span "Accommodations" at bounding box center [31, 103] width 34 height 6
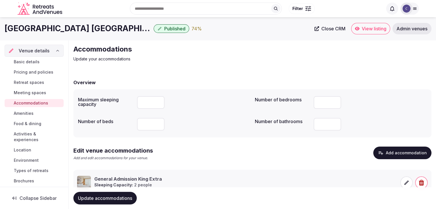
click at [34, 114] on span "Amenities" at bounding box center [24, 114] width 20 height 6
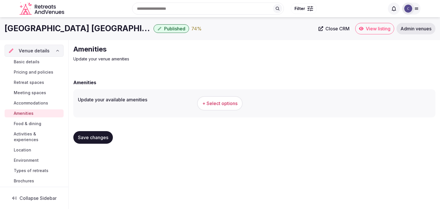
click at [43, 28] on h1 "[GEOGRAPHIC_DATA] [GEOGRAPHIC_DATA]" at bounding box center [78, 28] width 147 height 11
click at [42, 28] on h1 "[GEOGRAPHIC_DATA] [GEOGRAPHIC_DATA]" at bounding box center [78, 28] width 147 height 11
click at [42, 29] on h1 "[GEOGRAPHIC_DATA] [GEOGRAPHIC_DATA]" at bounding box center [78, 28] width 147 height 11
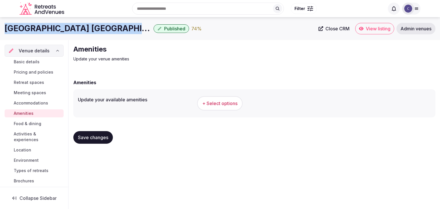
click at [42, 29] on h1 "[GEOGRAPHIC_DATA] [GEOGRAPHIC_DATA]" at bounding box center [78, 28] width 147 height 11
copy div "[GEOGRAPHIC_DATA] [GEOGRAPHIC_DATA]"
click at [212, 101] on span "+ Select options" at bounding box center [219, 103] width 35 height 6
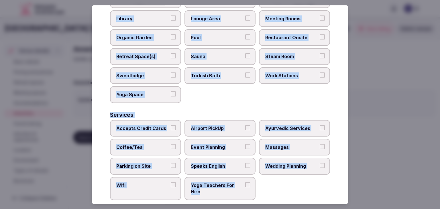
scroll to position [308, 0]
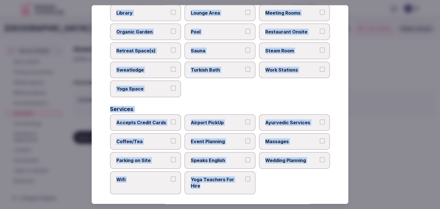
drag, startPoint x: 110, startPoint y: 39, endPoint x: 264, endPoint y: 180, distance: 209.2
click at [264, 180] on div "Select your venue amenities Choose all applicable amenities offered. Activities…" at bounding box center [220, 104] width 257 height 199
copy div "Choose all applicable amenities offered. Activities Bicycles Camping Allowed On…"
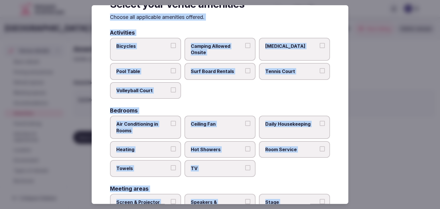
scroll to position [0, 0]
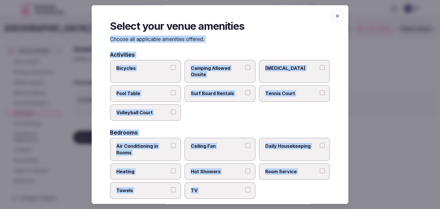
click at [139, 70] on span "Bicycles" at bounding box center [142, 68] width 53 height 6
click at [171, 70] on button "Bicycles" at bounding box center [173, 67] width 5 height 5
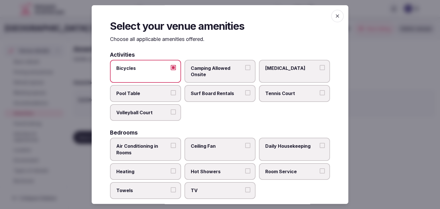
scroll to position [57, 0]
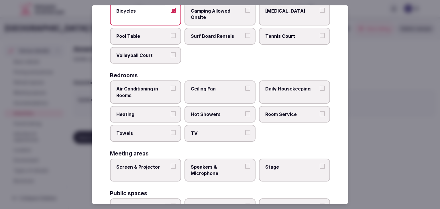
click at [164, 91] on span "Air Conditioning in Rooms" at bounding box center [142, 92] width 53 height 13
click at [171, 91] on button "Air Conditioning in Rooms" at bounding box center [173, 88] width 5 height 5
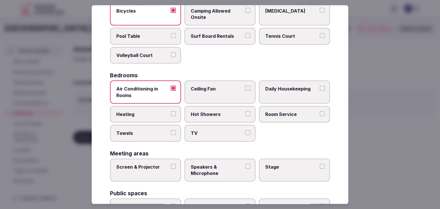
click at [163, 112] on span "Heating" at bounding box center [142, 114] width 53 height 6
click at [171, 112] on button "Heating" at bounding box center [173, 113] width 5 height 5
drag, startPoint x: 160, startPoint y: 134, endPoint x: 173, endPoint y: 132, distance: 13.3
click at [160, 134] on span "Towels" at bounding box center [142, 133] width 53 height 6
click at [171, 134] on button "Towels" at bounding box center [173, 132] width 5 height 5
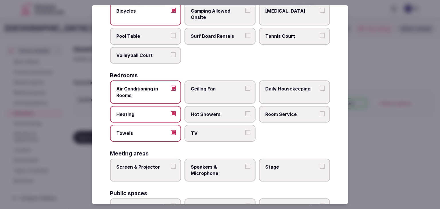
click at [227, 132] on span "TV" at bounding box center [217, 133] width 53 height 6
click at [245, 132] on button "TV" at bounding box center [247, 132] width 5 height 5
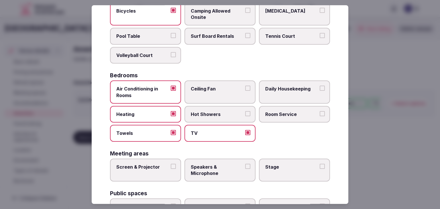
click at [227, 116] on span "Hot Showers" at bounding box center [217, 114] width 53 height 6
click at [245, 116] on button "Hot Showers" at bounding box center [247, 113] width 5 height 5
drag, startPoint x: 292, startPoint y: 116, endPoint x: 294, endPoint y: 91, distance: 25.9
click at [293, 116] on span "Room Service" at bounding box center [291, 114] width 53 height 6
click at [320, 116] on button "Room Service" at bounding box center [322, 113] width 5 height 5
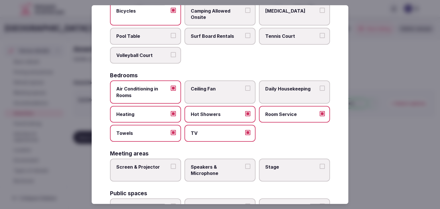
drag, startPoint x: 294, startPoint y: 91, endPoint x: 315, endPoint y: 75, distance: 25.4
click at [294, 90] on span "Daily Housekeeping" at bounding box center [291, 89] width 53 height 6
click at [320, 90] on button "Daily Housekeeping" at bounding box center [322, 88] width 5 height 5
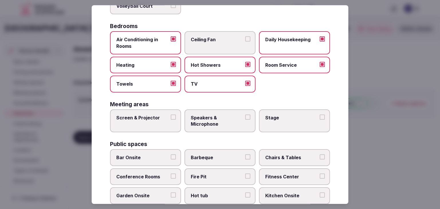
scroll to position [115, 0]
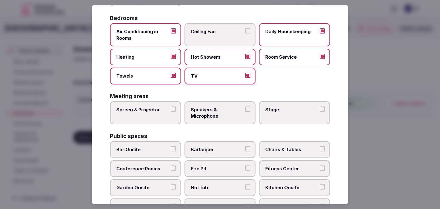
click at [156, 118] on label "Screen & Projector" at bounding box center [145, 112] width 71 height 23
click at [171, 112] on button "Screen & Projector" at bounding box center [173, 109] width 5 height 5
click at [210, 116] on span "Speakers & Microphone" at bounding box center [217, 113] width 53 height 13
click at [294, 107] on span "Stage" at bounding box center [291, 110] width 53 height 6
click at [320, 107] on button "Stage" at bounding box center [322, 109] width 5 height 5
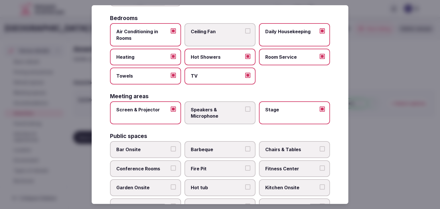
click at [229, 111] on span "Speakers & Microphone" at bounding box center [217, 113] width 53 height 13
click at [245, 111] on button "Speakers & Microphone" at bounding box center [247, 109] width 5 height 5
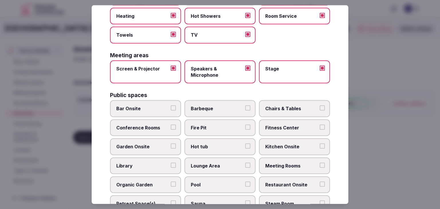
scroll to position [172, 0]
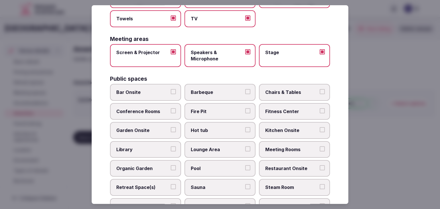
click at [145, 84] on label "Bar Onsite" at bounding box center [145, 92] width 71 height 17
click at [171, 89] on button "Bar Onsite" at bounding box center [173, 91] width 5 height 5
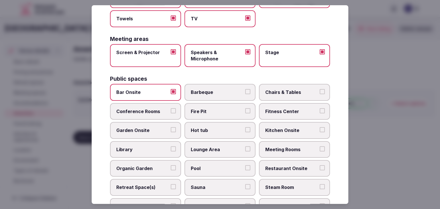
drag, startPoint x: 149, startPoint y: 106, endPoint x: 256, endPoint y: 101, distance: 106.9
click at [150, 108] on span "Conference Rooms" at bounding box center [142, 111] width 53 height 6
click at [171, 108] on button "Conference Rooms" at bounding box center [173, 110] width 5 height 5
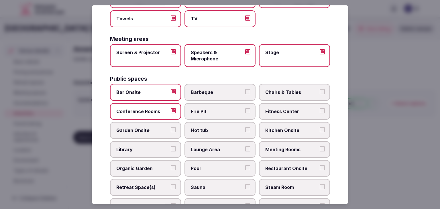
click at [303, 95] on label "Chairs & Tables" at bounding box center [294, 92] width 71 height 17
click at [320, 95] on button "Chairs & Tables" at bounding box center [322, 91] width 5 height 5
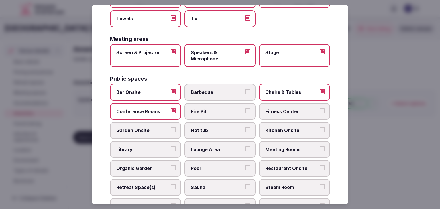
click at [296, 110] on span "Fitness Center" at bounding box center [291, 111] width 53 height 6
click at [320, 110] on button "Fitness Center" at bounding box center [322, 110] width 5 height 5
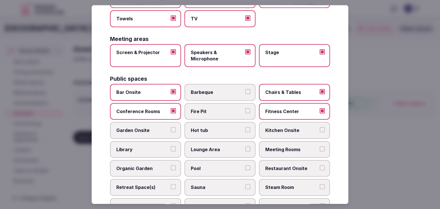
click at [212, 149] on span "Lounge Area" at bounding box center [217, 149] width 53 height 6
click at [245, 149] on button "Lounge Area" at bounding box center [247, 148] width 5 height 5
drag, startPoint x: 213, startPoint y: 163, endPoint x: 257, endPoint y: 158, distance: 44.1
click at [214, 165] on span "Pool" at bounding box center [217, 168] width 53 height 6
click at [245, 165] on button "Pool" at bounding box center [247, 167] width 5 height 5
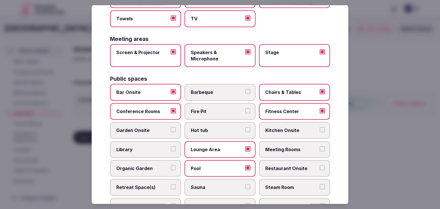
drag, startPoint x: 289, startPoint y: 150, endPoint x: 290, endPoint y: 158, distance: 7.2
click at [290, 151] on label "Meeting Rooms" at bounding box center [294, 149] width 71 height 17
click at [288, 169] on span "Restaurant Onsite" at bounding box center [291, 168] width 53 height 6
click at [320, 169] on button "Restaurant Onsite" at bounding box center [322, 167] width 5 height 5
click at [284, 146] on span "Meeting Rooms" at bounding box center [291, 149] width 53 height 6
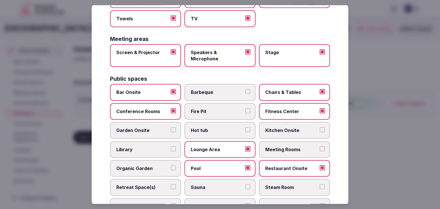
click at [320, 146] on button "Meeting Rooms" at bounding box center [322, 148] width 5 height 5
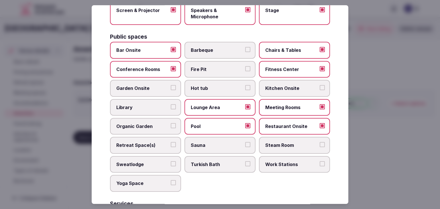
scroll to position [229, 0]
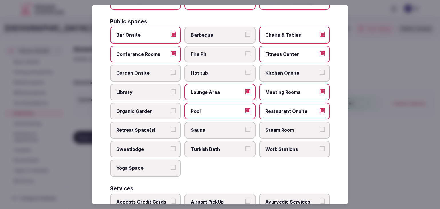
drag, startPoint x: 158, startPoint y: 127, endPoint x: 217, endPoint y: 128, distance: 59.0
click at [158, 128] on span "Retreat Space(s)" at bounding box center [142, 130] width 53 height 6
click at [171, 128] on button "Retreat Space(s)" at bounding box center [173, 129] width 5 height 5
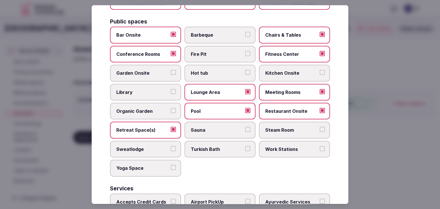
click at [285, 146] on span "Work Stations" at bounding box center [291, 149] width 53 height 6
click at [320, 146] on button "Work Stations" at bounding box center [322, 148] width 5 height 5
click at [160, 165] on span "Yoga Space" at bounding box center [142, 168] width 53 height 6
click at [171, 165] on button "Yoga Space" at bounding box center [173, 167] width 5 height 5
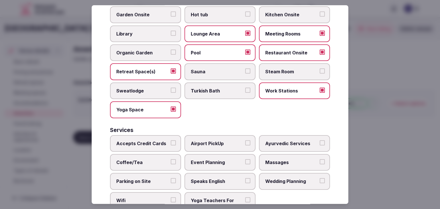
scroll to position [308, 0]
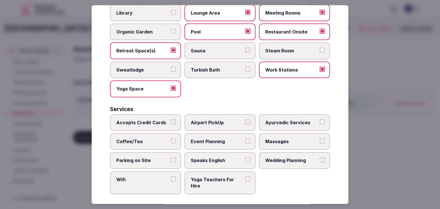
drag, startPoint x: 152, startPoint y: 122, endPoint x: 151, endPoint y: 133, distance: 11.5
click at [152, 122] on label "Accepts Credit Cards" at bounding box center [145, 122] width 71 height 17
click at [171, 122] on button "Accepts Credit Cards" at bounding box center [173, 121] width 5 height 5
drag, startPoint x: 151, startPoint y: 135, endPoint x: 150, endPoint y: 143, distance: 7.5
click at [150, 138] on span "Coffee/Tea" at bounding box center [142, 141] width 53 height 6
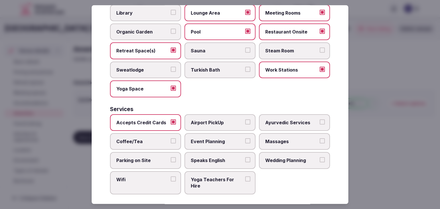
click at [171, 138] on button "Coffee/Tea" at bounding box center [173, 140] width 5 height 5
drag, startPoint x: 148, startPoint y: 162, endPoint x: 192, endPoint y: 160, distance: 44.7
click at [150, 161] on label "Parking on Site" at bounding box center [145, 160] width 71 height 17
click at [225, 160] on label "Speaks English" at bounding box center [219, 160] width 71 height 17
click at [245, 160] on button "Speaks English" at bounding box center [247, 160] width 5 height 5
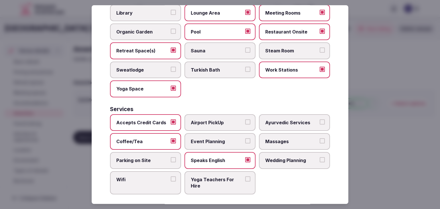
click at [223, 138] on span "Event Planning" at bounding box center [217, 141] width 53 height 6
click at [245, 138] on button "Event Planning" at bounding box center [247, 140] width 5 height 5
click at [274, 160] on label "Wedding Planning" at bounding box center [294, 160] width 71 height 17
click at [320, 160] on button "Wedding Planning" at bounding box center [322, 160] width 5 height 5
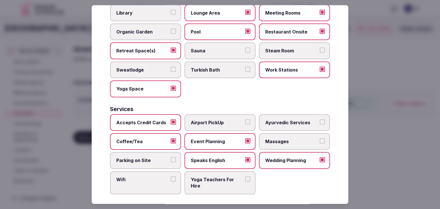
click at [129, 189] on label "Wifi" at bounding box center [145, 182] width 71 height 23
click at [171, 182] on button "Wifi" at bounding box center [173, 178] width 5 height 5
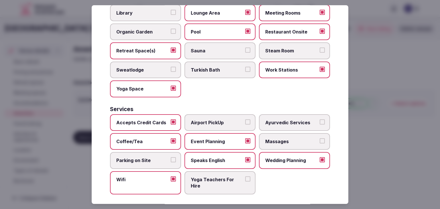
click at [148, 158] on span "Parking on Site" at bounding box center [142, 161] width 53 height 6
click at [171, 158] on button "Parking on Site" at bounding box center [173, 160] width 5 height 5
click at [277, 138] on span "Massages" at bounding box center [291, 141] width 53 height 6
click at [320, 138] on button "Massages" at bounding box center [322, 140] width 5 height 5
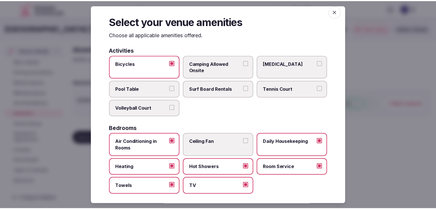
scroll to position [0, 0]
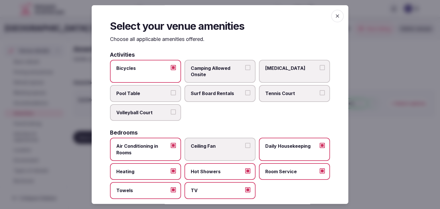
click at [336, 11] on span "button" at bounding box center [337, 16] width 13 height 13
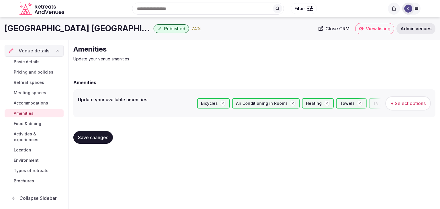
click at [97, 135] on span "Save changes" at bounding box center [93, 138] width 30 height 6
click at [33, 121] on span "Food & dining" at bounding box center [27, 124] width 27 height 6
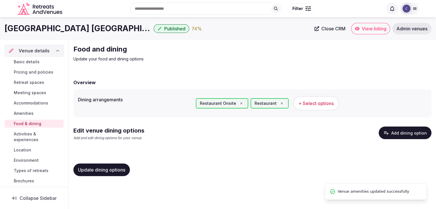
click at [31, 134] on span "Activities & experiences" at bounding box center [38, 136] width 48 height 11
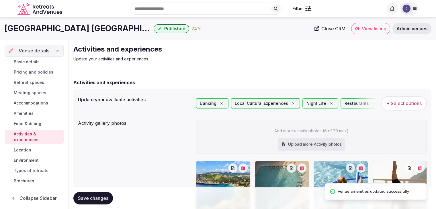
click at [32, 152] on link "Location" at bounding box center [34, 150] width 59 height 8
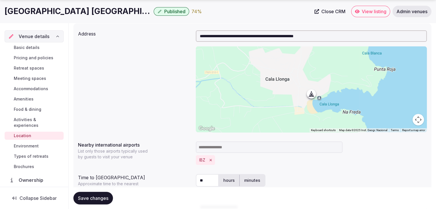
scroll to position [86, 0]
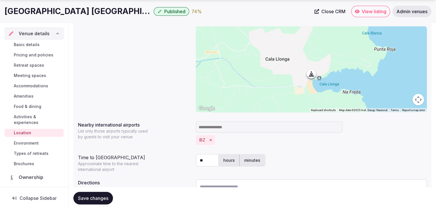
drag, startPoint x: 32, startPoint y: 144, endPoint x: 51, endPoint y: 147, distance: 19.7
click at [32, 143] on span "Environment" at bounding box center [26, 143] width 25 height 6
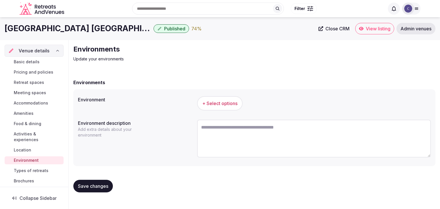
click at [213, 109] on button "+ Select options" at bounding box center [220, 103] width 46 height 14
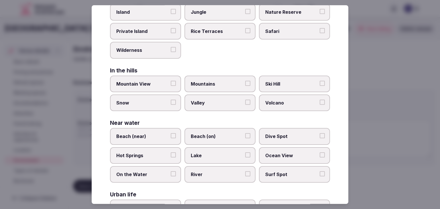
scroll to position [137, 0]
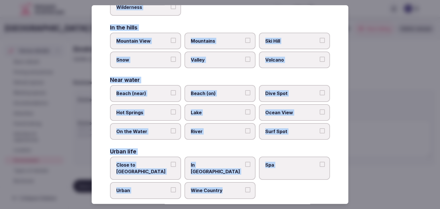
drag, startPoint x: 111, startPoint y: 39, endPoint x: 254, endPoint y: 191, distance: 208.7
click at [254, 191] on div "Select your environment Choose all applicable environments offered. In nature C…" at bounding box center [220, 104] width 257 height 199
copy div "Choose all applicable environments offered. In nature Close to [GEOGRAPHIC_DATA…"
click at [215, 95] on label "Beach (on)" at bounding box center [219, 93] width 71 height 17
click at [245, 95] on button "Beach (on)" at bounding box center [247, 93] width 5 height 5
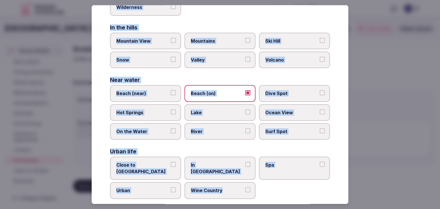
click at [288, 111] on span "Ocean View" at bounding box center [291, 112] width 53 height 6
click at [320, 111] on button "Ocean View" at bounding box center [322, 111] width 5 height 5
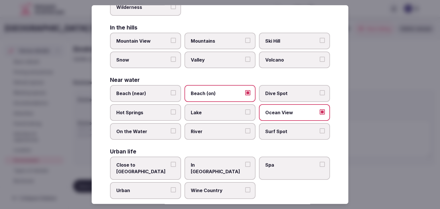
click at [286, 130] on span "Surf Spot" at bounding box center [291, 131] width 53 height 6
click at [320, 130] on button "Surf Spot" at bounding box center [322, 130] width 5 height 5
click at [152, 182] on label "Urban" at bounding box center [145, 190] width 71 height 17
click at [171, 188] on button "Urban" at bounding box center [173, 190] width 5 height 5
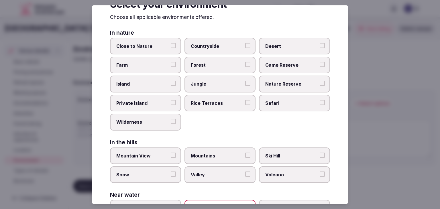
scroll to position [0, 0]
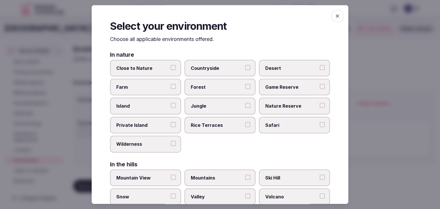
click at [336, 17] on icon "button" at bounding box center [337, 15] width 3 height 3
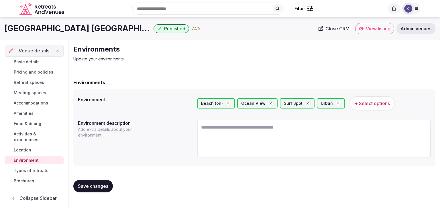
click at [100, 188] on span "Save changes" at bounding box center [93, 186] width 30 height 6
drag, startPoint x: 31, startPoint y: 171, endPoint x: 34, endPoint y: 173, distance: 3.7
click at [32, 171] on span "Types of retreats" at bounding box center [31, 171] width 35 height 6
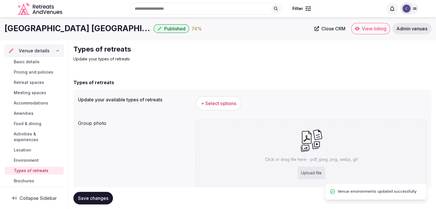
click at [229, 101] on span "+ Select options" at bounding box center [218, 103] width 35 height 6
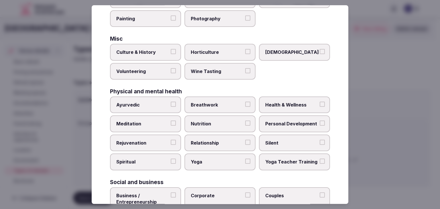
scroll to position [233, 0]
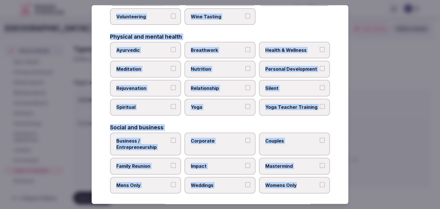
drag, startPoint x: 110, startPoint y: 39, endPoint x: 333, endPoint y: 176, distance: 262.2
click at [333, 176] on div "Select your types of retreats Choose all applicable types of retreats offered. …" at bounding box center [220, 104] width 257 height 199
copy div "Choose all applicable types of retreats offered. Active Adventure Cold Water Ex…"
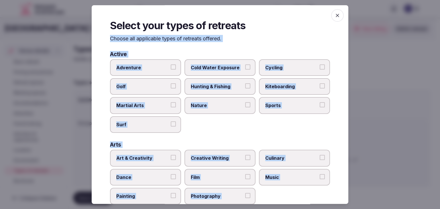
scroll to position [0, 0]
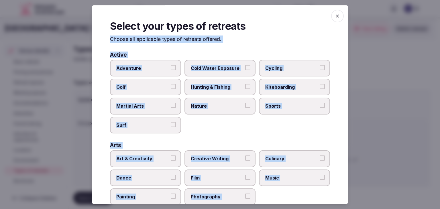
click at [152, 64] on label "Adventure" at bounding box center [145, 68] width 71 height 17
click at [171, 65] on button "Adventure" at bounding box center [173, 67] width 5 height 5
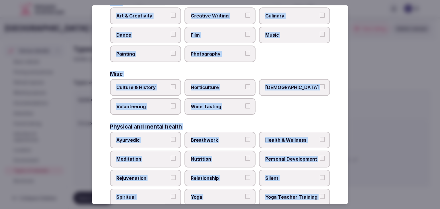
scroll to position [143, 0]
click at [152, 79] on label "Culture & History" at bounding box center [145, 87] width 71 height 17
click at [171, 84] on button "Culture & History" at bounding box center [173, 86] width 5 height 5
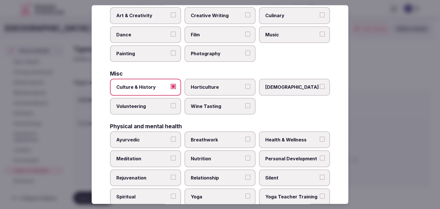
scroll to position [200, 0]
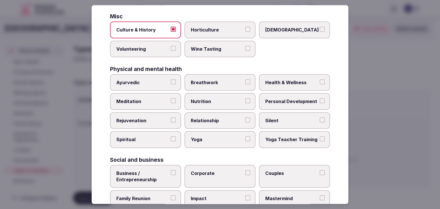
click at [273, 74] on label "Health & Wellness" at bounding box center [294, 82] width 71 height 17
click at [320, 79] on button "Health & Wellness" at bounding box center [322, 81] width 5 height 5
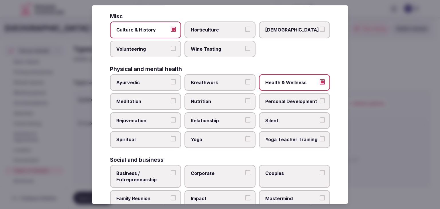
click at [274, 102] on span "Personal Development" at bounding box center [291, 102] width 53 height 6
click at [320, 102] on button "Personal Development" at bounding box center [322, 101] width 5 height 5
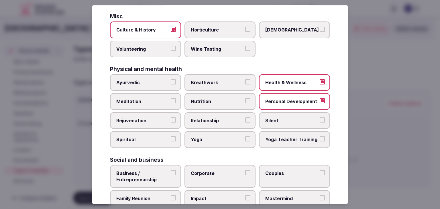
click at [170, 103] on label "Meditation" at bounding box center [145, 101] width 71 height 17
click at [171, 103] on button "Meditation" at bounding box center [173, 101] width 5 height 5
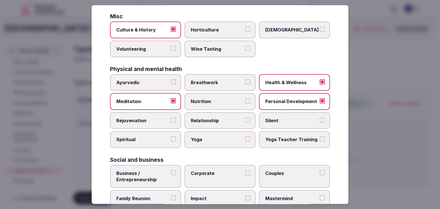
click at [164, 119] on span "Rejuvenation" at bounding box center [142, 120] width 53 height 6
click at [171, 119] on button "Rejuvenation" at bounding box center [173, 119] width 5 height 5
click at [205, 140] on span "Yoga" at bounding box center [217, 140] width 53 height 6
click at [245, 140] on button "Yoga" at bounding box center [247, 139] width 5 height 5
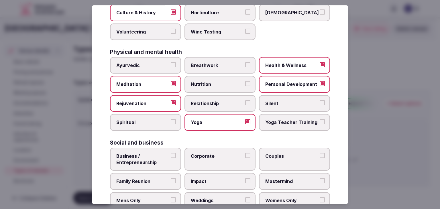
scroll to position [233, 0]
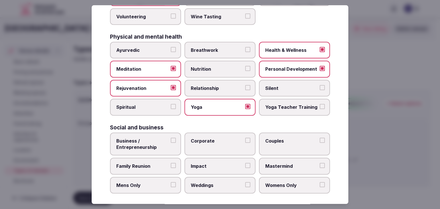
click at [203, 139] on span "Corporate" at bounding box center [217, 141] width 53 height 6
click at [245, 139] on button "Corporate" at bounding box center [247, 140] width 5 height 5
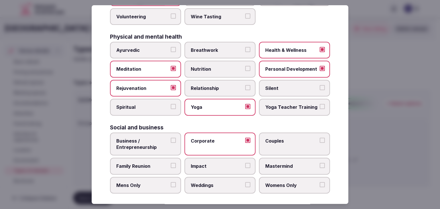
click at [281, 140] on span "Couples" at bounding box center [291, 141] width 53 height 6
click at [320, 140] on button "Couples" at bounding box center [322, 140] width 5 height 5
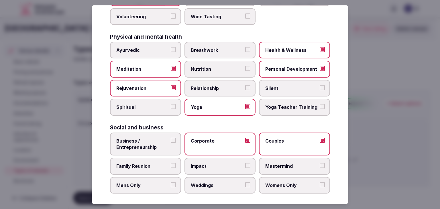
click at [197, 188] on label "Weddings" at bounding box center [219, 185] width 71 height 17
click at [245, 187] on button "Weddings" at bounding box center [247, 184] width 5 height 5
click at [265, 188] on label "Womens Only" at bounding box center [294, 185] width 71 height 17
click at [284, 178] on label "Womens Only" at bounding box center [294, 185] width 71 height 17
click at [320, 182] on button "Womens Only" at bounding box center [322, 184] width 5 height 5
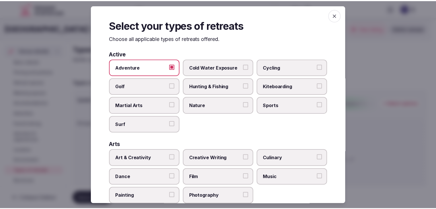
scroll to position [0, 0]
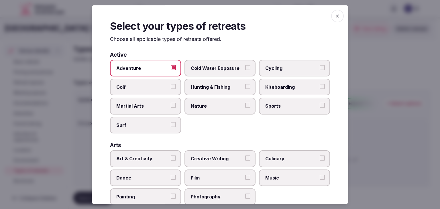
click at [335, 18] on icon "button" at bounding box center [338, 16] width 6 height 6
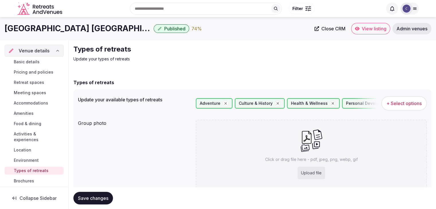
click at [315, 169] on div "Upload file" at bounding box center [310, 173] width 27 height 13
click at [317, 173] on div "Upload file" at bounding box center [310, 173] width 27 height 13
type input "**********"
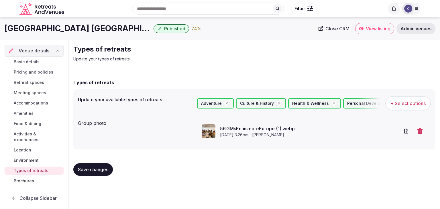
click at [101, 168] on span "Save changes" at bounding box center [93, 170] width 30 height 6
click at [31, 160] on span "Environment" at bounding box center [26, 161] width 25 height 6
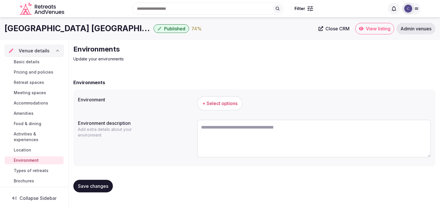
click at [275, 135] on textarea at bounding box center [314, 139] width 234 height 38
paste textarea "**********"
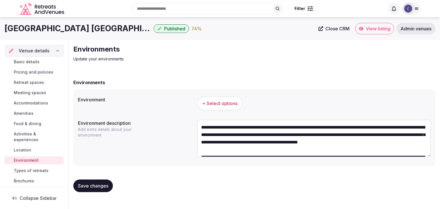
scroll to position [70, 0]
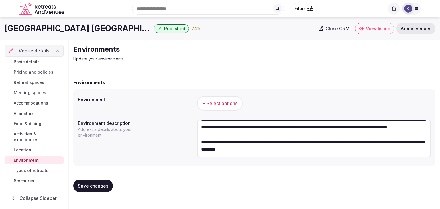
type textarea "**********"
click at [220, 98] on button "+ Select options" at bounding box center [220, 103] width 46 height 14
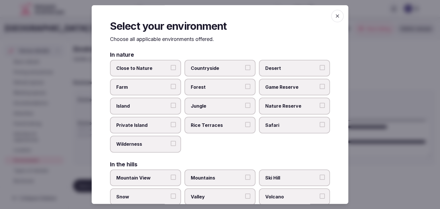
drag, startPoint x: 337, startPoint y: 15, endPoint x: 336, endPoint y: 44, distance: 28.4
click at [337, 16] on span "button" at bounding box center [337, 16] width 13 height 13
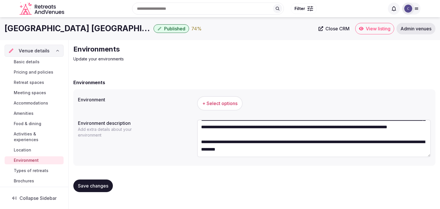
click at [29, 172] on span "Types of retreats" at bounding box center [31, 171] width 35 height 6
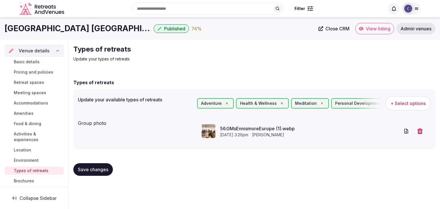
click at [36, 158] on span "Environment" at bounding box center [26, 161] width 25 height 6
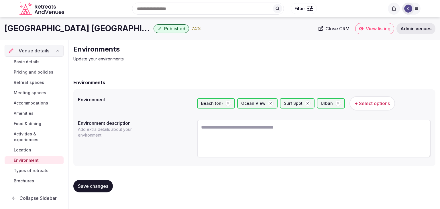
click at [243, 138] on textarea at bounding box center [314, 139] width 234 height 38
paste textarea "**********"
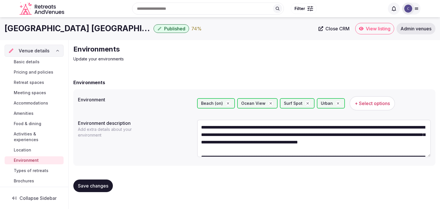
type textarea "**********"
click at [98, 182] on button "Save changes" at bounding box center [93, 186] width 40 height 13
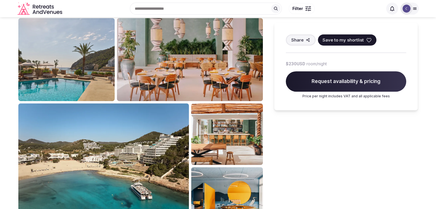
scroll to position [200, 0]
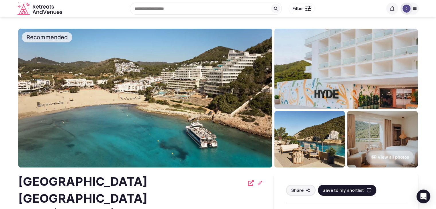
click at [91, 180] on h2 "[GEOGRAPHIC_DATA] [GEOGRAPHIC_DATA]" at bounding box center [131, 190] width 226 height 34
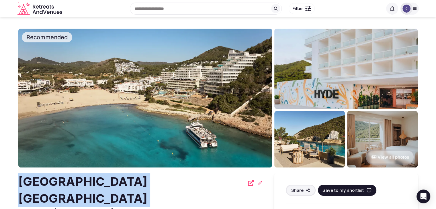
click at [91, 180] on h2 "[GEOGRAPHIC_DATA] [GEOGRAPHIC_DATA]" at bounding box center [131, 190] width 226 height 34
copy div "[GEOGRAPHIC_DATA] [GEOGRAPHIC_DATA]"
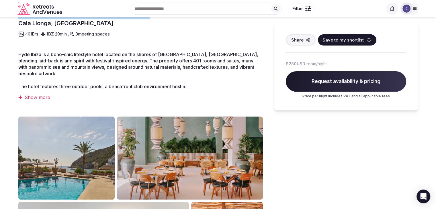
scroll to position [143, 0]
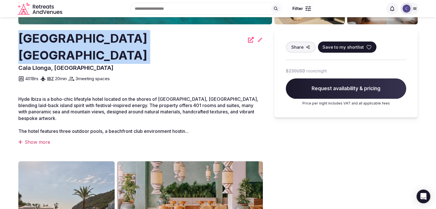
copy div "[GEOGRAPHIC_DATA] [GEOGRAPHIC_DATA]"
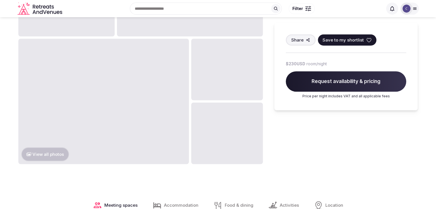
scroll to position [430, 0]
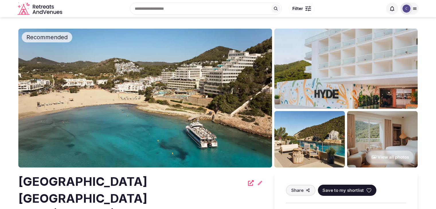
scroll to position [430, 0]
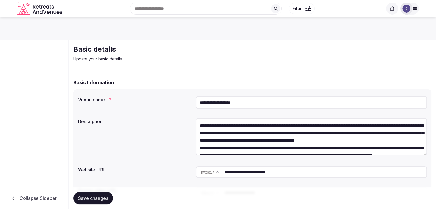
click at [332, 172] on input "**********" at bounding box center [325, 171] width 202 height 11
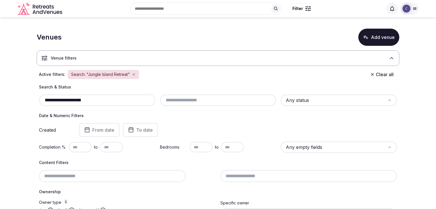
scroll to position [111, 0]
click at [112, 74] on icon "button" at bounding box center [113, 75] width 2 height 2
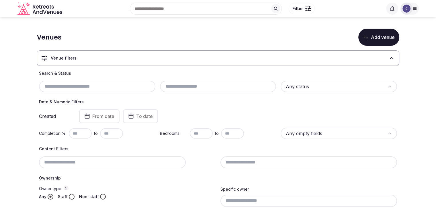
click at [220, 83] on input "text" at bounding box center [218, 86] width 112 height 7
drag, startPoint x: 331, startPoint y: 80, endPoint x: 330, endPoint y: 87, distance: 7.5
click at [331, 80] on div "Search & Status Any status" at bounding box center [218, 81] width 358 height 22
click at [327, 87] on html "Search Popular Destinations [GEOGRAPHIC_DATA], [GEOGRAPHIC_DATA] [GEOGRAPHIC_DA…" at bounding box center [218, 104] width 436 height 209
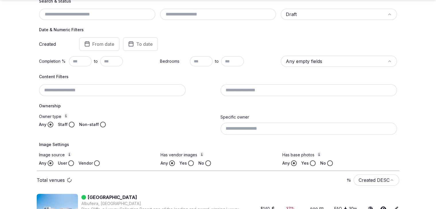
scroll to position [111, 0]
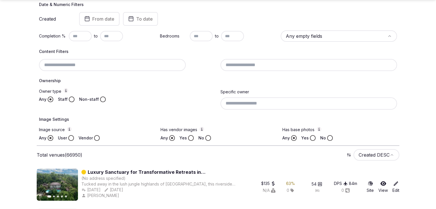
drag, startPoint x: 76, startPoint y: 34, endPoint x: 80, endPoint y: 36, distance: 4.4
click at [77, 34] on input "text" at bounding box center [80, 36] width 23 height 10
type input "**"
click at [192, 137] on button "Yes" at bounding box center [191, 138] width 6 height 6
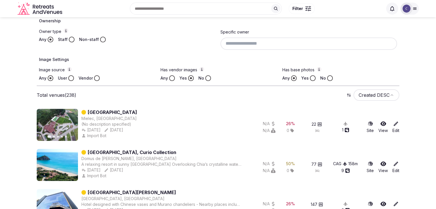
scroll to position [168, 0]
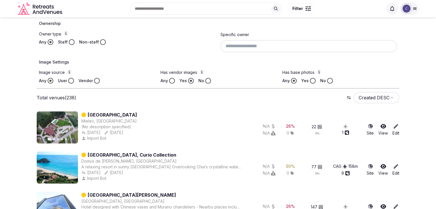
click at [247, 48] on input at bounding box center [308, 46] width 177 height 12
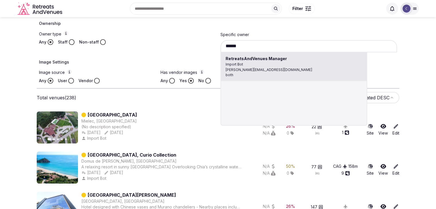
drag, startPoint x: 249, startPoint y: 66, endPoint x: 250, endPoint y: 88, distance: 21.8
type input "**********"
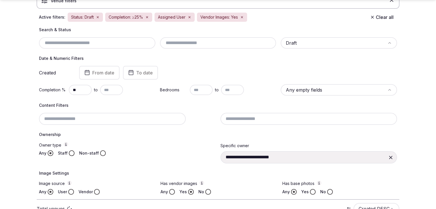
scroll to position [143, 0]
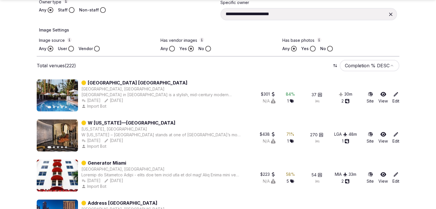
scroll to position [229, 0]
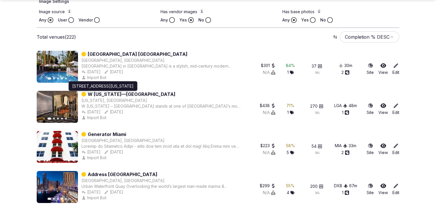
drag, startPoint x: 127, startPoint y: 93, endPoint x: 19, endPoint y: 117, distance: 111.2
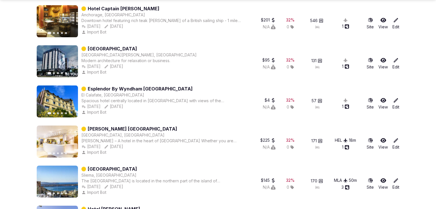
scroll to position [716, 0]
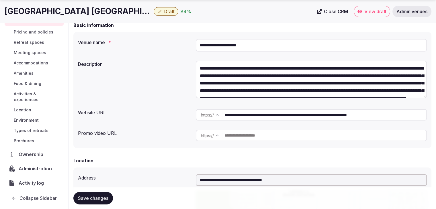
scroll to position [44, 0]
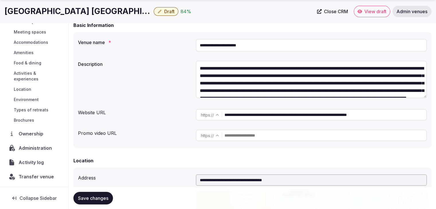
click at [38, 160] on span "Activity log" at bounding box center [32, 162] width 27 height 7
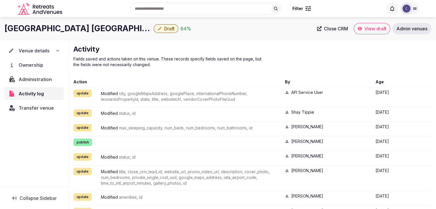
click at [49, 52] on div "Venue details" at bounding box center [34, 50] width 52 height 7
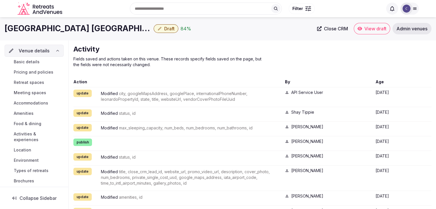
click at [45, 62] on link "Basic details" at bounding box center [34, 62] width 59 height 8
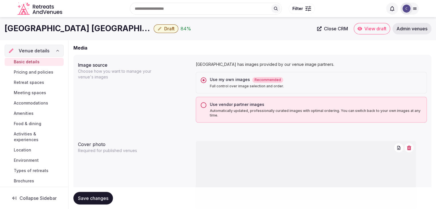
scroll to position [430, 0]
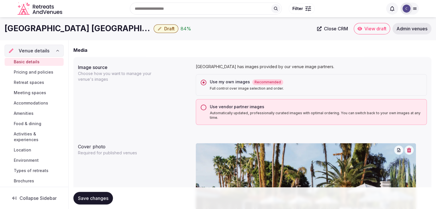
click at [202, 104] on div "Use vendor partner images Automatically updated, professionally curated images …" at bounding box center [311, 112] width 231 height 26
click at [205, 107] on button "Use vendor partner images Automatically updated, professionally curated images …" at bounding box center [203, 108] width 6 height 6
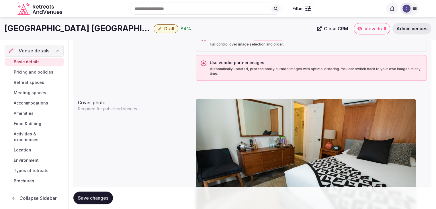
scroll to position [445, 0]
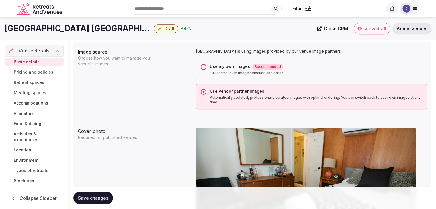
click at [204, 66] on button "Use my own images Recommended Full control over image selection and order." at bounding box center [203, 67] width 6 height 6
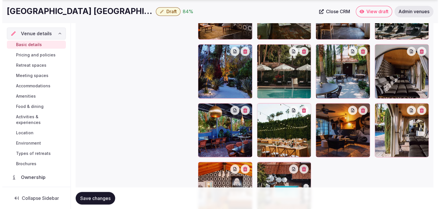
scroll to position [874, 0]
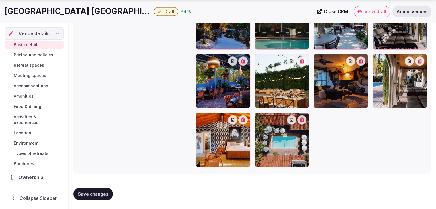
click at [154, 12] on button "Draft" at bounding box center [166, 11] width 25 height 9
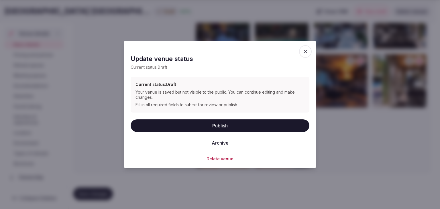
click at [212, 124] on button "Publish" at bounding box center [220, 125] width 179 height 13
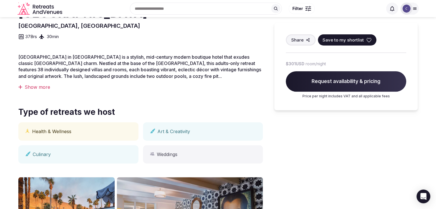
scroll to position [135, 0]
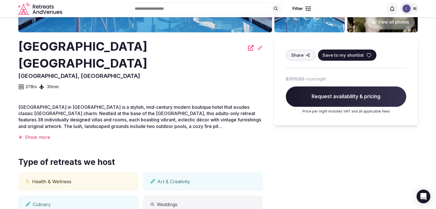
click at [97, 46] on h2 "[GEOGRAPHIC_DATA] [GEOGRAPHIC_DATA]" at bounding box center [131, 55] width 226 height 34
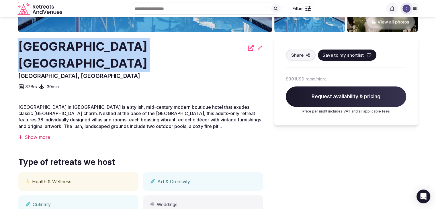
click at [97, 46] on h2 "[GEOGRAPHIC_DATA] [GEOGRAPHIC_DATA]" at bounding box center [131, 55] width 226 height 34
copy div "[GEOGRAPHIC_DATA] [GEOGRAPHIC_DATA]"
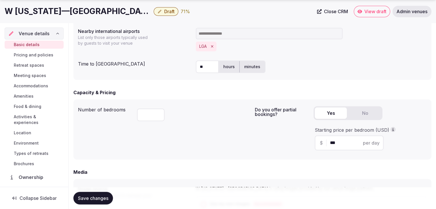
scroll to position [44, 0]
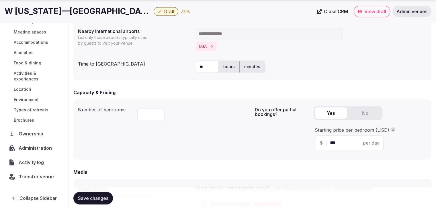
click at [40, 163] on span "Activity log" at bounding box center [32, 162] width 27 height 7
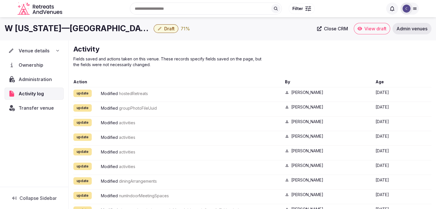
click at [64, 30] on h1 "W [US_STATE]—[GEOGRAPHIC_DATA]" at bounding box center [78, 28] width 147 height 11
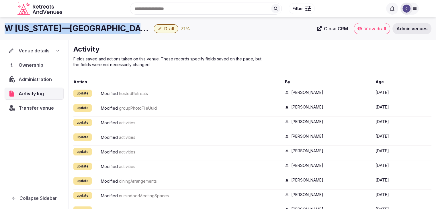
click at [64, 30] on h1 "W [US_STATE]—[GEOGRAPHIC_DATA]" at bounding box center [78, 28] width 147 height 11
copy div "W [US_STATE]—[GEOGRAPHIC_DATA]"
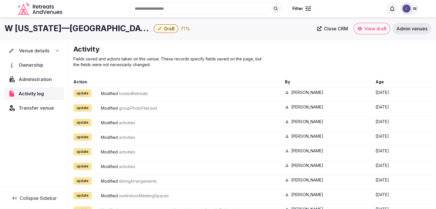
click at [55, 46] on div "Venue details" at bounding box center [34, 51] width 58 height 12
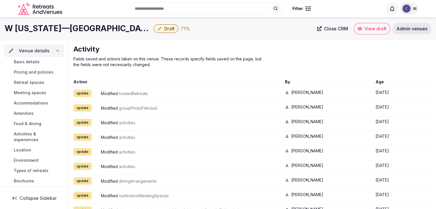
click at [31, 61] on span "Basic details" at bounding box center [27, 62] width 26 height 6
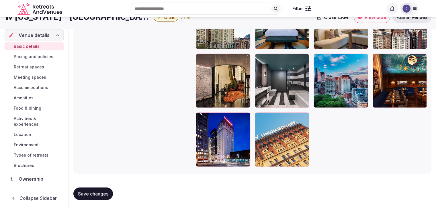
scroll to position [1290, 0]
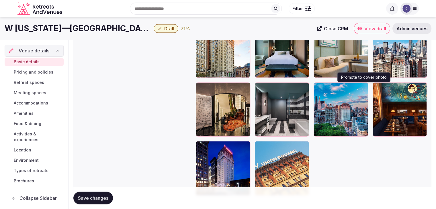
click at [364, 87] on icon "button" at bounding box center [362, 88] width 5 height 5
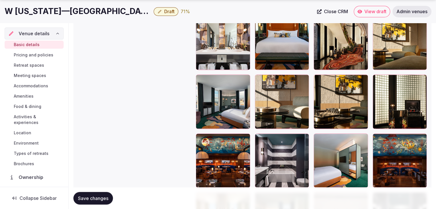
scroll to position [1061, 0]
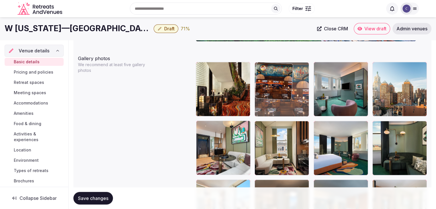
drag, startPoint x: 204, startPoint y: 79, endPoint x: 268, endPoint y: 76, distance: 64.2
click at [267, 72] on body "**********" at bounding box center [218, 101] width 436 height 1528
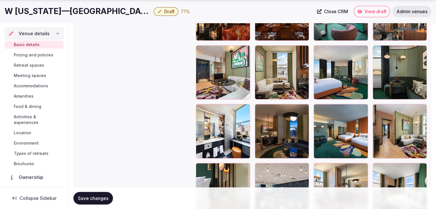
scroll to position [749, 0]
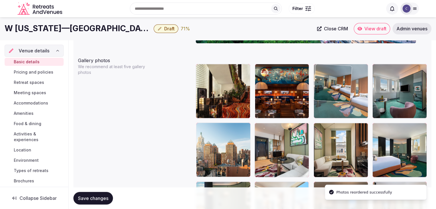
drag, startPoint x: 316, startPoint y: 99, endPoint x: 324, endPoint y: 63, distance: 36.8
click at [324, 62] on body "**********" at bounding box center [218, 103] width 436 height 1528
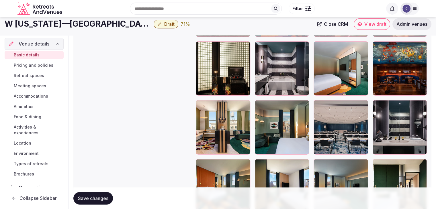
scroll to position [1062, 0]
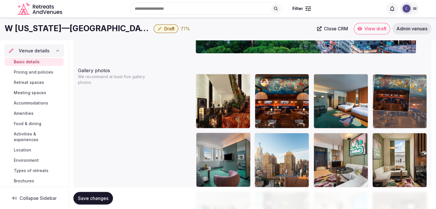
drag, startPoint x: 377, startPoint y: 82, endPoint x: 383, endPoint y: 89, distance: 9.1
click at [382, 77] on body "**********" at bounding box center [218, 113] width 436 height 1528
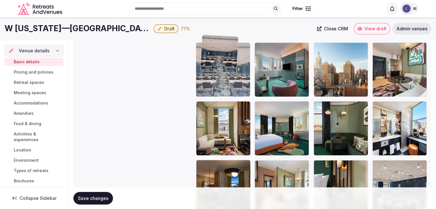
scroll to position [740, 0]
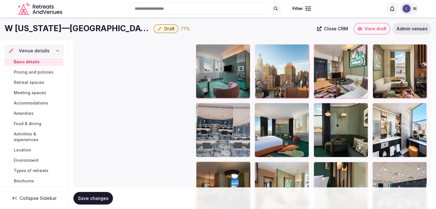
drag, startPoint x: 316, startPoint y: 120, endPoint x: 207, endPoint y: 104, distance: 110.2
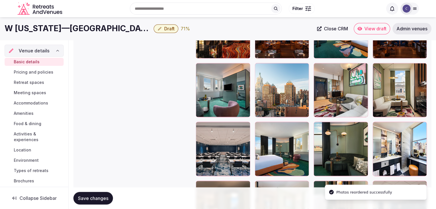
scroll to position [711, 0]
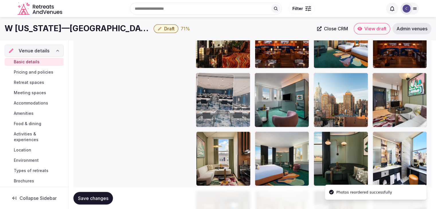
drag, startPoint x: 198, startPoint y: 137, endPoint x: 232, endPoint y: 90, distance: 58.2
click at [197, 91] on body "**********" at bounding box center [218, 53] width 436 height 1528
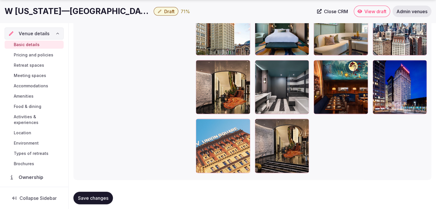
scroll to position [1318, 0]
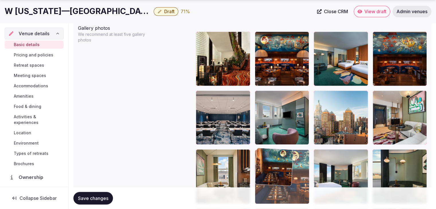
drag, startPoint x: 322, startPoint y: 55, endPoint x: 273, endPoint y: 147, distance: 103.8
click at [273, 153] on body "**********" at bounding box center [218, 71] width 436 height 1528
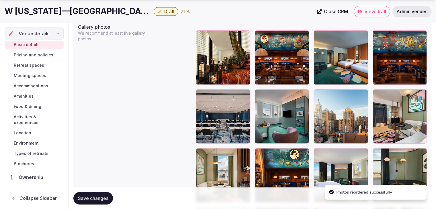
scroll to position [752, 0]
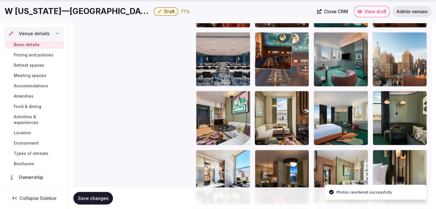
drag, startPoint x: 260, startPoint y: 91, endPoint x: 273, endPoint y: 73, distance: 21.8
click at [260, 60] on body "**********" at bounding box center [218, 12] width 436 height 1528
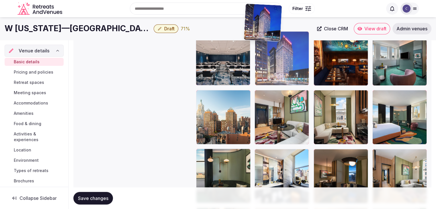
scroll to position [752, 0]
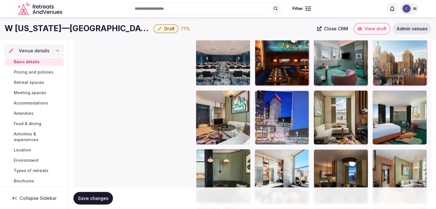
drag, startPoint x: 378, startPoint y: 110, endPoint x: 266, endPoint y: 106, distance: 112.6
click at [259, 98] on body "**********" at bounding box center [218, 12] width 436 height 1528
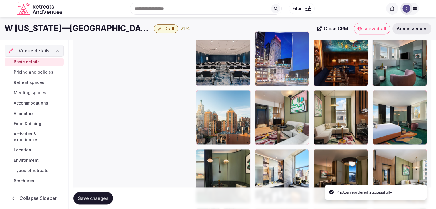
drag, startPoint x: 261, startPoint y: 93, endPoint x: 256, endPoint y: 63, distance: 30.0
click at [256, 63] on body "**********" at bounding box center [218, 12] width 436 height 1528
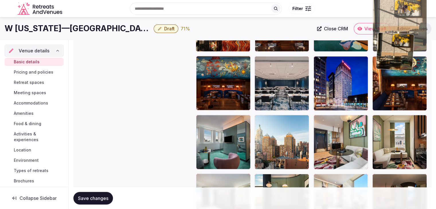
scroll to position [727, 0]
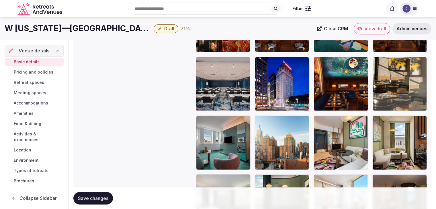
drag, startPoint x: 377, startPoint y: 110, endPoint x: 381, endPoint y: 68, distance: 42.3
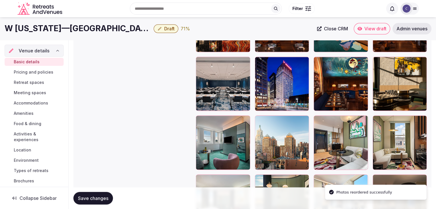
click at [102, 198] on span "Save changes" at bounding box center [93, 198] width 30 height 6
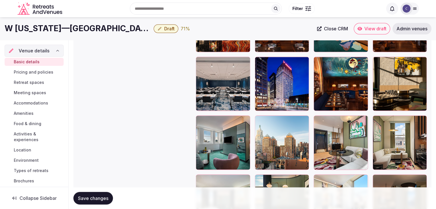
click at [164, 30] on span "Draft" at bounding box center [169, 29] width 10 height 6
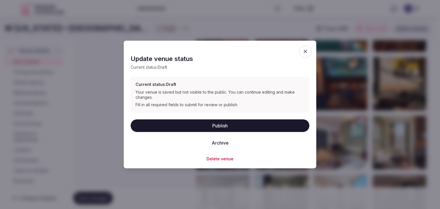
drag, startPoint x: 197, startPoint y: 125, endPoint x: 198, endPoint y: 128, distance: 3.0
click at [198, 127] on button "Publish" at bounding box center [220, 125] width 179 height 13
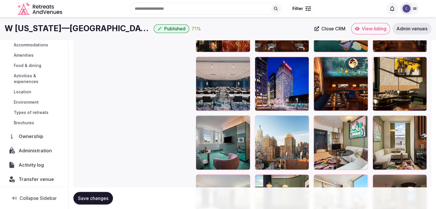
scroll to position [61, 0]
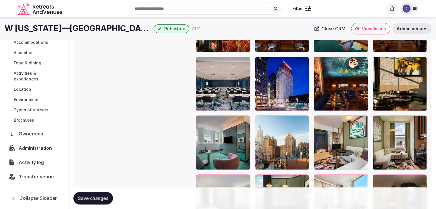
click at [33, 163] on span "Activity log" at bounding box center [32, 162] width 27 height 7
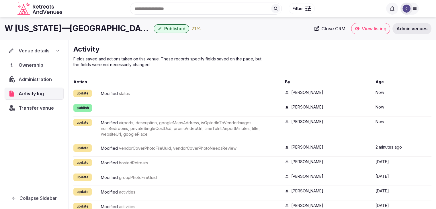
click at [54, 50] on div "Venue details" at bounding box center [34, 50] width 52 height 7
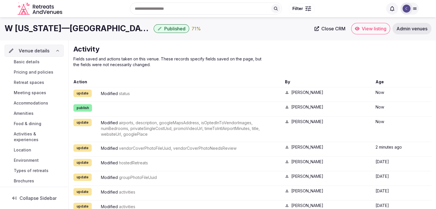
click at [39, 62] on link "Basic details" at bounding box center [34, 62] width 59 height 8
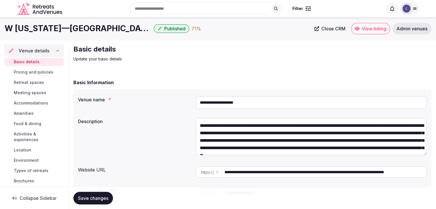
click at [31, 72] on span "Pricing and policies" at bounding box center [34, 72] width 40 height 6
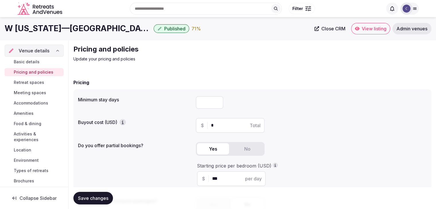
click at [203, 103] on input "number" at bounding box center [209, 102] width 27 height 13
type input "*"
click at [93, 197] on span "Save changes" at bounding box center [93, 198] width 30 height 6
click at [33, 80] on span "Retreat spaces" at bounding box center [29, 83] width 30 height 6
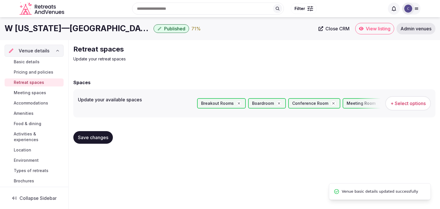
click at [34, 94] on span "Meeting spaces" at bounding box center [30, 93] width 32 height 6
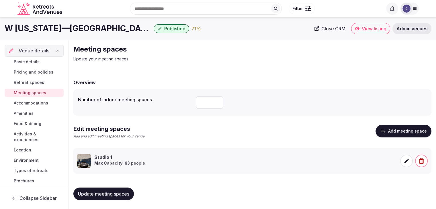
click at [35, 102] on span "Accommodations" at bounding box center [31, 103] width 34 height 6
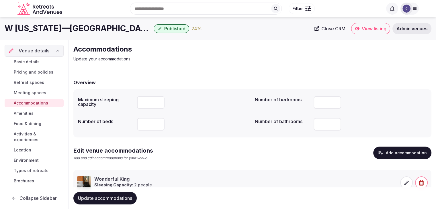
click at [30, 115] on span "Amenities" at bounding box center [24, 114] width 20 height 6
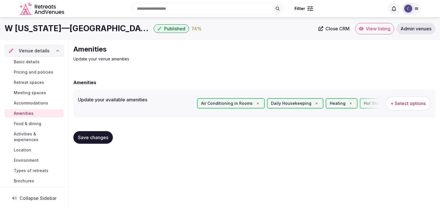
click at [29, 124] on span "Food & dining" at bounding box center [27, 124] width 27 height 6
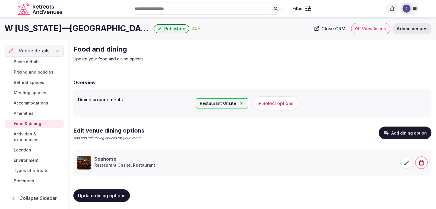
click at [29, 135] on span "Activities & experiences" at bounding box center [38, 136] width 48 height 11
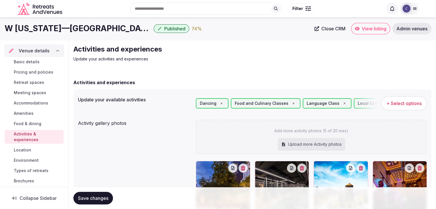
click at [28, 150] on span "Location" at bounding box center [22, 150] width 17 height 6
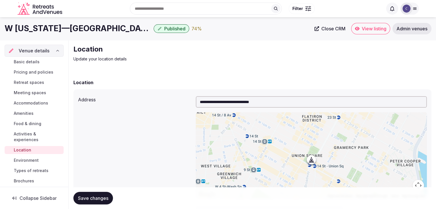
click at [27, 161] on span "Environment" at bounding box center [26, 161] width 25 height 6
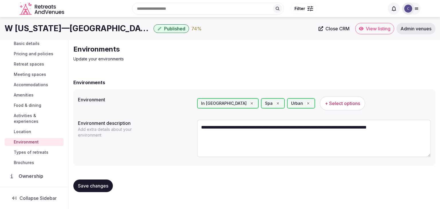
scroll to position [29, 0]
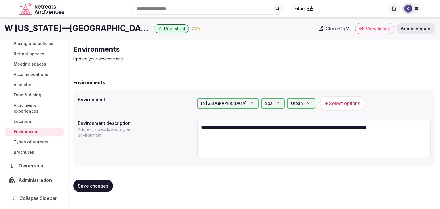
click at [39, 141] on span "Types of retreats" at bounding box center [31, 142] width 35 height 6
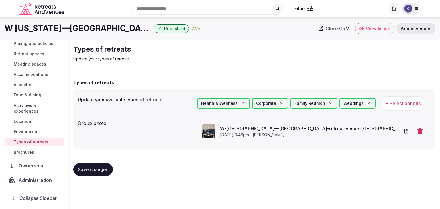
click at [72, 29] on h1 "W New York—Union Square" at bounding box center [78, 28] width 147 height 11
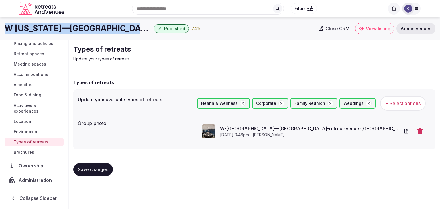
click at [72, 29] on h1 "W New York—Union Square" at bounding box center [78, 28] width 147 height 11
copy div "W New York—Union Square"
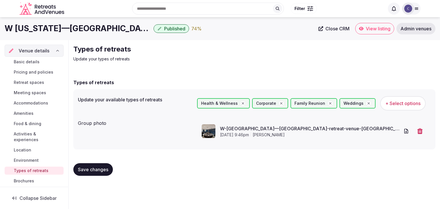
click at [34, 57] on div "Basic details Pricing and policies Retreat spaces Meeting spaces Accommodations…" at bounding box center [34, 121] width 59 height 129
click at [16, 62] on span "Basic details" at bounding box center [27, 62] width 26 height 6
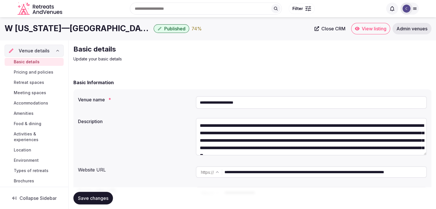
scroll to position [29, 0]
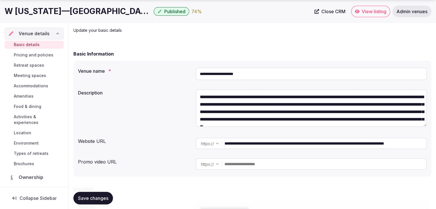
drag, startPoint x: 370, startPoint y: 145, endPoint x: 178, endPoint y: 145, distance: 192.2
click at [178, 145] on div "**********" at bounding box center [252, 143] width 349 height 16
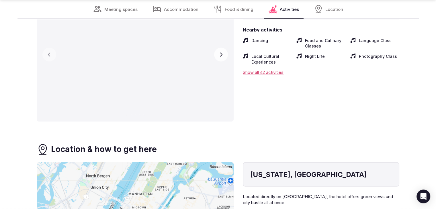
scroll to position [1289, 0]
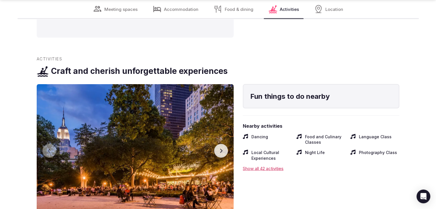
scroll to position [1168, 0]
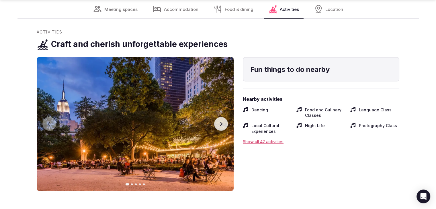
click at [222, 122] on icon "button" at bounding box center [221, 124] width 5 height 5
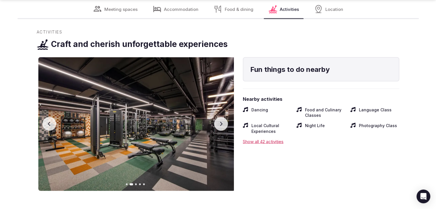
click at [222, 122] on icon "button" at bounding box center [221, 124] width 5 height 5
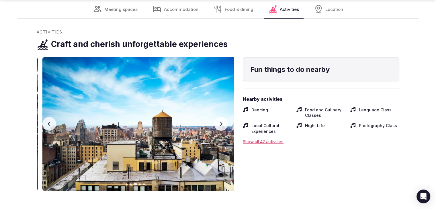
click at [222, 122] on icon "button" at bounding box center [221, 124] width 5 height 5
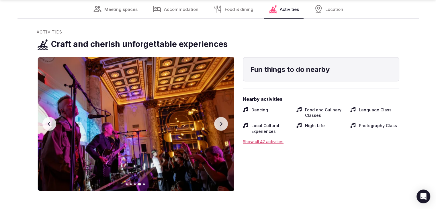
click at [222, 122] on icon "button" at bounding box center [221, 124] width 5 height 5
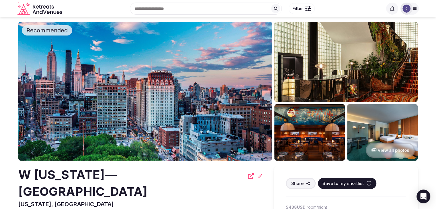
scroll to position [0, 0]
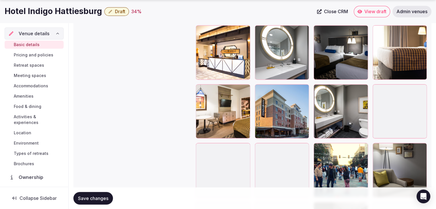
scroll to position [1088, 0]
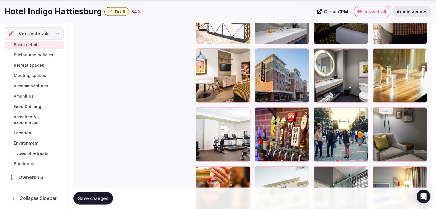
click at [302, 53] on icon "button" at bounding box center [303, 54] width 5 height 5
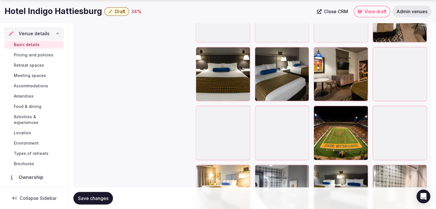
scroll to position [771, 0]
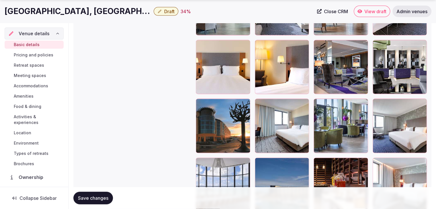
scroll to position [1261, 0]
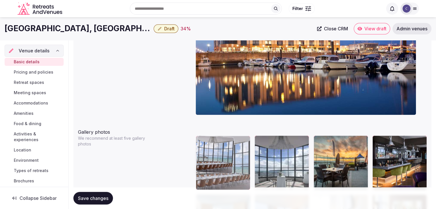
drag, startPoint x: 198, startPoint y: 115, endPoint x: 202, endPoint y: 149, distance: 34.0
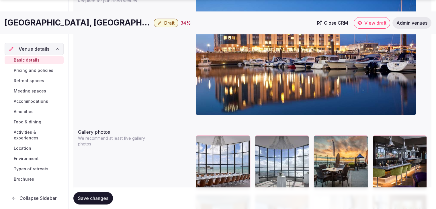
scroll to position [646, 0]
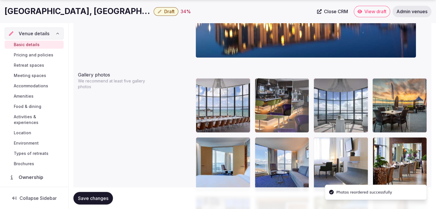
drag, startPoint x: 376, startPoint y: 81, endPoint x: 287, endPoint y: 86, distance: 89.2
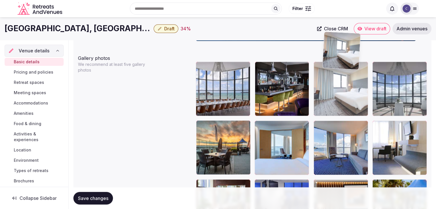
scroll to position [663, 0]
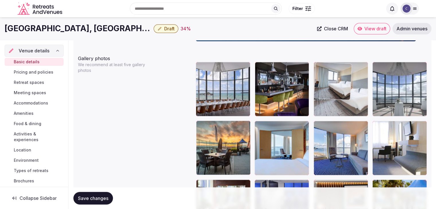
drag, startPoint x: 324, startPoint y: 55, endPoint x: 329, endPoint y: 77, distance: 22.2
click at [329, 68] on body "**********" at bounding box center [218, 101] width 436 height 1528
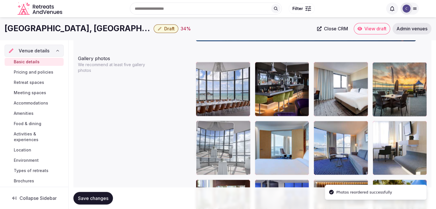
drag, startPoint x: 377, startPoint y: 66, endPoint x: 217, endPoint y: 140, distance: 176.7
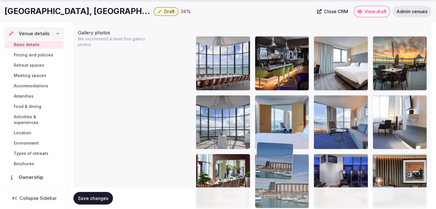
scroll to position [689, 0]
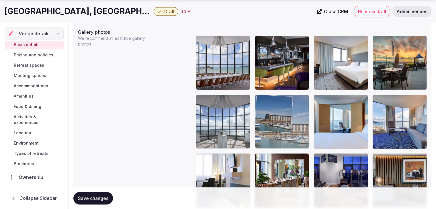
drag, startPoint x: 259, startPoint y: 85, endPoint x: 263, endPoint y: 113, distance: 28.1
click at [263, 113] on body "**********" at bounding box center [218, 75] width 436 height 1528
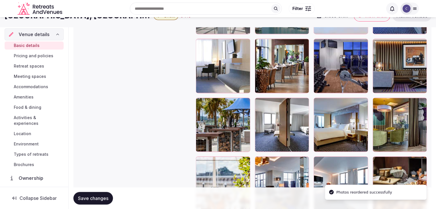
scroll to position [746, 0]
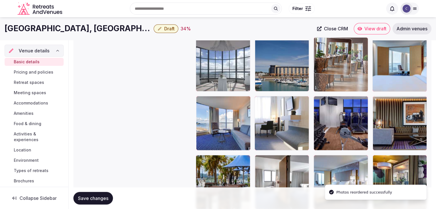
drag, startPoint x: 328, startPoint y: 77, endPoint x: 334, endPoint y: 72, distance: 7.6
click at [334, 72] on body "**********" at bounding box center [218, 18] width 436 height 1528
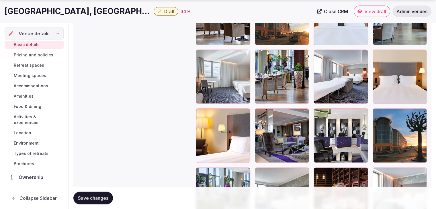
scroll to position [1291, 0]
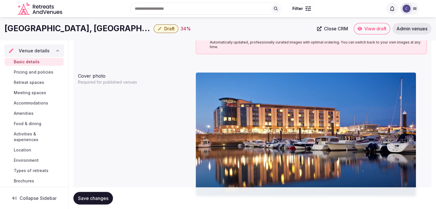
drag, startPoint x: 201, startPoint y: 87, endPoint x: 368, endPoint y: 27, distance: 177.5
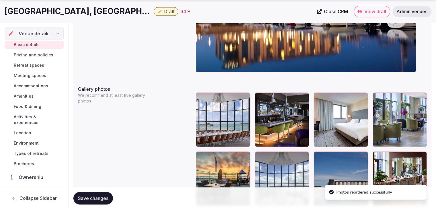
scroll to position [718, 0]
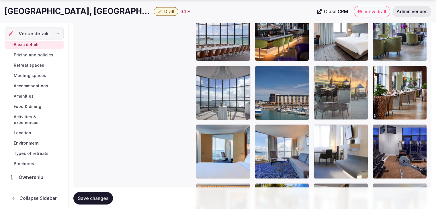
drag, startPoint x: 200, startPoint y: 68, endPoint x: 313, endPoint y: 77, distance: 113.8
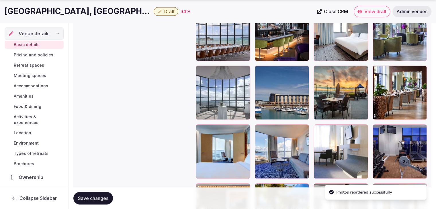
click at [98, 199] on span "Save changes" at bounding box center [93, 198] width 30 height 6
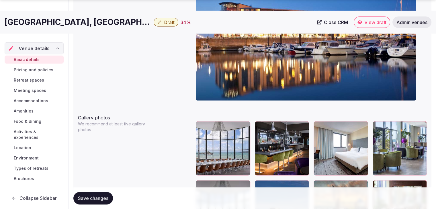
scroll to position [661, 0]
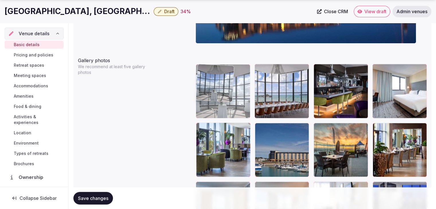
drag, startPoint x: 198, startPoint y: 125, endPoint x: 194, endPoint y: 86, distance: 40.1
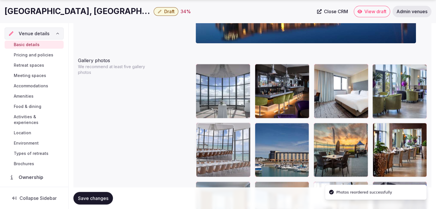
drag, startPoint x: 255, startPoint y: 66, endPoint x: 209, endPoint y: 135, distance: 82.9
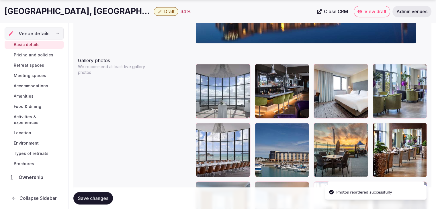
click at [98, 198] on span "Save changes" at bounding box center [93, 198] width 30 height 6
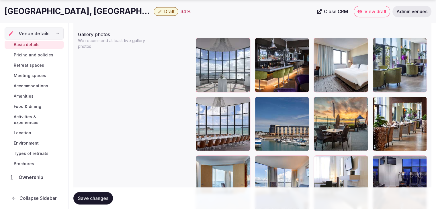
scroll to position [718, 0]
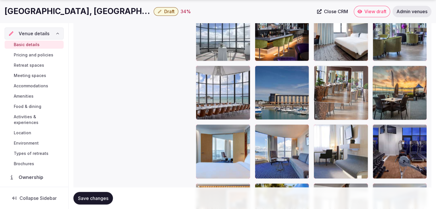
drag, startPoint x: 382, startPoint y: 72, endPoint x: 336, endPoint y: 71, distance: 45.3
click at [336, 71] on body "**********" at bounding box center [218, 46] width 436 height 1528
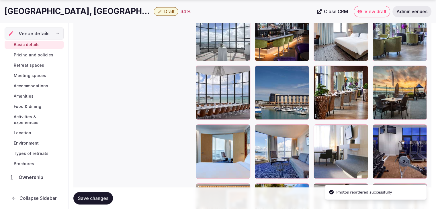
click at [103, 198] on span "Save changes" at bounding box center [93, 198] width 30 height 6
click at [110, 11] on h1 "[GEOGRAPHIC_DATA], [GEOGRAPHIC_DATA]" at bounding box center [78, 11] width 147 height 11
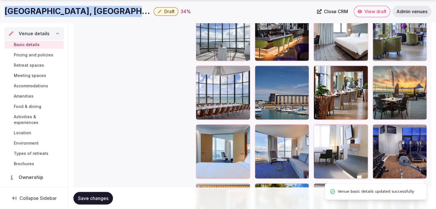
click at [110, 11] on h1 "[GEOGRAPHIC_DATA], [GEOGRAPHIC_DATA]" at bounding box center [78, 11] width 147 height 11
copy div "[GEOGRAPHIC_DATA], [GEOGRAPHIC_DATA]"
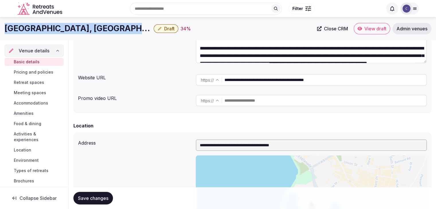
scroll to position [31, 0]
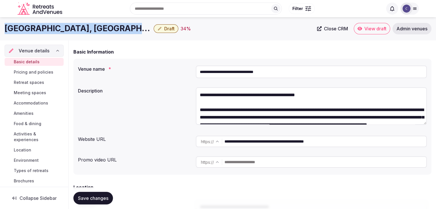
click at [171, 32] on button "Draft" at bounding box center [166, 28] width 25 height 9
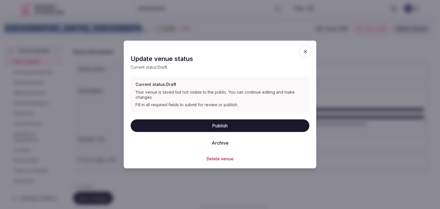
click at [221, 124] on button "Publish" at bounding box center [220, 125] width 179 height 13
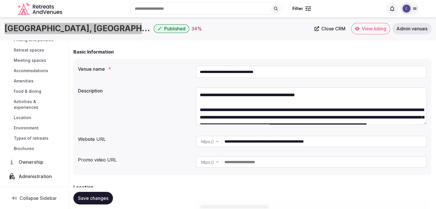
scroll to position [57, 0]
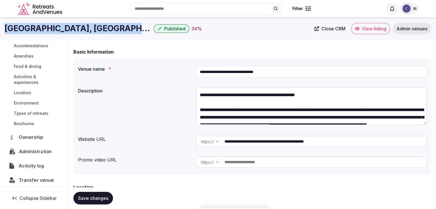
click at [31, 152] on span "Administration" at bounding box center [36, 151] width 35 height 7
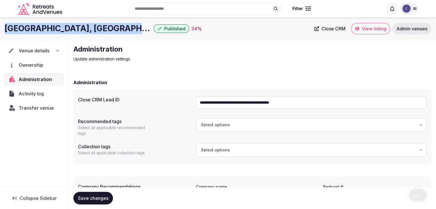
click at [39, 105] on span "Transfer venue" at bounding box center [36, 108] width 35 height 7
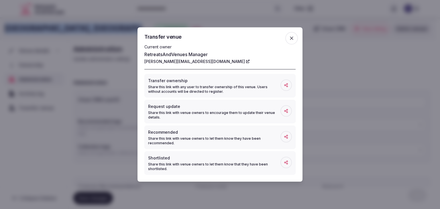
click at [292, 39] on icon "button" at bounding box center [292, 39] width 6 height 6
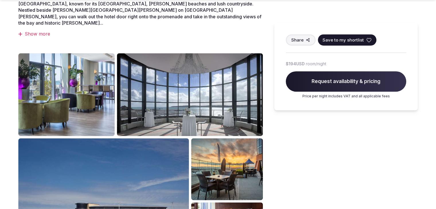
scroll to position [315, 0]
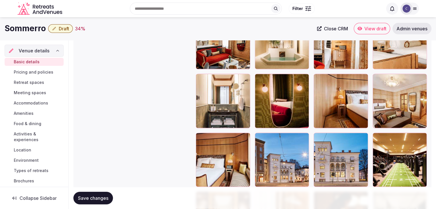
scroll to position [1709, 0]
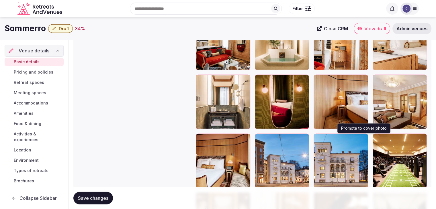
click at [363, 137] on icon "button" at bounding box center [362, 139] width 5 height 5
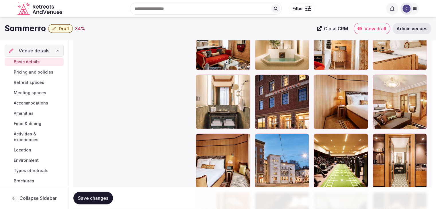
click at [302, 79] on icon "button" at bounding box center [303, 80] width 5 height 5
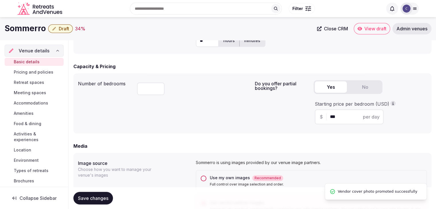
scroll to position [277, 0]
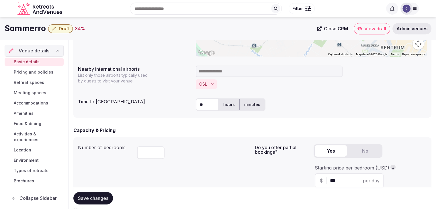
click at [34, 28] on h1 "Sommerro" at bounding box center [25, 28] width 41 height 11
copy div "Sommerro"
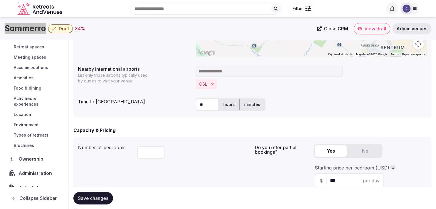
scroll to position [57, 0]
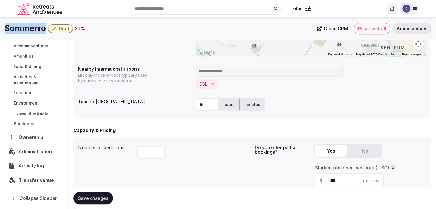
click at [31, 151] on span "Administration" at bounding box center [37, 151] width 36 height 7
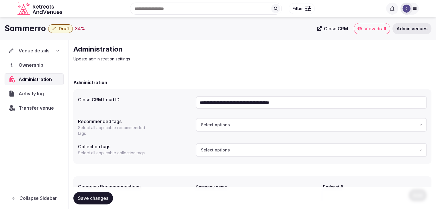
click at [252, 106] on input "**********" at bounding box center [311, 102] width 231 height 13
click at [35, 105] on span "Transfer venue" at bounding box center [36, 108] width 35 height 7
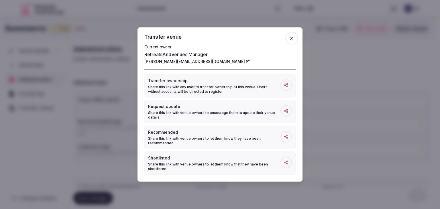
click at [294, 39] on icon "button" at bounding box center [292, 39] width 6 height 6
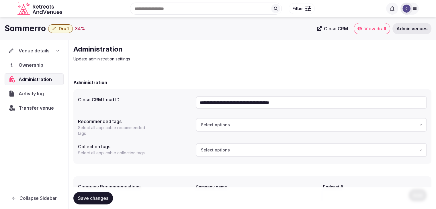
click at [54, 45] on div "Venue details" at bounding box center [34, 51] width 59 height 12
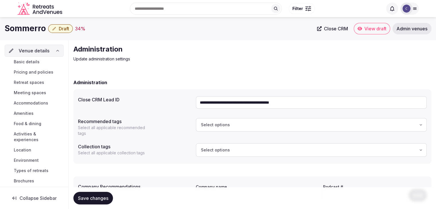
click at [35, 60] on span "Basic details" at bounding box center [27, 62] width 26 height 6
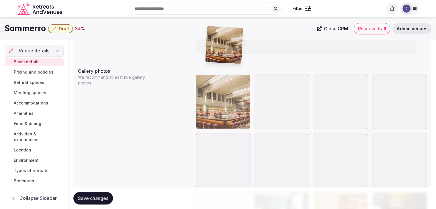
scroll to position [630, 0]
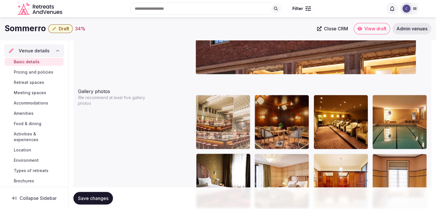
drag, startPoint x: 201, startPoint y: 114, endPoint x: 207, endPoint y: 99, distance: 16.6
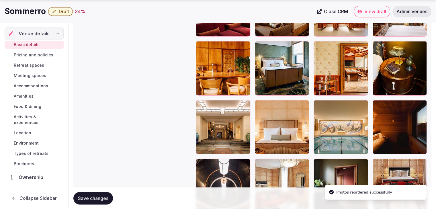
scroll to position [802, 0]
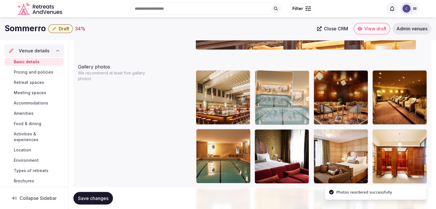
drag, startPoint x: 317, startPoint y: 102, endPoint x: 265, endPoint y: 85, distance: 54.8
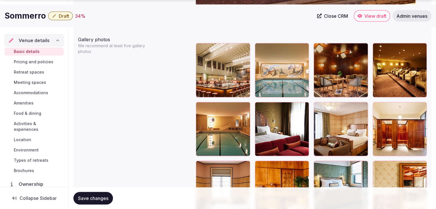
scroll to position [712, 0]
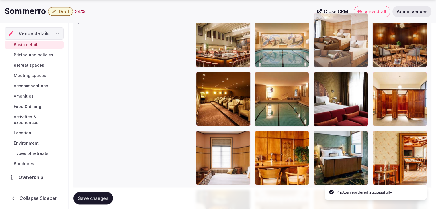
drag, startPoint x: 319, startPoint y: 73, endPoint x: 321, endPoint y: 42, distance: 31.8
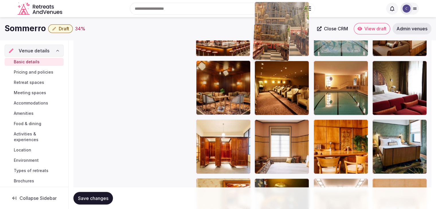
scroll to position [722, 0]
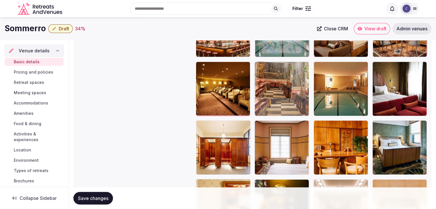
drag, startPoint x: 201, startPoint y: 115, endPoint x: 268, endPoint y: 105, distance: 67.7
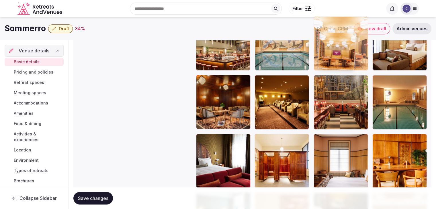
scroll to position [708, 0]
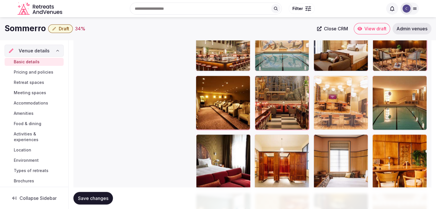
drag, startPoint x: 320, startPoint y: 99, endPoint x: 328, endPoint y: 100, distance: 8.4
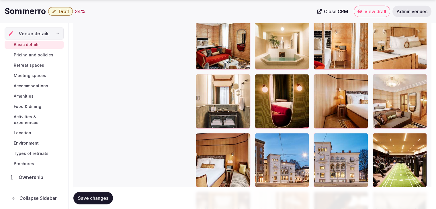
scroll to position [1768, 0]
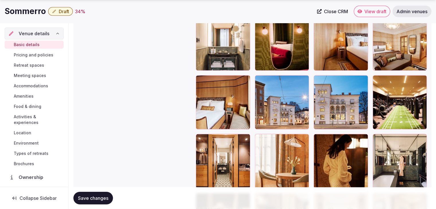
click at [259, 80] on icon at bounding box center [259, 80] width 3 height 5
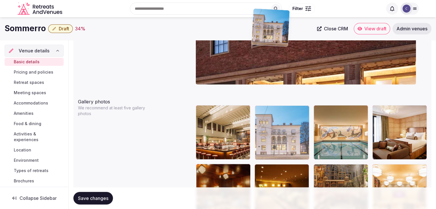
scroll to position [615, 0]
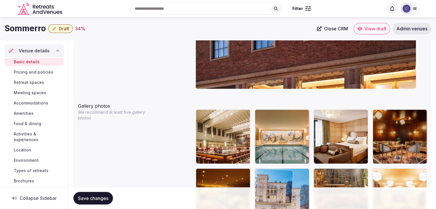
drag, startPoint x: 321, startPoint y: 81, endPoint x: 266, endPoint y: 164, distance: 99.2
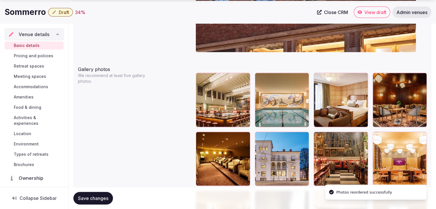
scroll to position [701, 0]
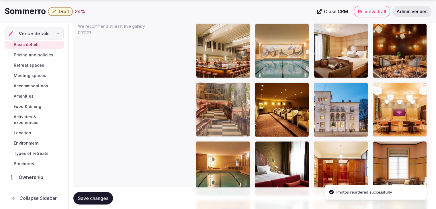
drag, startPoint x: 318, startPoint y: 85, endPoint x: 202, endPoint y: 91, distance: 116.5
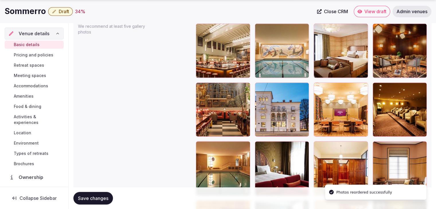
click at [317, 86] on icon at bounding box center [317, 87] width 7 height 7
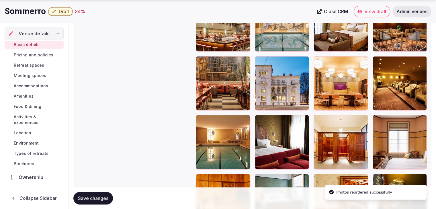
scroll to position [758, 0]
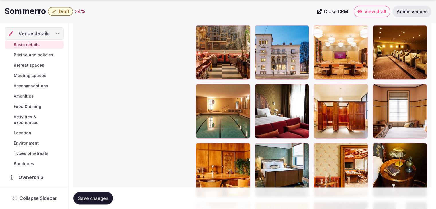
click at [101, 197] on span "Save changes" at bounding box center [93, 198] width 30 height 6
click at [94, 198] on span "Save changes" at bounding box center [93, 198] width 30 height 6
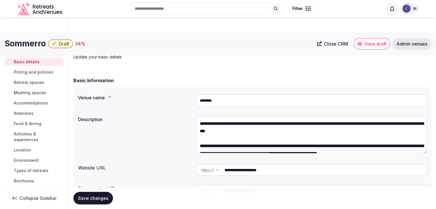
scroll to position [0, 0]
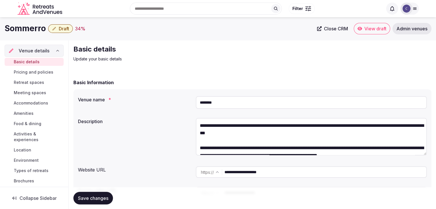
click at [66, 25] on button "Draft" at bounding box center [60, 28] width 25 height 9
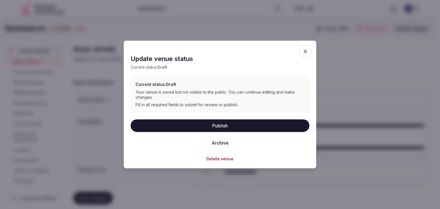
click at [221, 126] on button "Publish" at bounding box center [220, 125] width 179 height 13
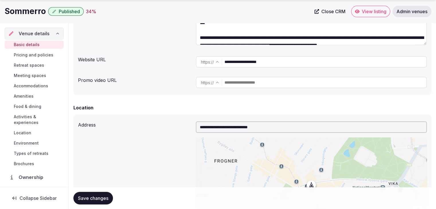
scroll to position [143, 0]
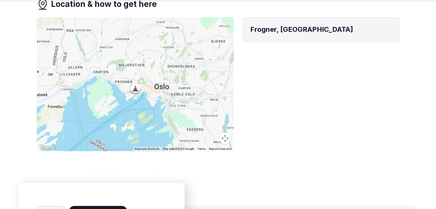
scroll to position [544, 0]
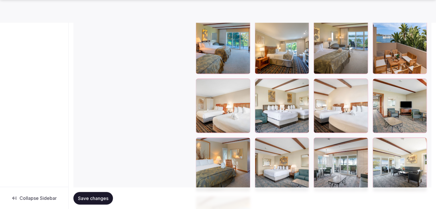
scroll to position [1201, 0]
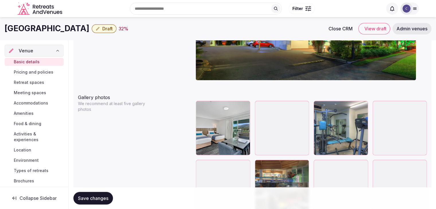
scroll to position [496, 0]
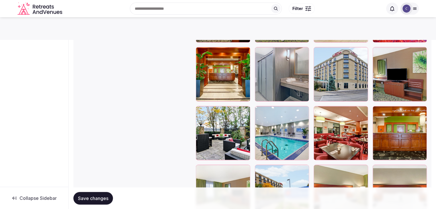
scroll to position [1088, 0]
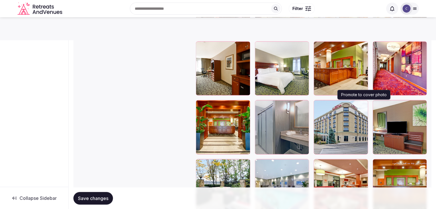
click at [363, 104] on icon "button" at bounding box center [361, 106] width 3 height 4
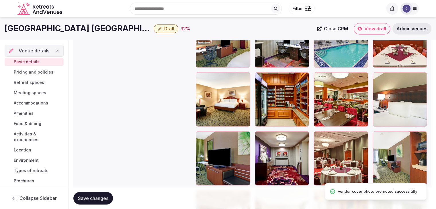
scroll to position [831, 0]
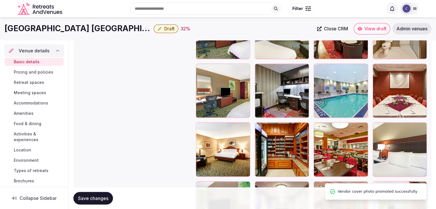
click at [103, 27] on h1 "Hilton Garden Inn Toronto/Markham" at bounding box center [78, 28] width 147 height 11
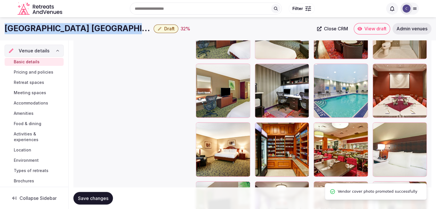
click at [103, 27] on h1 "Hilton Garden Inn Toronto/Markham" at bounding box center [78, 28] width 147 height 11
copy div "Hilton Garden Inn Toronto/Markham"
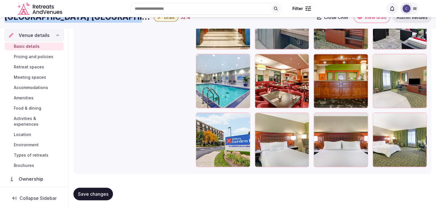
scroll to position [1165, 0]
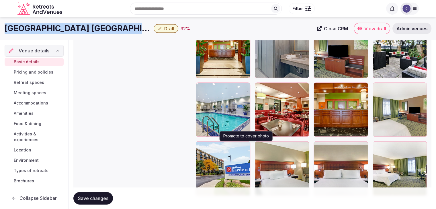
click at [244, 147] on icon "button" at bounding box center [244, 147] width 5 height 5
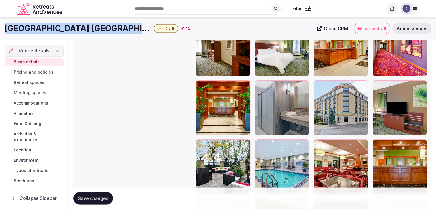
scroll to position [1107, 0]
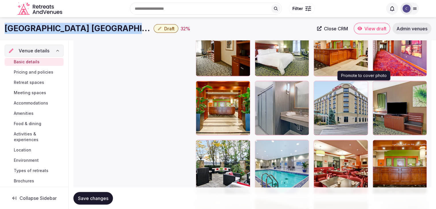
click at [363, 85] on icon "button" at bounding box center [362, 86] width 5 height 5
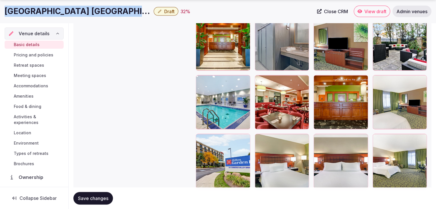
scroll to position [1193, 0]
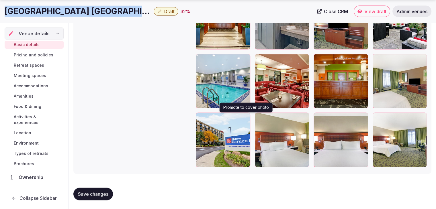
click at [244, 118] on icon "button" at bounding box center [244, 118] width 5 height 5
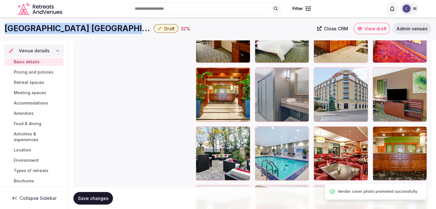
scroll to position [1107, 0]
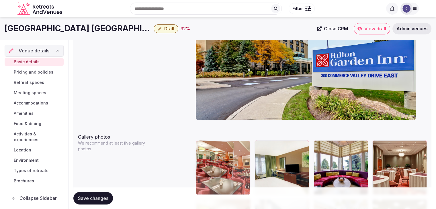
drag, startPoint x: 321, startPoint y: 146, endPoint x: 225, endPoint y: 146, distance: 96.2
click at [223, 146] on body "**********" at bounding box center [218, 124] width 436 height 1403
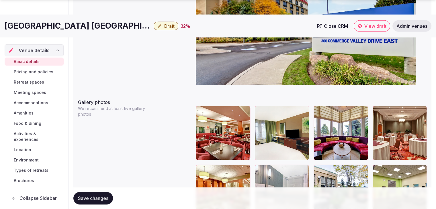
scroll to position [634, 0]
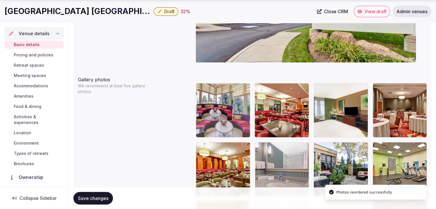
drag, startPoint x: 320, startPoint y: 87, endPoint x: 222, endPoint y: 88, distance: 97.4
click at [220, 87] on body "**********" at bounding box center [218, 67] width 436 height 1403
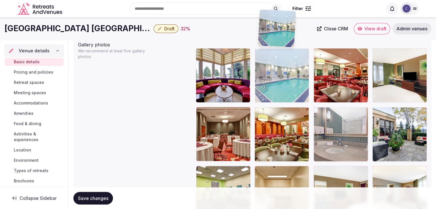
scroll to position [663, 0]
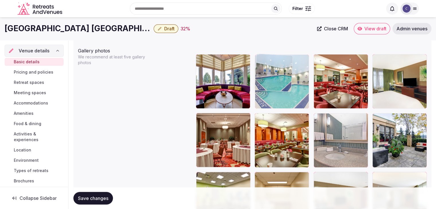
drag, startPoint x: 380, startPoint y: 94, endPoint x: 321, endPoint y: 94, distance: 59.0
click at [262, 62] on body "**********" at bounding box center [218, 38] width 436 height 1403
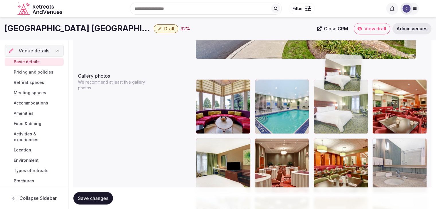
scroll to position [636, 0]
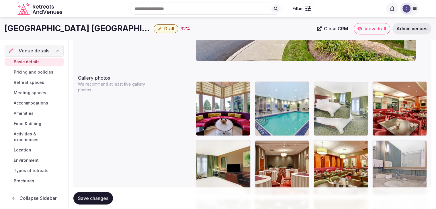
drag, startPoint x: 324, startPoint y: 68, endPoint x: 333, endPoint y: 105, distance: 37.9
click at [331, 97] on body "**********" at bounding box center [218, 65] width 436 height 1403
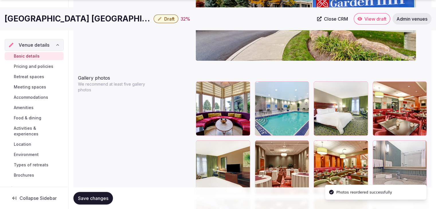
scroll to position [693, 0]
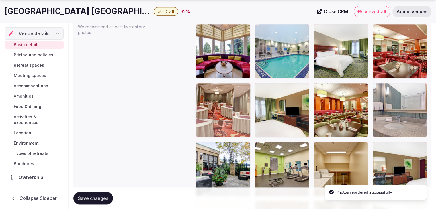
drag, startPoint x: 264, startPoint y: 86, endPoint x: 278, endPoint y: 125, distance: 41.2
click at [213, 91] on body "**********" at bounding box center [218, 8] width 436 height 1403
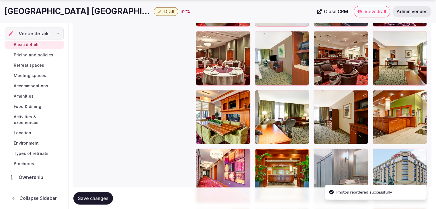
scroll to position [1066, 0]
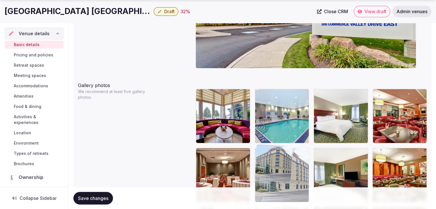
drag, startPoint x: 380, startPoint y: 124, endPoint x: 270, endPoint y: 174, distance: 120.2
click at [270, 174] on body "**********" at bounding box center [218, 72] width 436 height 1403
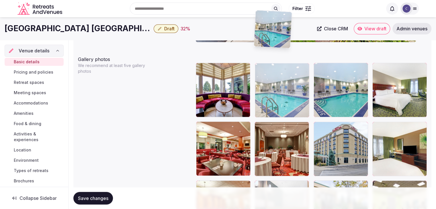
scroll to position [641, 0]
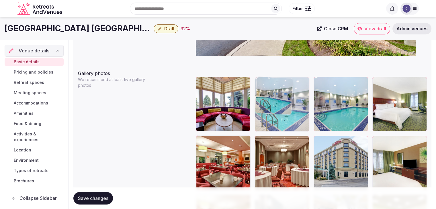
drag, startPoint x: 318, startPoint y: 103, endPoint x: 258, endPoint y: 97, distance: 60.7
click at [257, 96] on body "**********" at bounding box center [218, 60] width 436 height 1403
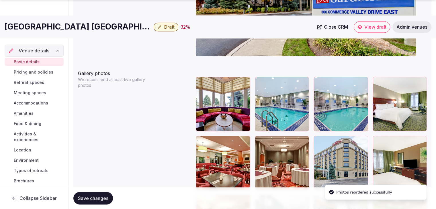
scroll to position [669, 0]
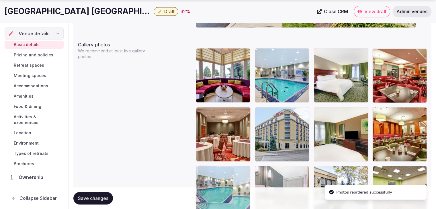
drag, startPoint x: 316, startPoint y: 53, endPoint x: 194, endPoint y: 168, distance: 167.6
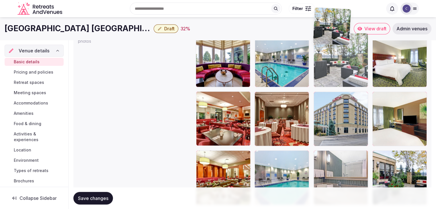
scroll to position [680, 0]
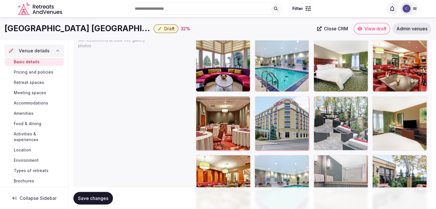
drag, startPoint x: 317, startPoint y: 66, endPoint x: 323, endPoint y: 97, distance: 31.8
click at [319, 89] on body "**********" at bounding box center [218, 21] width 436 height 1403
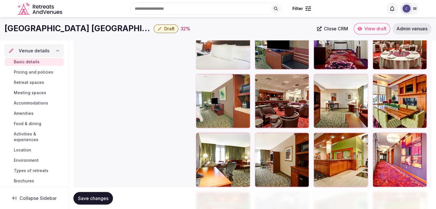
scroll to position [1050, 0]
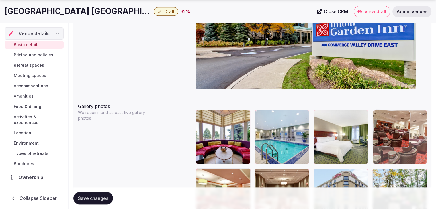
drag, startPoint x: 259, startPoint y: 85, endPoint x: 389, endPoint y: 121, distance: 134.6
click at [389, 121] on body "**********" at bounding box center [218, 93] width 436 height 1403
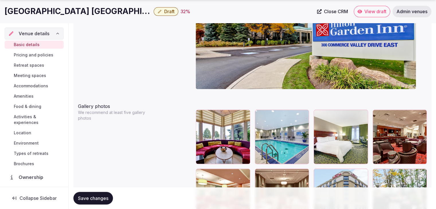
scroll to position [665, 0]
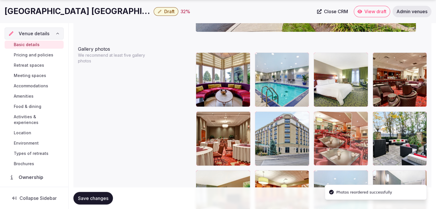
drag, startPoint x: 201, startPoint y: 115, endPoint x: 334, endPoint y: 117, distance: 133.5
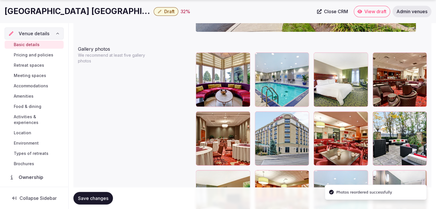
click at [101, 196] on span "Save changes" at bounding box center [93, 198] width 30 height 6
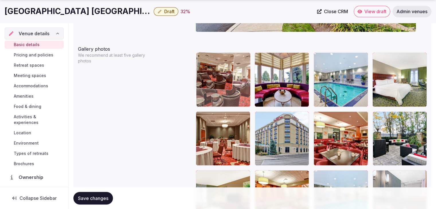
drag, startPoint x: 378, startPoint y: 58, endPoint x: 207, endPoint y: 60, distance: 170.4
click at [207, 60] on body "**********" at bounding box center [218, 36] width 436 height 1403
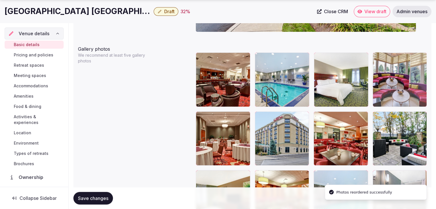
drag, startPoint x: 259, startPoint y: 54, endPoint x: 372, endPoint y: 74, distance: 114.5
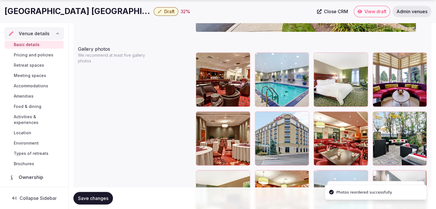
click at [89, 194] on button "Save changes" at bounding box center [93, 198] width 40 height 13
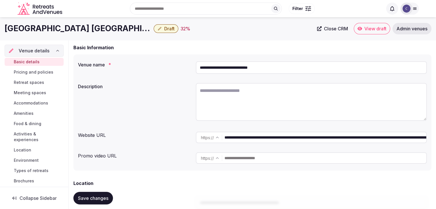
scroll to position [0, 0]
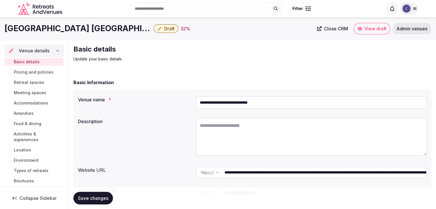
click at [102, 27] on h1 "Hilton Garden Inn Toronto/Markham" at bounding box center [78, 28] width 147 height 11
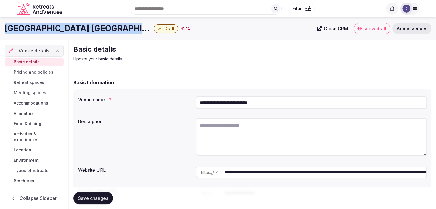
click at [102, 27] on h1 "Hilton Garden Inn Toronto/Markham" at bounding box center [78, 28] width 147 height 11
copy div "Hilton Garden Inn Toronto/Markham"
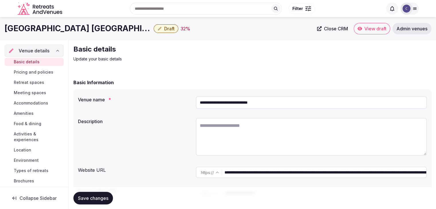
drag, startPoint x: 363, startPoint y: 172, endPoint x: 217, endPoint y: 172, distance: 145.8
click at [217, 172] on div "**********" at bounding box center [311, 172] width 231 height 11
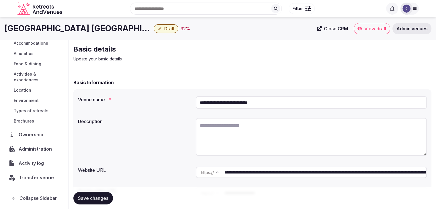
scroll to position [61, 0]
click at [38, 176] on span "Transfer venue" at bounding box center [36, 176] width 35 height 7
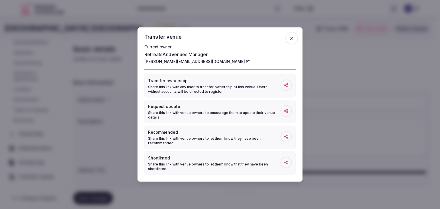
click at [289, 38] on icon "button" at bounding box center [292, 39] width 6 height 6
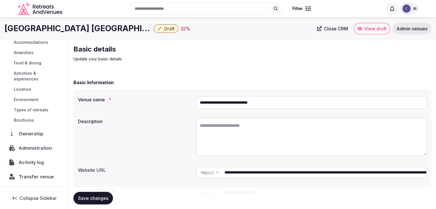
click at [164, 30] on span "Draft" at bounding box center [169, 29] width 10 height 6
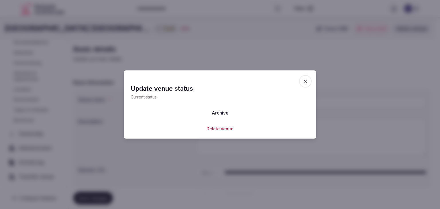
click at [310, 81] on span "button" at bounding box center [305, 81] width 13 height 13
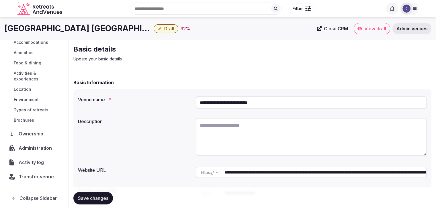
click at [264, 145] on textarea at bounding box center [311, 137] width 231 height 38
paste textarea "**********"
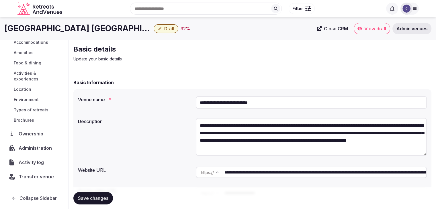
scroll to position [10, 0]
type textarea "**********"
click at [89, 29] on h1 "Hilton Garden Inn Toronto/Markham" at bounding box center [78, 28] width 147 height 11
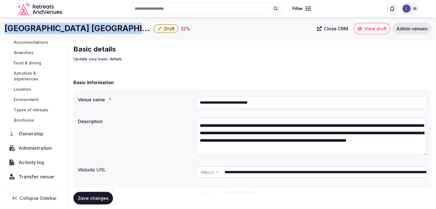
click at [89, 29] on h1 "Hilton Garden Inn Toronto/Markham" at bounding box center [78, 28] width 147 height 11
copy div "Hilton Garden Inn Toronto/Markham"
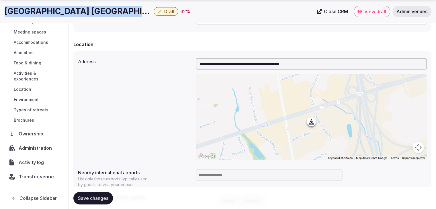
scroll to position [258, 0]
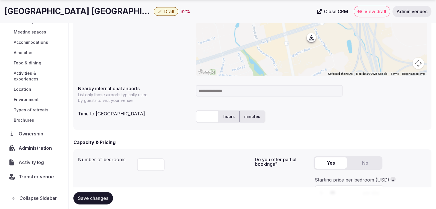
click at [210, 91] on input at bounding box center [269, 90] width 147 height 11
type input "***"
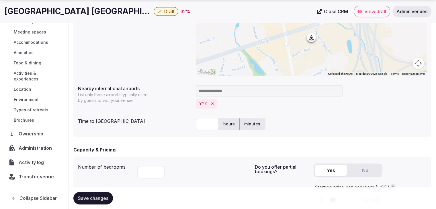
click at [209, 126] on input "text" at bounding box center [207, 124] width 23 height 13
type input "**"
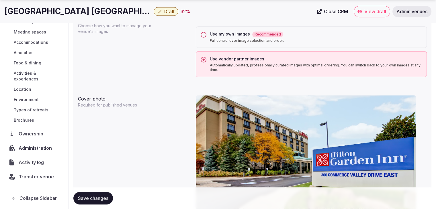
scroll to position [516, 0]
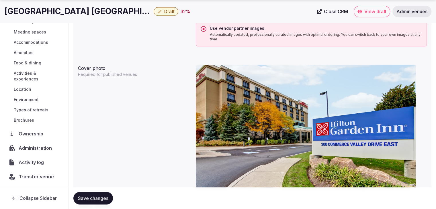
click at [103, 196] on span "Save changes" at bounding box center [93, 198] width 30 height 6
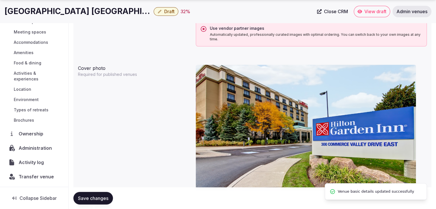
click at [164, 12] on span "Draft" at bounding box center [169, 12] width 10 height 6
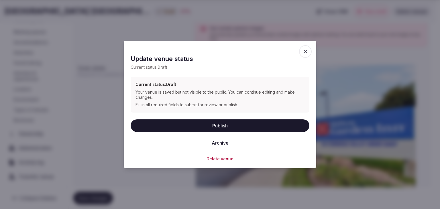
click at [231, 125] on button "Publish" at bounding box center [220, 125] width 179 height 13
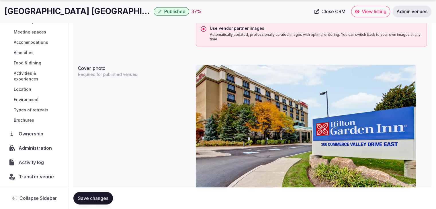
click at [98, 7] on h1 "Hilton Garden Inn Toronto/Markham" at bounding box center [78, 11] width 147 height 11
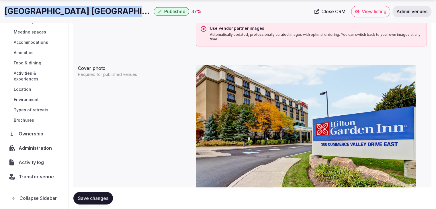
click at [98, 7] on h1 "Hilton Garden Inn Toronto/Markham" at bounding box center [78, 11] width 147 height 11
copy div "Hilton Garden Inn Toronto/Markham"
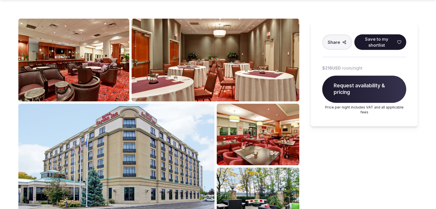
scroll to position [258, 0]
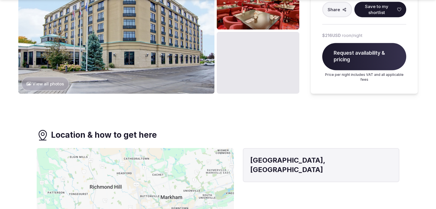
scroll to position [430, 0]
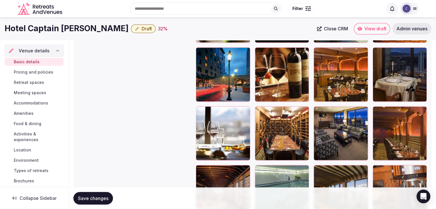
scroll to position [964, 0]
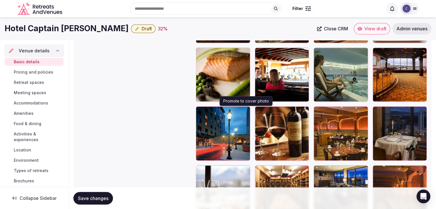
click at [244, 113] on button "button" at bounding box center [244, 112] width 7 height 7
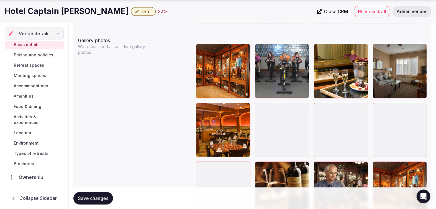
scroll to position [716, 0]
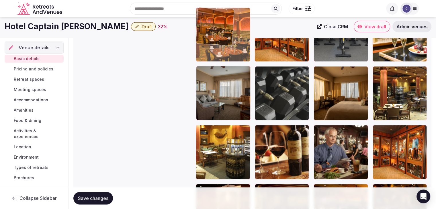
drag, startPoint x: 202, startPoint y: 66, endPoint x: 201, endPoint y: 39, distance: 26.7
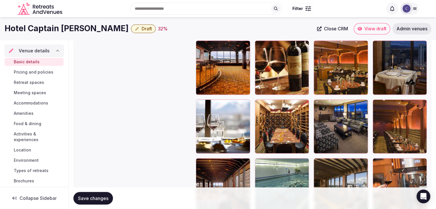
scroll to position [1021, 0]
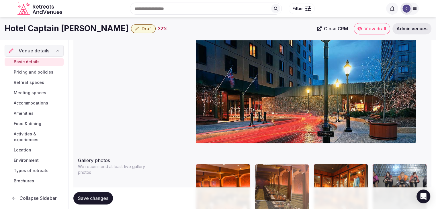
drag, startPoint x: 378, startPoint y: 114, endPoint x: 273, endPoint y: 167, distance: 117.8
click at [272, 165] on body "**********" at bounding box center [218, 148] width 436 height 1403
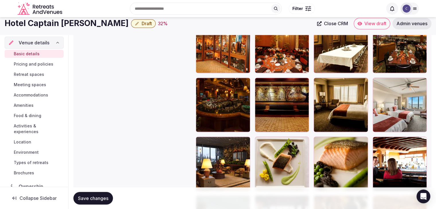
scroll to position [868, 0]
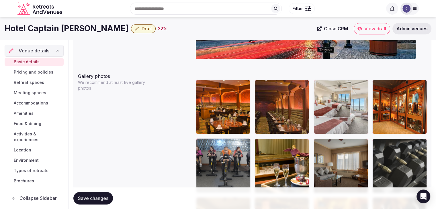
drag, startPoint x: 379, startPoint y: 91, endPoint x: 341, endPoint y: 92, distance: 38.4
click at [337, 82] on body "**********" at bounding box center [218, 63] width 436 height 1403
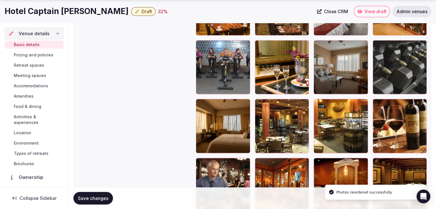
scroll to position [752, 0]
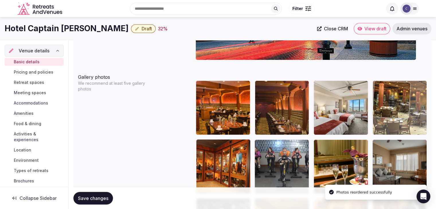
drag, startPoint x: 261, startPoint y: 88, endPoint x: 388, endPoint y: 95, distance: 127.9
click at [388, 90] on body "**********" at bounding box center [218, 64] width 436 height 1403
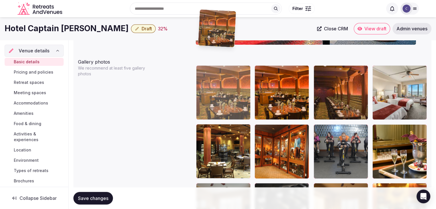
scroll to position [651, 0]
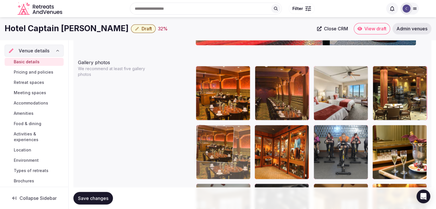
drag, startPoint x: 378, startPoint y: 83, endPoint x: 207, endPoint y: 131, distance: 177.4
click at [207, 131] on body "**********" at bounding box center [218, 50] width 436 height 1403
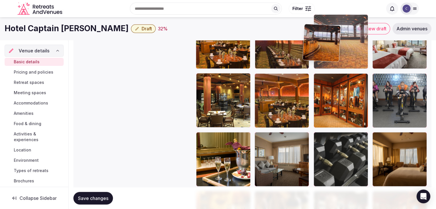
scroll to position [698, 0]
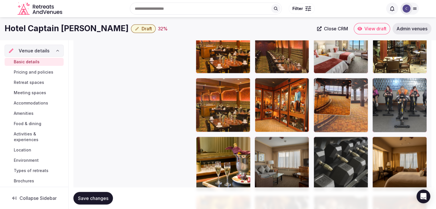
drag, startPoint x: 317, startPoint y: 109, endPoint x: 325, endPoint y: 99, distance: 12.9
click at [325, 97] on body "**********" at bounding box center [218, 3] width 436 height 1403
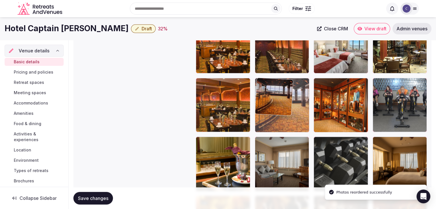
drag, startPoint x: 318, startPoint y: 81, endPoint x: 283, endPoint y: 89, distance: 36.3
click at [280, 85] on body "**********" at bounding box center [218, 3] width 436 height 1403
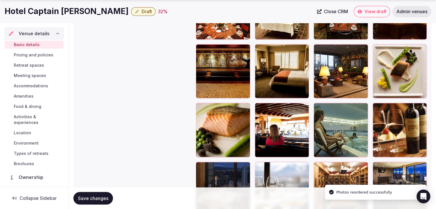
scroll to position [1013, 0]
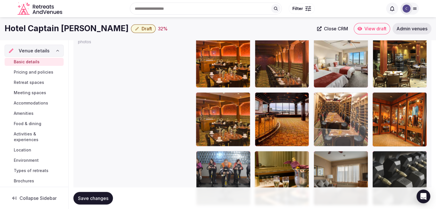
drag, startPoint x: 320, startPoint y: 119, endPoint x: 335, endPoint y: 100, distance: 24.5
click at [334, 98] on body "**********" at bounding box center [218, 17] width 436 height 1403
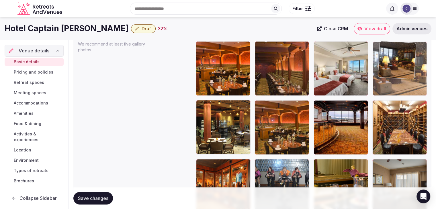
scroll to position [674, 0]
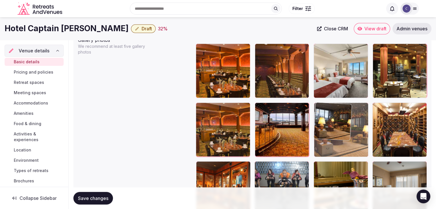
drag, startPoint x: 376, startPoint y: 130, endPoint x: 347, endPoint y: 117, distance: 32.2
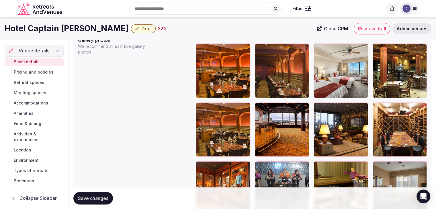
click at [104, 196] on span "Save changes" at bounding box center [93, 198] width 30 height 6
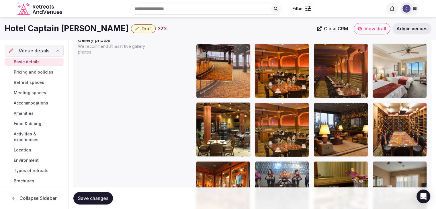
drag, startPoint x: 260, startPoint y: 106, endPoint x: 222, endPoint y: 66, distance: 55.3
click at [222, 66] on body "**********" at bounding box center [218, 27] width 436 height 1403
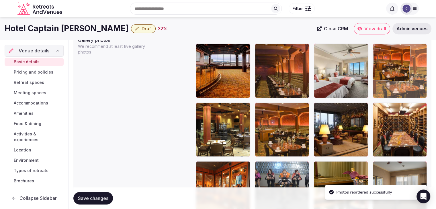
drag, startPoint x: 258, startPoint y: 49, endPoint x: 368, endPoint y: 54, distance: 109.8
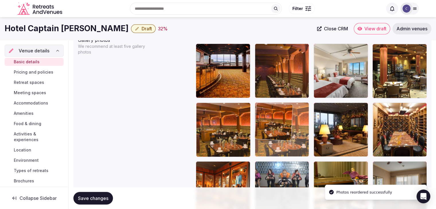
drag, startPoint x: 380, startPoint y: 49, endPoint x: 249, endPoint y: 122, distance: 150.1
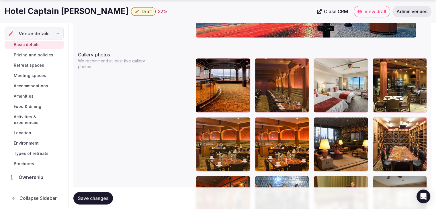
scroll to position [649, 0]
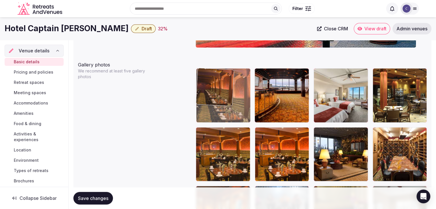
drag, startPoint x: 262, startPoint y: 71, endPoint x: 223, endPoint y: 76, distance: 40.1
click at [222, 77] on body "**********" at bounding box center [218, 52] width 436 height 1403
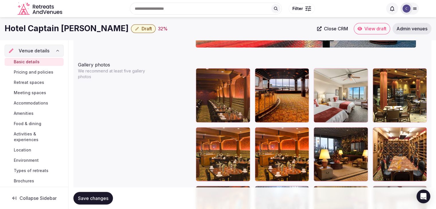
click at [260, 74] on icon at bounding box center [259, 72] width 7 height 7
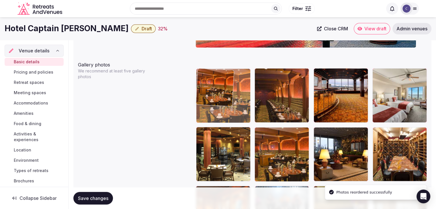
drag, startPoint x: 262, startPoint y: 136, endPoint x: 213, endPoint y: 93, distance: 64.9
click at [213, 93] on body "**********" at bounding box center [218, 52] width 436 height 1403
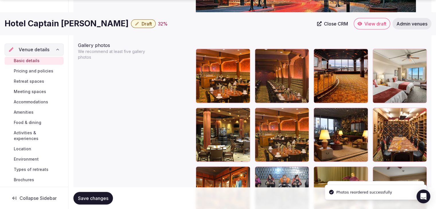
scroll to position [678, 0]
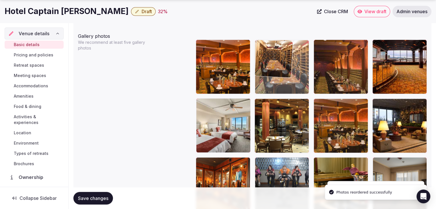
drag, startPoint x: 377, startPoint y: 103, endPoint x: 276, endPoint y: 68, distance: 107.2
click at [269, 69] on body "**********" at bounding box center [218, 23] width 436 height 1403
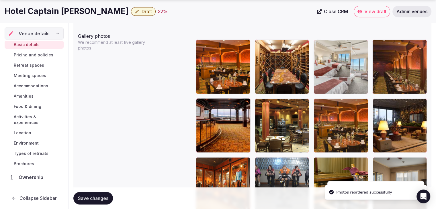
drag, startPoint x: 199, startPoint y: 106, endPoint x: 325, endPoint y: 73, distance: 130.8
click at [325, 73] on body "**********" at bounding box center [218, 23] width 436 height 1403
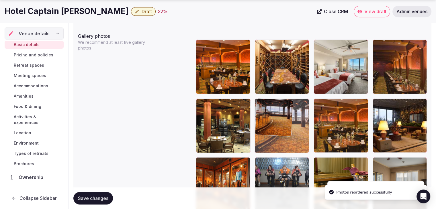
drag, startPoint x: 200, startPoint y: 107, endPoint x: 267, endPoint y: 116, distance: 67.4
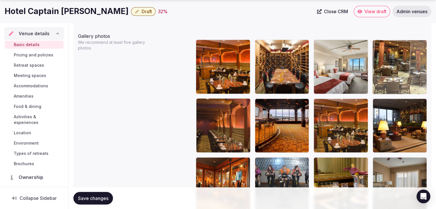
drag, startPoint x: 199, startPoint y: 102, endPoint x: 401, endPoint y: 60, distance: 206.2
click at [401, 60] on body "**********" at bounding box center [218, 23] width 436 height 1403
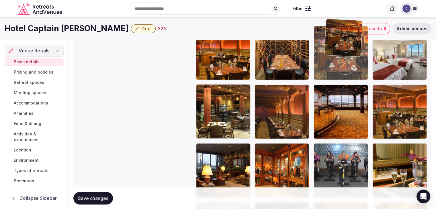
scroll to position [664, 0]
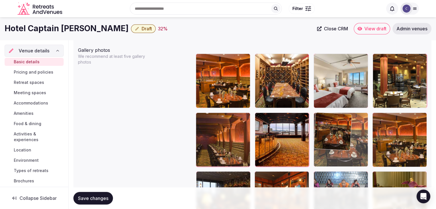
drag, startPoint x: 200, startPoint y: 141, endPoint x: 322, endPoint y: 124, distance: 122.9
click at [322, 124] on body "**********" at bounding box center [218, 37] width 436 height 1403
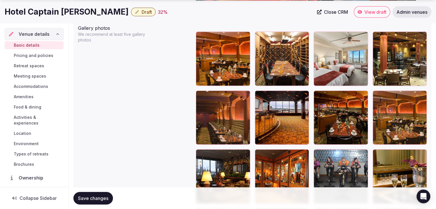
scroll to position [721, 0]
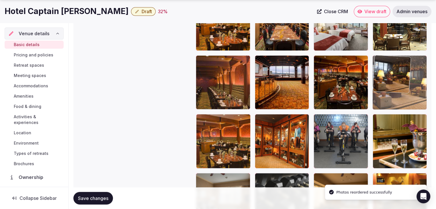
drag, startPoint x: 203, startPoint y: 120, endPoint x: 379, endPoint y: 86, distance: 179.4
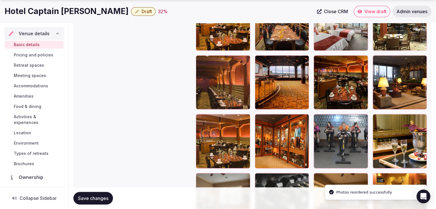
click at [104, 200] on span "Save changes" at bounding box center [93, 198] width 30 height 6
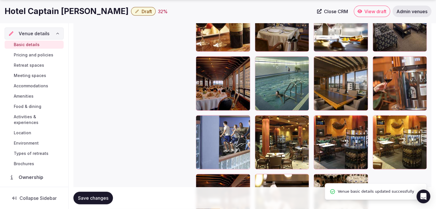
scroll to position [1151, 0]
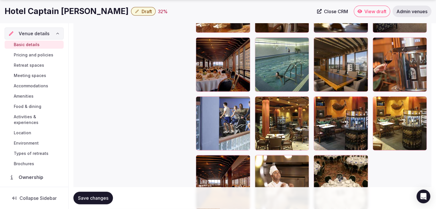
click at [49, 15] on h1 "Hotel Captain [PERSON_NAME]" at bounding box center [67, 11] width 124 height 11
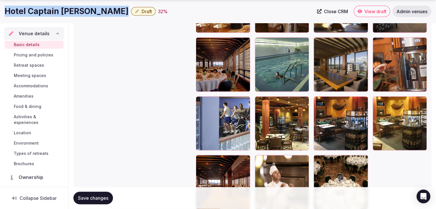
click at [49, 15] on h1 "Hotel Captain [PERSON_NAME]" at bounding box center [67, 11] width 124 height 11
copy div "Hotel Captain [PERSON_NAME]"
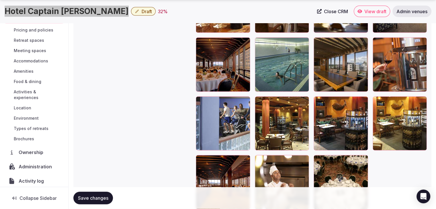
scroll to position [44, 0]
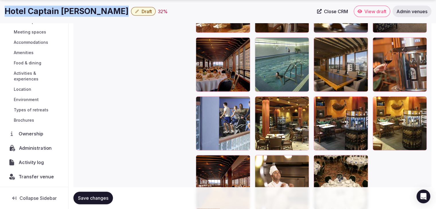
click at [38, 147] on span "Administration" at bounding box center [36, 148] width 35 height 7
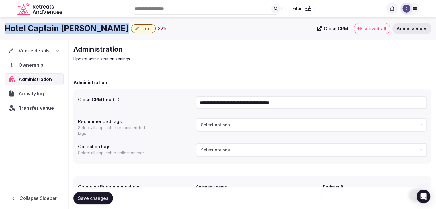
click at [42, 105] on span "Transfer venue" at bounding box center [36, 108] width 35 height 7
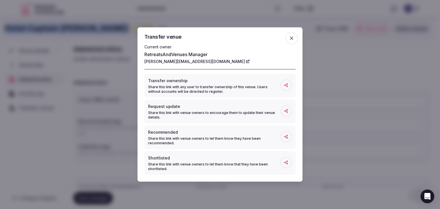
click at [294, 40] on icon "button" at bounding box center [292, 39] width 6 height 6
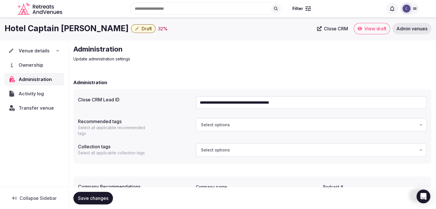
click at [56, 52] on icon at bounding box center [57, 50] width 5 height 5
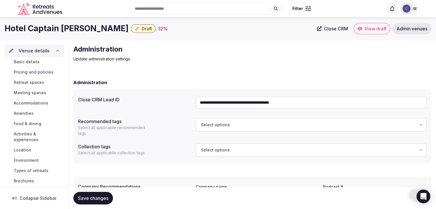
click at [36, 62] on span "Basic details" at bounding box center [27, 62] width 26 height 6
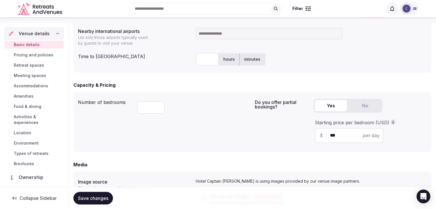
scroll to position [286, 0]
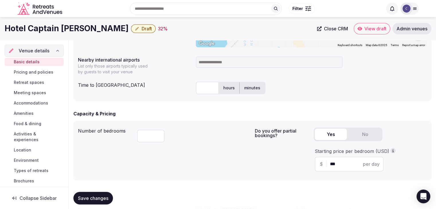
click at [45, 25] on h1 "Hotel Captain [PERSON_NAME]" at bounding box center [67, 28] width 124 height 11
click at [45, 26] on h1 "Hotel Captain [PERSON_NAME]" at bounding box center [67, 28] width 124 height 11
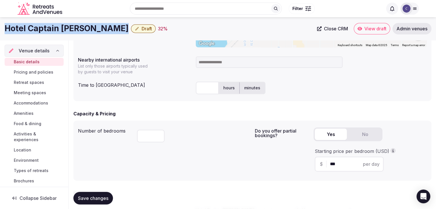
click at [45, 26] on h1 "Hotel Captain [PERSON_NAME]" at bounding box center [67, 28] width 124 height 11
copy div "Hotel Captain [PERSON_NAME]"
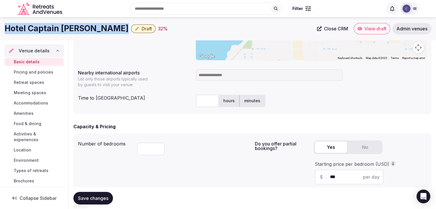
scroll to position [258, 0]
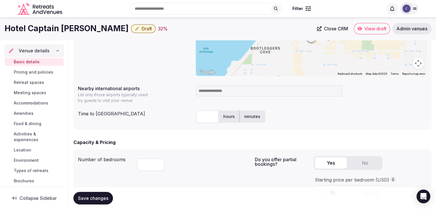
click at [219, 91] on input at bounding box center [269, 90] width 147 height 11
type input "***"
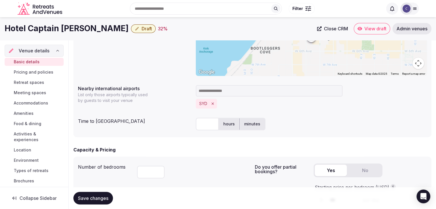
click at [204, 127] on input "text" at bounding box center [207, 124] width 23 height 13
type input "**"
click at [177, 133] on div "**********" at bounding box center [252, 52] width 358 height 170
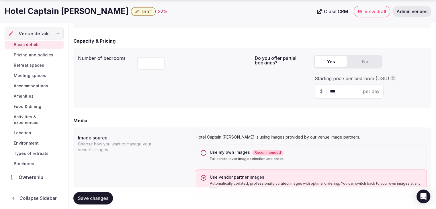
scroll to position [401, 0]
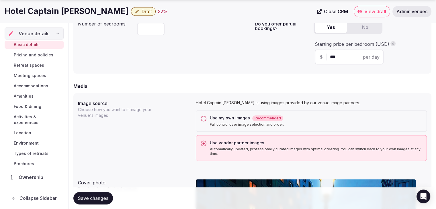
click at [105, 197] on span "Save changes" at bounding box center [93, 198] width 30 height 6
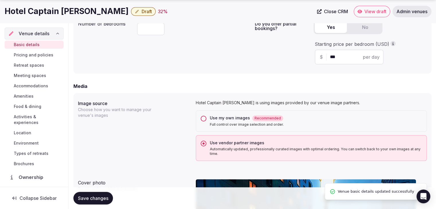
click at [37, 11] on h1 "Hotel Captain [PERSON_NAME]" at bounding box center [67, 11] width 124 height 11
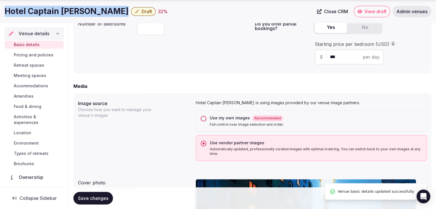
click at [38, 11] on h1 "Hotel Captain [PERSON_NAME]" at bounding box center [67, 11] width 124 height 11
copy div "Hotel Captain [PERSON_NAME]"
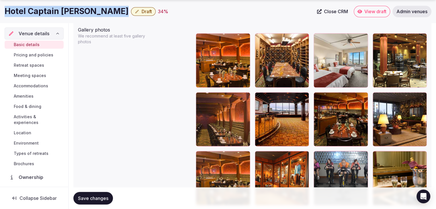
scroll to position [716, 0]
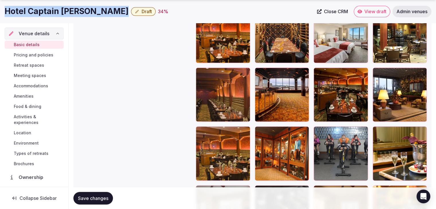
click at [107, 200] on span "Save changes" at bounding box center [93, 198] width 30 height 6
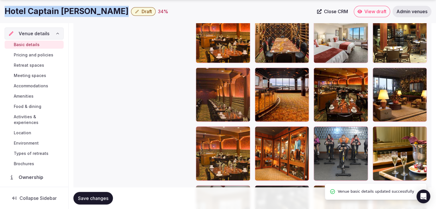
click at [131, 8] on button "Draft" at bounding box center [143, 11] width 25 height 9
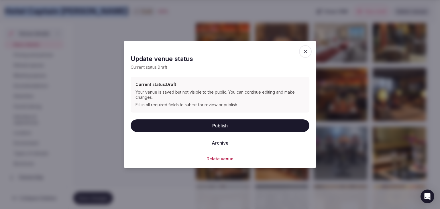
click at [204, 127] on button "Publish" at bounding box center [220, 125] width 179 height 13
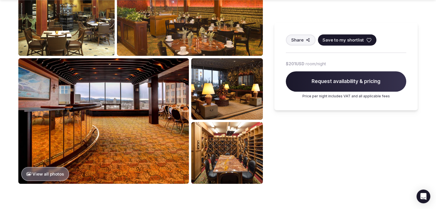
scroll to position [286, 0]
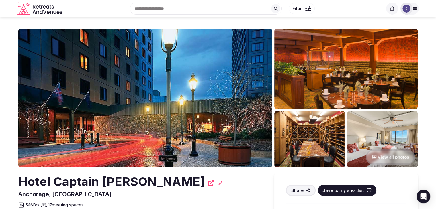
scroll to position [86, 0]
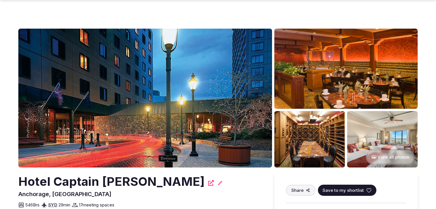
scroll to position [86, 0]
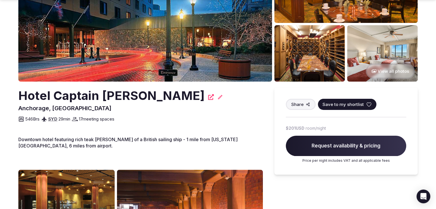
click at [92, 91] on h2 "Hotel Captain [PERSON_NAME]" at bounding box center [111, 95] width 186 height 17
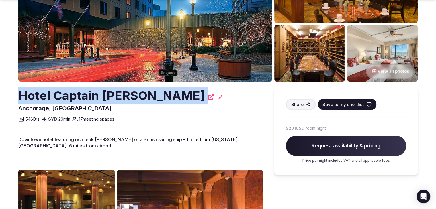
click at [92, 91] on h2 "Hotel Captain [PERSON_NAME]" at bounding box center [111, 95] width 186 height 17
copy div "Hotel Captain [PERSON_NAME]"
click at [208, 97] on icon at bounding box center [211, 97] width 6 height 6
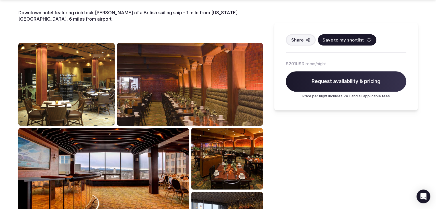
scroll to position [258, 0]
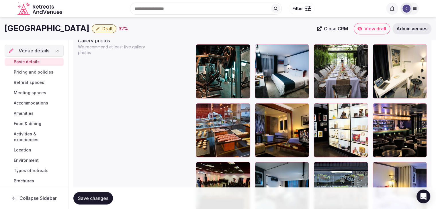
scroll to position [640, 0]
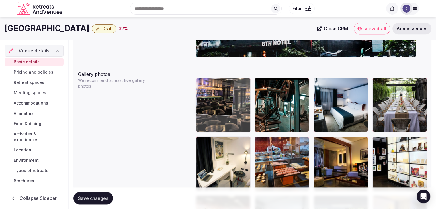
drag, startPoint x: 378, startPoint y: 141, endPoint x: 297, endPoint y: 85, distance: 97.6
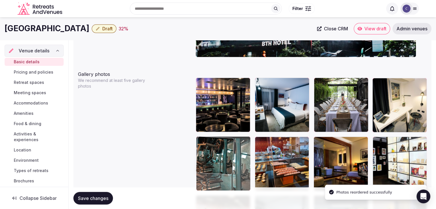
drag, startPoint x: 265, startPoint y: 82, endPoint x: 224, endPoint y: 143, distance: 73.6
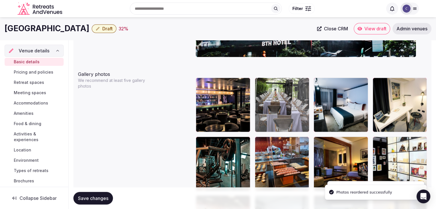
drag, startPoint x: 322, startPoint y: 83, endPoint x: 331, endPoint y: 129, distance: 47.4
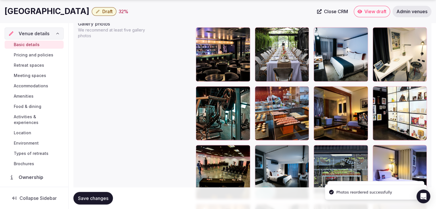
scroll to position [697, 0]
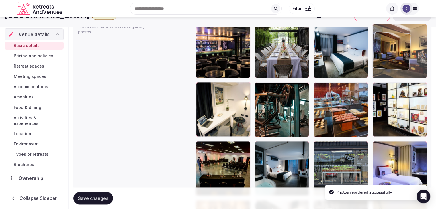
drag, startPoint x: 321, startPoint y: 85, endPoint x: 385, endPoint y: 28, distance: 85.8
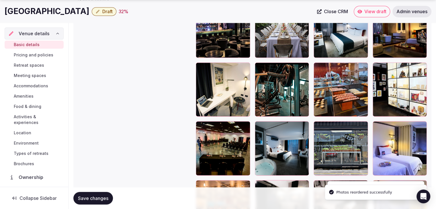
scroll to position [743, 0]
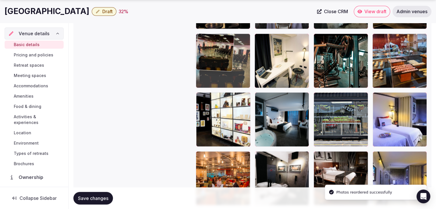
drag, startPoint x: 205, startPoint y: 98, endPoint x: 255, endPoint y: 89, distance: 50.9
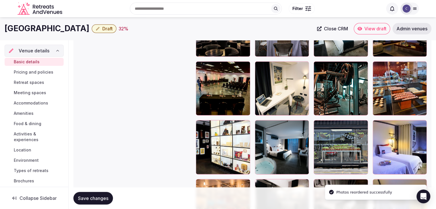
scroll to position [714, 0]
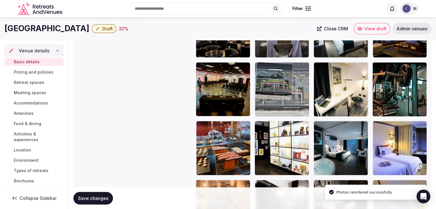
drag, startPoint x: 321, startPoint y: 125, endPoint x: 278, endPoint y: 85, distance: 58.4
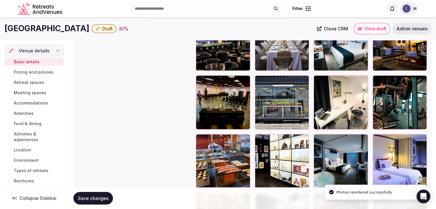
scroll to position [697, 0]
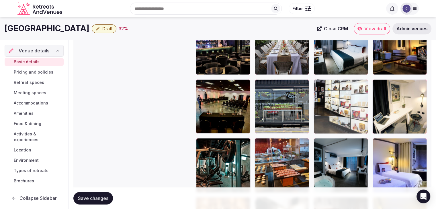
drag, startPoint x: 258, startPoint y: 142, endPoint x: 348, endPoint y: 87, distance: 105.4
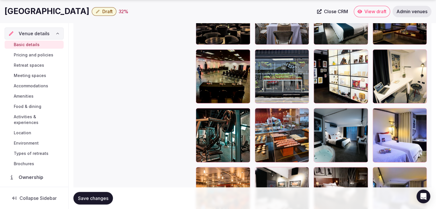
scroll to position [754, 0]
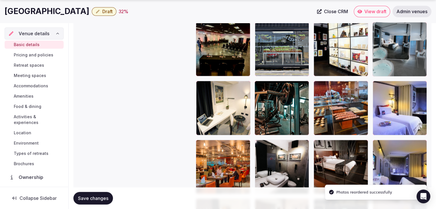
drag, startPoint x: 317, startPoint y: 90, endPoint x: 378, endPoint y: 55, distance: 70.2
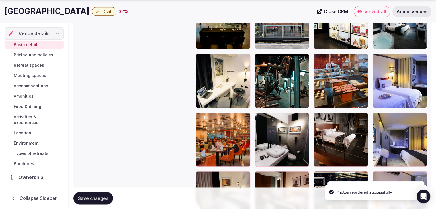
scroll to position [840, 0]
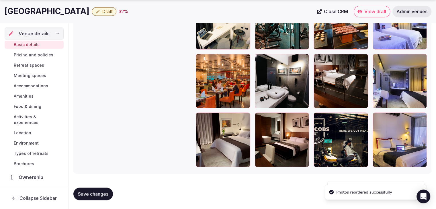
click at [105, 193] on span "Save changes" at bounding box center [93, 194] width 30 height 6
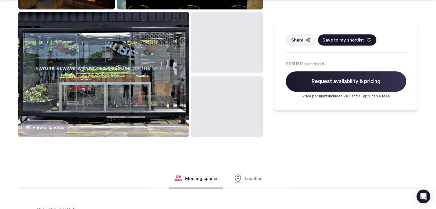
scroll to position [344, 0]
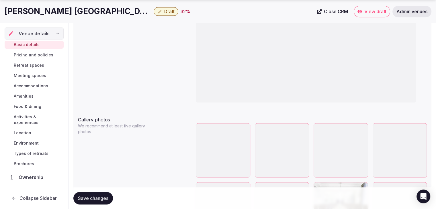
scroll to position [652, 0]
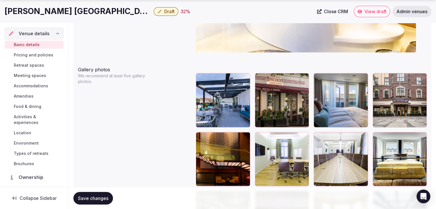
click at [422, 79] on icon "button" at bounding box center [420, 78] width 5 height 5
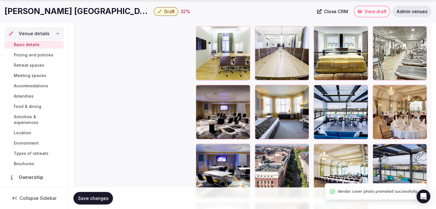
scroll to position [766, 0]
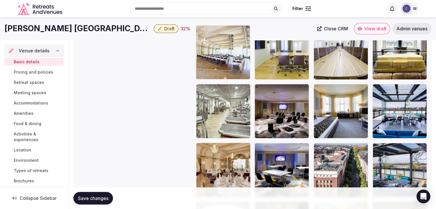
drag, startPoint x: 322, startPoint y: 140, endPoint x: 289, endPoint y: 125, distance: 35.9
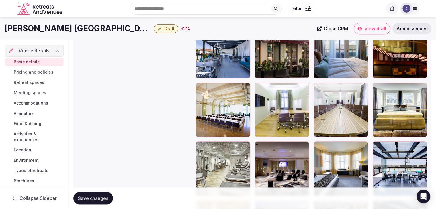
scroll to position [694, 0]
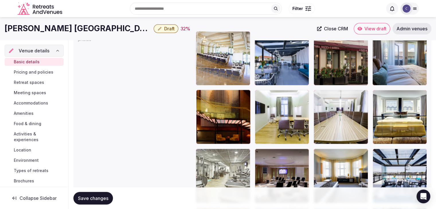
drag, startPoint x: 198, startPoint y: 95, endPoint x: 225, endPoint y: 112, distance: 32.1
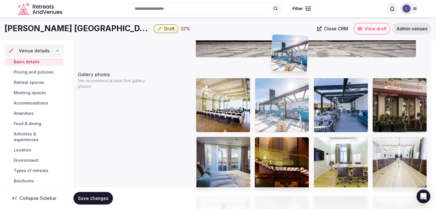
scroll to position [646, 0]
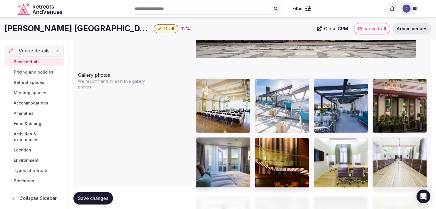
drag, startPoint x: 379, startPoint y: 143, endPoint x: 335, endPoint y: 129, distance: 46.8
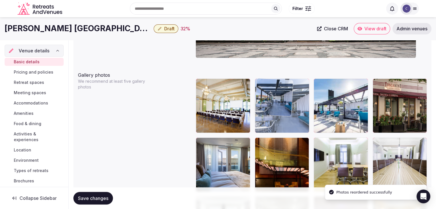
drag, startPoint x: 318, startPoint y: 80, endPoint x: 271, endPoint y: 84, distance: 47.1
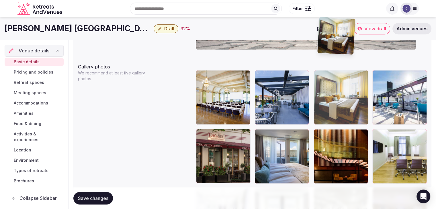
scroll to position [652, 0]
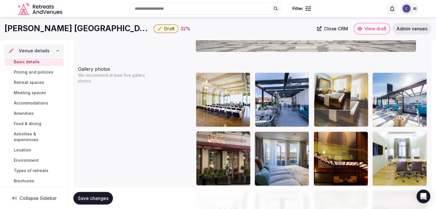
drag, startPoint x: 376, startPoint y: 118, endPoint x: 330, endPoint y: 93, distance: 52.6
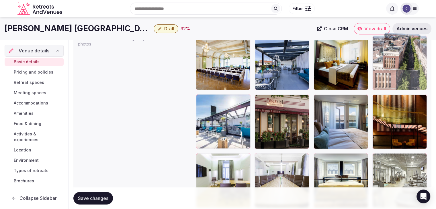
scroll to position [689, 0]
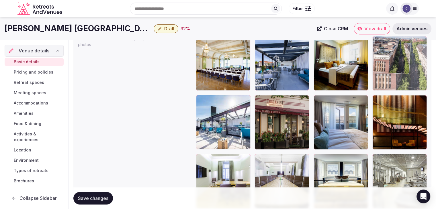
drag, startPoint x: 199, startPoint y: 56, endPoint x: 386, endPoint y: 57, distance: 186.2
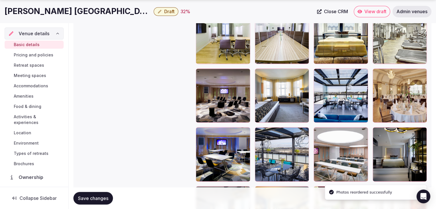
scroll to position [860, 0]
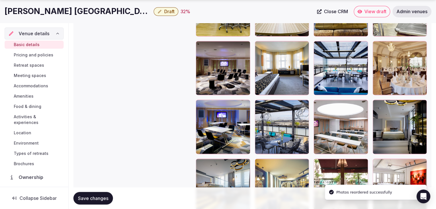
click at [319, 105] on icon at bounding box center [317, 104] width 7 height 7
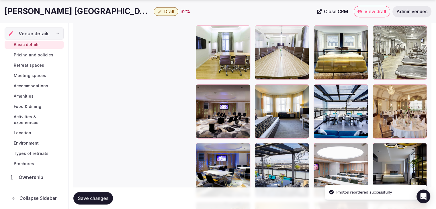
scroll to position [774, 0]
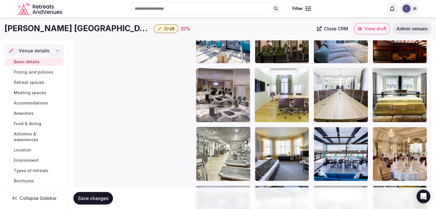
drag, startPoint x: 198, startPoint y: 131, endPoint x: 205, endPoint y: 101, distance: 30.3
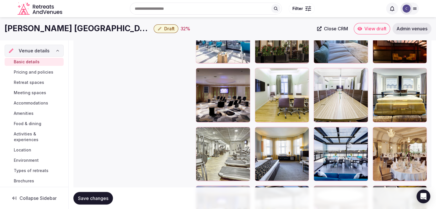
scroll to position [717, 0]
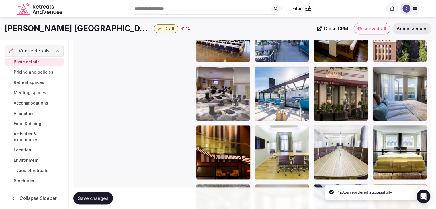
drag, startPoint x: 201, startPoint y: 131, endPoint x: 220, endPoint y: 111, distance: 27.3
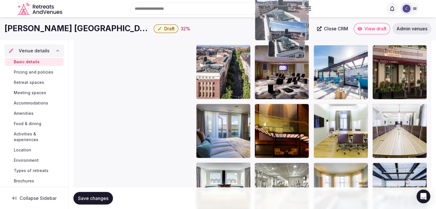
scroll to position [733, 0]
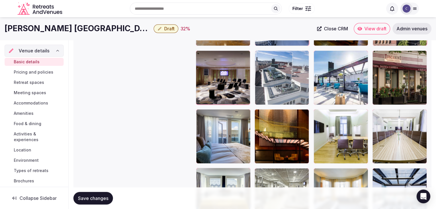
drag, startPoint x: 259, startPoint y: 62, endPoint x: 282, endPoint y: 86, distance: 33.0
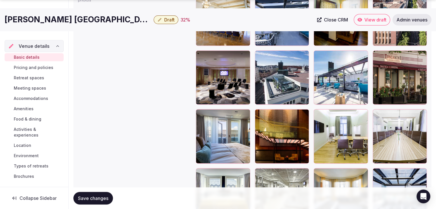
scroll to position [791, 0]
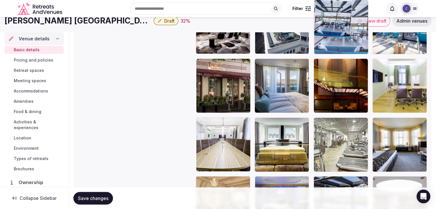
drag, startPoint x: 377, startPoint y: 115, endPoint x: 324, endPoint y: 30, distance: 99.5
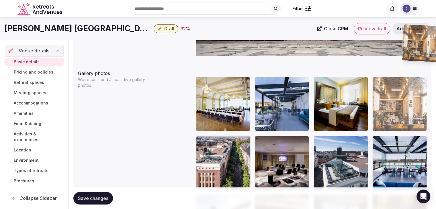
scroll to position [647, 0]
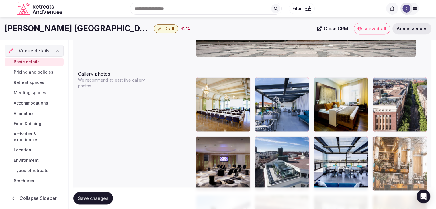
drag, startPoint x: 322, startPoint y: 101, endPoint x: 400, endPoint y: 140, distance: 87.0
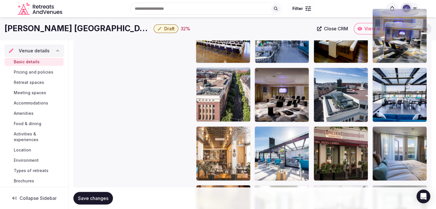
scroll to position [715, 0]
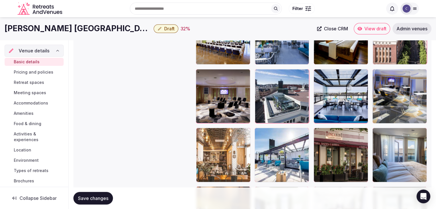
drag, startPoint x: 323, startPoint y: 93, endPoint x: 401, endPoint y: 92, distance: 77.9
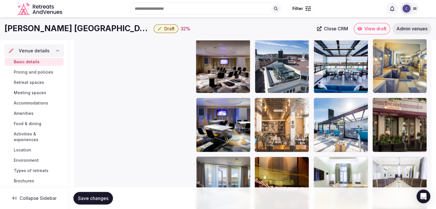
scroll to position [737, 0]
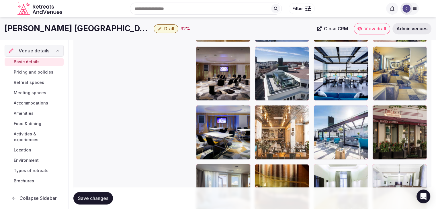
drag, startPoint x: 380, startPoint y: 109, endPoint x: 399, endPoint y: 71, distance: 42.5
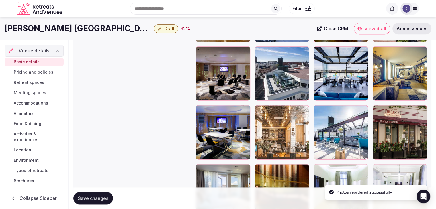
click at [100, 198] on span "Save changes" at bounding box center [93, 198] width 30 height 6
click at [54, 29] on h1 "[PERSON_NAME] [GEOGRAPHIC_DATA]" at bounding box center [78, 28] width 147 height 11
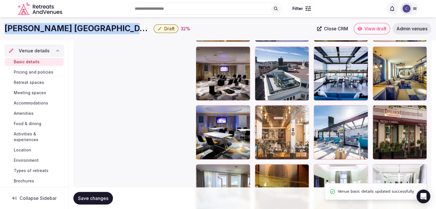
click at [54, 29] on h1 "[PERSON_NAME] [GEOGRAPHIC_DATA]" at bounding box center [78, 28] width 147 height 11
copy div "[PERSON_NAME] [GEOGRAPHIC_DATA]"
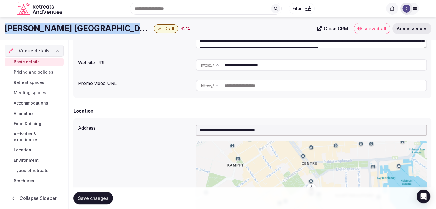
scroll to position [0, 0]
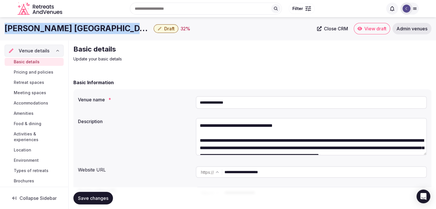
click at [164, 30] on span "Draft" at bounding box center [169, 29] width 10 height 6
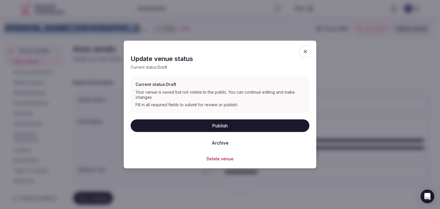
click at [217, 124] on button "Publish" at bounding box center [220, 125] width 179 height 13
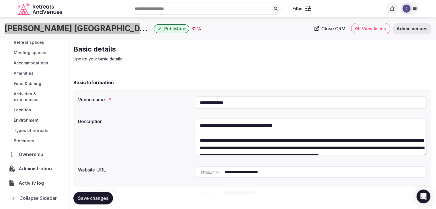
scroll to position [57, 0]
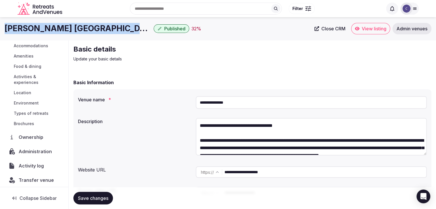
click at [37, 151] on span "Administration" at bounding box center [37, 151] width 36 height 7
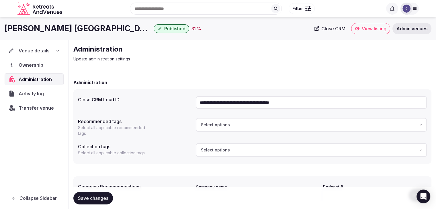
click at [249, 100] on input "**********" at bounding box center [311, 102] width 231 height 13
click at [46, 110] on span "Transfer venue" at bounding box center [36, 108] width 35 height 7
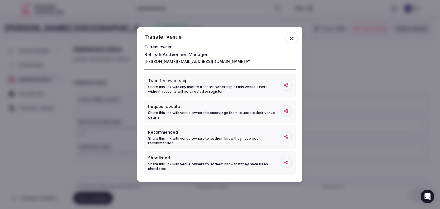
drag, startPoint x: 290, startPoint y: 38, endPoint x: 260, endPoint y: 5, distance: 44.8
click at [290, 38] on icon "button" at bounding box center [292, 39] width 6 height 6
